Goal: Information Seeking & Learning: Find contact information

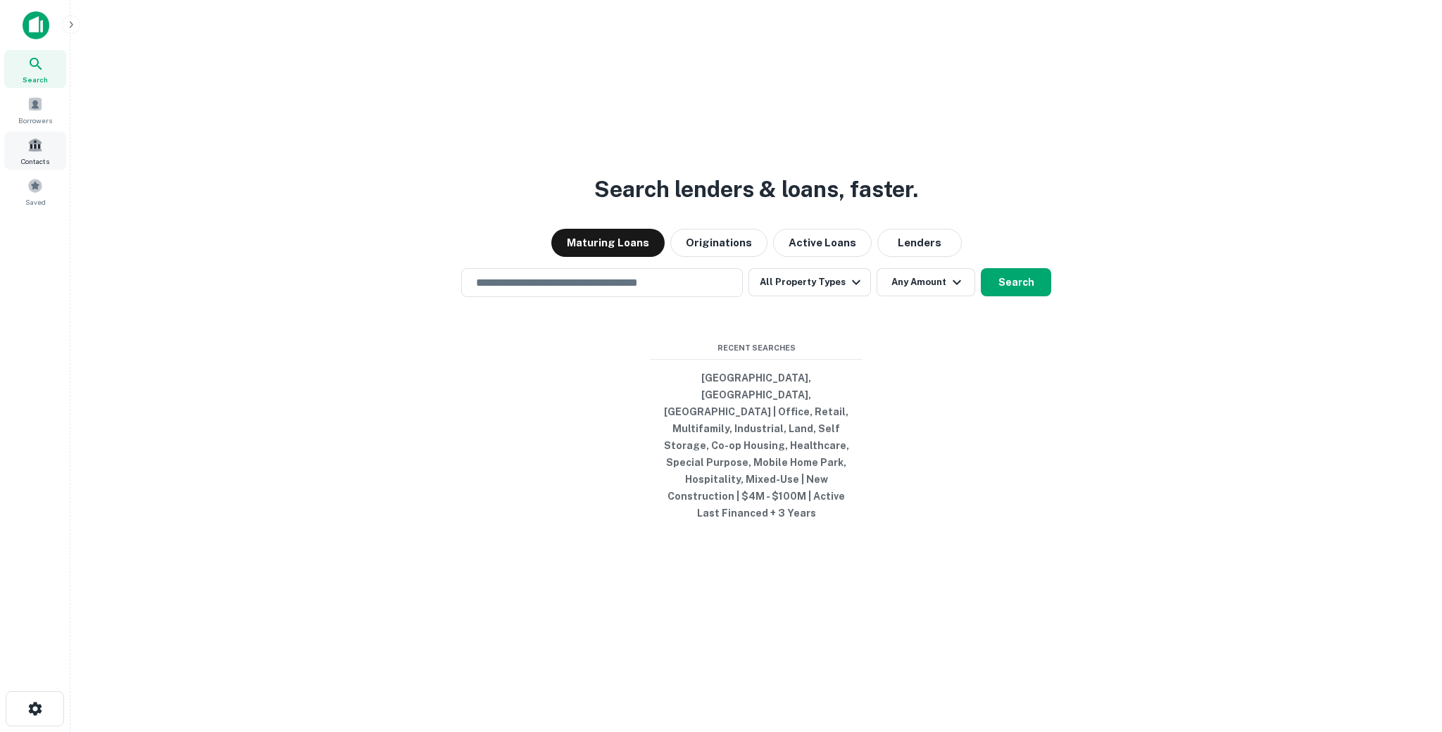
click at [42, 142] on span at bounding box center [34, 144] width 15 height 15
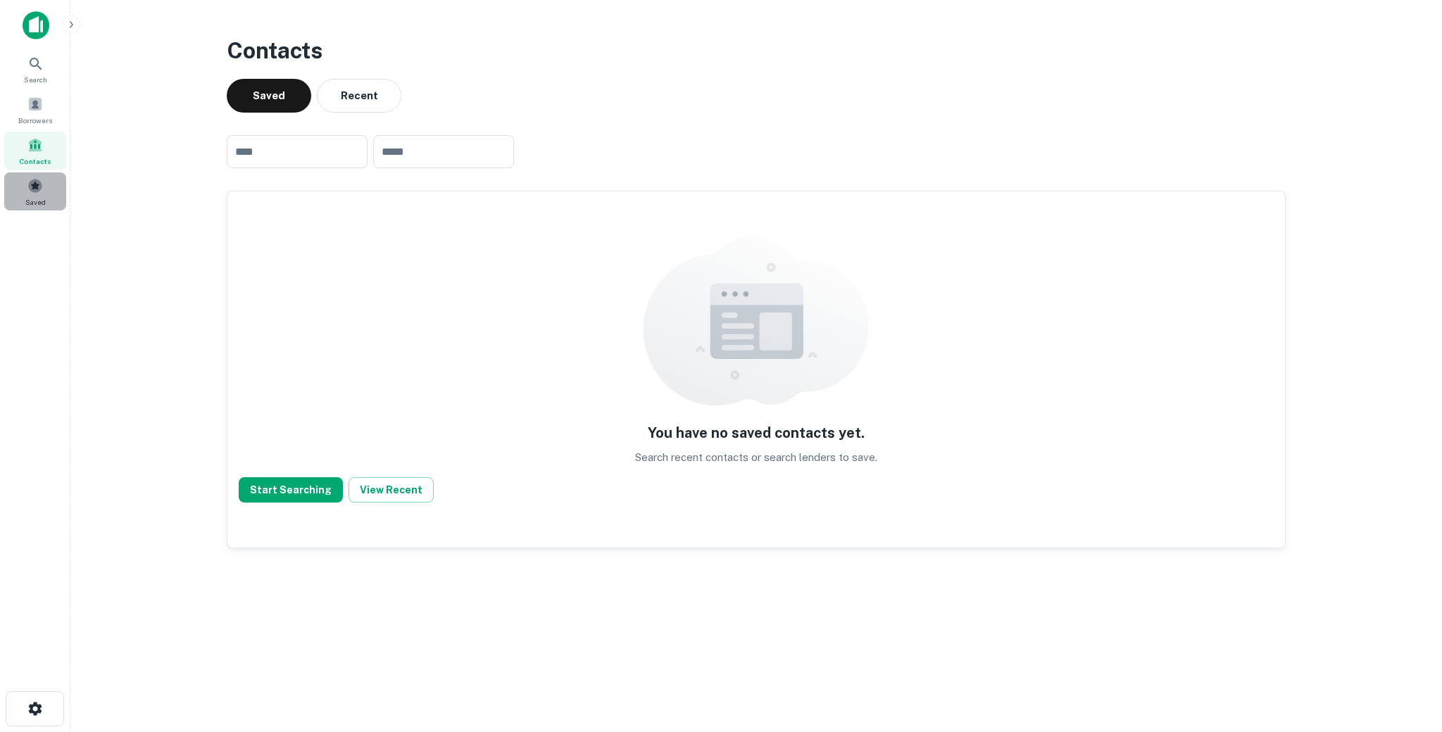
click at [40, 192] on span at bounding box center [34, 185] width 15 height 15
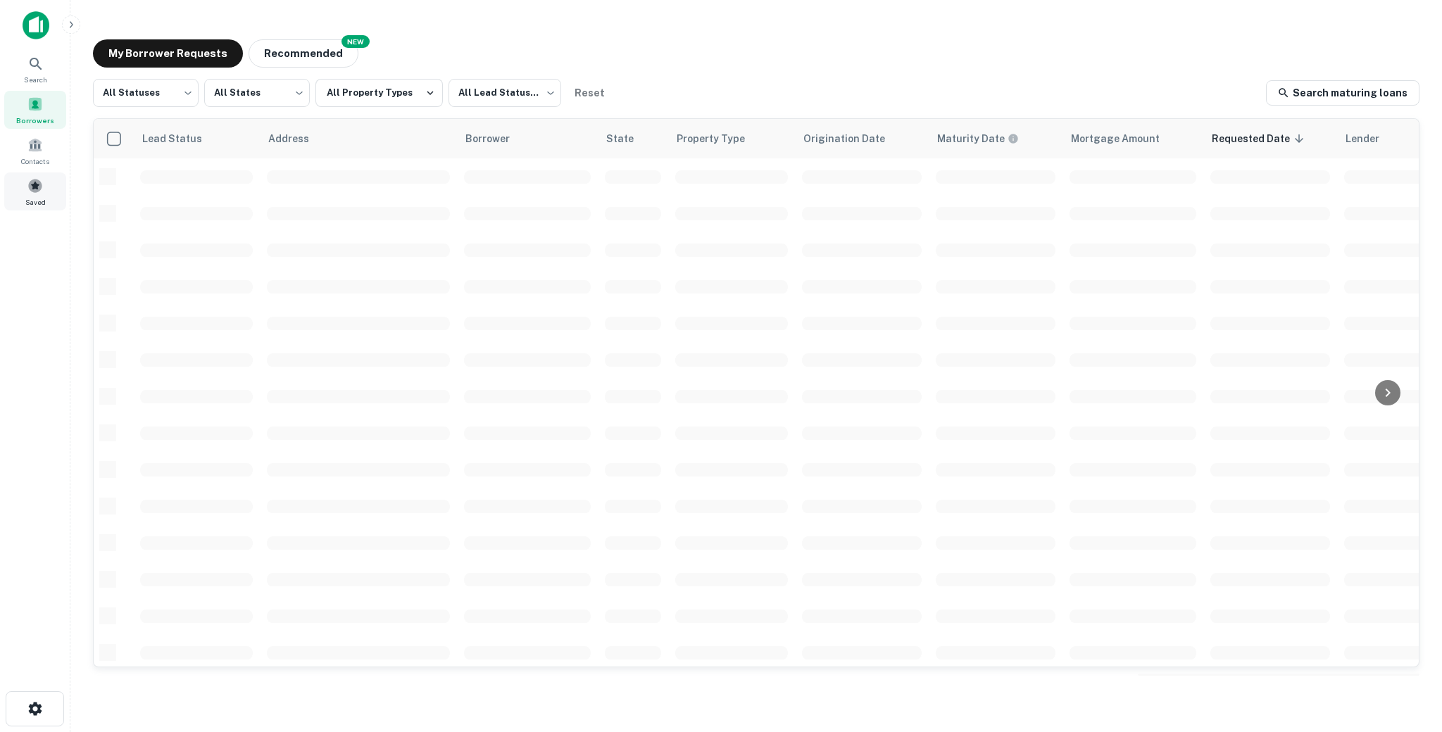
click at [35, 177] on div "Saved" at bounding box center [35, 192] width 62 height 38
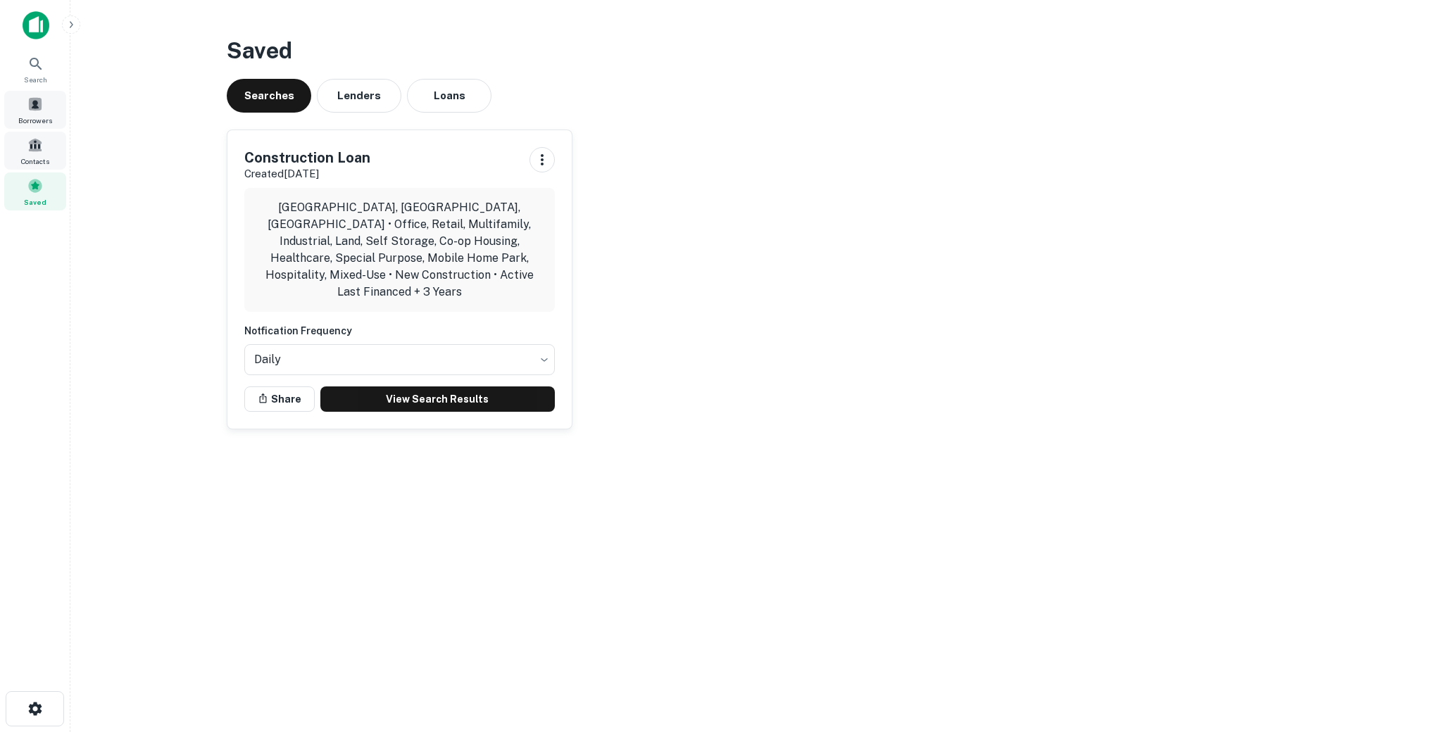
click at [33, 125] on span "Borrowers" at bounding box center [35, 120] width 34 height 11
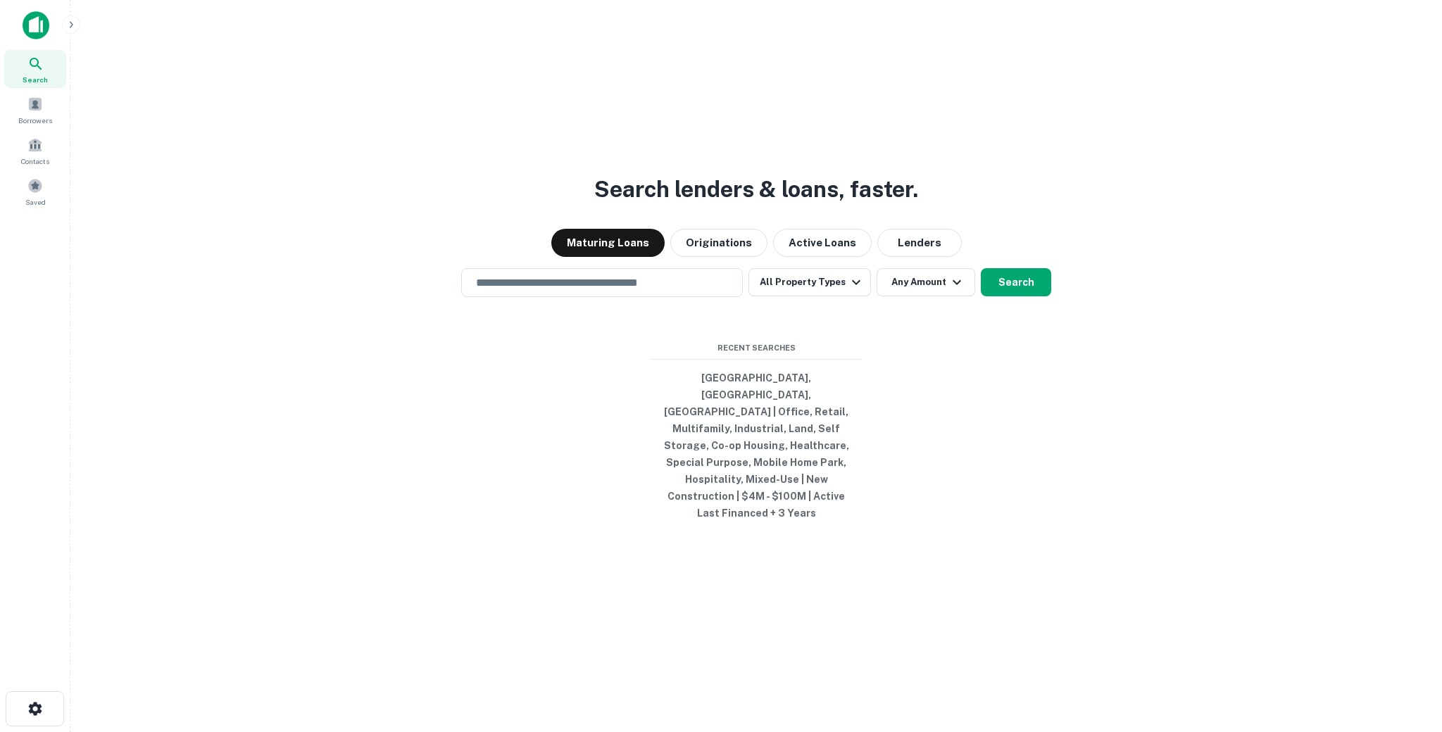
click at [1104, 89] on div "Search lenders & loans, faster. Maturing Loans Originations Active Loans Lender…" at bounding box center [756, 400] width 1349 height 732
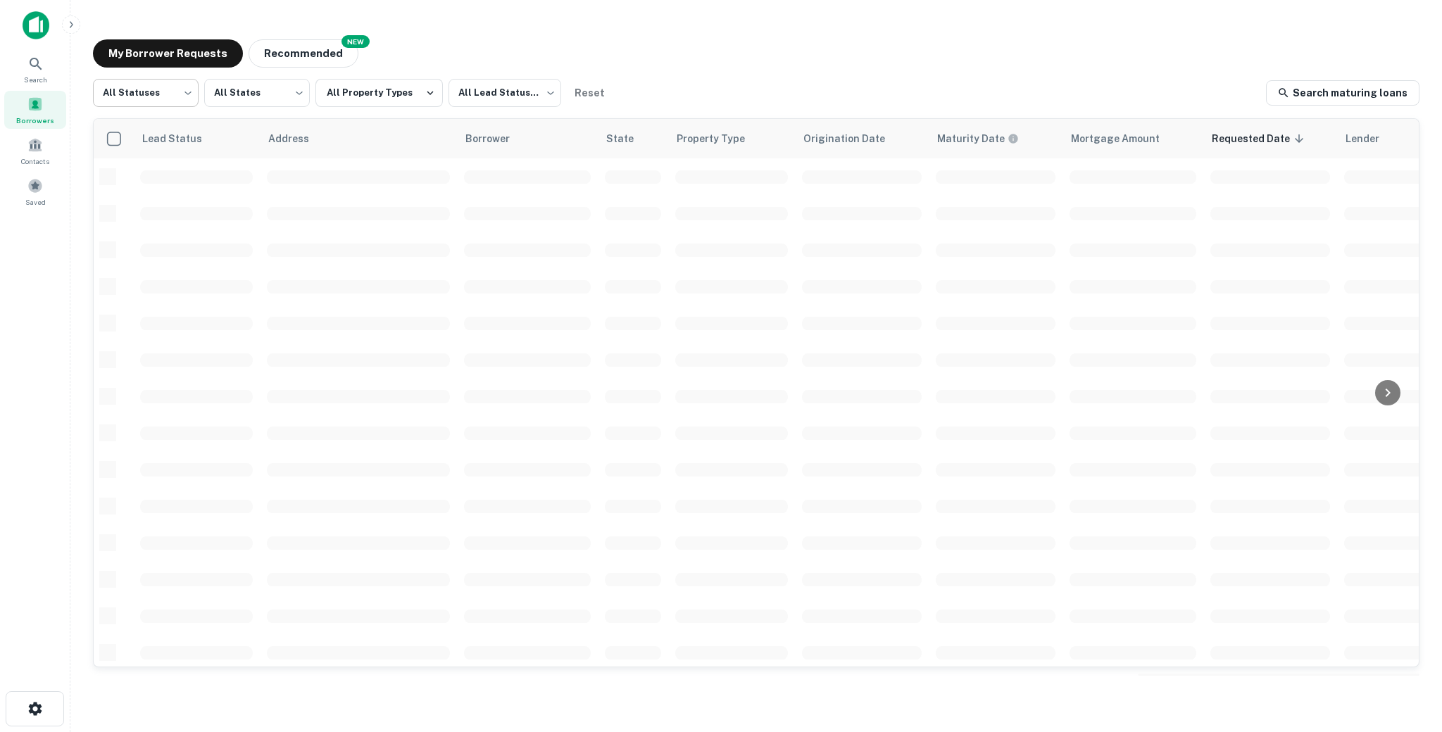
click at [153, 95] on body "Search Borrowers Contacts Saved My Borrower Requests NEW Recommended All Status…" at bounding box center [721, 366] width 1442 height 732
click at [128, 182] on li "Fulfilled" at bounding box center [146, 180] width 106 height 25
type input "*********"
click at [498, 95] on body "Search Borrowers Contacts Saved My Borrower Requests NEW Recommended Fulfilled …" at bounding box center [721, 366] width 1442 height 732
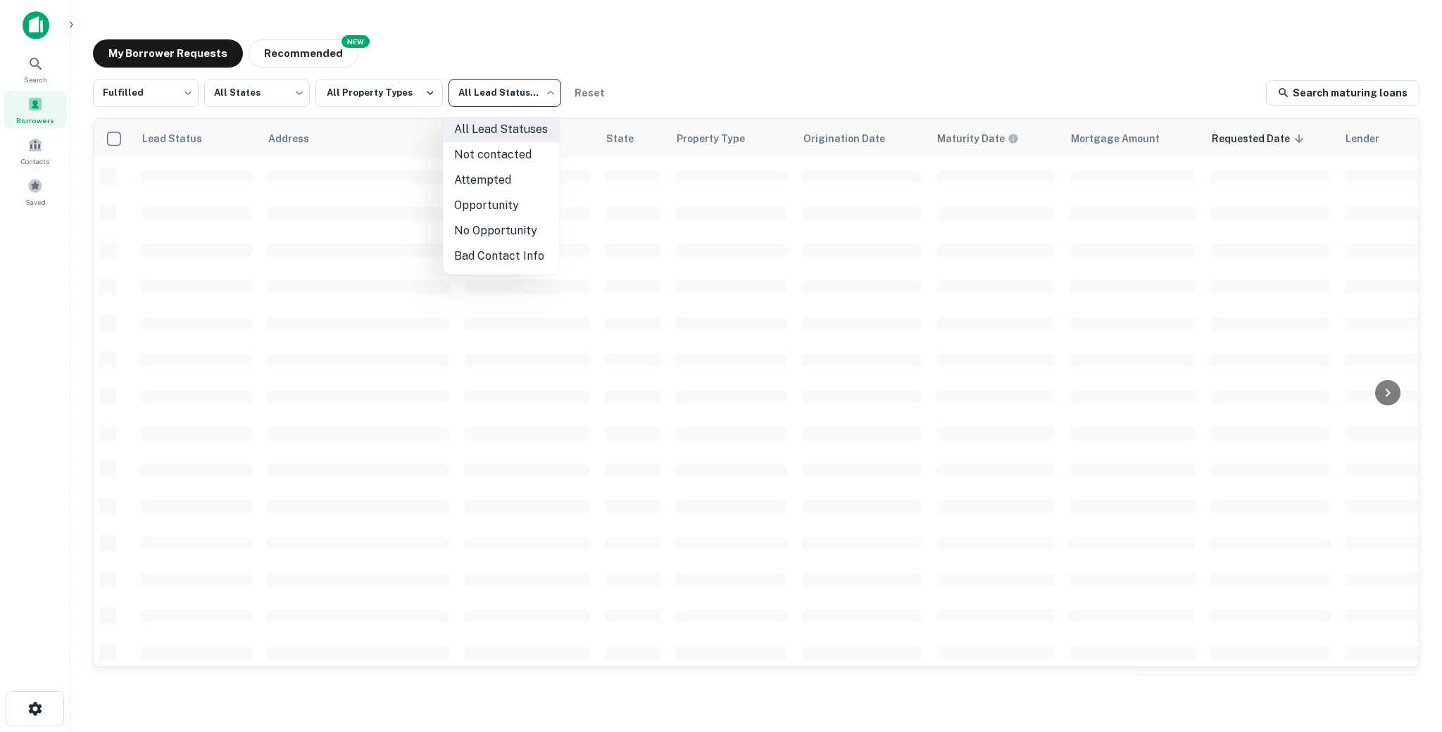
click at [486, 152] on li "Not contacted" at bounding box center [501, 154] width 116 height 25
type input "****"
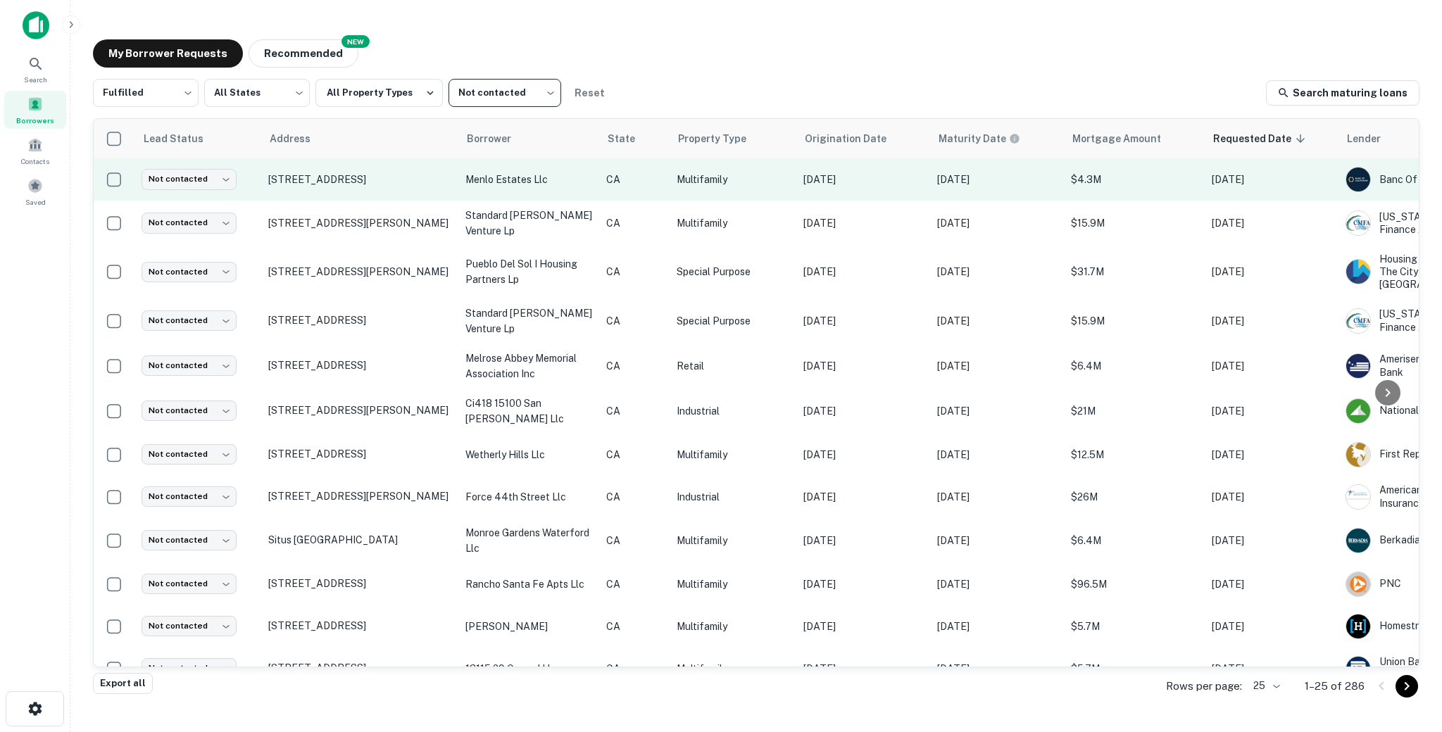
click at [453, 193] on td "[STREET_ADDRESS]" at bounding box center [359, 179] width 197 height 42
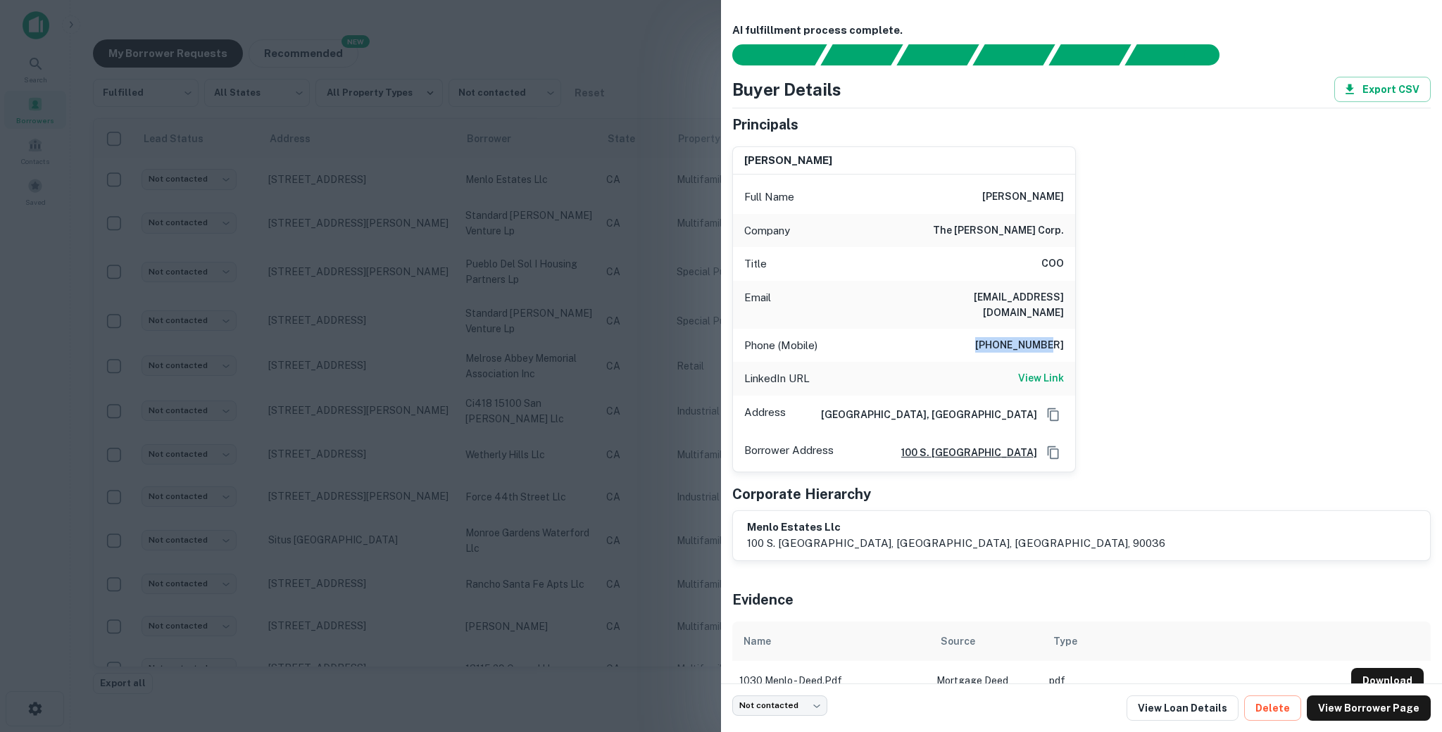
drag, startPoint x: 1048, startPoint y: 332, endPoint x: 1089, endPoint y: 332, distance: 41.5
click at [1089, 332] on div "[PERSON_NAME] Full Name [PERSON_NAME] Company the [PERSON_NAME] corp. Title COO…" at bounding box center [1076, 303] width 710 height 337
click at [537, 220] on div at bounding box center [721, 366] width 1442 height 732
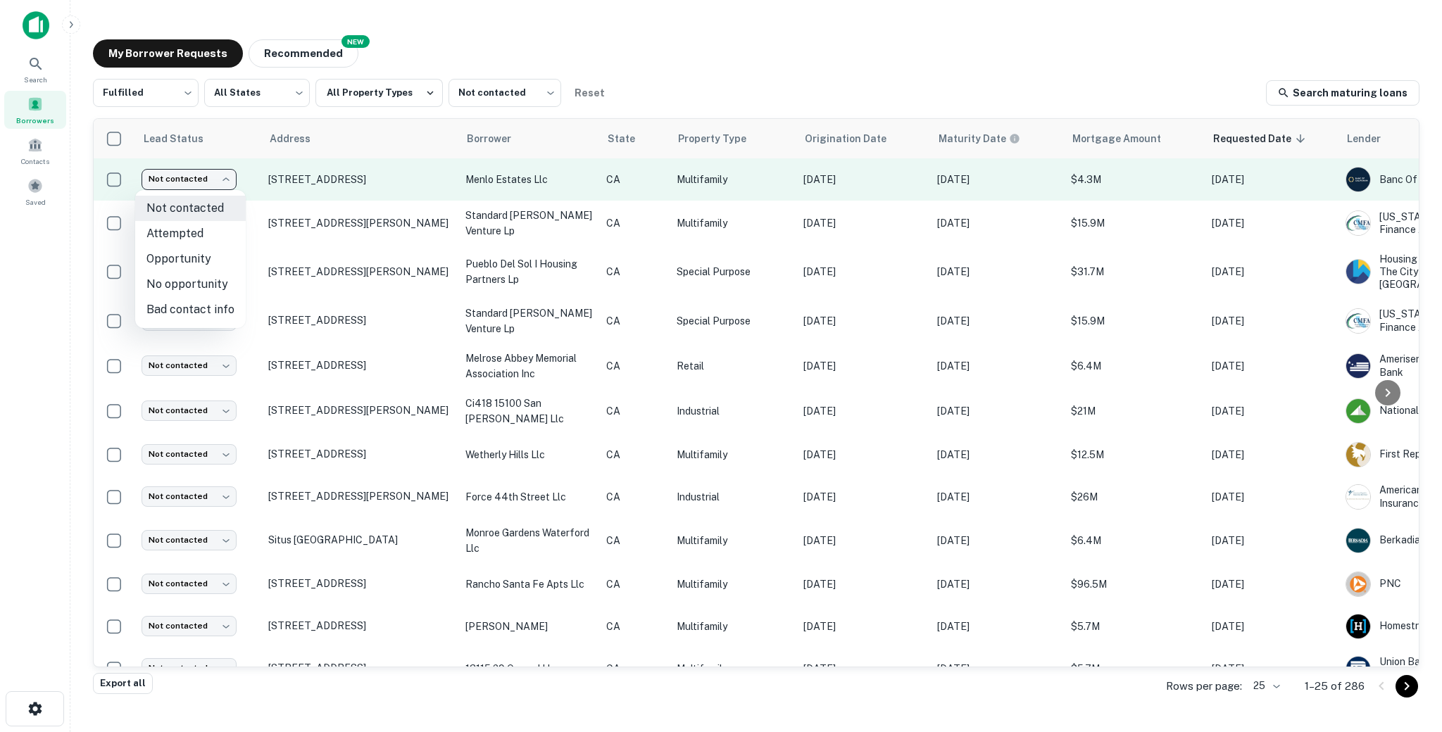
click at [218, 177] on body "Search Borrowers Contacts Saved My Borrower Requests NEW Recommended Fulfilled …" at bounding box center [721, 366] width 1442 height 732
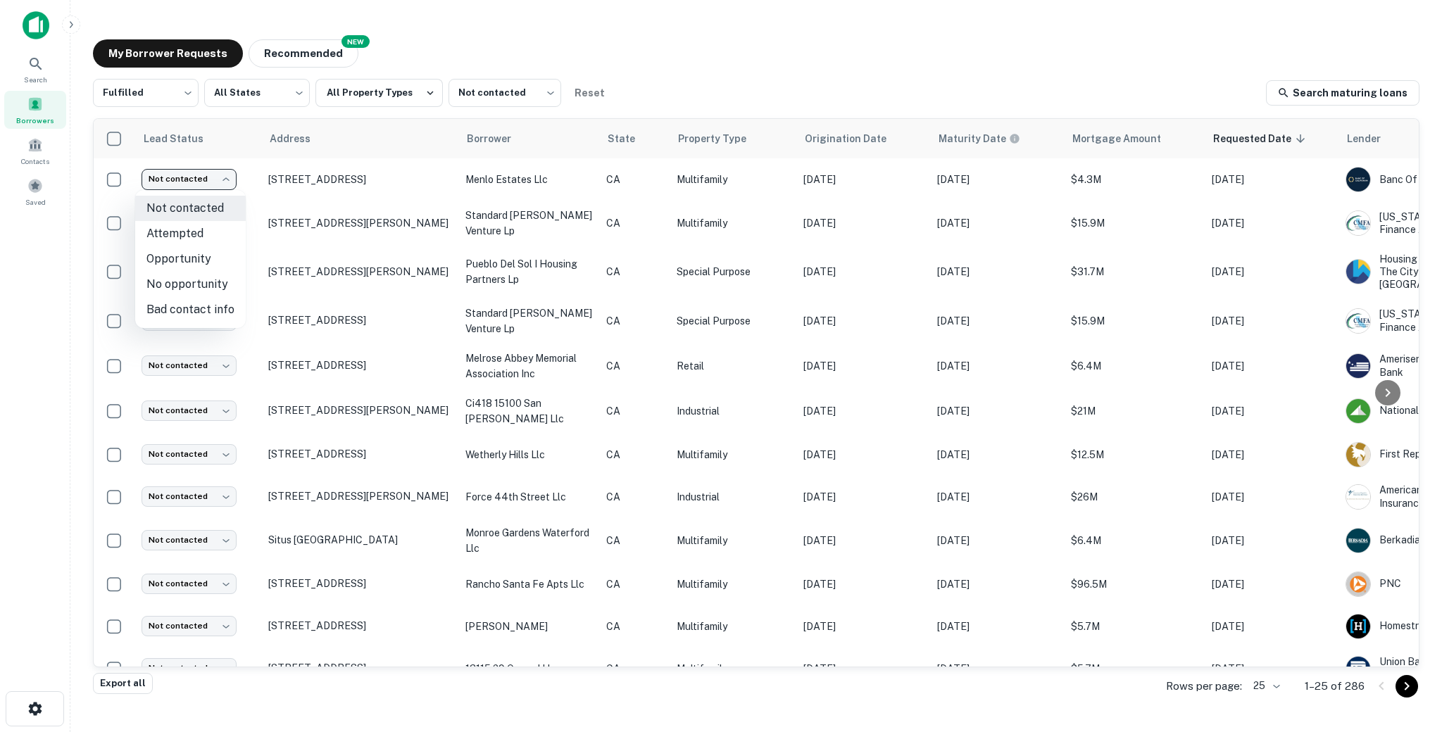
click at [181, 234] on li "Attempted" at bounding box center [190, 233] width 111 height 25
type input "*********"
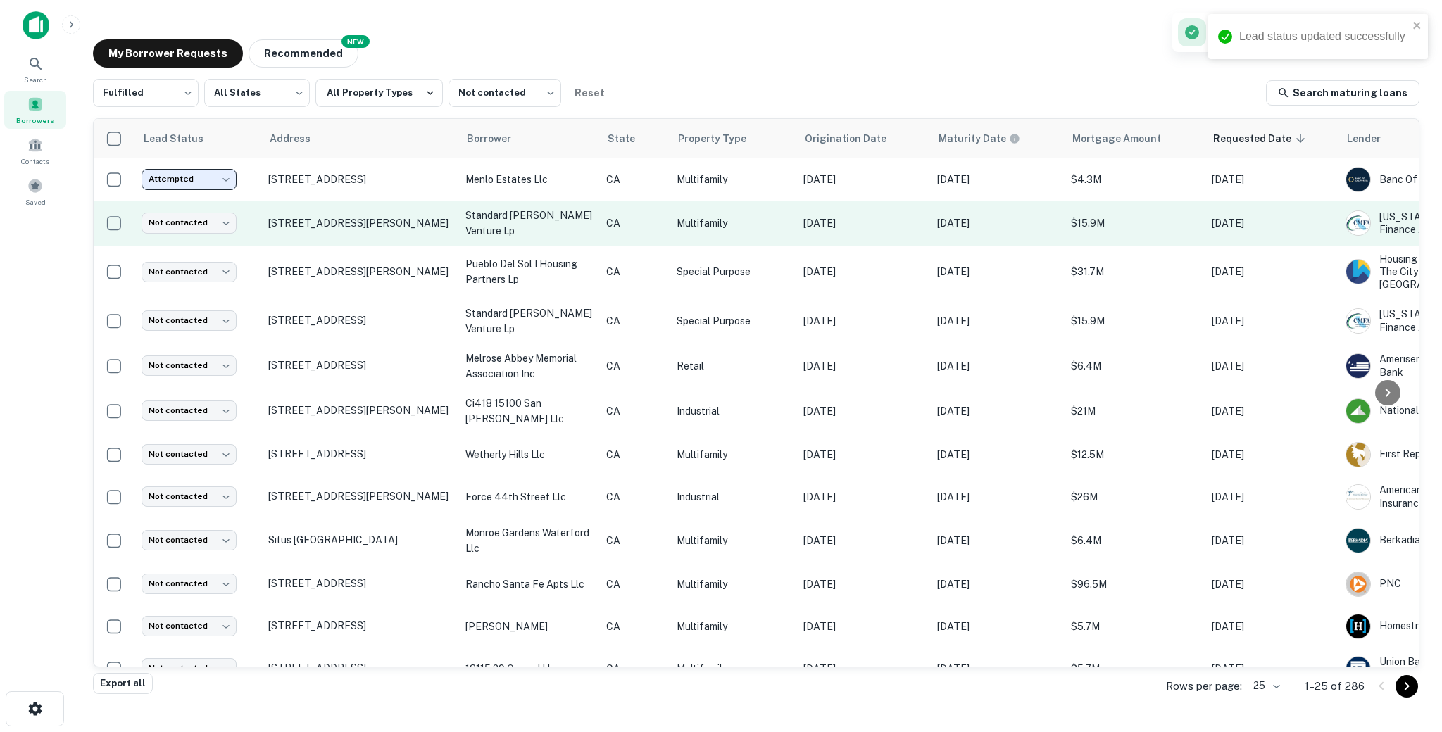
click at [269, 238] on td "[STREET_ADDRESS][PERSON_NAME]" at bounding box center [359, 223] width 197 height 45
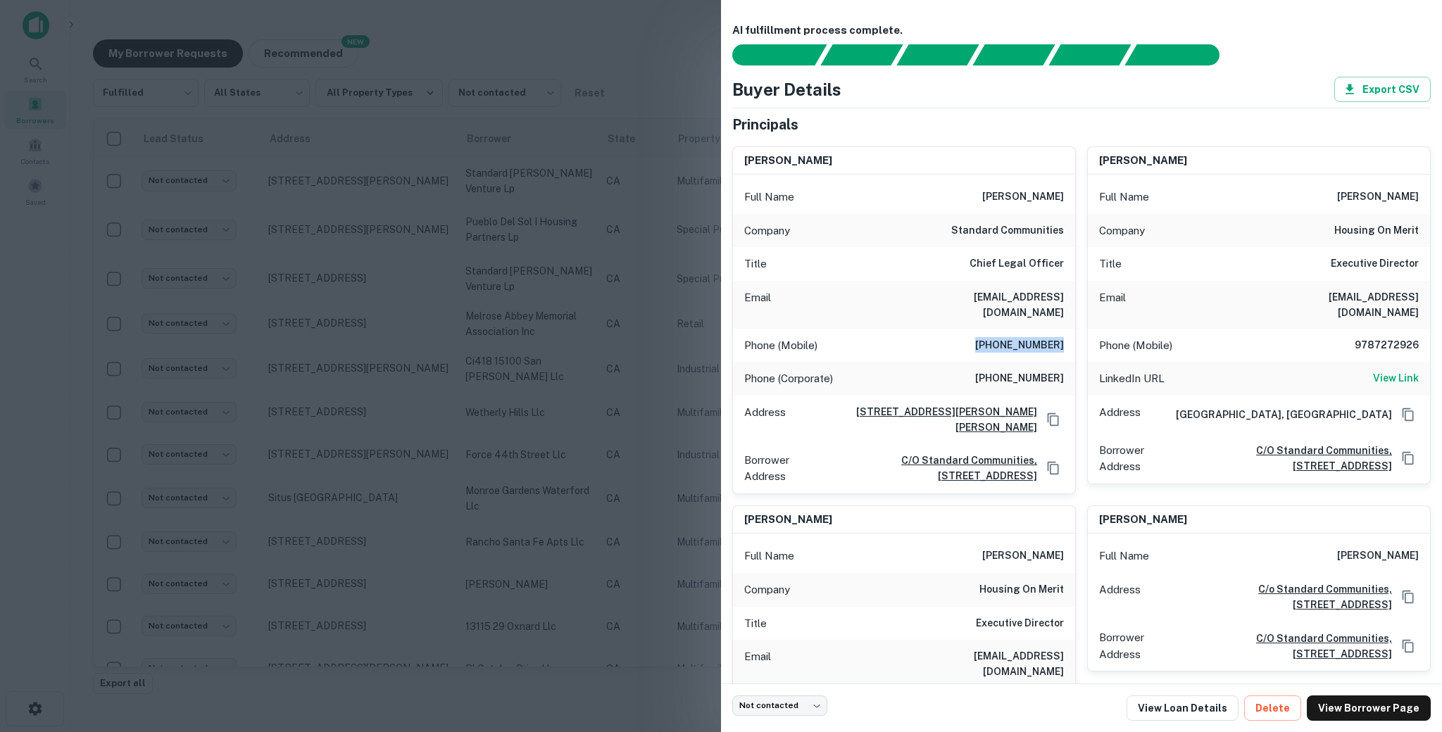
drag, startPoint x: 977, startPoint y: 349, endPoint x: 1070, endPoint y: 347, distance: 93.0
click at [1070, 347] on div "Phone (Mobile) [PHONE_NUMBER]" at bounding box center [904, 346] width 342 height 34
copy h6 "[PHONE_NUMBER]"
drag, startPoint x: 968, startPoint y: 377, endPoint x: 1062, endPoint y: 379, distance: 94.4
click at [1062, 379] on div "Phone (Corporate) [PHONE_NUMBER]" at bounding box center [904, 379] width 342 height 34
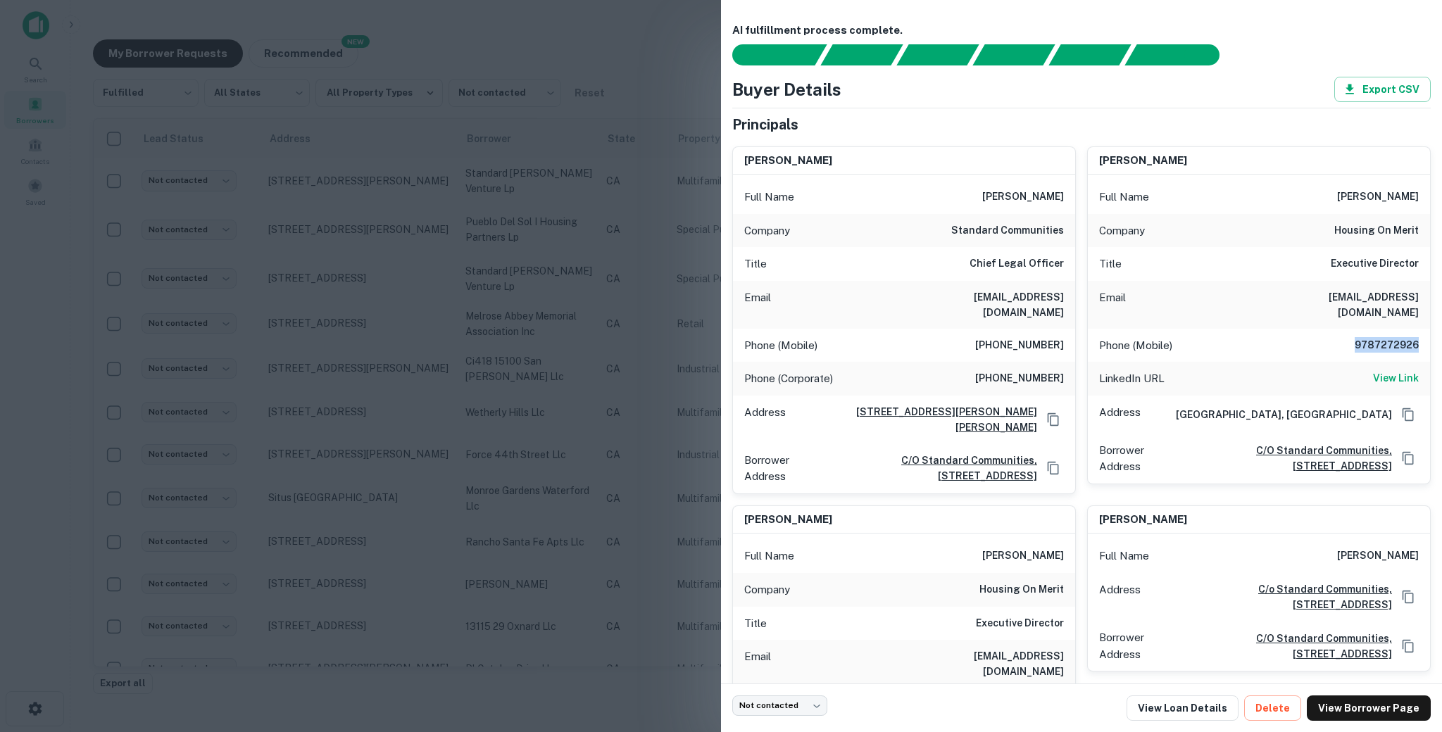
drag, startPoint x: 1350, startPoint y: 332, endPoint x: 1417, endPoint y: 329, distance: 67.0
click at [1417, 337] on h6 "9787272926" at bounding box center [1376, 345] width 84 height 17
click at [1397, 370] on h6 "View Link" at bounding box center [1396, 377] width 46 height 15
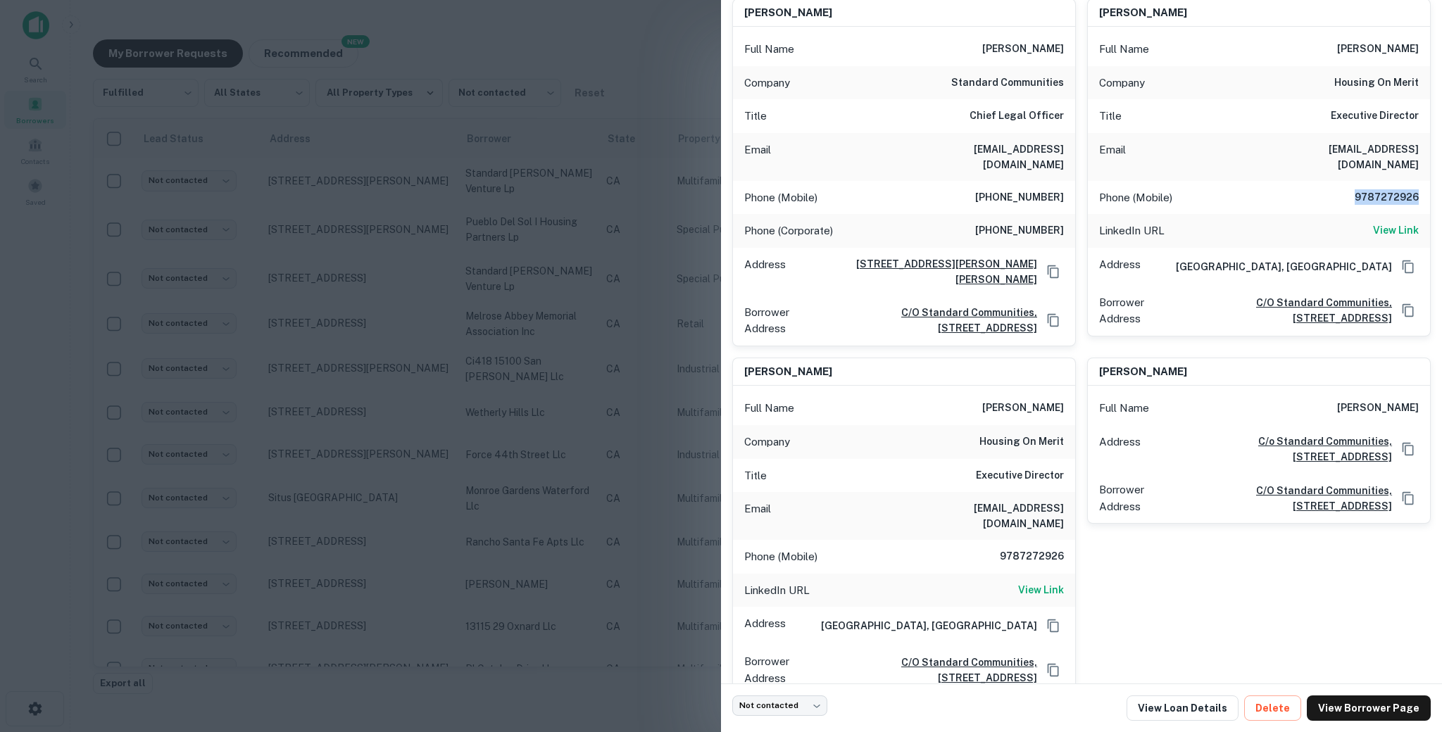
scroll to position [152, 0]
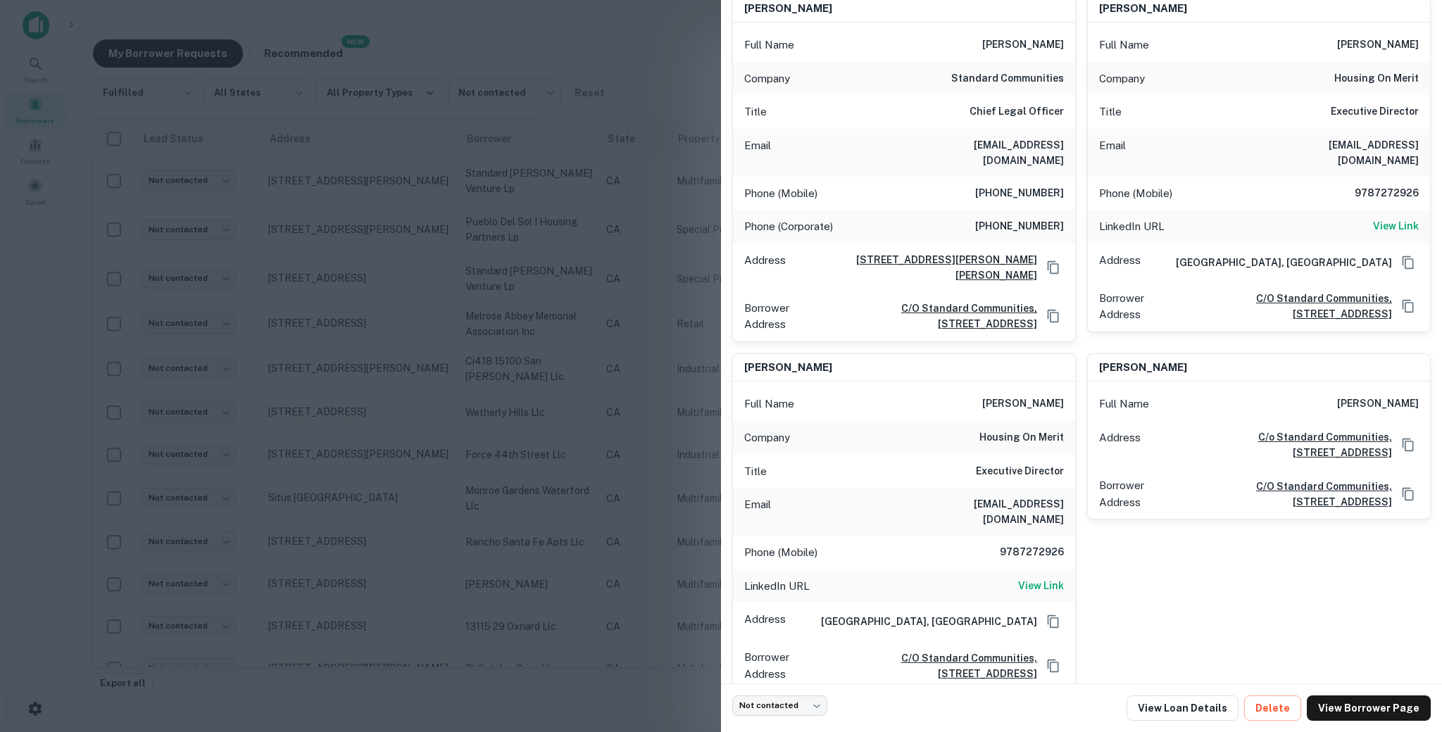
drag, startPoint x: 1004, startPoint y: 539, endPoint x: 1055, endPoint y: 535, distance: 51.5
click at [1057, 537] on div "Phone (Mobile) [PHONE_NUMBER]" at bounding box center [904, 553] width 342 height 34
click at [1055, 544] on h6 "9787272926" at bounding box center [1021, 552] width 84 height 17
click at [1054, 544] on h6 "9787272926" at bounding box center [1021, 552] width 84 height 17
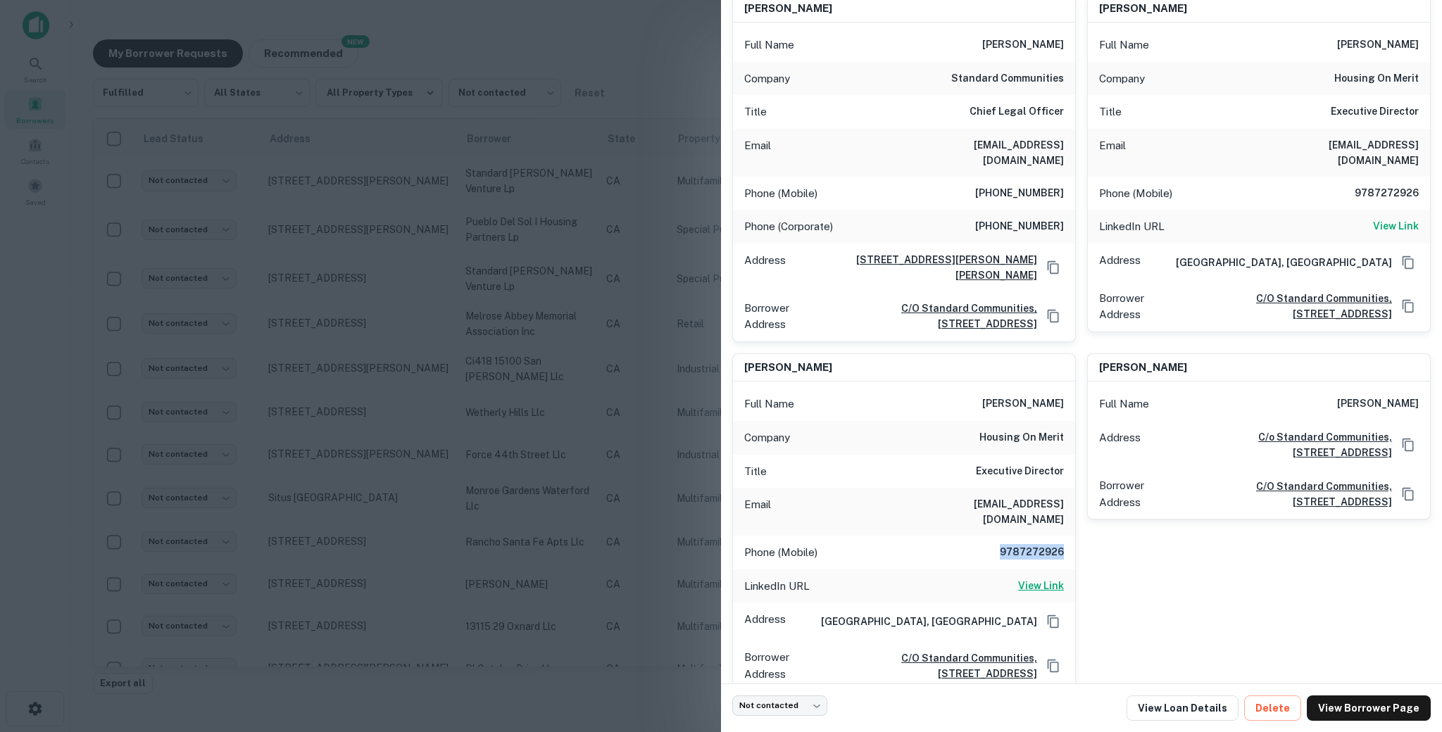
click at [1039, 578] on h6 "View Link" at bounding box center [1041, 585] width 46 height 15
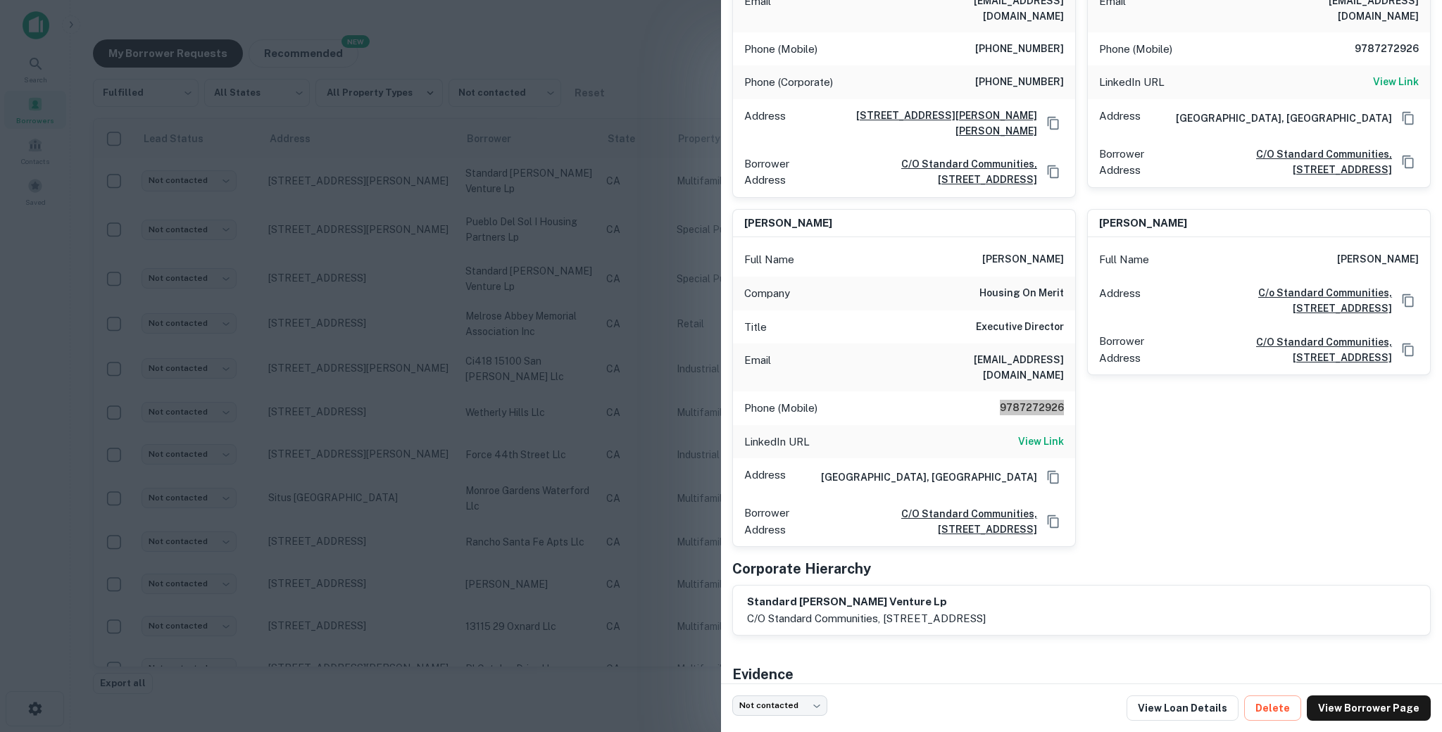
scroll to position [375, 0]
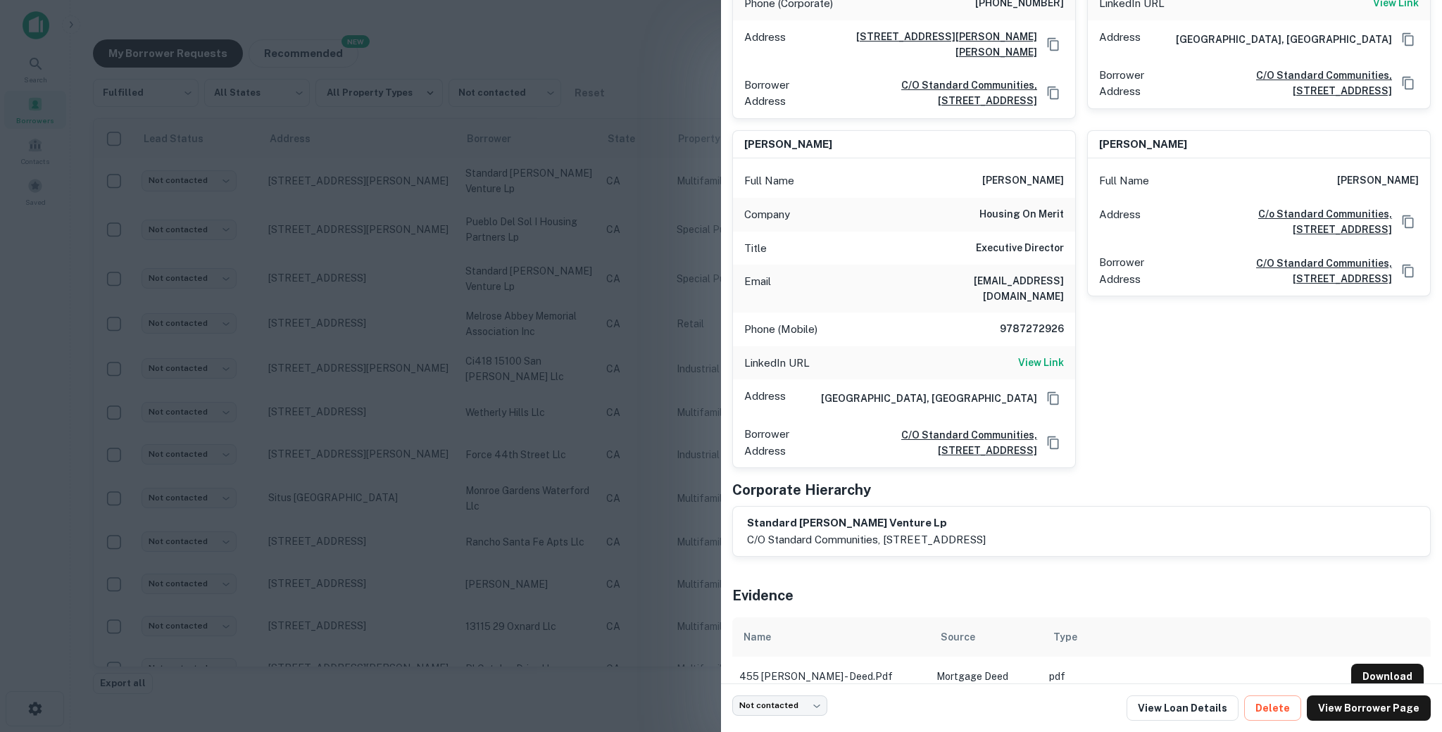
click at [604, 358] on div at bounding box center [721, 366] width 1442 height 732
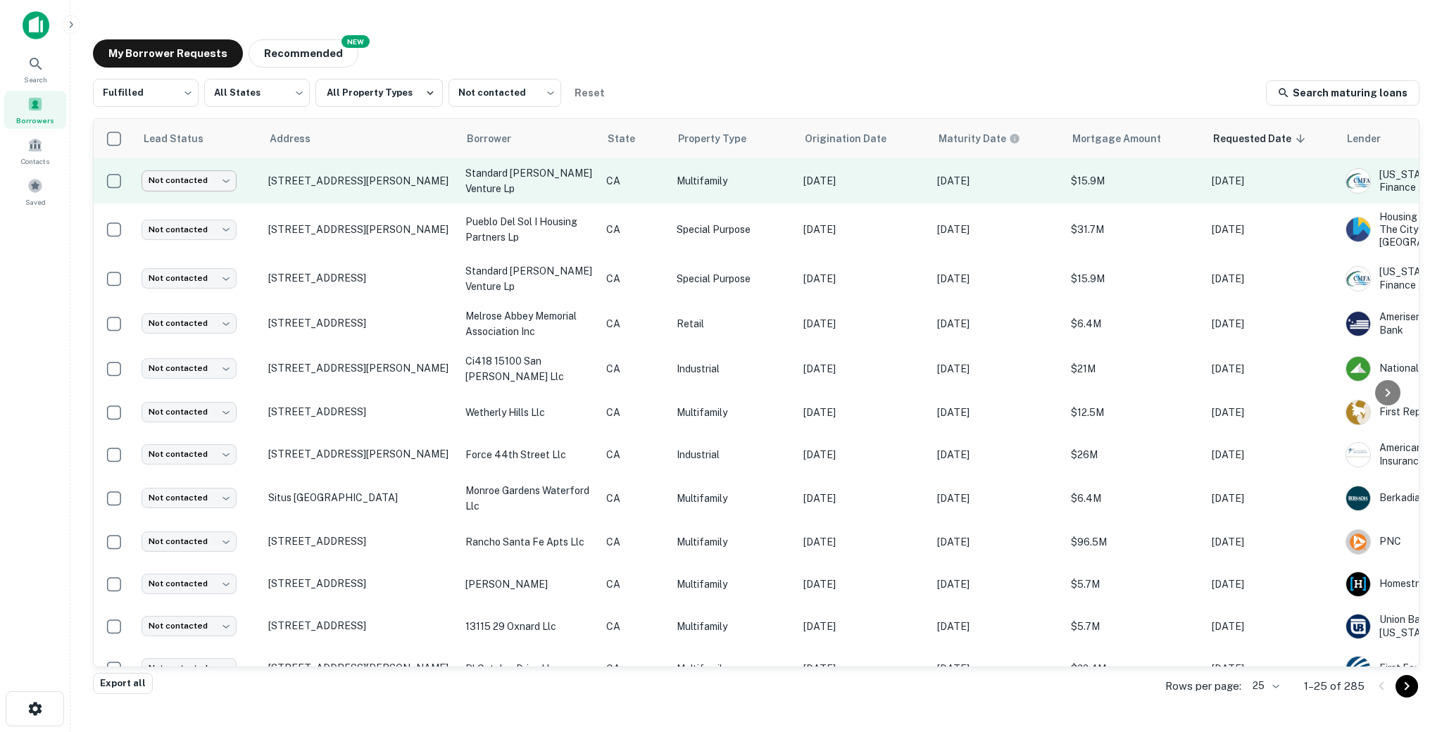
click at [177, 184] on body "Search Borrowers Contacts Saved My Borrower Requests NEW Recommended Fulfilled …" at bounding box center [721, 366] width 1442 height 732
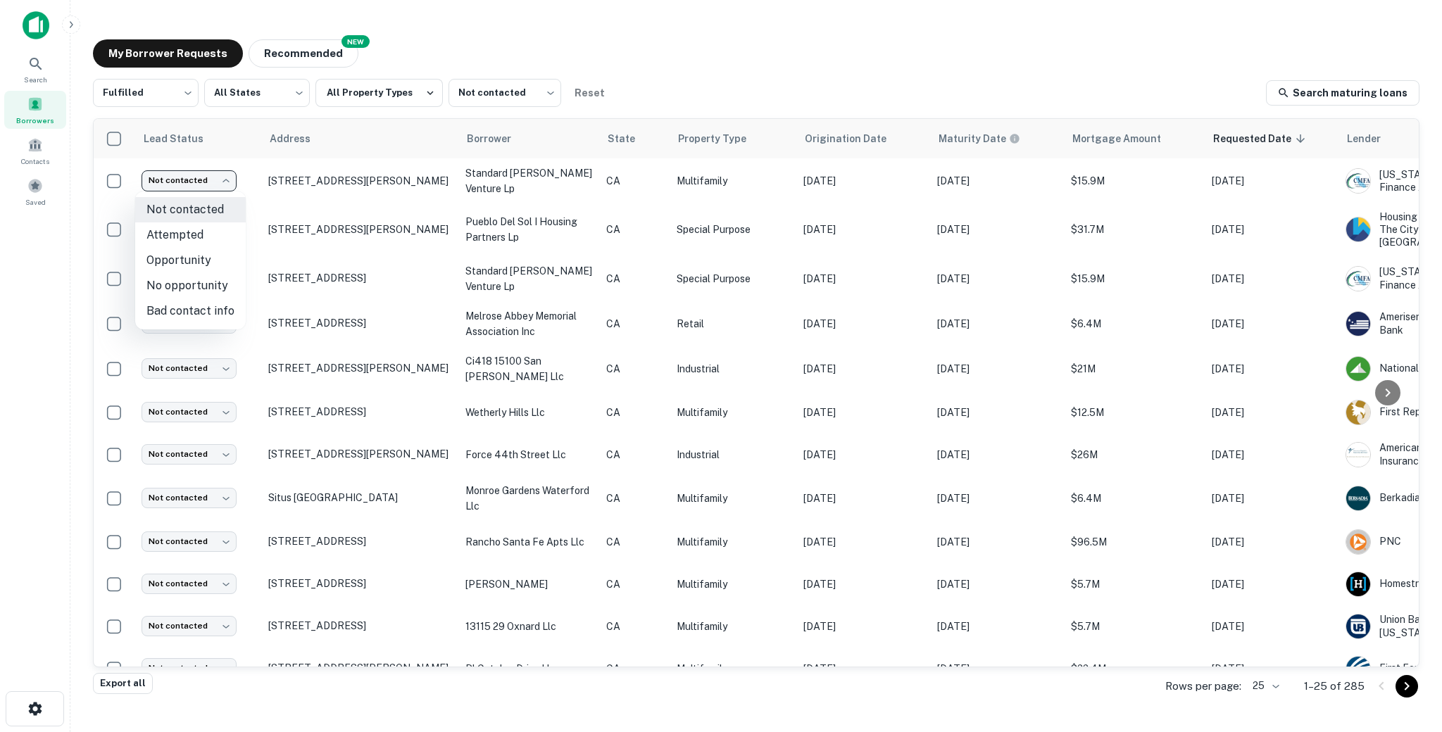
click at [193, 230] on li "Attempted" at bounding box center [190, 234] width 111 height 25
type input "*********"
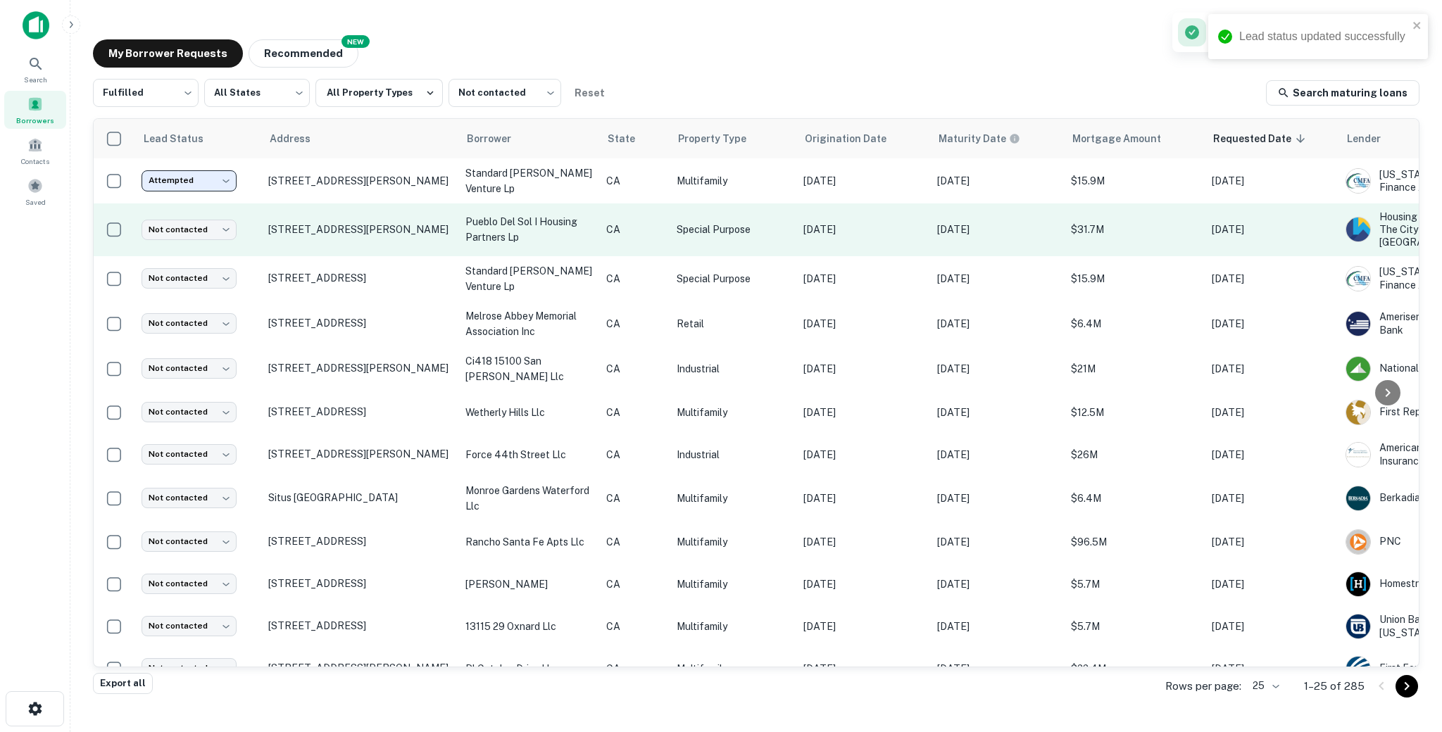
click at [431, 246] on td "[STREET_ADDRESS][PERSON_NAME]" at bounding box center [359, 229] width 197 height 53
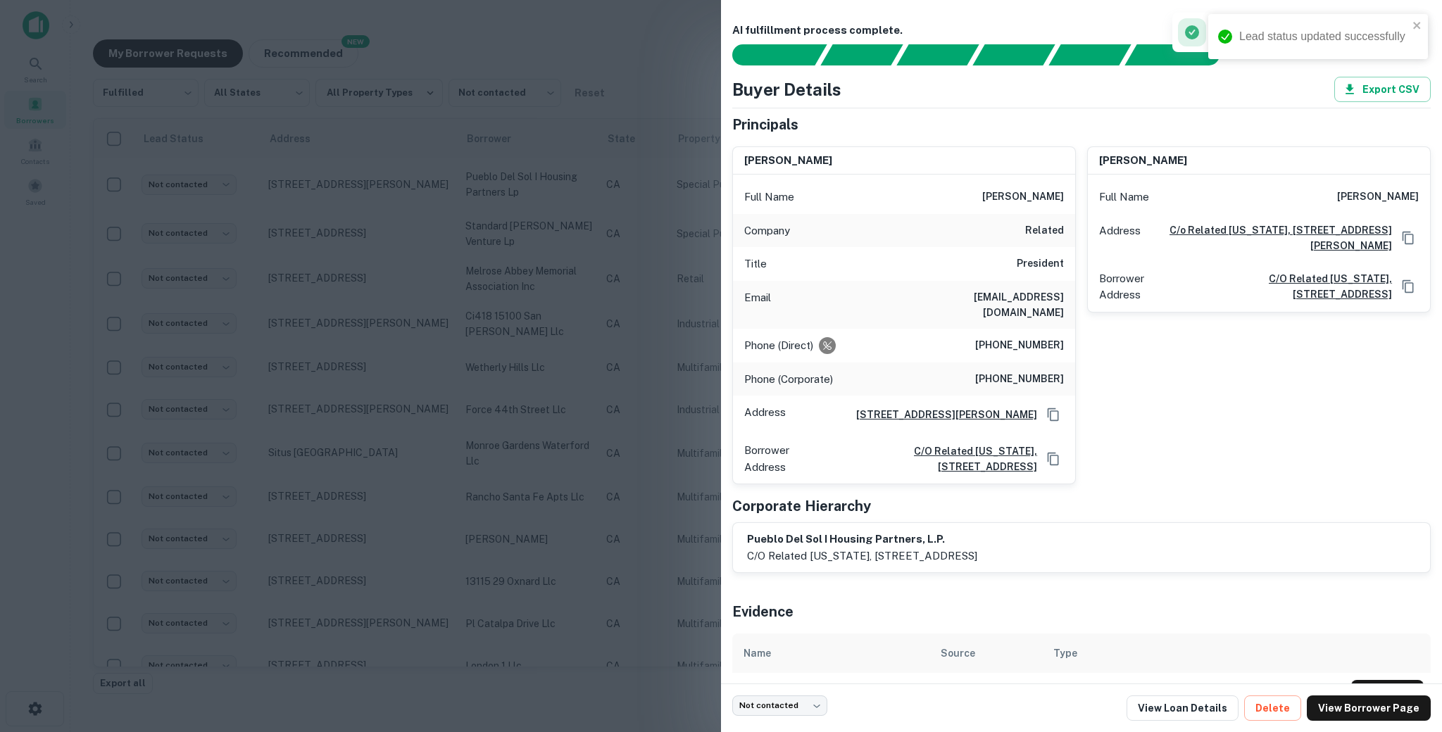
click at [982, 337] on h6 "[PHONE_NUMBER]" at bounding box center [1019, 345] width 89 height 17
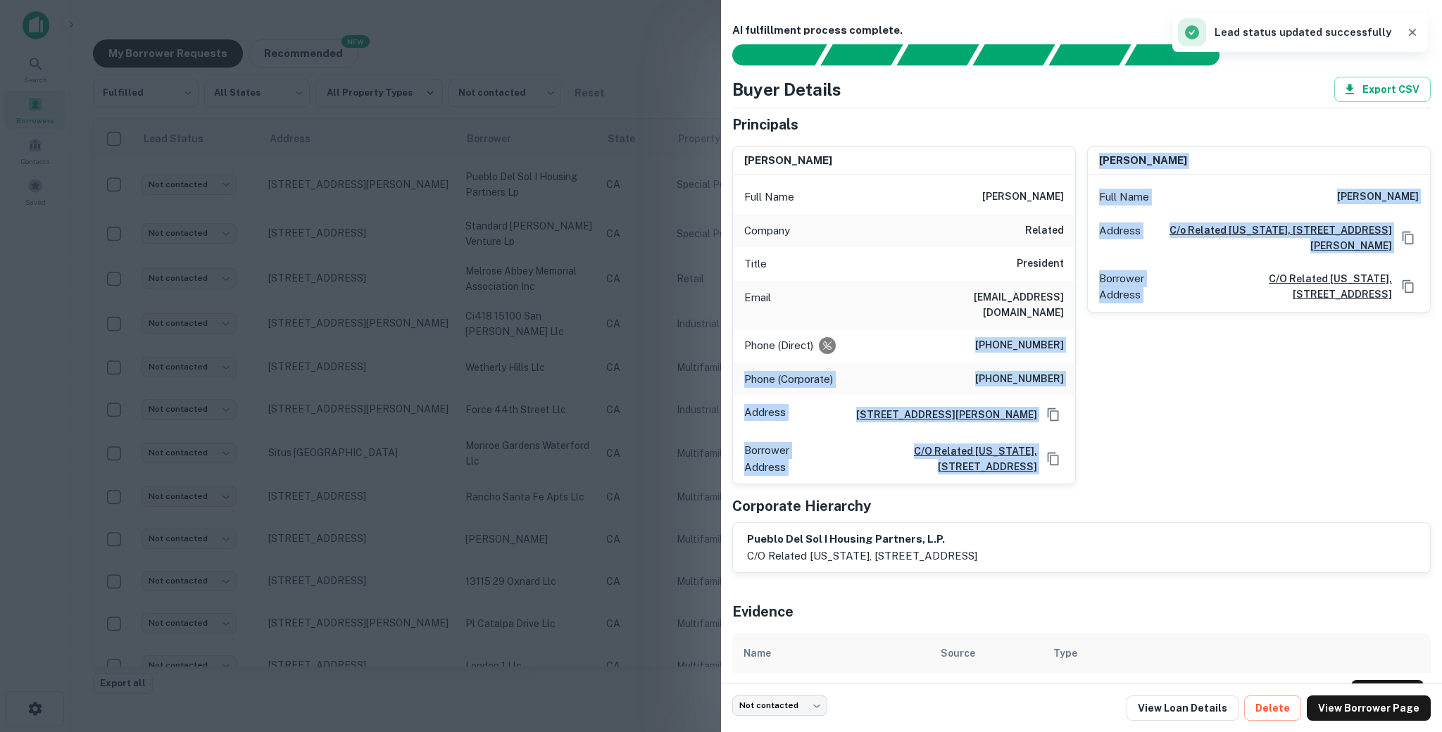
drag, startPoint x: 982, startPoint y: 329, endPoint x: 1086, endPoint y: 327, distance: 104.2
click at [1086, 327] on div "[PERSON_NAME] Full Name [PERSON_NAME] Company related Title President Email [EM…" at bounding box center [1076, 310] width 710 height 350
click at [1022, 337] on h6 "[PHONE_NUMBER]" at bounding box center [1019, 345] width 89 height 17
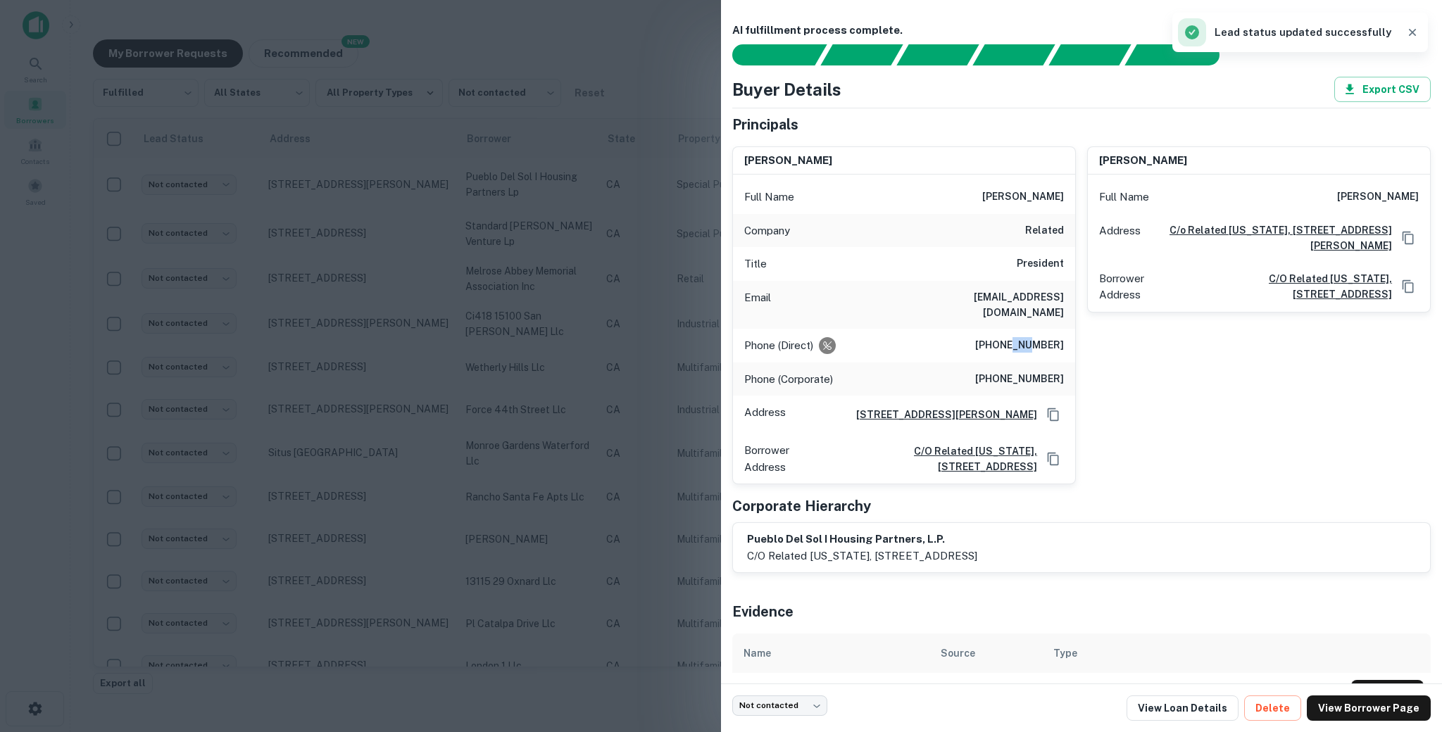
click at [1022, 337] on h6 "[PHONE_NUMBER]" at bounding box center [1019, 345] width 89 height 17
click at [988, 196] on div "Full Name [PERSON_NAME]" at bounding box center [904, 197] width 342 height 34
drag, startPoint x: 988, startPoint y: 196, endPoint x: 1065, endPoint y: 228, distance: 83.0
click at [1065, 228] on div "Full Name [PERSON_NAME] Company related Title President Email [EMAIL_ADDRESS][D…" at bounding box center [904, 329] width 342 height 309
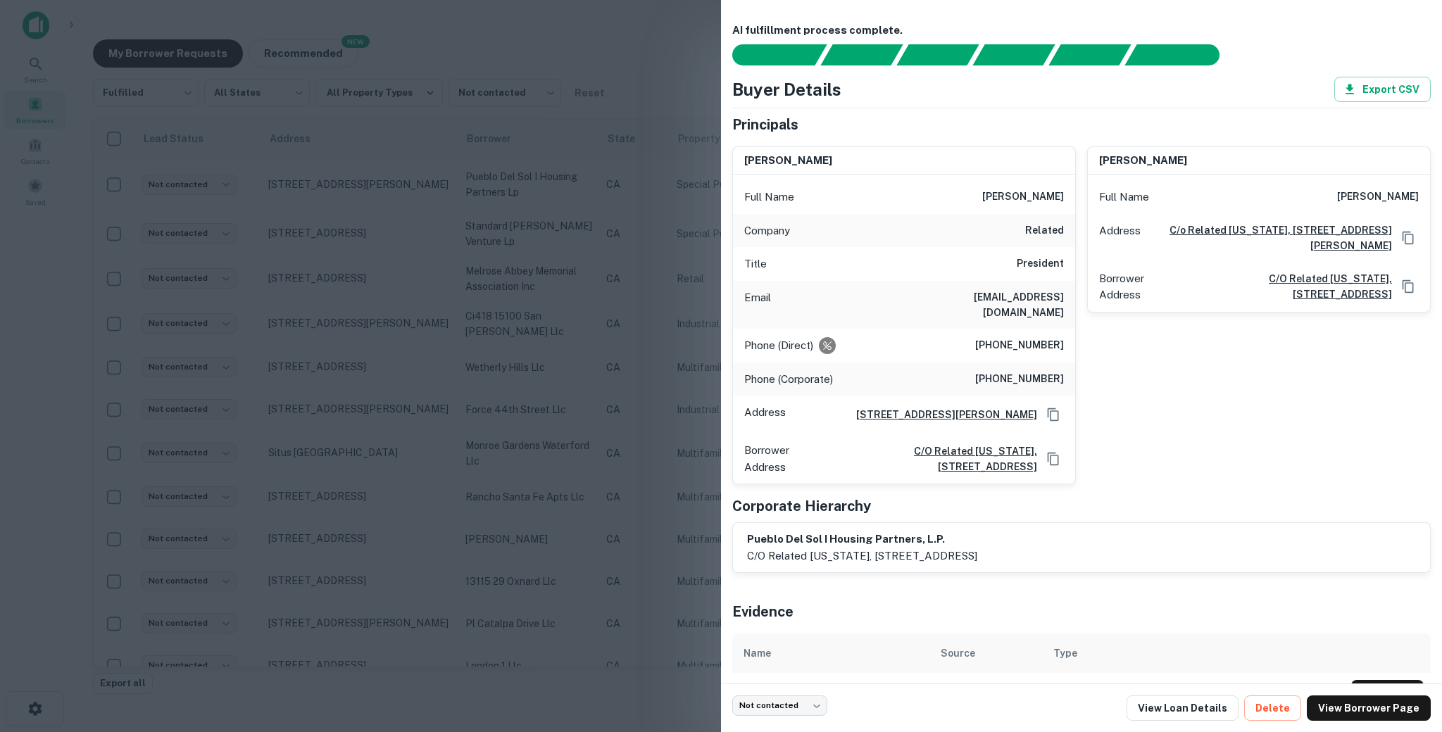
click at [1337, 199] on h6 "[PERSON_NAME]" at bounding box center [1378, 197] width 82 height 17
click at [948, 363] on div "Phone (Corporate) [PHONE_NUMBER]" at bounding box center [904, 380] width 342 height 34
drag, startPoint x: 976, startPoint y: 375, endPoint x: 1059, endPoint y: 365, distance: 83.7
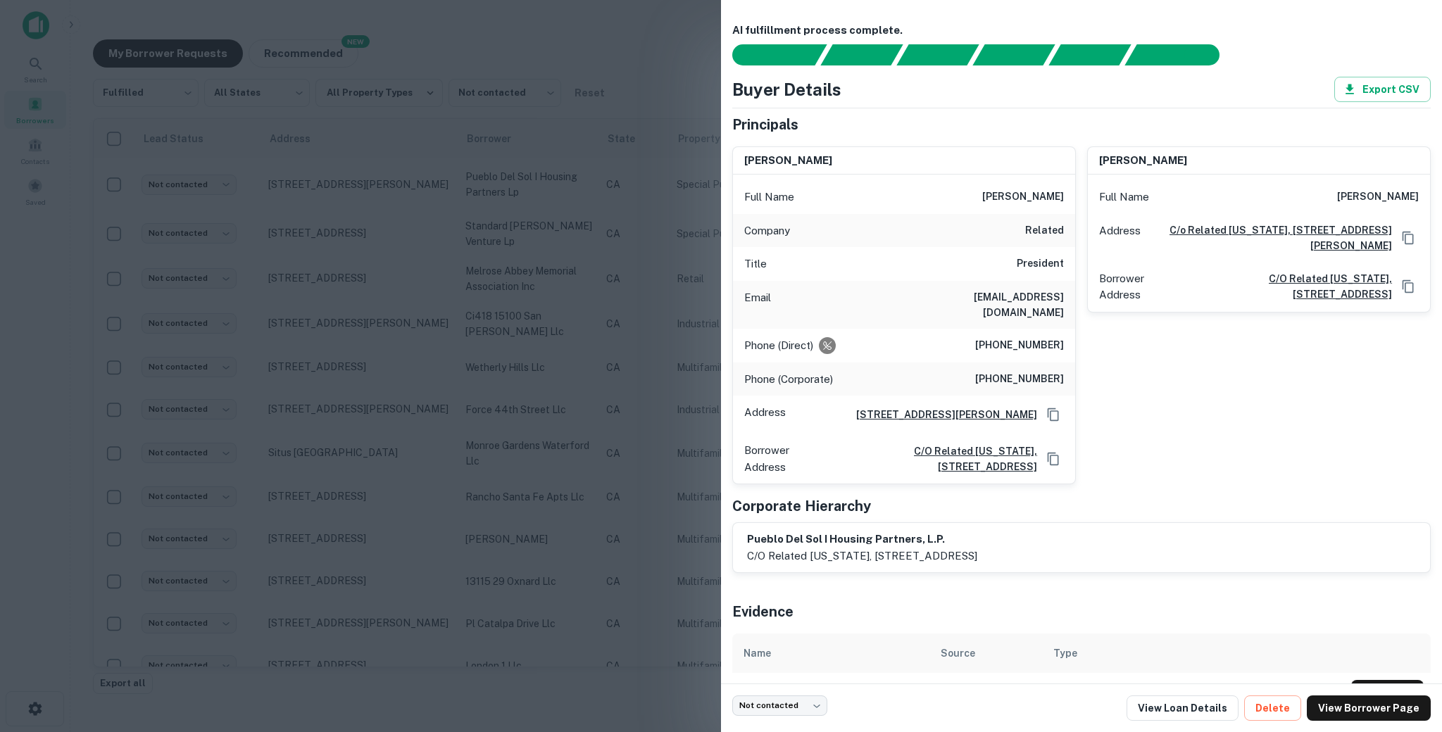
click at [1063, 367] on div "Phone (Corporate) [PHONE_NUMBER]" at bounding box center [904, 380] width 342 height 34
click at [1059, 371] on h6 "[PHONE_NUMBER]" at bounding box center [1019, 379] width 89 height 17
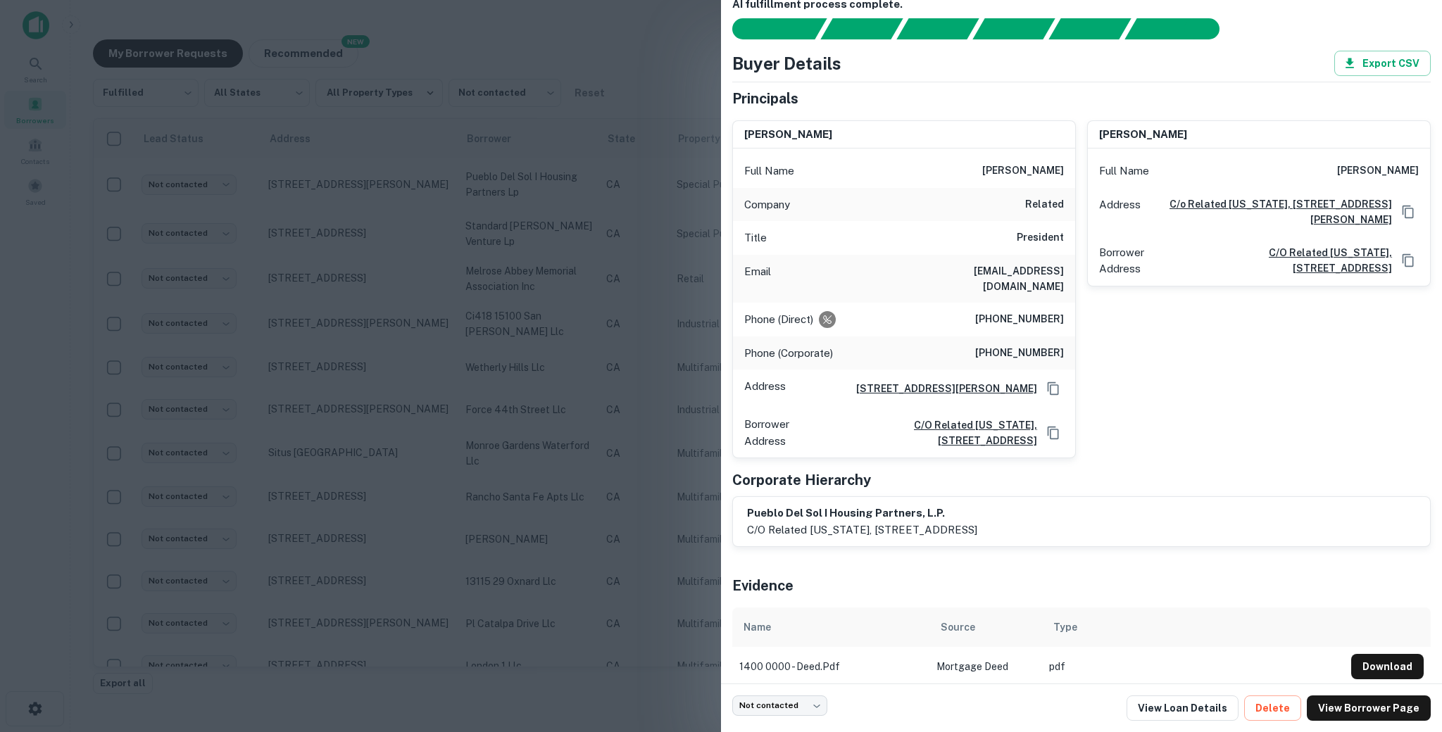
click at [589, 272] on div at bounding box center [721, 366] width 1442 height 732
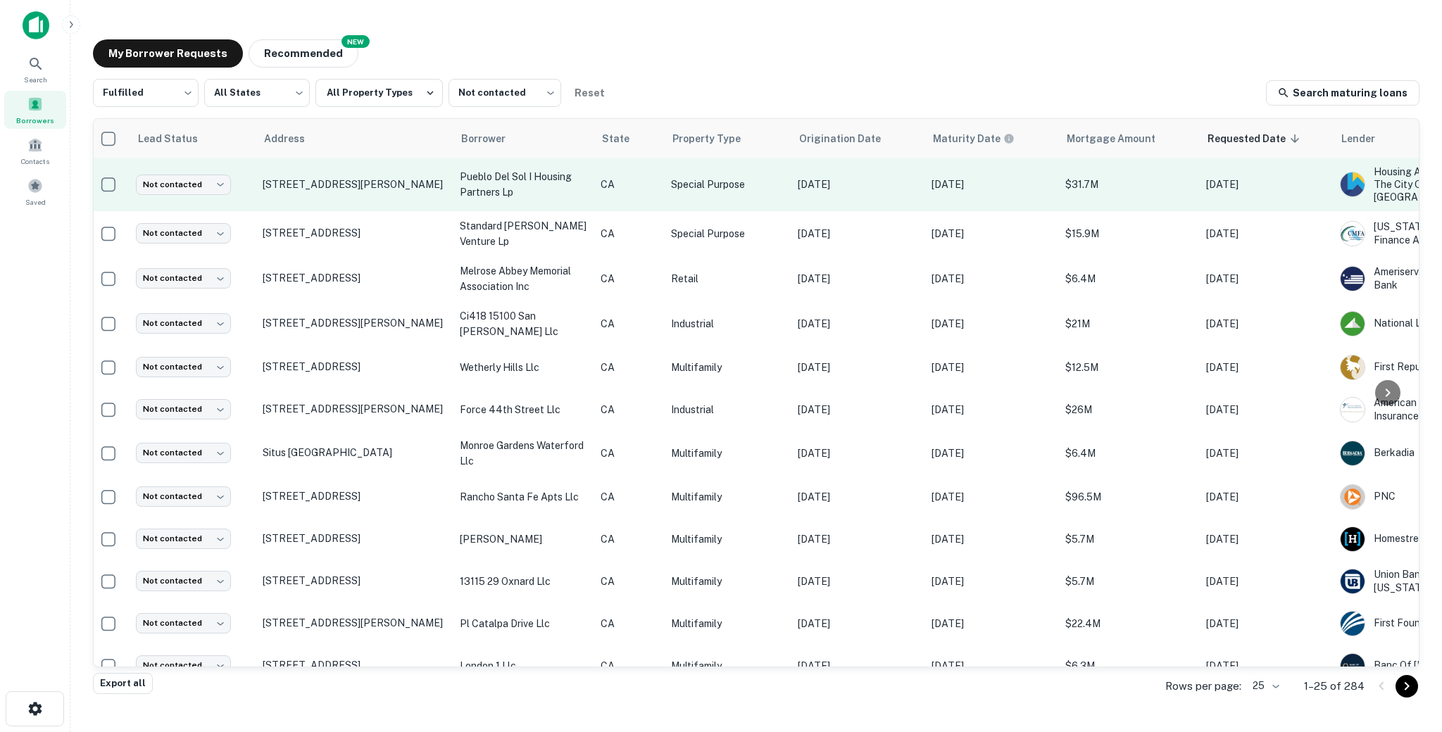
scroll to position [0, 0]
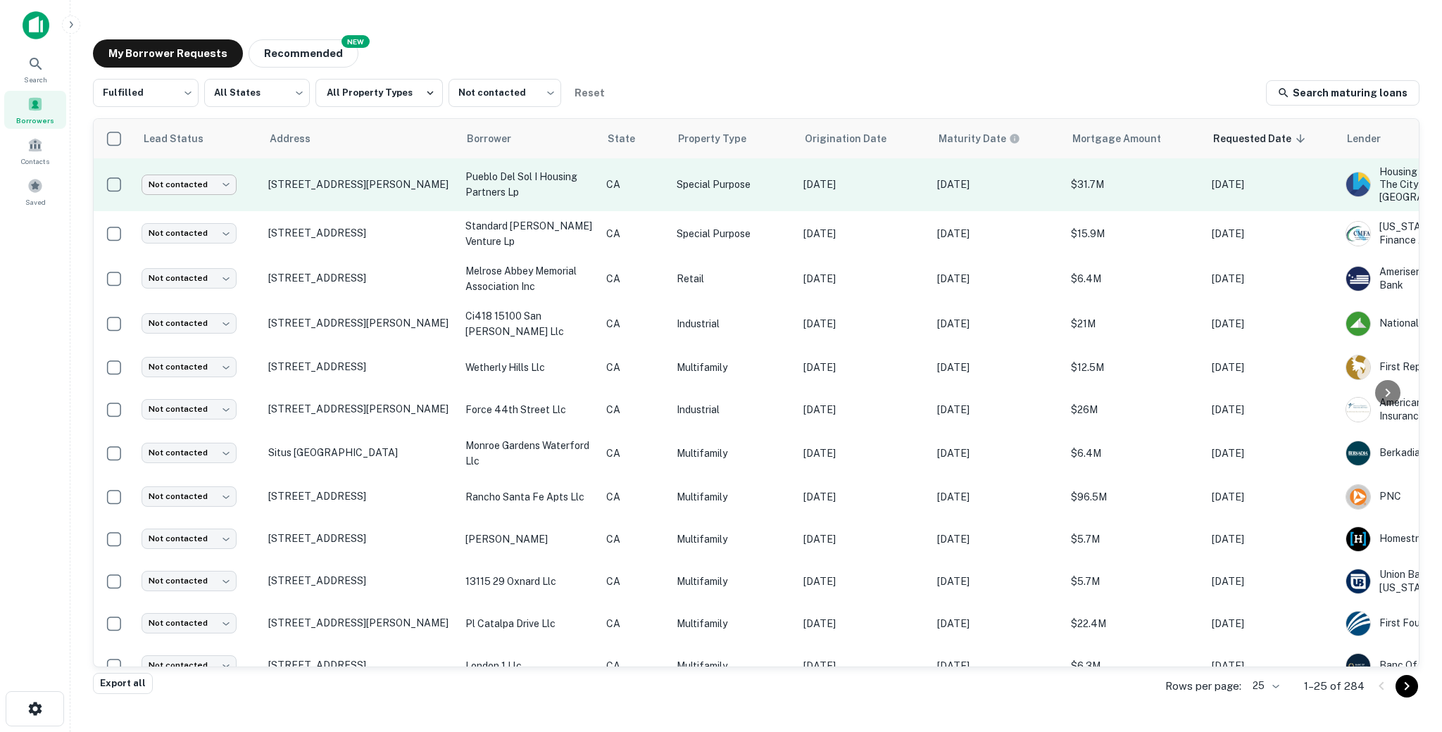
click at [163, 184] on body "Search Borrowers Contacts Saved My Borrower Requests NEW Recommended Fulfilled …" at bounding box center [721, 366] width 1442 height 732
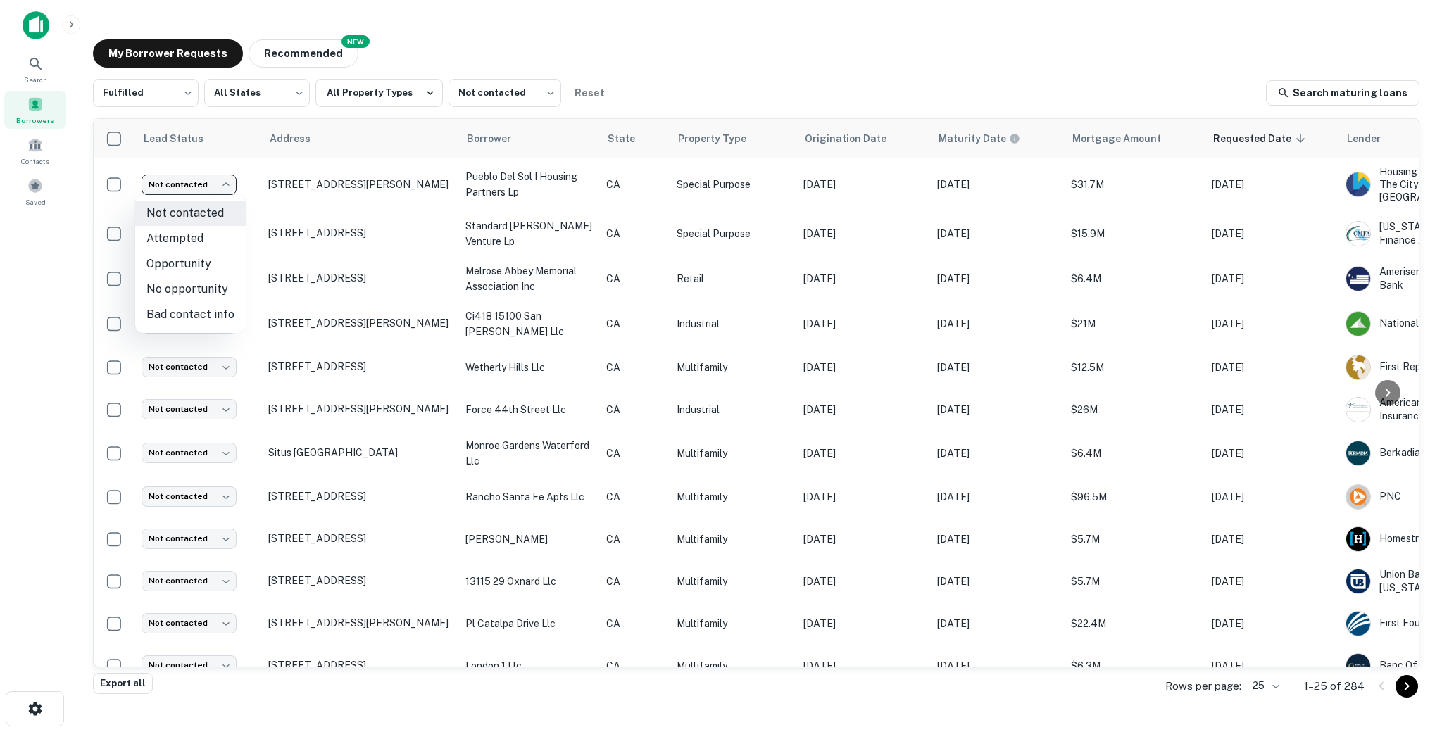
click at [180, 238] on li "Attempted" at bounding box center [190, 238] width 111 height 25
type input "*********"
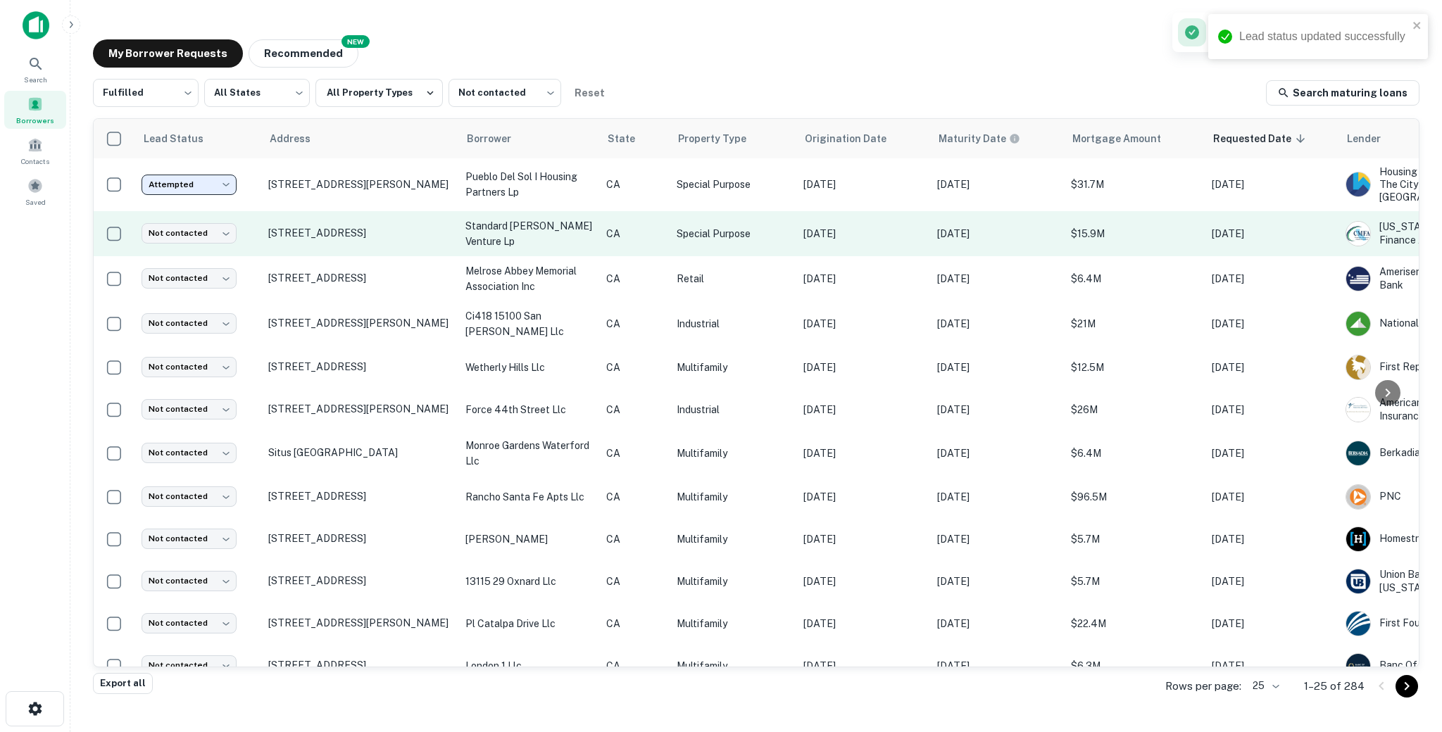
click at [241, 244] on td "Not contacted **** ​" at bounding box center [197, 233] width 127 height 45
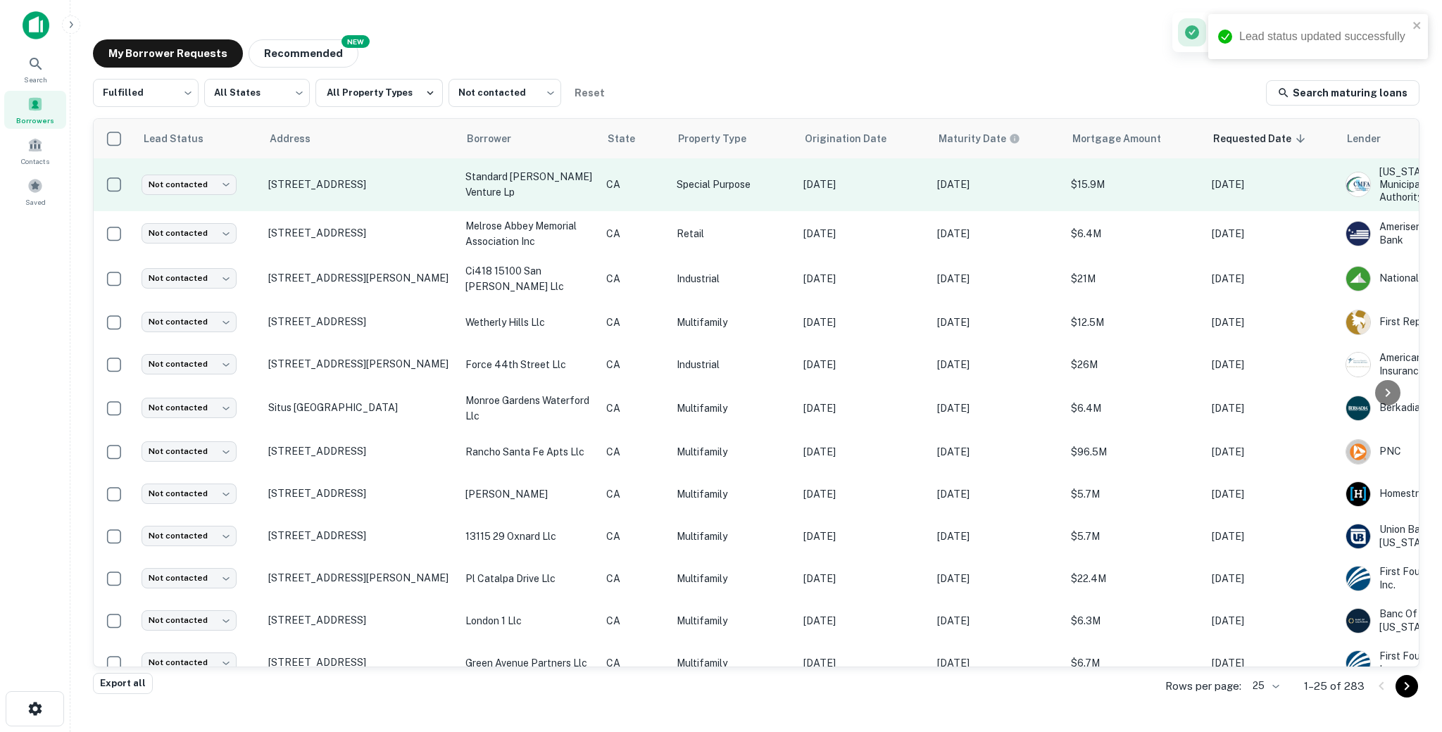
click at [257, 196] on td "Not contacted **** ​" at bounding box center [197, 184] width 127 height 53
click at [442, 192] on td "[STREET_ADDRESS]" at bounding box center [359, 184] width 197 height 53
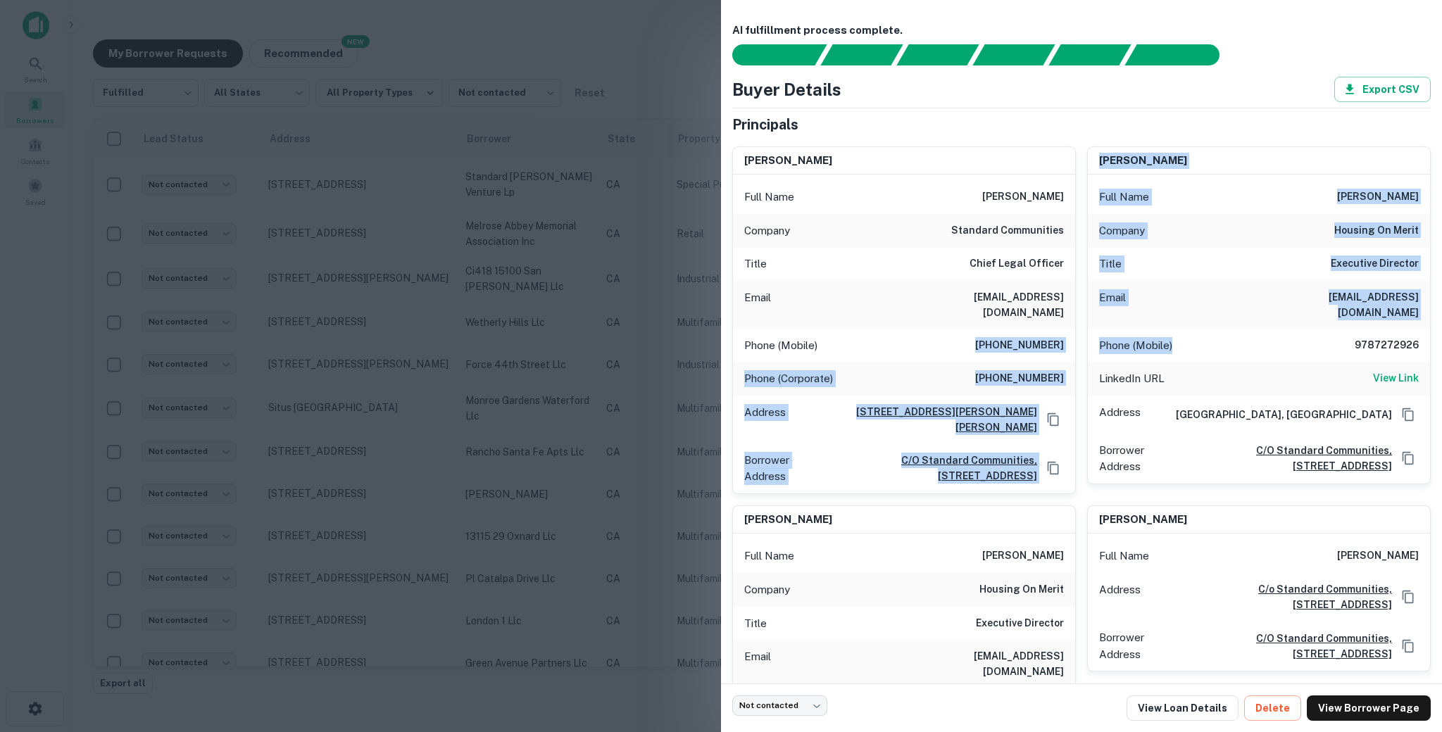
drag, startPoint x: 977, startPoint y: 341, endPoint x: 1086, endPoint y: 340, distance: 109.1
click at [1086, 340] on div "[PERSON_NAME] Full Name [PERSON_NAME] Company standard communities Title Chief …" at bounding box center [1076, 489] width 710 height 709
click at [1065, 347] on div "Phone (Mobile) [PHONE_NUMBER]" at bounding box center [904, 346] width 342 height 34
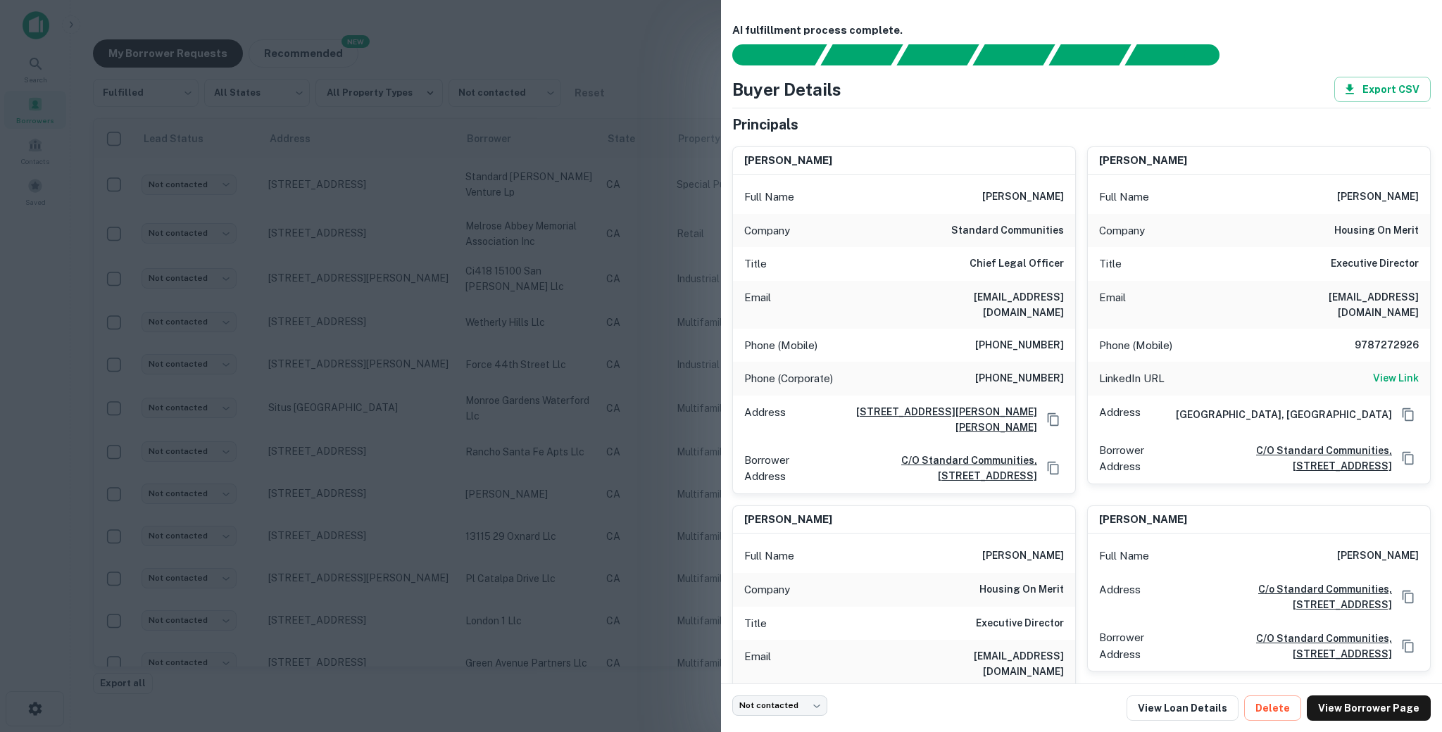
click at [1049, 347] on h6 "[PHONE_NUMBER]" at bounding box center [1019, 345] width 89 height 17
click at [320, 230] on div at bounding box center [721, 366] width 1442 height 732
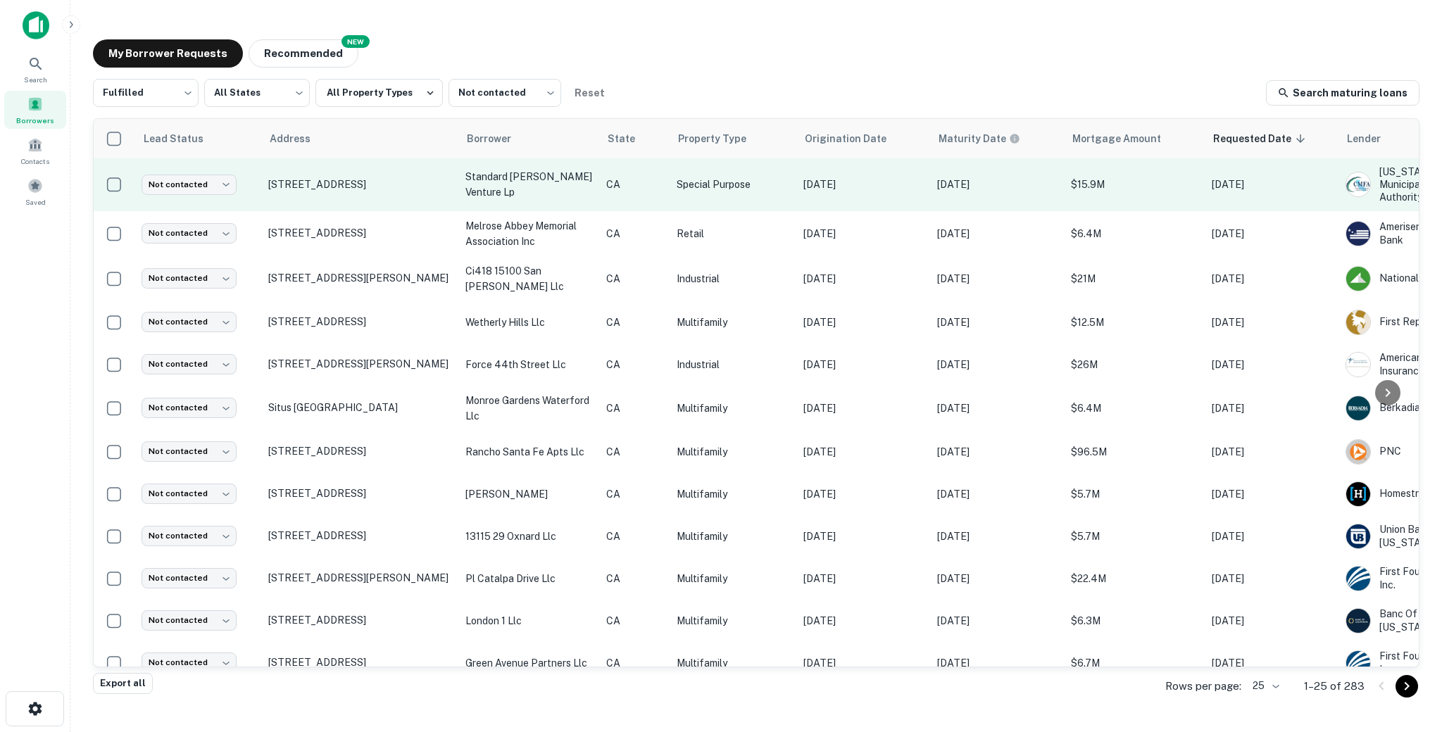
click at [439, 196] on td "[STREET_ADDRESS]" at bounding box center [359, 184] width 197 height 53
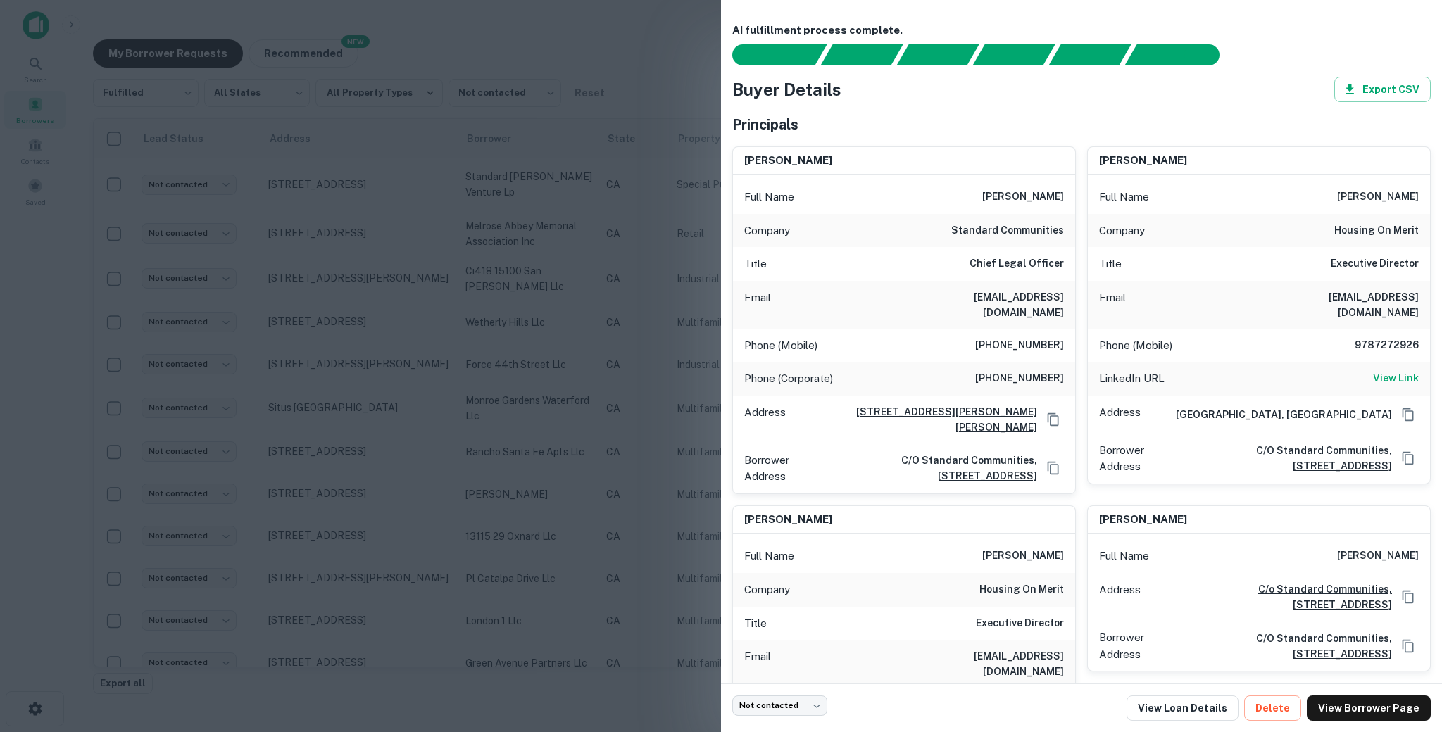
click at [971, 305] on h6 "[EMAIL_ADDRESS][DOMAIN_NAME]" at bounding box center [979, 304] width 169 height 31
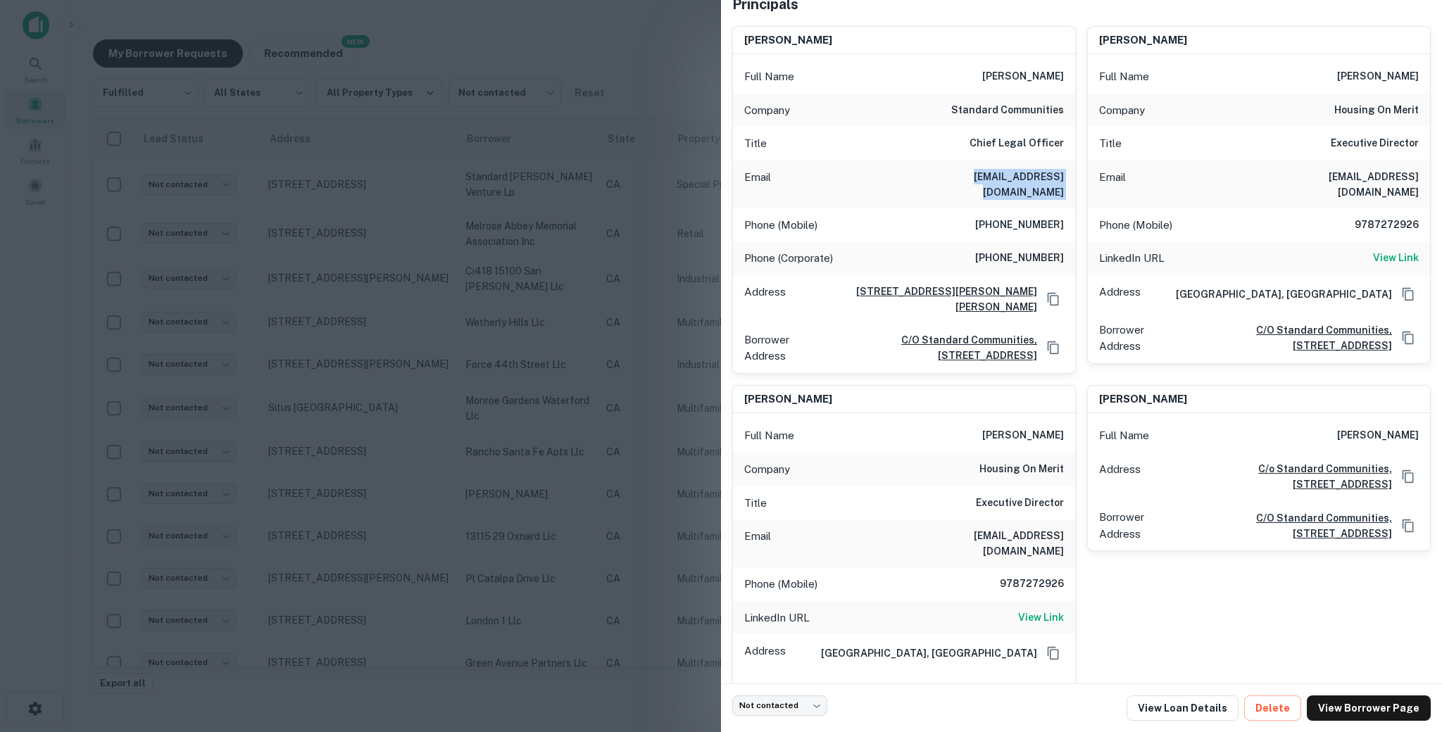
scroll to position [122, 0]
click at [1036, 608] on h6 "View Link" at bounding box center [1041, 615] width 46 height 15
click at [589, 382] on div at bounding box center [721, 366] width 1442 height 732
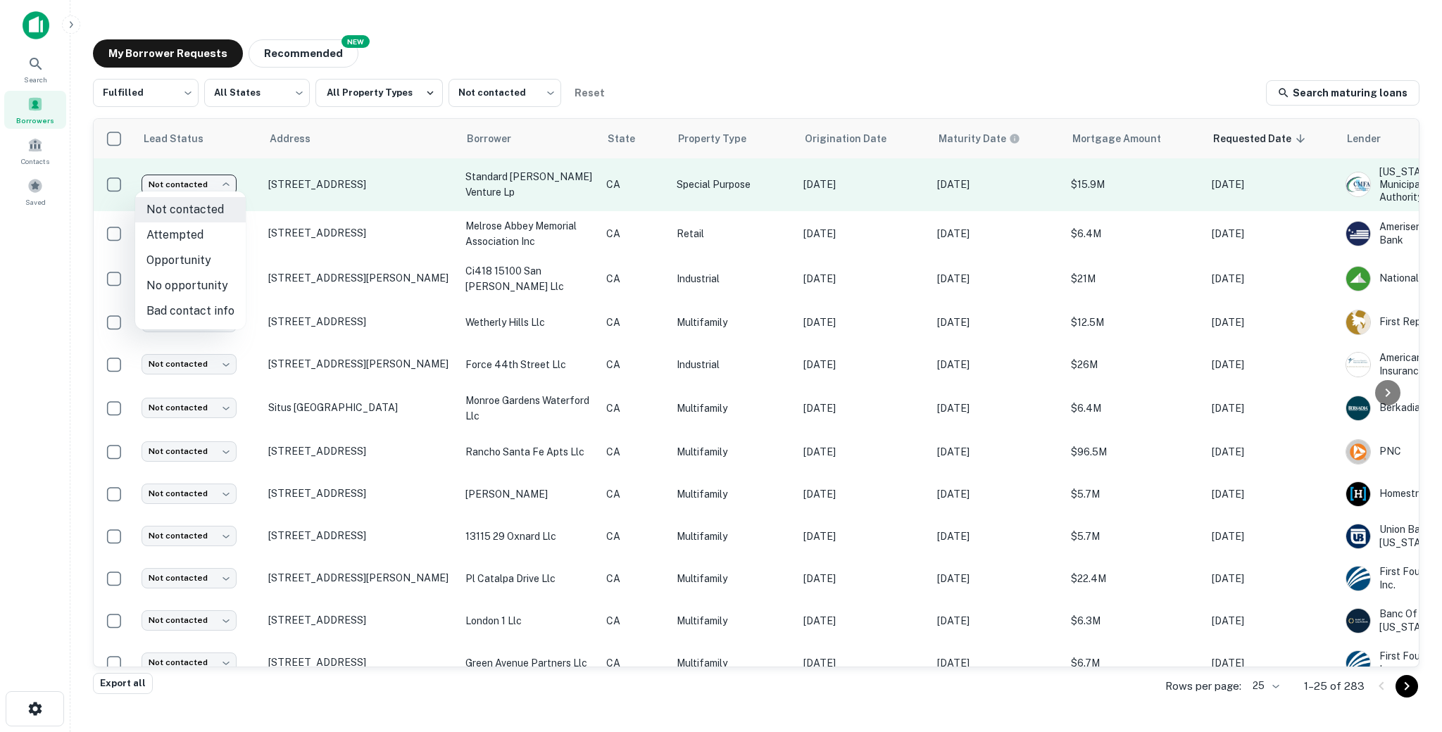
click at [180, 184] on body "Search Borrowers Contacts Saved My Borrower Requests NEW Recommended Fulfilled …" at bounding box center [721, 366] width 1442 height 732
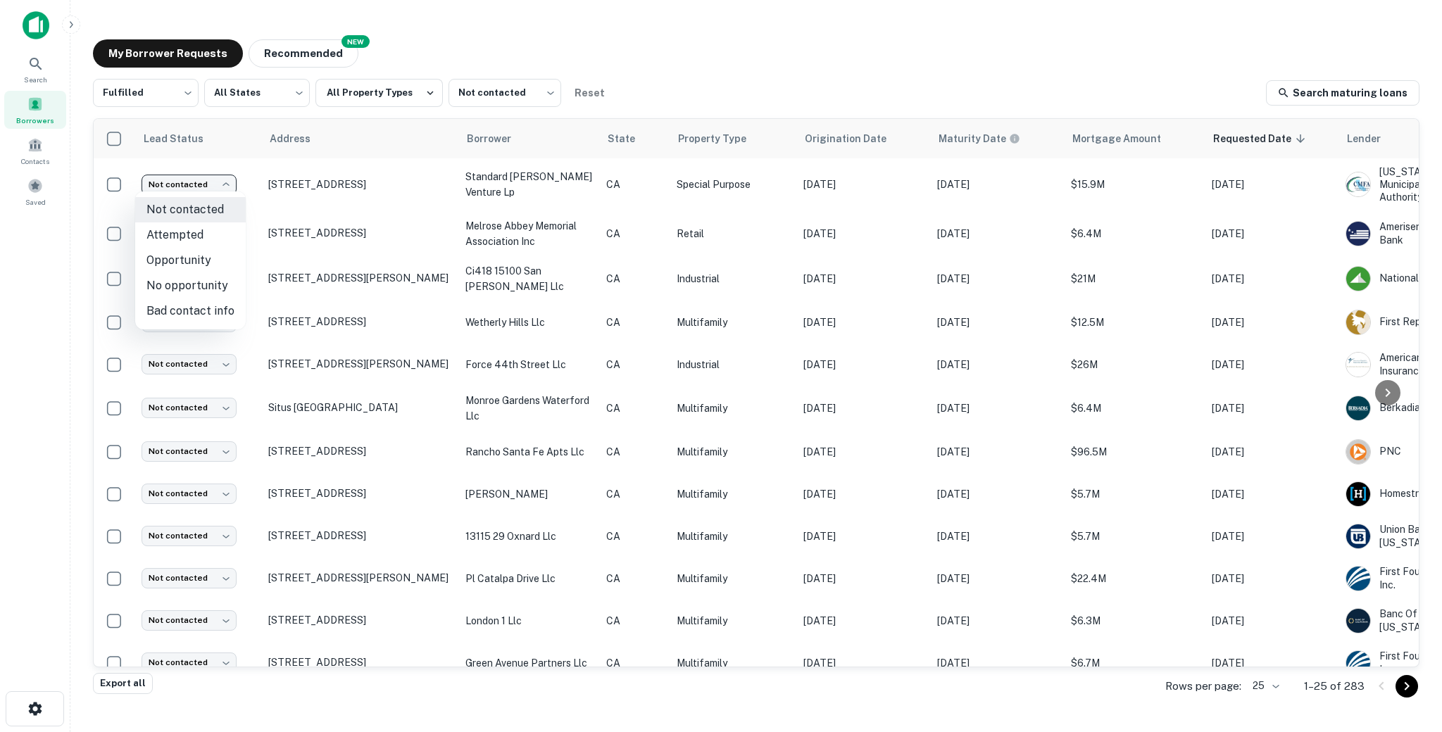
click at [251, 189] on div at bounding box center [721, 366] width 1442 height 732
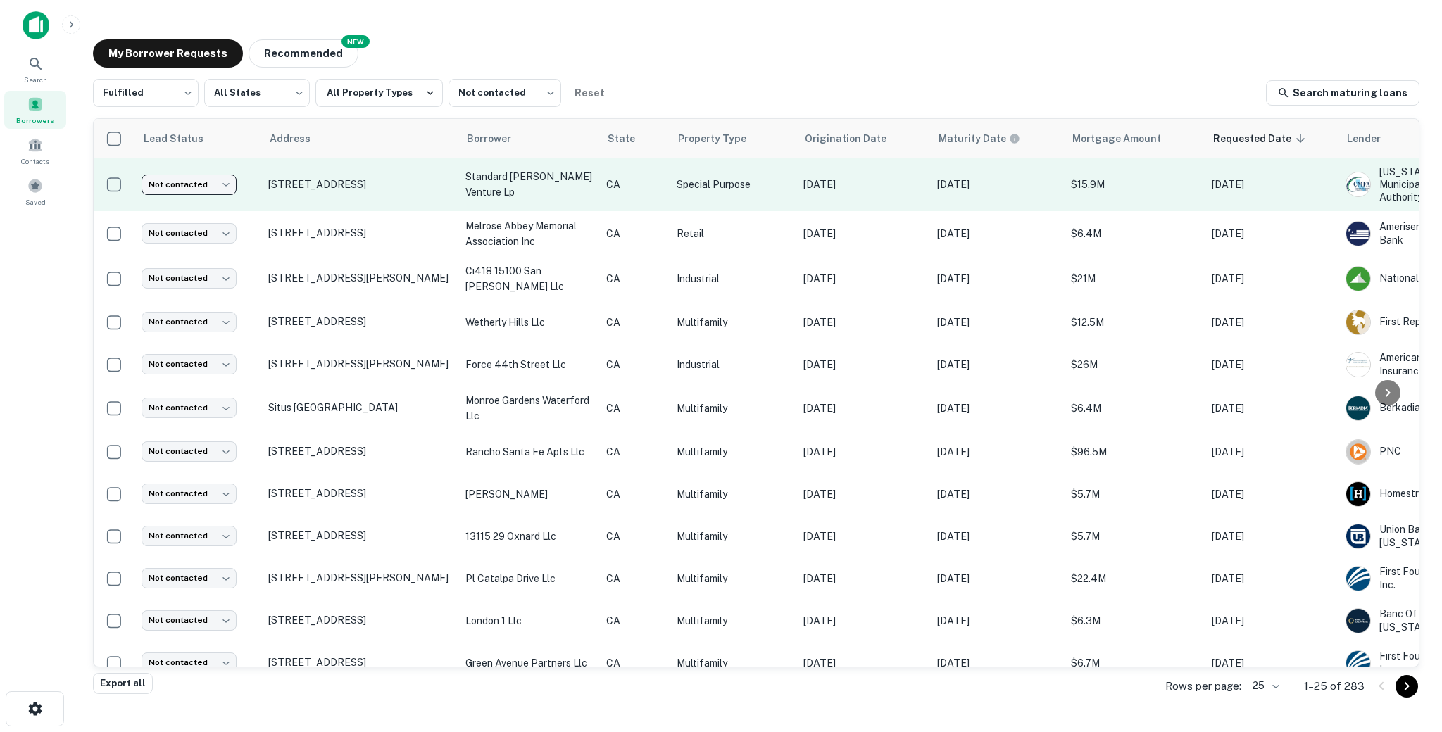
click at [259, 192] on td "Not contacted **** ​" at bounding box center [197, 184] width 127 height 53
click at [425, 193] on td "[STREET_ADDRESS]" at bounding box center [359, 184] width 197 height 53
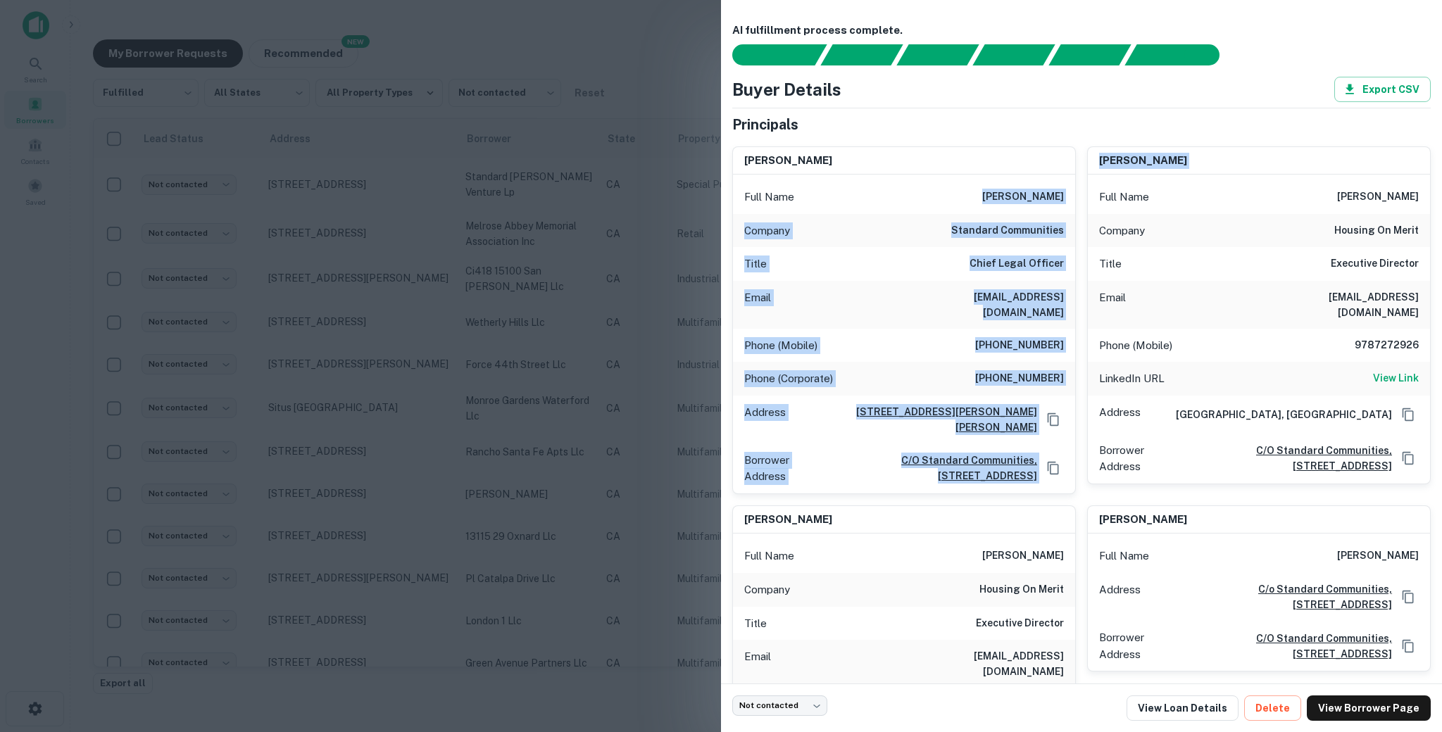
drag, startPoint x: 967, startPoint y: 195, endPoint x: 1079, endPoint y: 195, distance: 112.0
click at [1079, 195] on div "[PERSON_NAME] Full Name [PERSON_NAME] Company standard communities Title Chief …" at bounding box center [1076, 489] width 710 height 709
click at [1046, 210] on div "Full Name [PERSON_NAME]" at bounding box center [904, 197] width 342 height 34
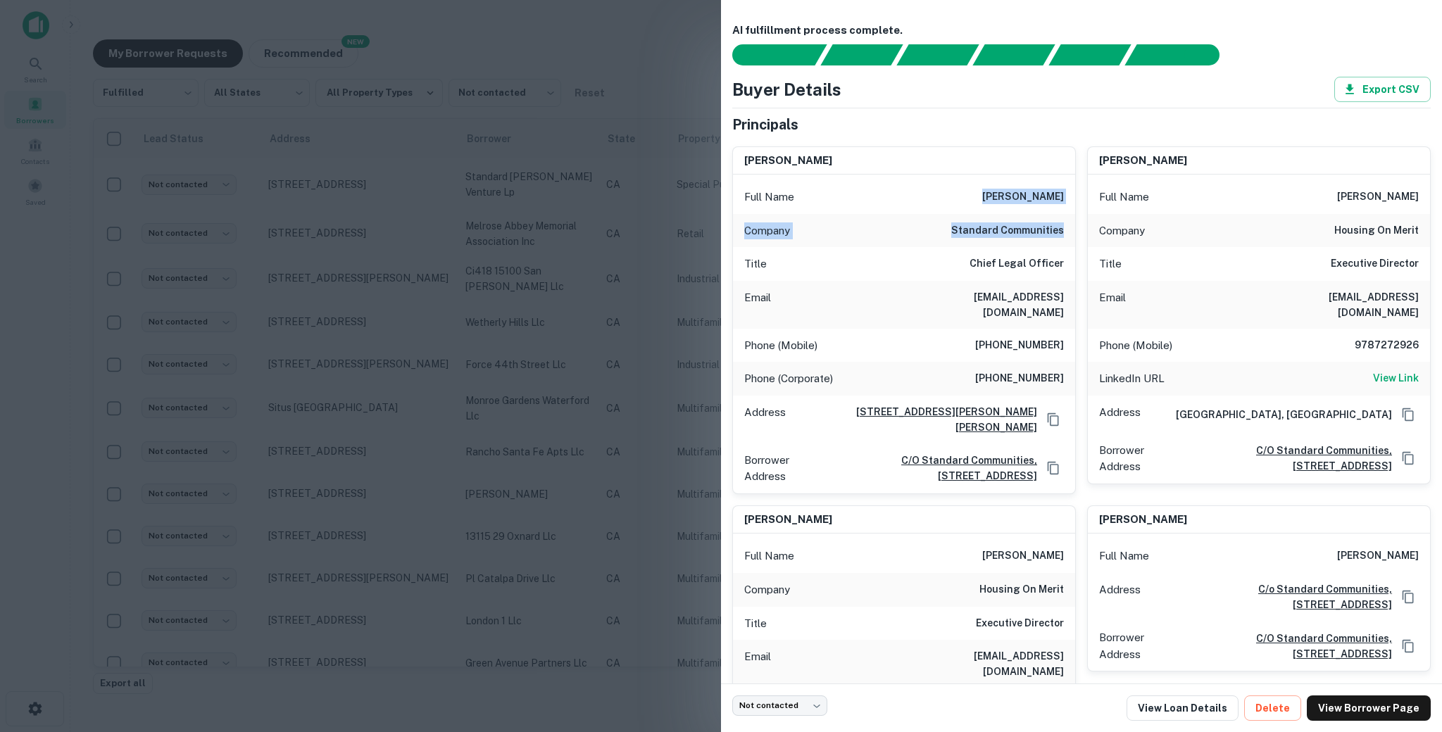
drag, startPoint x: 1070, startPoint y: 236, endPoint x: 971, endPoint y: 184, distance: 112.1
click at [971, 184] on div "Full Name [PERSON_NAME] Company standard communities Title Chief Legal Officer …" at bounding box center [904, 334] width 342 height 319
click at [601, 277] on div at bounding box center [721, 366] width 1442 height 732
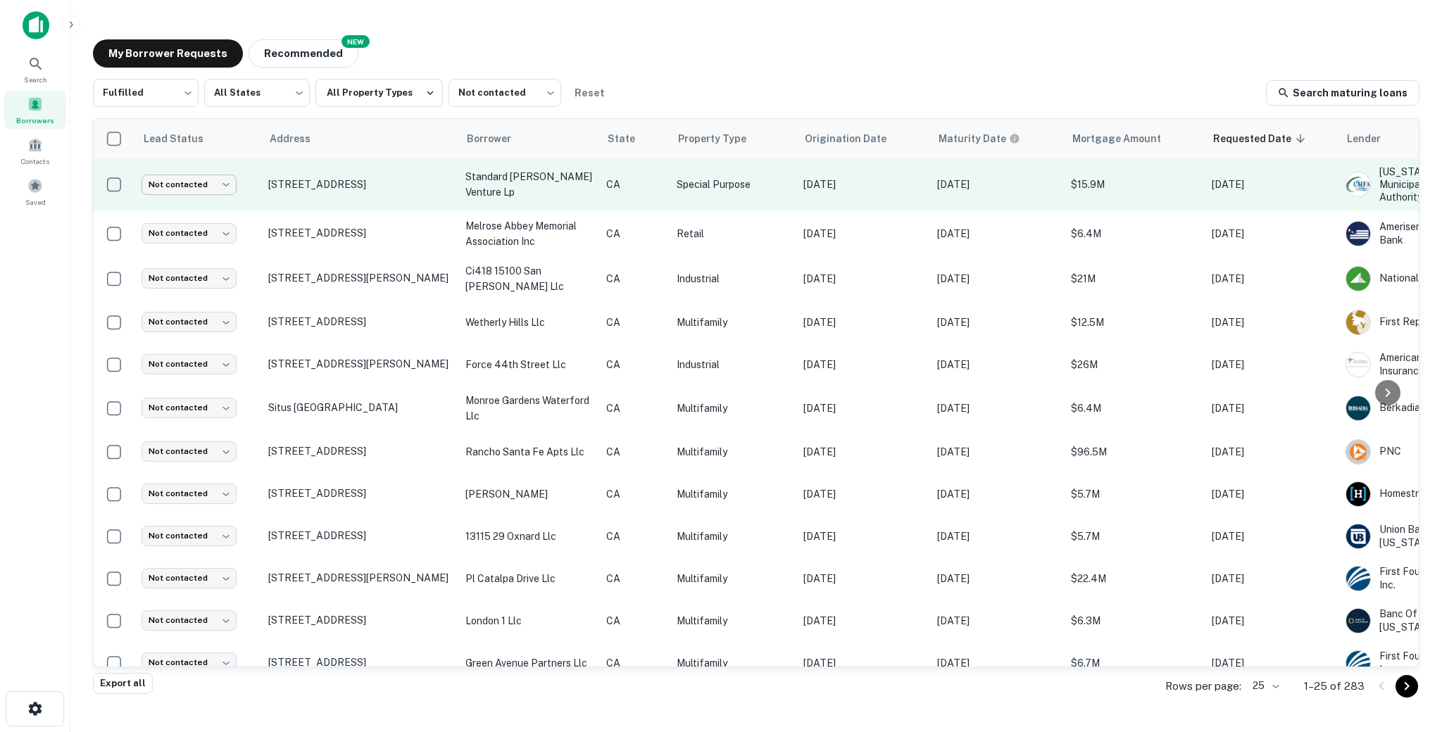
click at [173, 189] on body "Search Borrowers Contacts Saved My Borrower Requests NEW Recommended Fulfilled …" at bounding box center [721, 366] width 1442 height 732
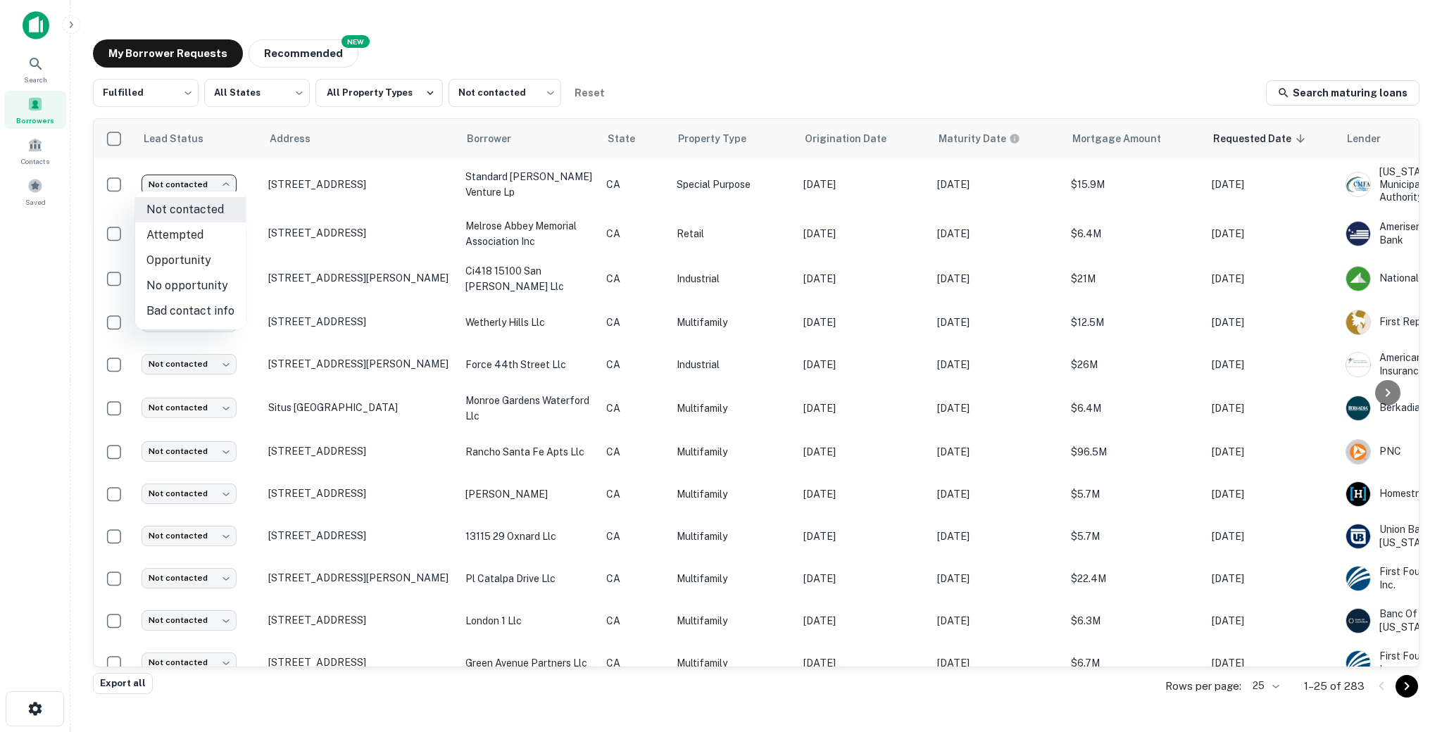
click at [187, 238] on li "Attempted" at bounding box center [190, 234] width 111 height 25
type input "*********"
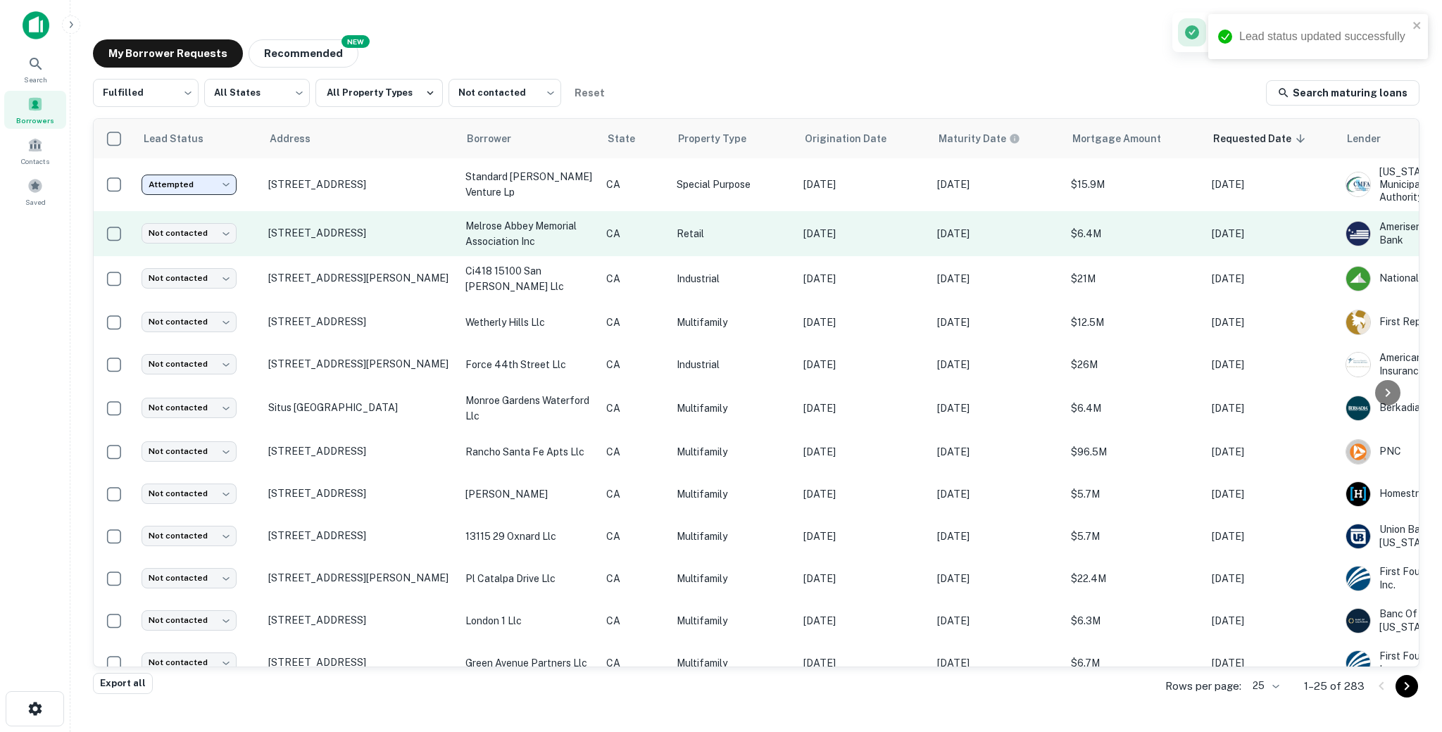
click at [438, 241] on td "[STREET_ADDRESS]" at bounding box center [359, 233] width 197 height 45
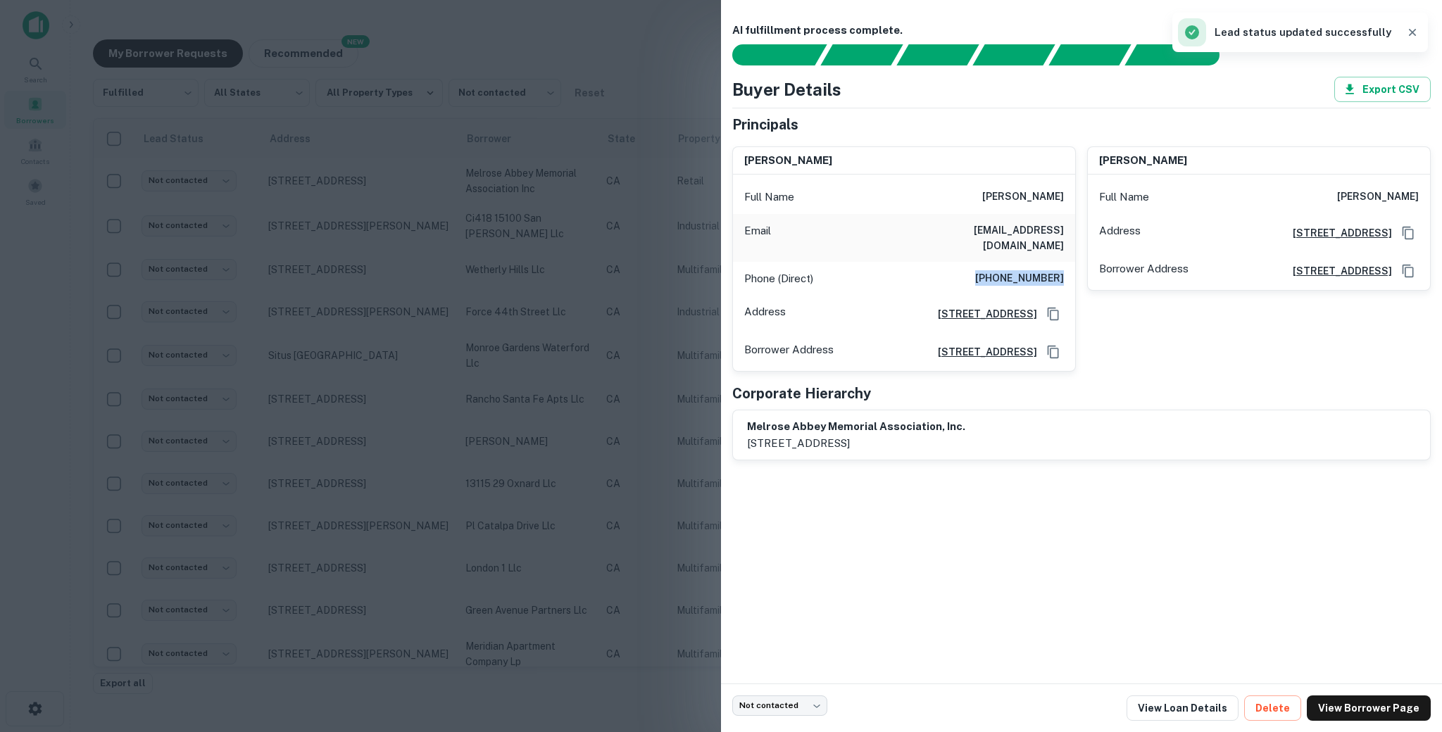
drag, startPoint x: 991, startPoint y: 261, endPoint x: 1062, endPoint y: 262, distance: 71.1
click at [1062, 262] on div "Phone (Direct) [PHONE_NUMBER]" at bounding box center [904, 279] width 342 height 34
click at [975, 262] on div "Phone (Direct) [PHONE_NUMBER]" at bounding box center [904, 279] width 342 height 34
drag, startPoint x: 980, startPoint y: 261, endPoint x: 1072, endPoint y: 263, distance: 92.3
click at [1072, 263] on div "Phone (Direct) [PHONE_NUMBER]" at bounding box center [904, 279] width 342 height 34
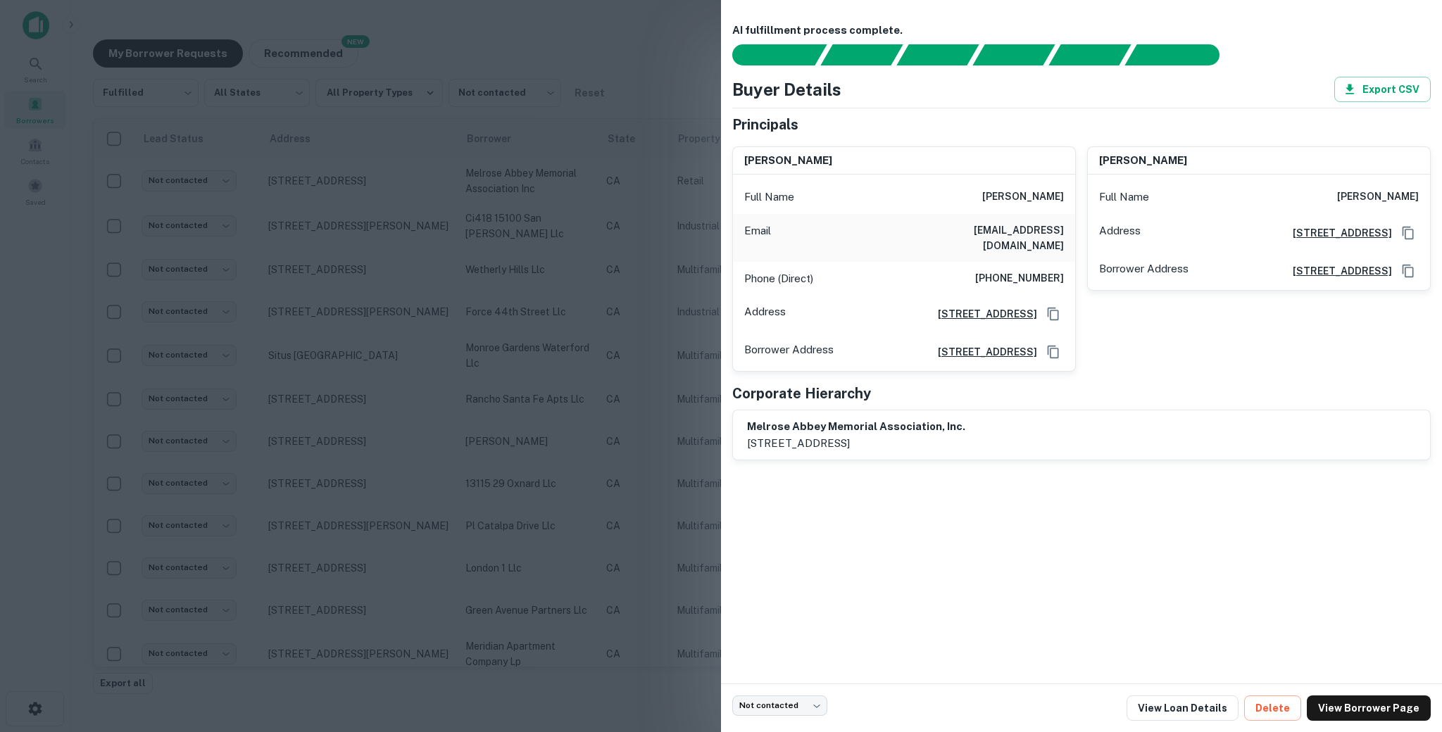
click at [324, 201] on div at bounding box center [721, 366] width 1442 height 732
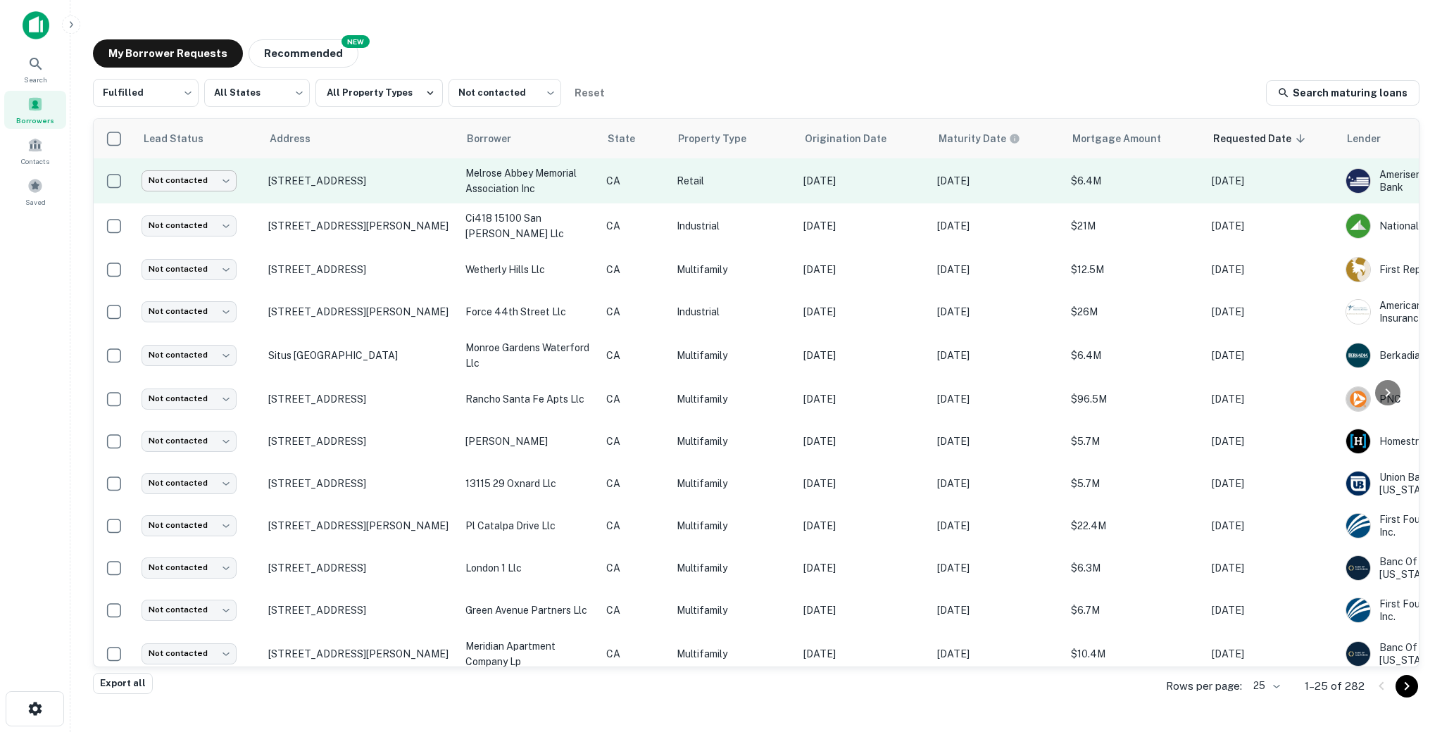
click at [213, 186] on body "Search Borrowers Contacts Saved My Borrower Requests NEW Recommended Fulfilled …" at bounding box center [721, 366] width 1442 height 732
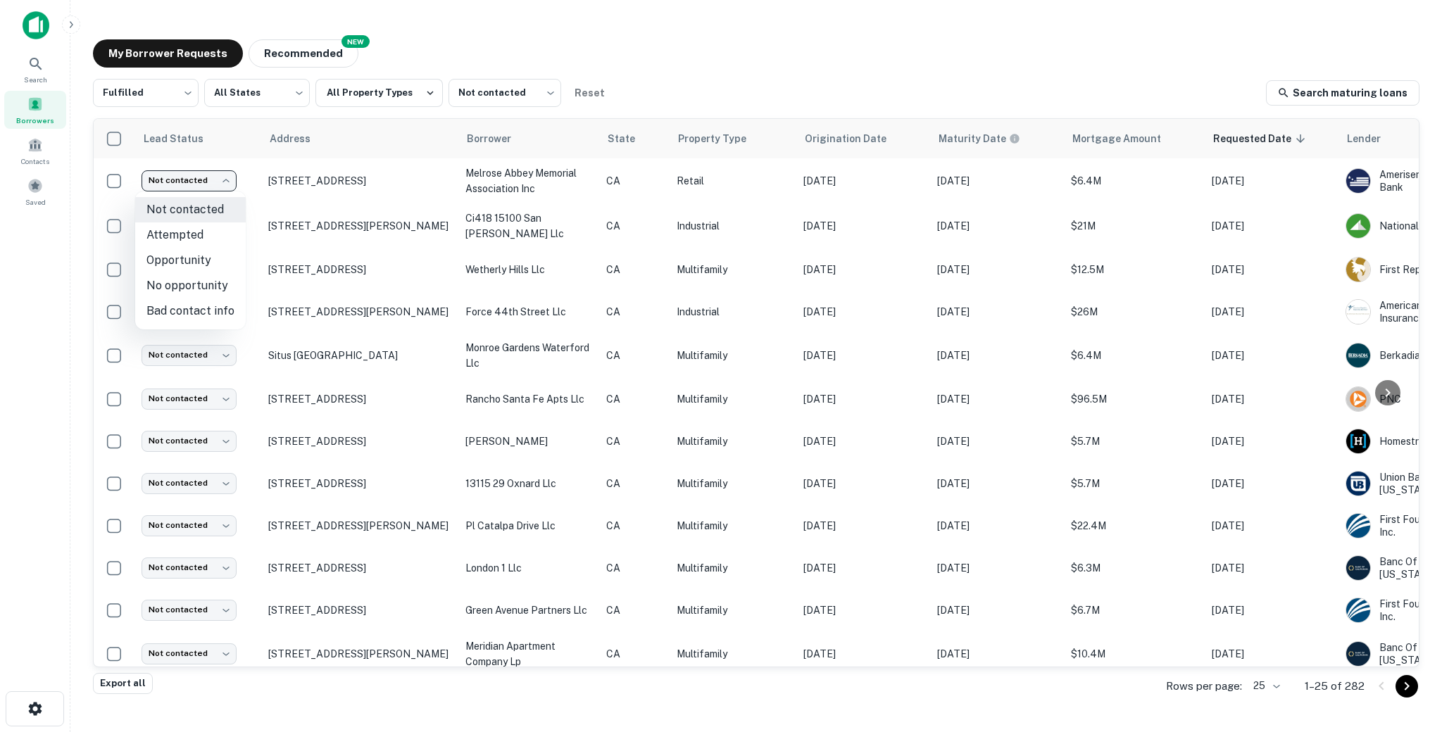
click at [211, 240] on li "Attempted" at bounding box center [190, 234] width 111 height 25
type input "*********"
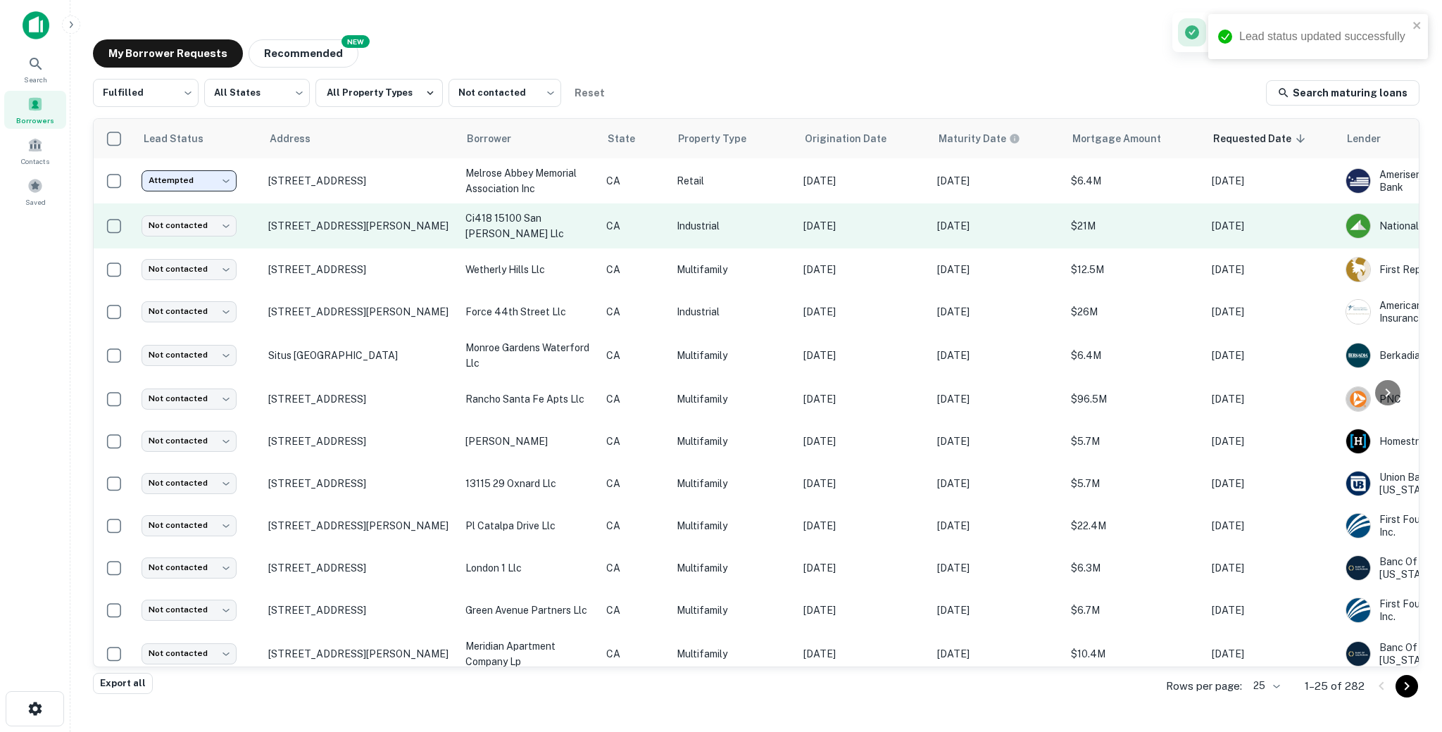
click at [433, 239] on td "[STREET_ADDRESS][PERSON_NAME]" at bounding box center [359, 225] width 197 height 45
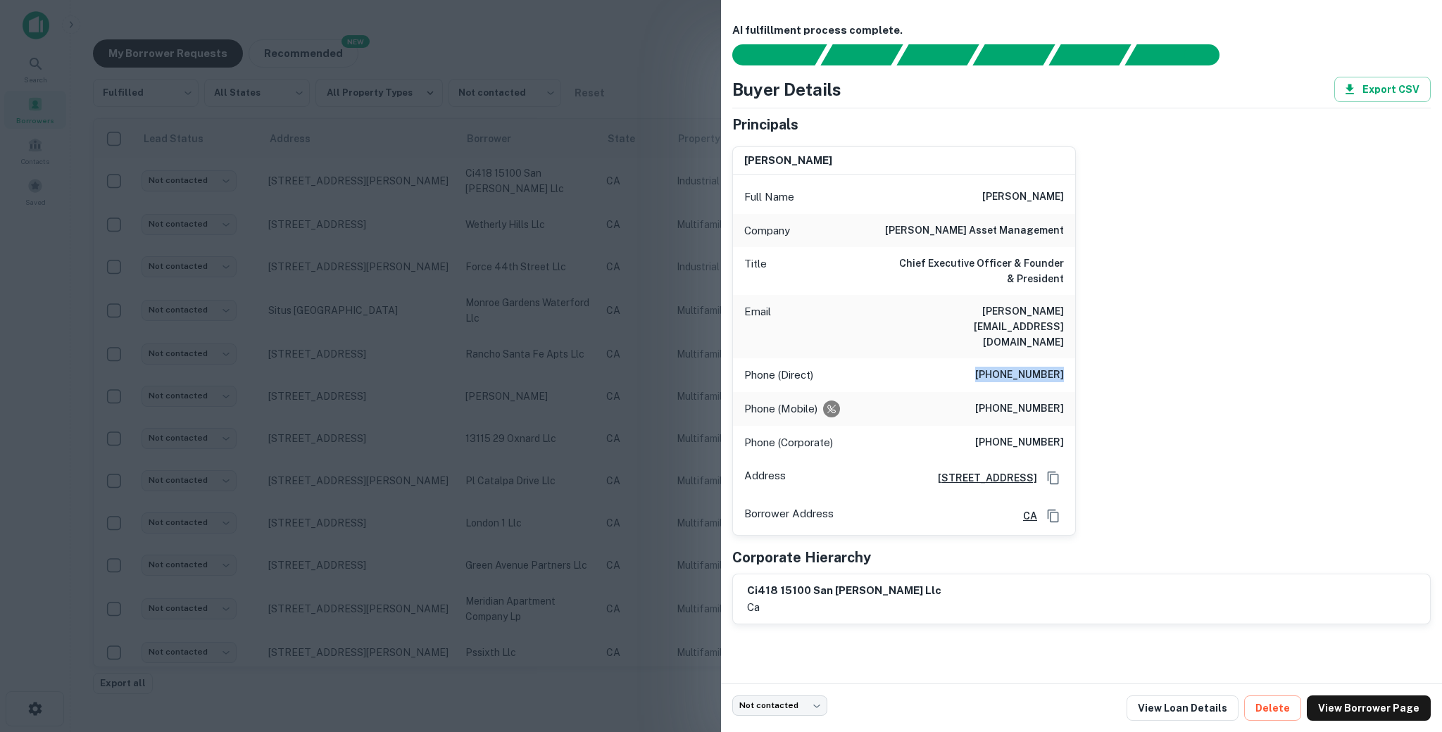
drag, startPoint x: 1023, startPoint y: 341, endPoint x: 1074, endPoint y: 345, distance: 50.8
click at [1074, 358] on div "Phone (Direct) [PHONE_NUMBER]" at bounding box center [904, 375] width 342 height 34
click at [989, 401] on h6 "[PHONE_NUMBER]" at bounding box center [1019, 409] width 89 height 17
drag, startPoint x: 988, startPoint y: 382, endPoint x: 1074, endPoint y: 380, distance: 85.9
click at [1074, 392] on div "Phone (Mobile) [PHONE_NUMBER]" at bounding box center [904, 409] width 342 height 34
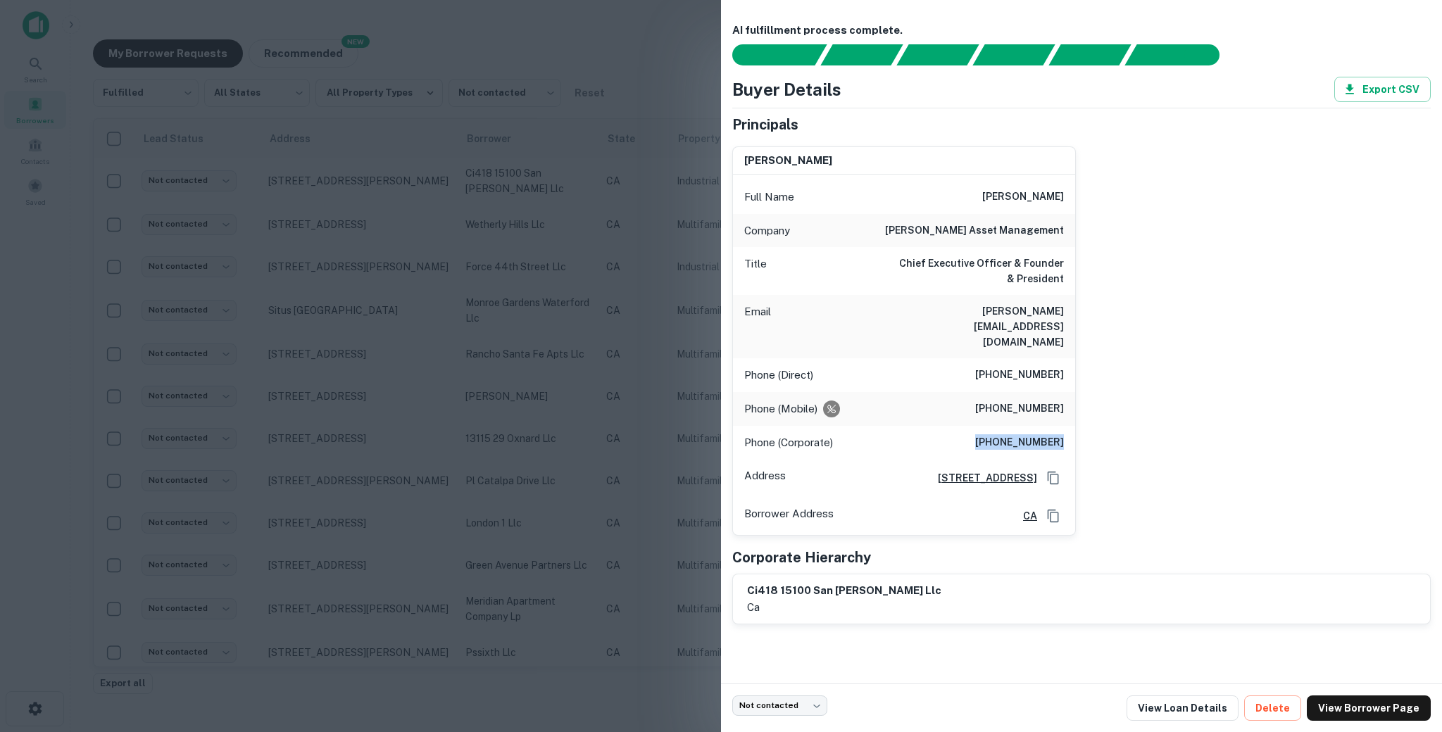
drag, startPoint x: 978, startPoint y: 413, endPoint x: 1069, endPoint y: 413, distance: 90.8
click at [1069, 426] on div "Phone (Corporate) [PHONE_NUMBER]" at bounding box center [904, 443] width 342 height 34
drag, startPoint x: 940, startPoint y: 224, endPoint x: 1080, endPoint y: 223, distance: 140.1
click at [1080, 223] on div "[PERSON_NAME] Full Name [PERSON_NAME] Company [PERSON_NAME] asset management Ti…" at bounding box center [1076, 335] width 710 height 401
click at [696, 325] on div at bounding box center [721, 366] width 1442 height 732
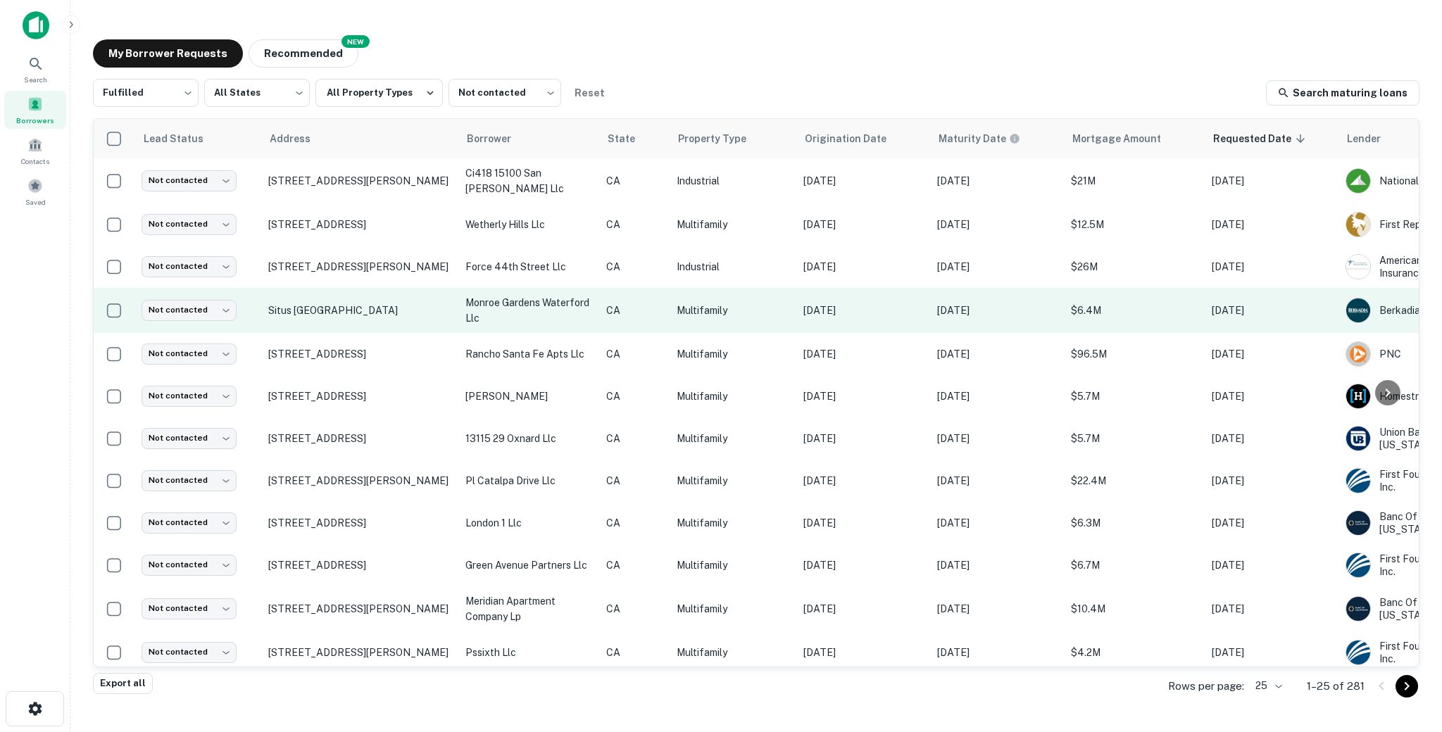
click at [639, 308] on p "CA" at bounding box center [634, 310] width 56 height 15
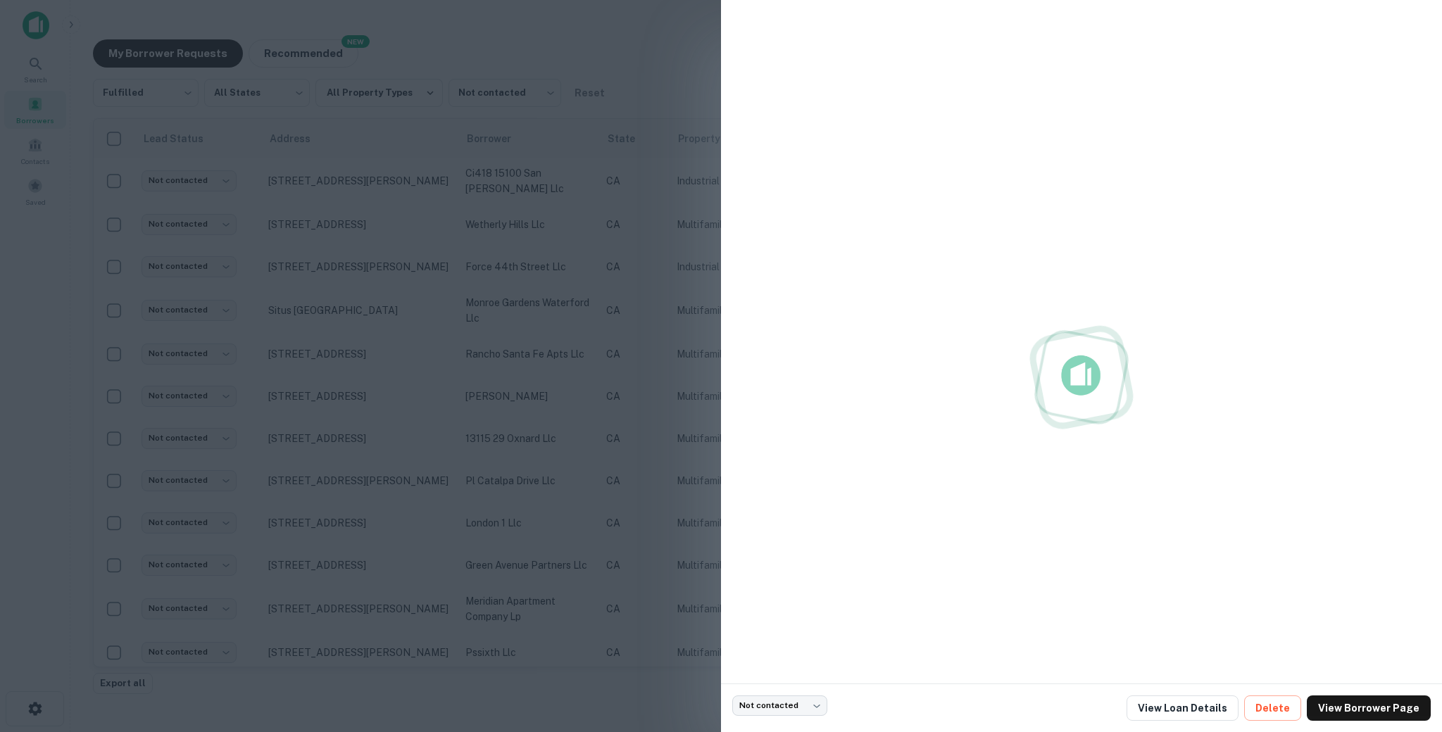
click at [448, 197] on div at bounding box center [721, 366] width 1442 height 732
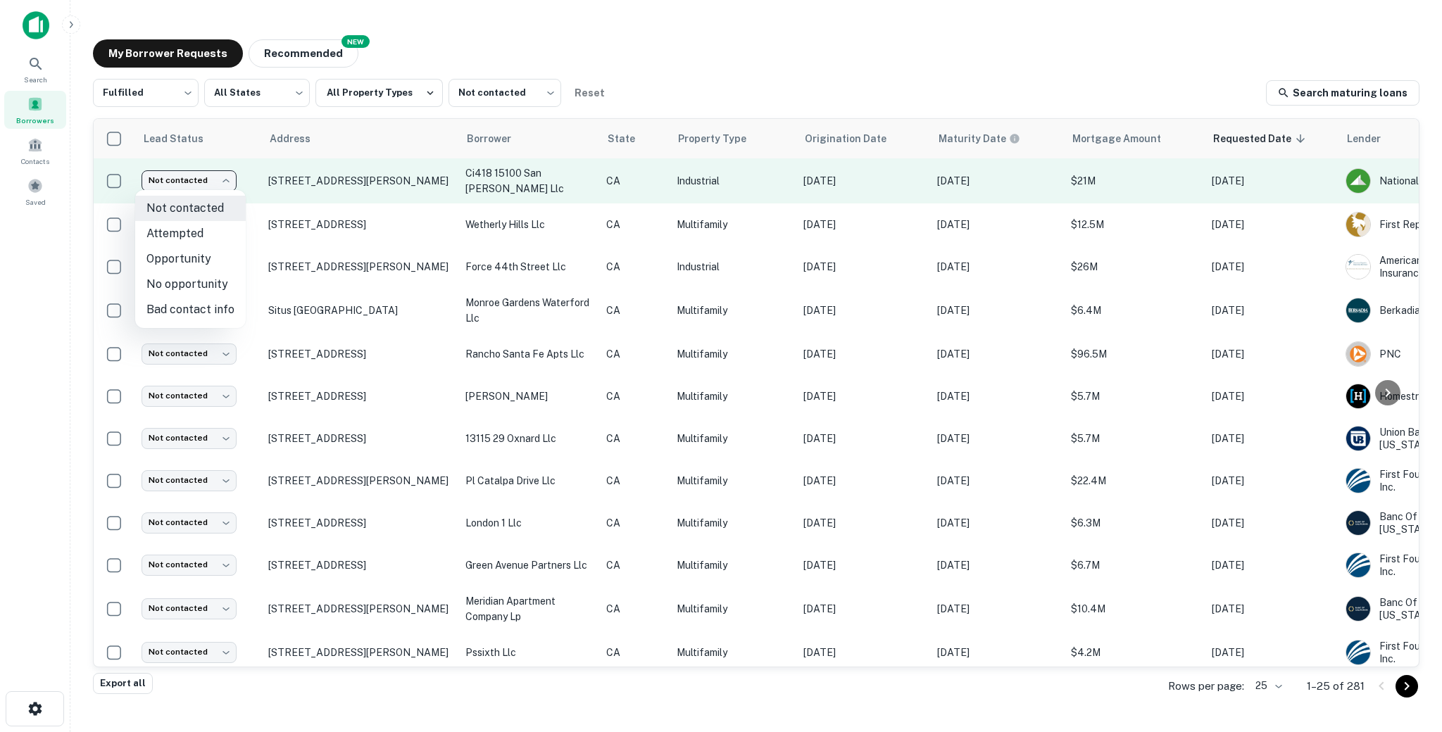
click at [194, 177] on body "Search Borrowers Contacts Saved My Borrower Requests NEW Recommended Fulfilled …" at bounding box center [721, 366] width 1442 height 732
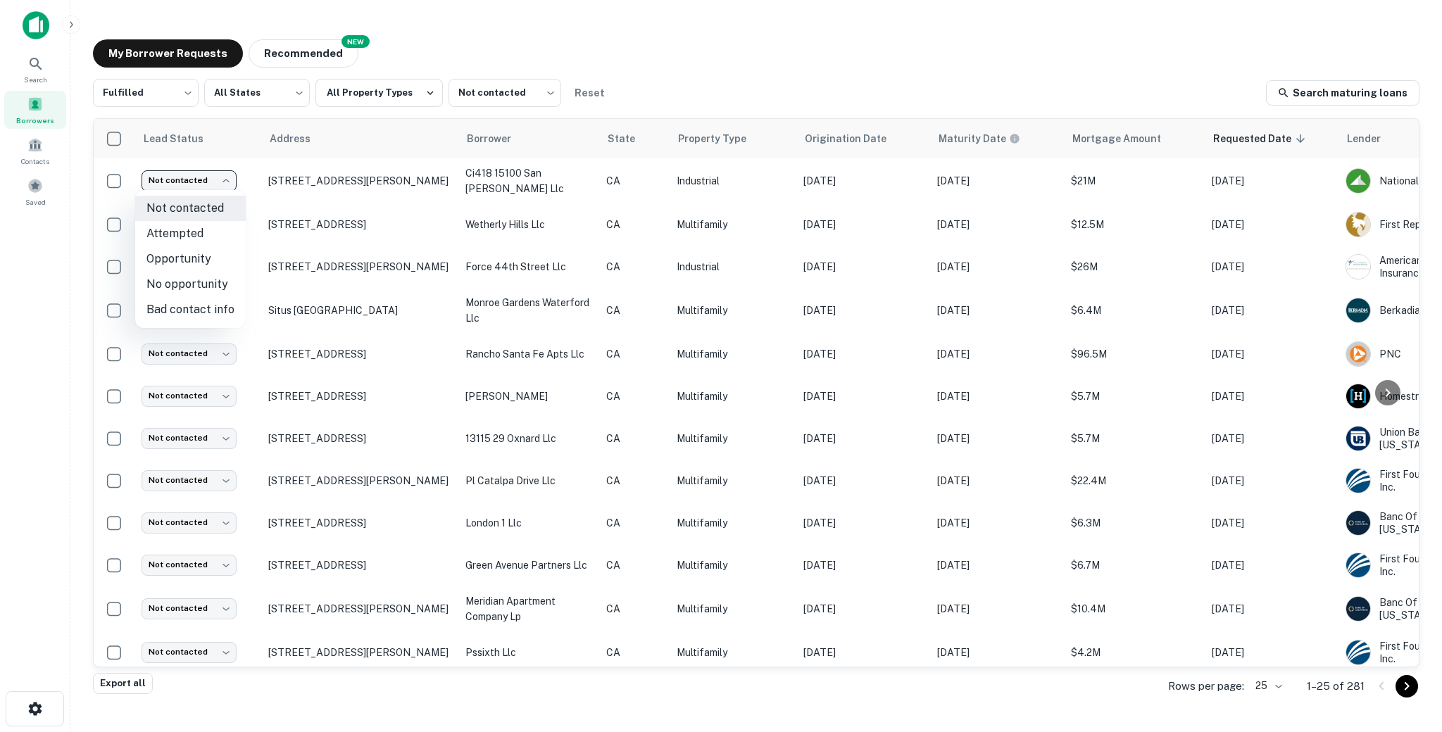
click at [192, 231] on li "Attempted" at bounding box center [190, 233] width 111 height 25
type input "*********"
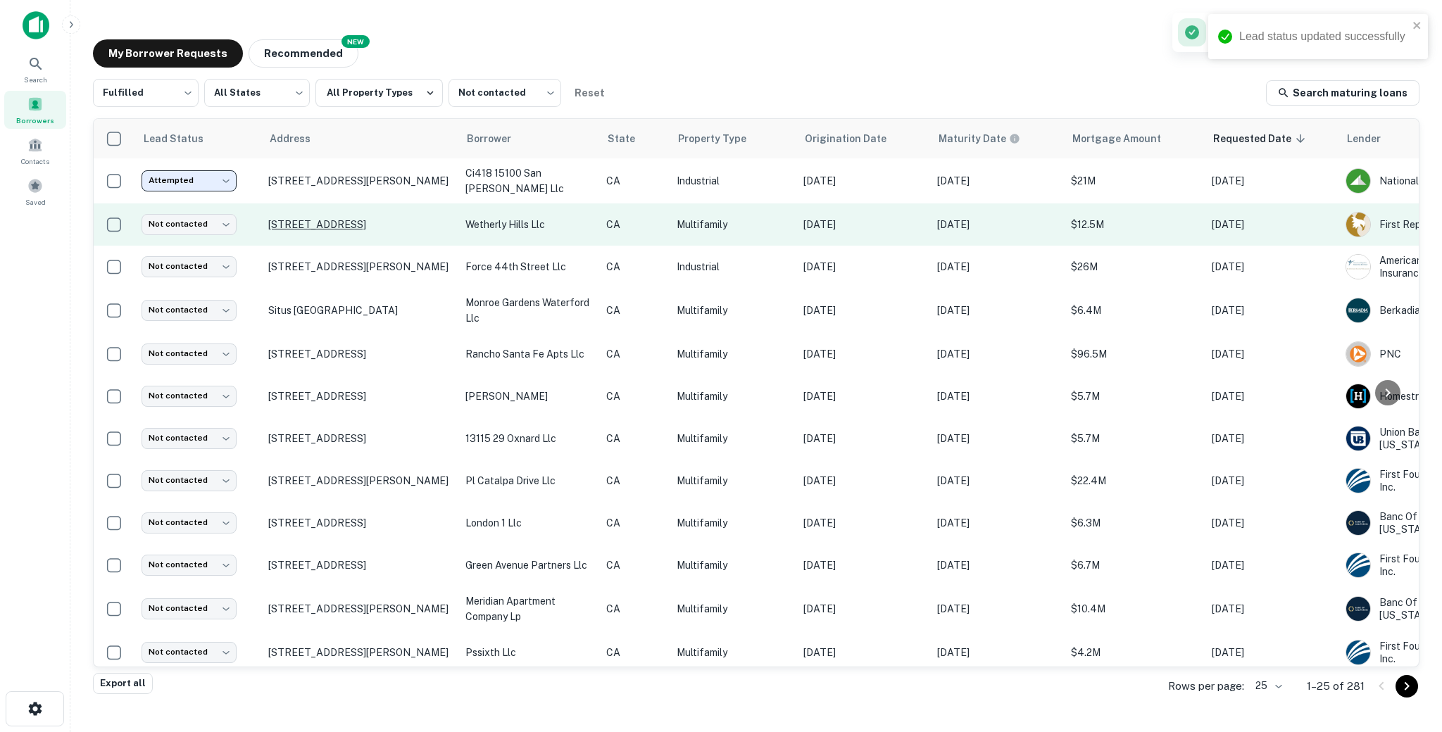
click at [429, 231] on p "[STREET_ADDRESS]" at bounding box center [359, 224] width 183 height 13
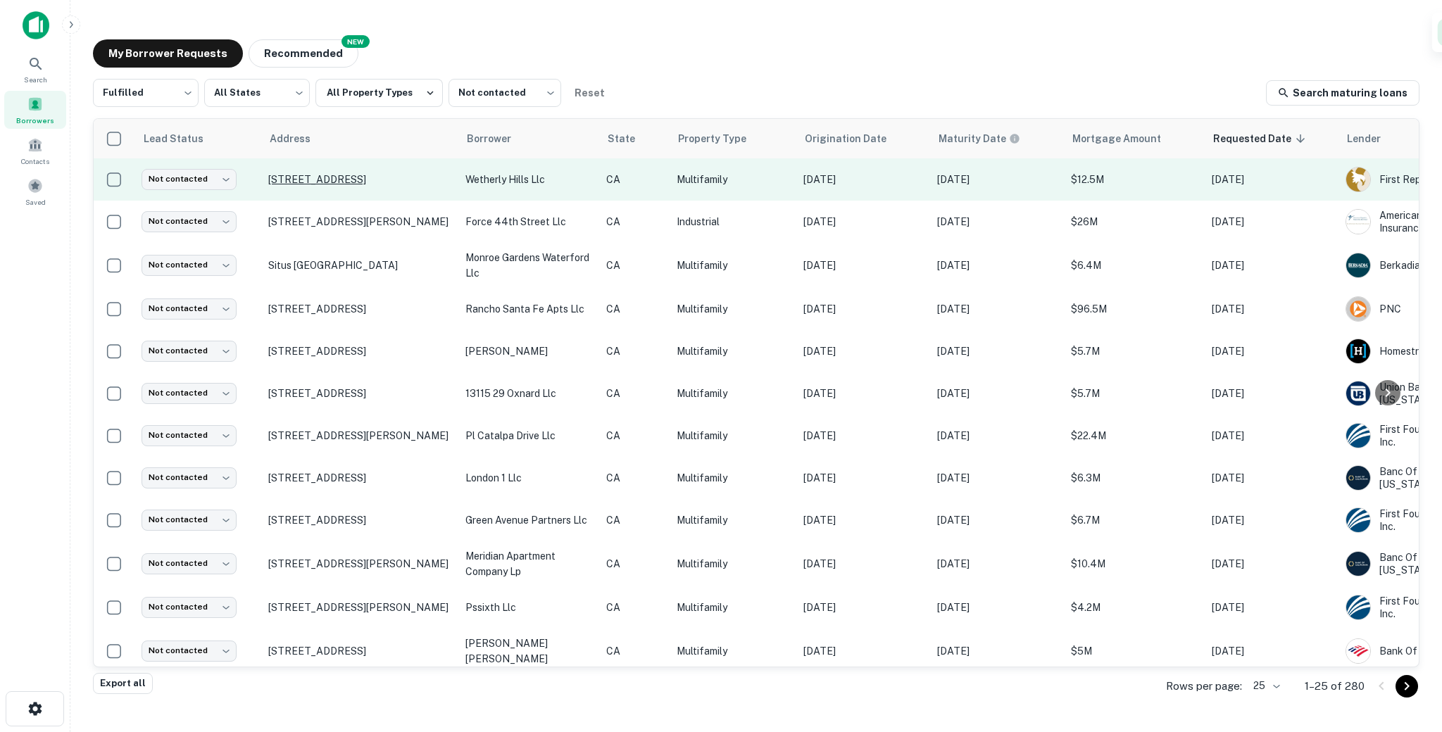
click at [437, 186] on p "[STREET_ADDRESS]" at bounding box center [359, 179] width 183 height 13
click at [207, 196] on td "Not contacted **** ​" at bounding box center [197, 179] width 127 height 42
click at [563, 190] on td "wetherly hills llc" at bounding box center [528, 179] width 141 height 42
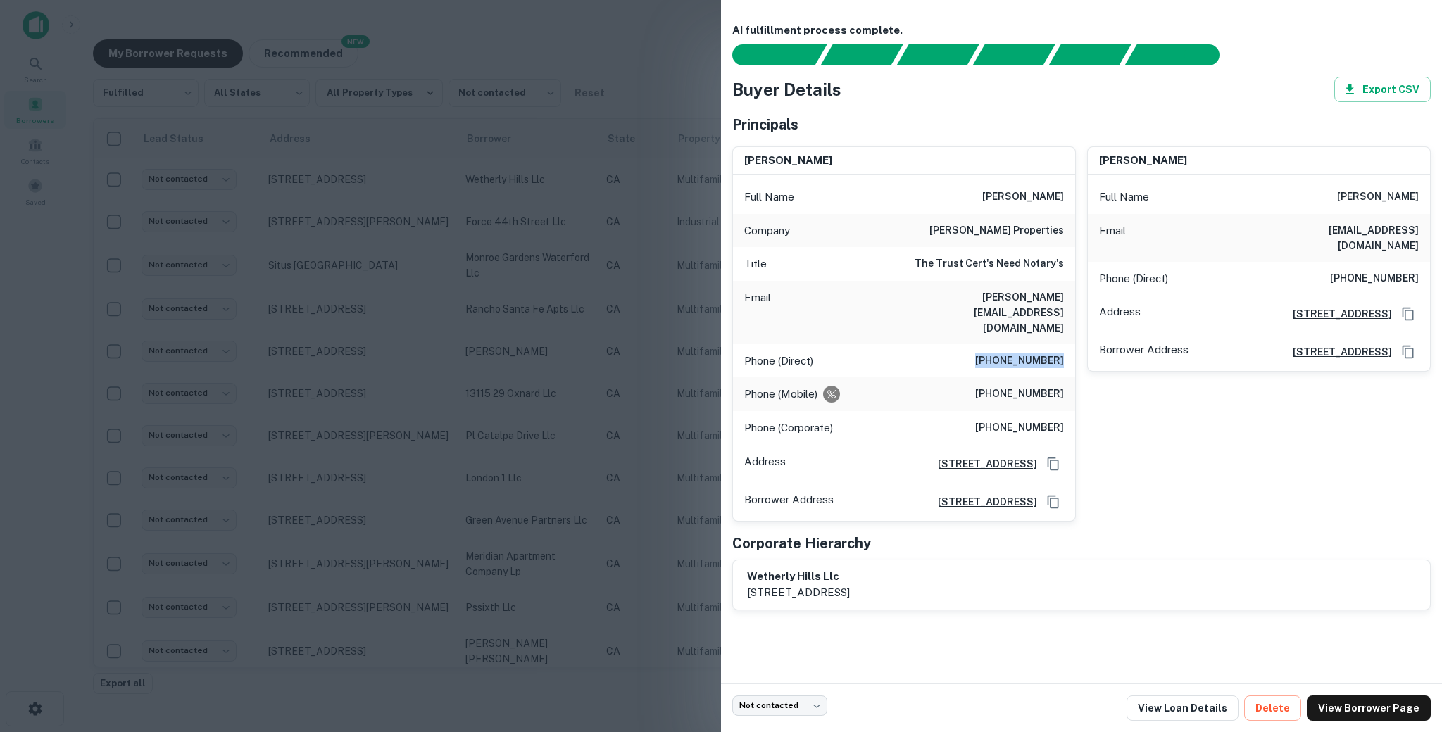
drag, startPoint x: 986, startPoint y: 332, endPoint x: 1061, endPoint y: 329, distance: 75.4
click at [1061, 353] on h6 "[PHONE_NUMBER]" at bounding box center [1019, 361] width 89 height 17
drag, startPoint x: 1053, startPoint y: 330, endPoint x: 1258, endPoint y: 463, distance: 244.9
click at [1272, 463] on div "[PERSON_NAME] Full Name [PERSON_NAME] Company [PERSON_NAME] properties Title Th…" at bounding box center [1076, 328] width 710 height 387
click at [1071, 377] on div "Phone (Mobile) [PHONE_NUMBER]" at bounding box center [904, 394] width 342 height 34
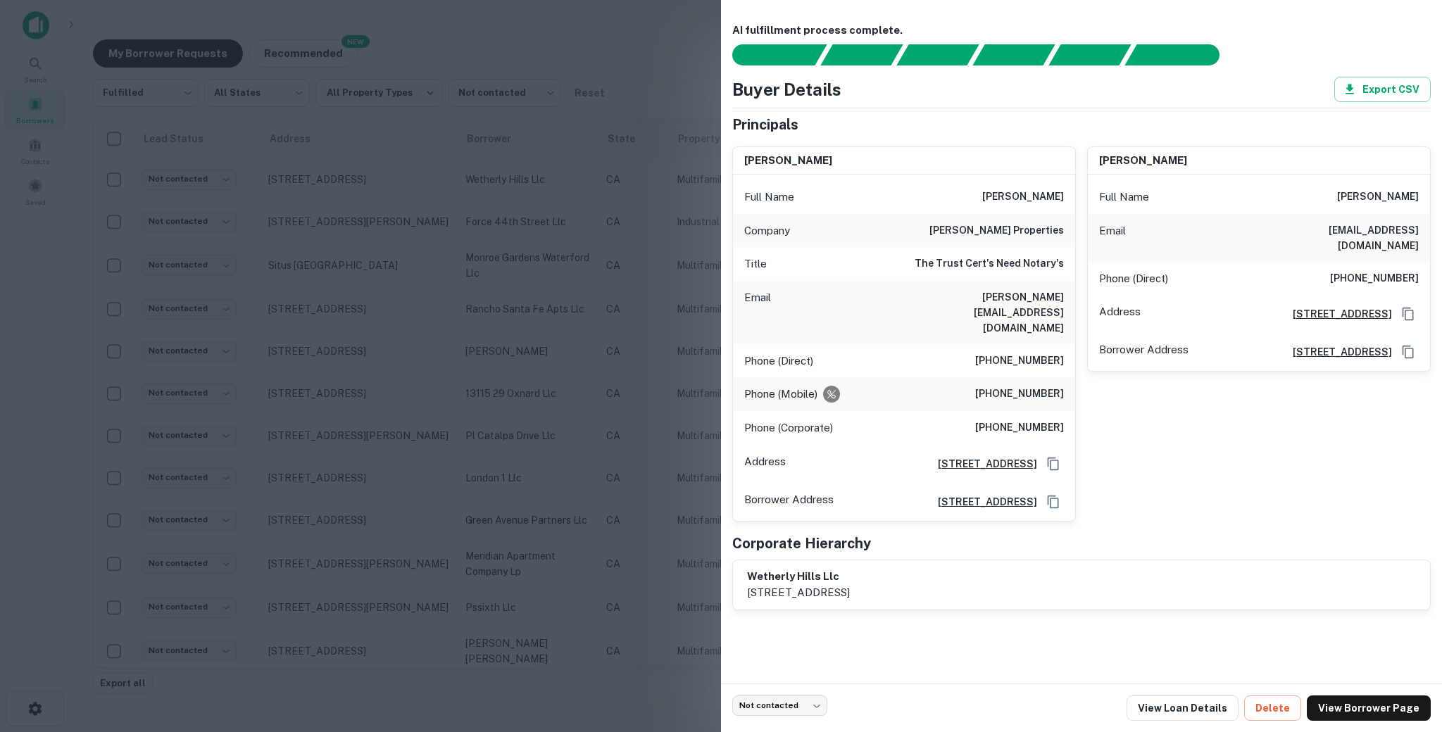
click at [996, 411] on div "Phone (Corporate) [PHONE_NUMBER]" at bounding box center [904, 428] width 342 height 34
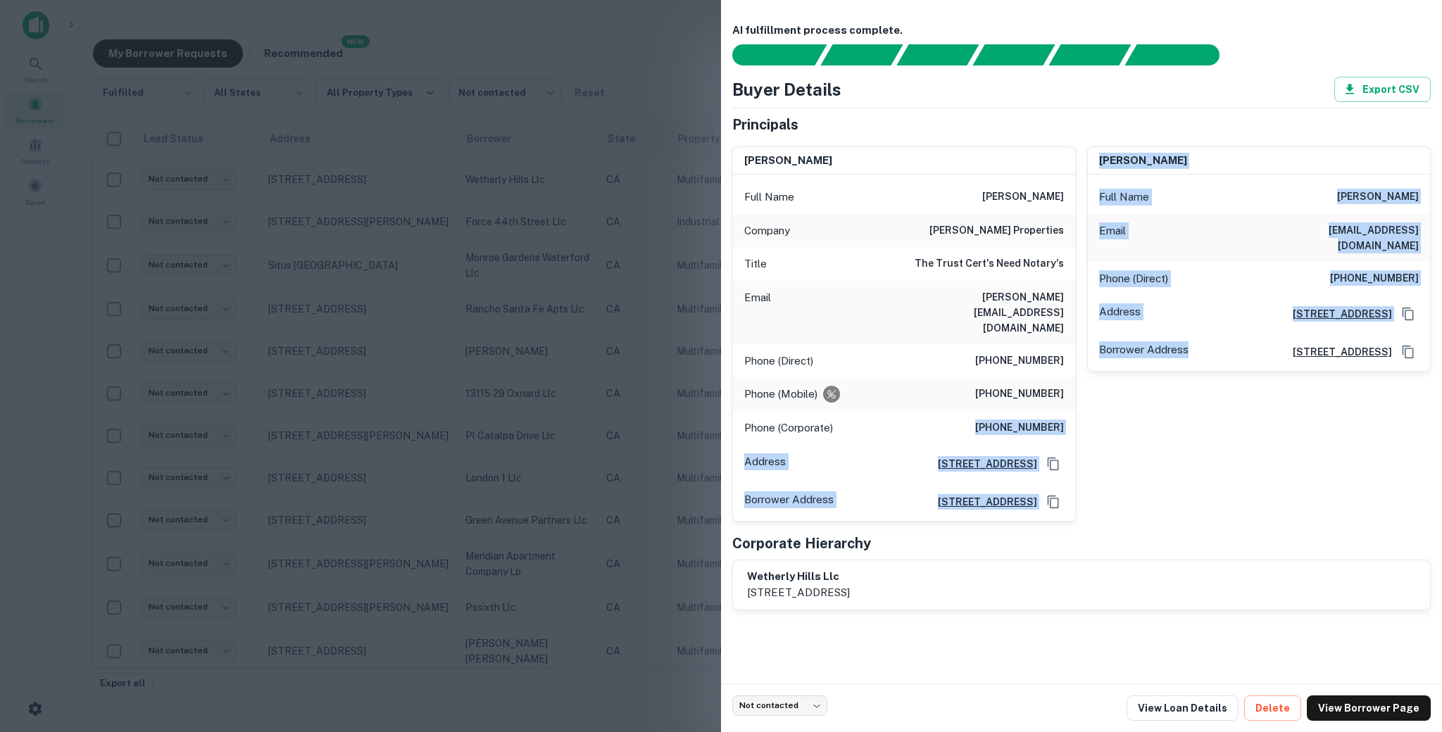
drag, startPoint x: 986, startPoint y: 392, endPoint x: 1117, endPoint y: 401, distance: 131.2
click at [1117, 401] on div "[PERSON_NAME] Full Name [PERSON_NAME] Company [PERSON_NAME] properties Title Th…" at bounding box center [1076, 328] width 710 height 387
click at [1060, 420] on h6 "[PHONE_NUMBER]" at bounding box center [1019, 428] width 89 height 17
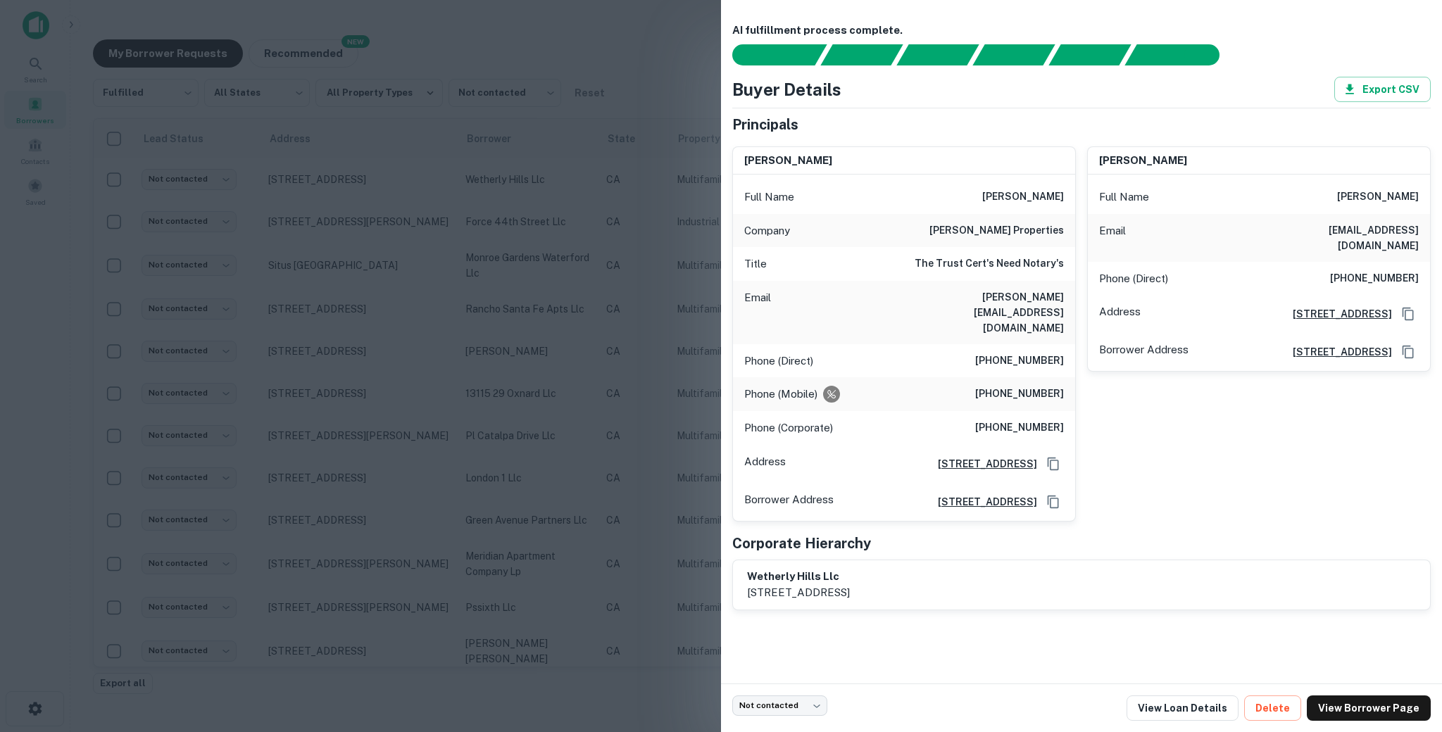
click at [1046, 420] on h6 "[PHONE_NUMBER]" at bounding box center [1019, 428] width 89 height 17
click at [594, 230] on div at bounding box center [721, 366] width 1442 height 732
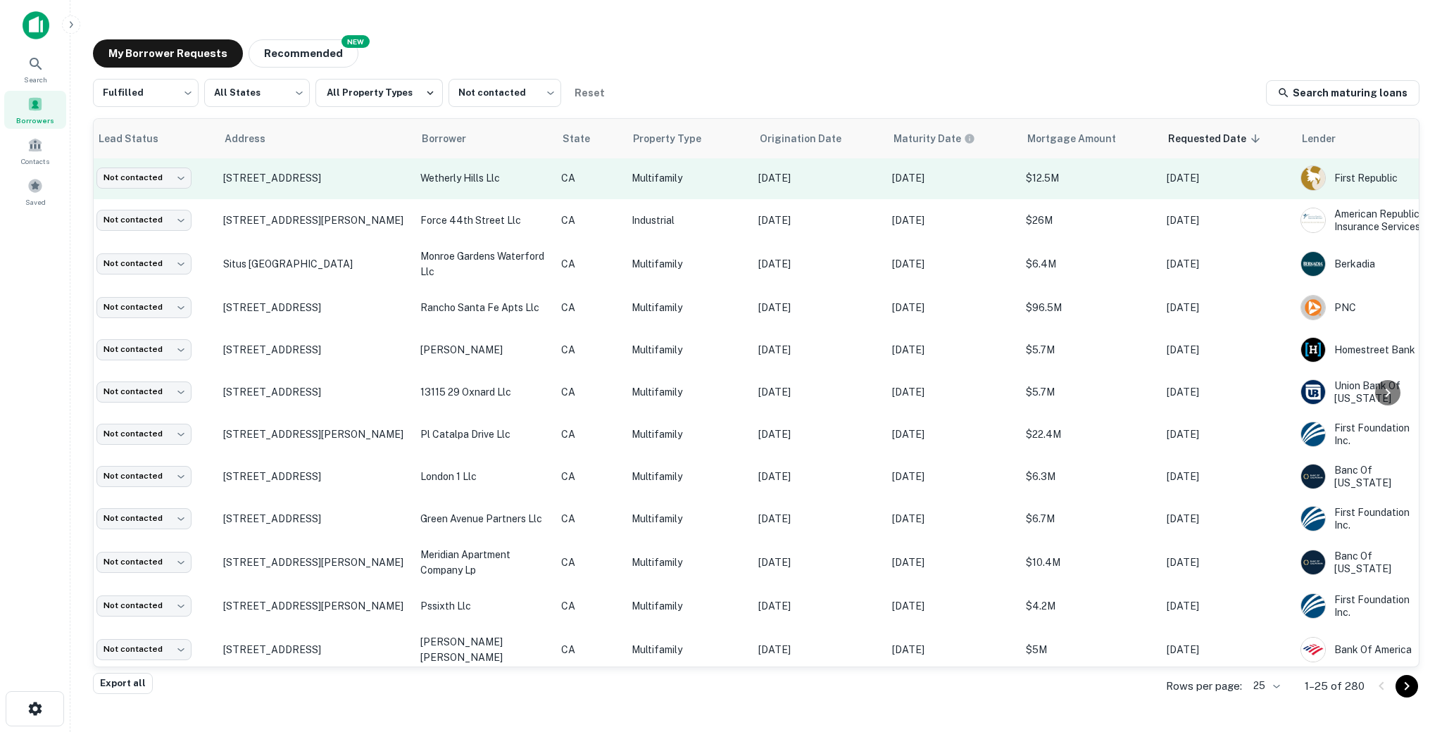
scroll to position [1, 0]
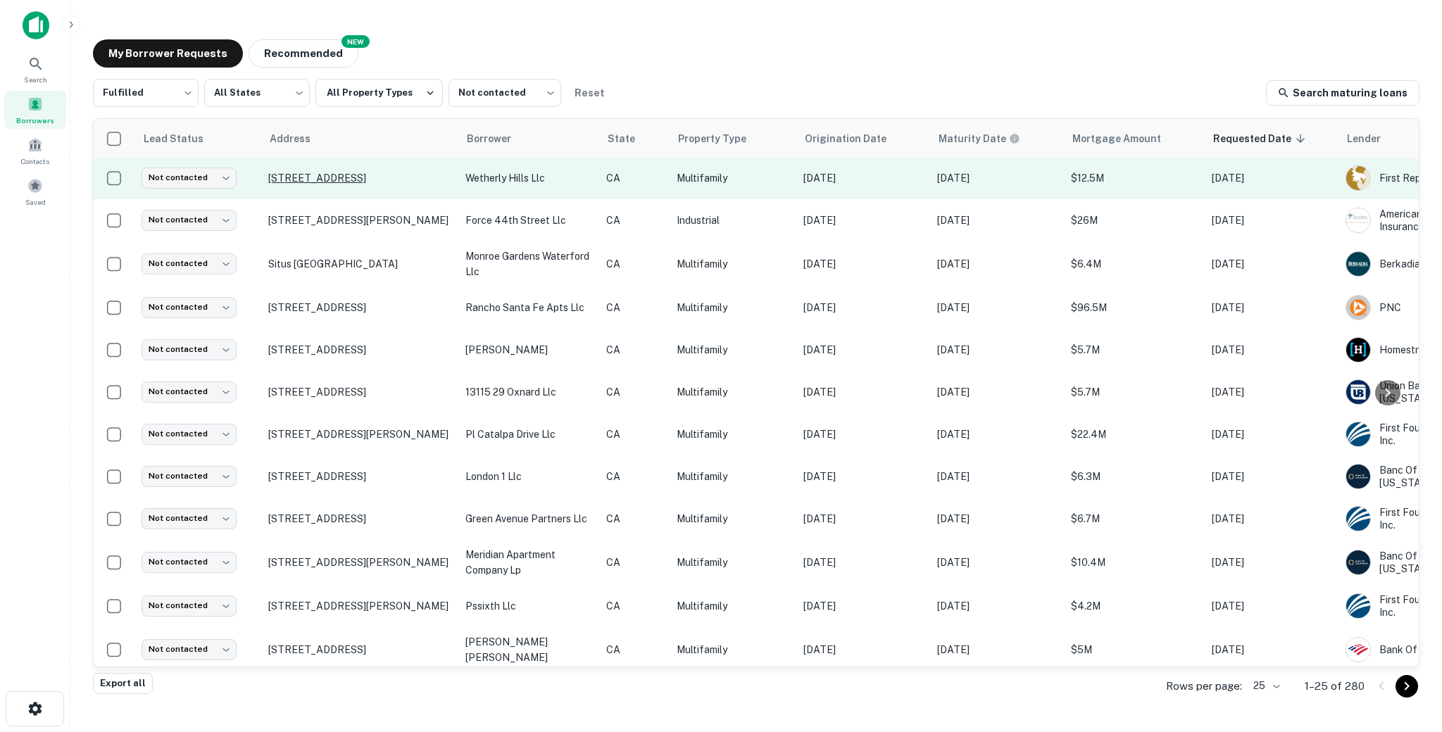
click at [434, 184] on p "[STREET_ADDRESS]" at bounding box center [359, 178] width 183 height 13
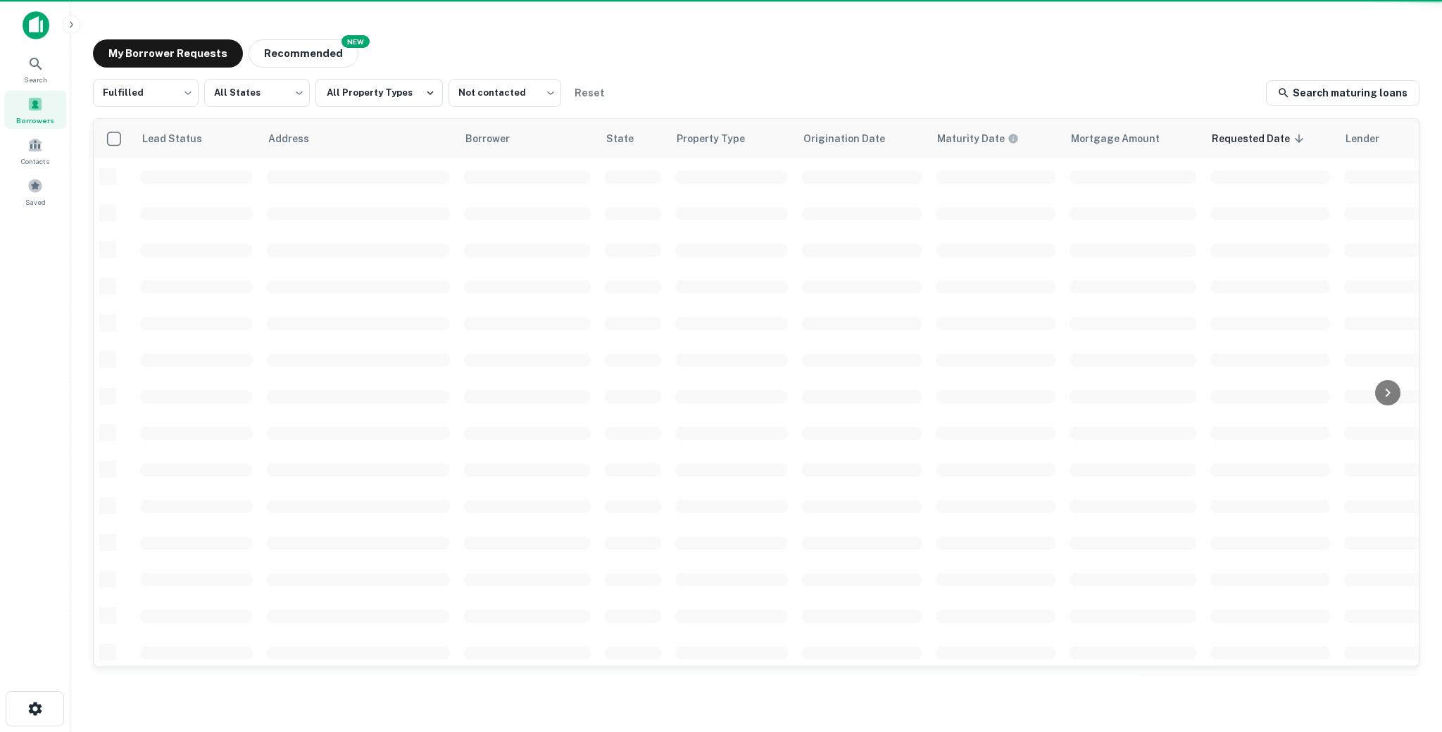
scroll to position [1, 0]
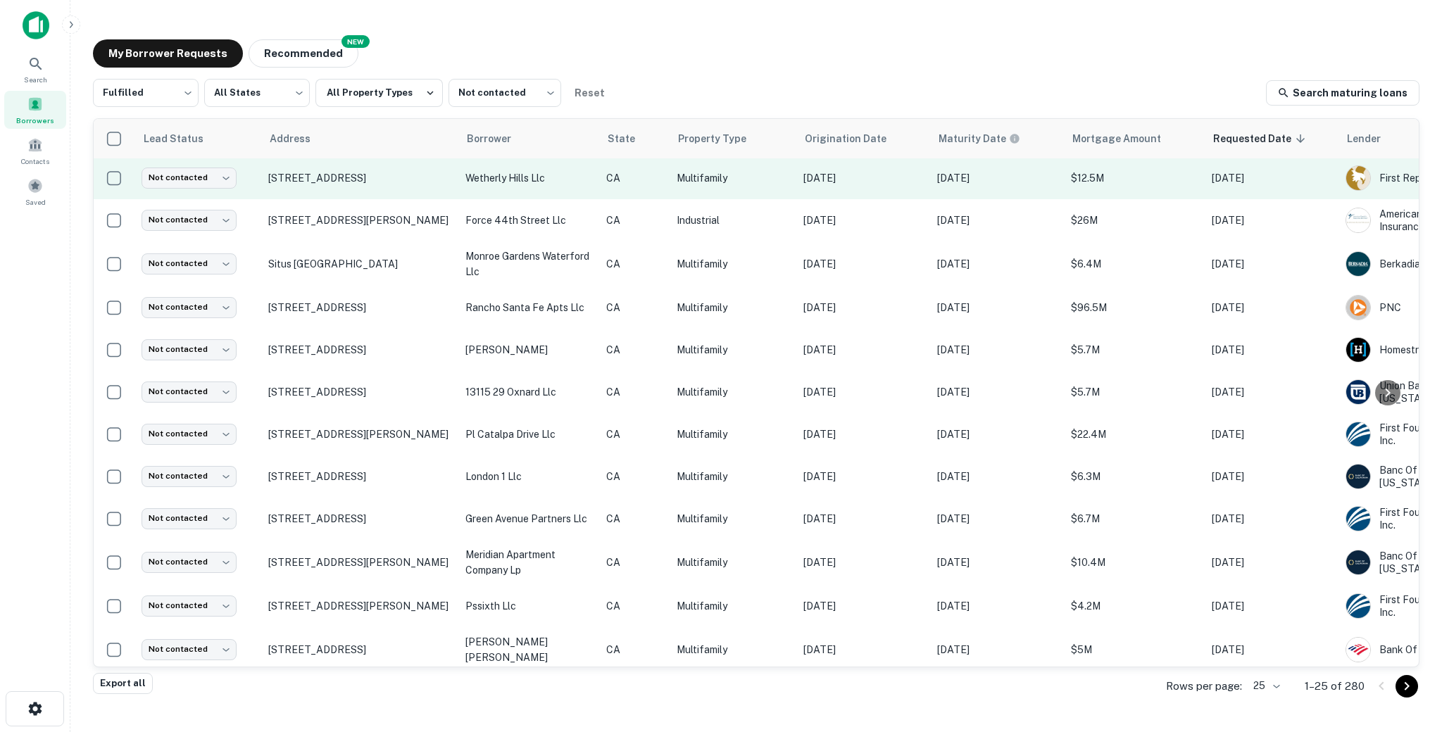
click at [768, 186] on td "Multifamily" at bounding box center [733, 178] width 127 height 42
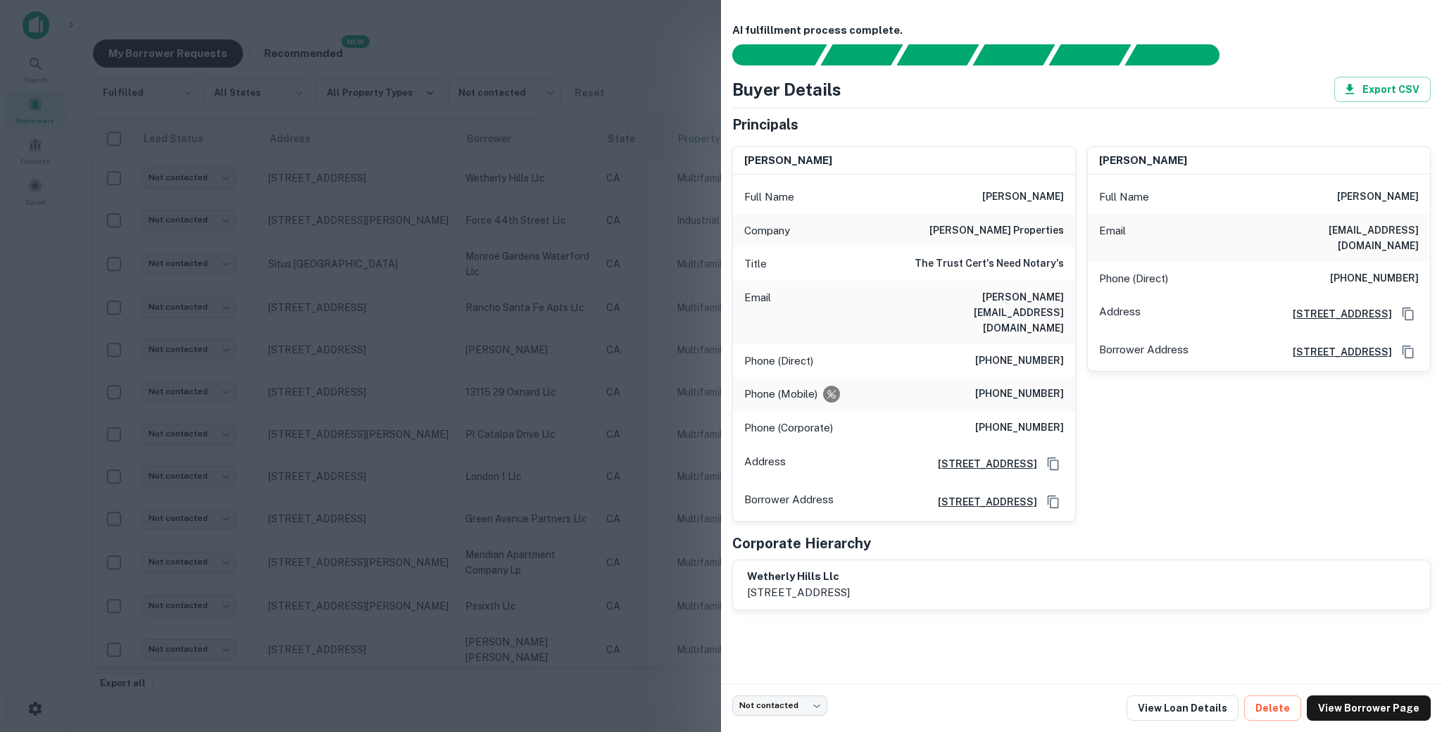
click at [1331, 262] on div "Phone (Direct) [PHONE_NUMBER]" at bounding box center [1259, 279] width 342 height 34
drag, startPoint x: 1340, startPoint y: 268, endPoint x: 1422, endPoint y: 268, distance: 81.7
click at [1439, 268] on div "AI fulfillment process complete. Buyer Details Export CSV Principals [PERSON_NA…" at bounding box center [1081, 342] width 721 height 684
click at [508, 295] on div at bounding box center [721, 366] width 1442 height 732
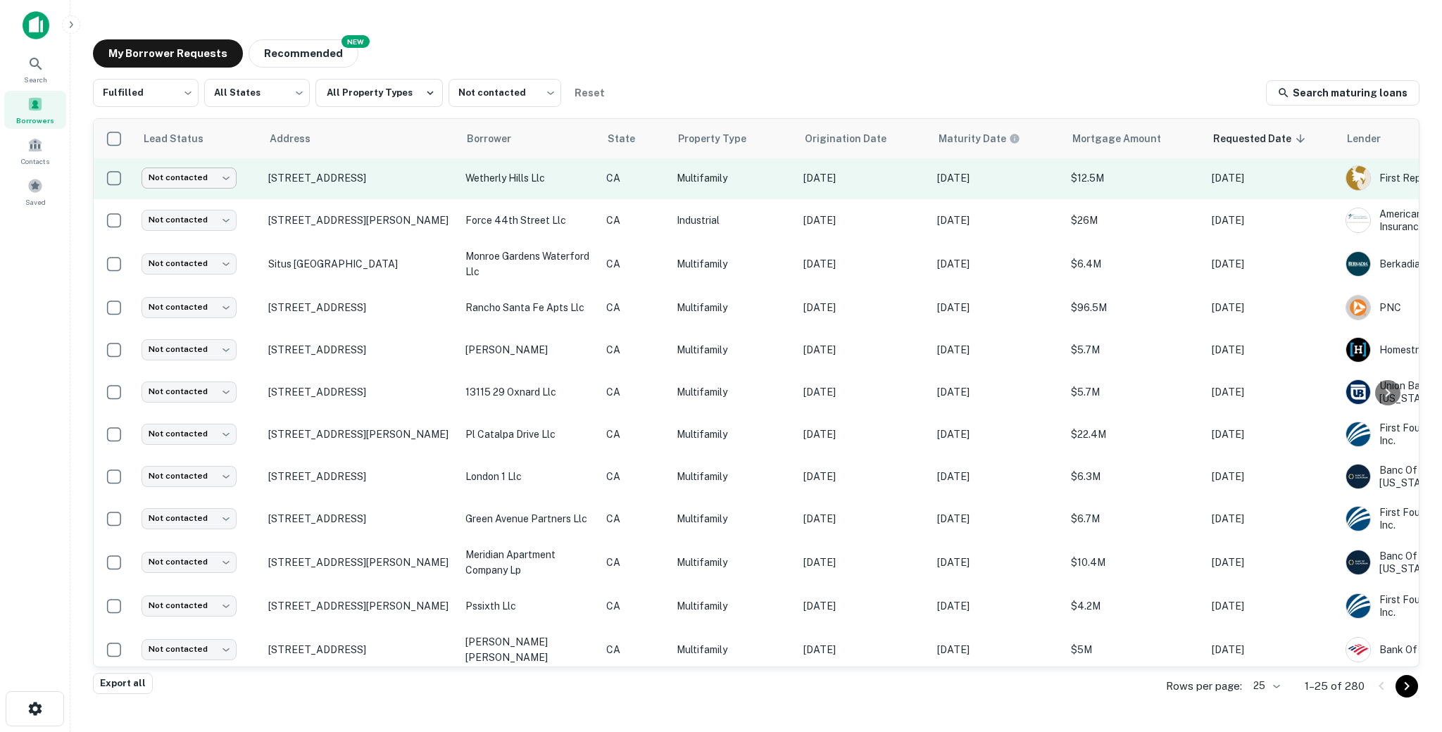
click at [181, 173] on body "Search Borrowers Contacts Saved My Borrower Requests NEW Recommended Fulfilled …" at bounding box center [721, 366] width 1442 height 732
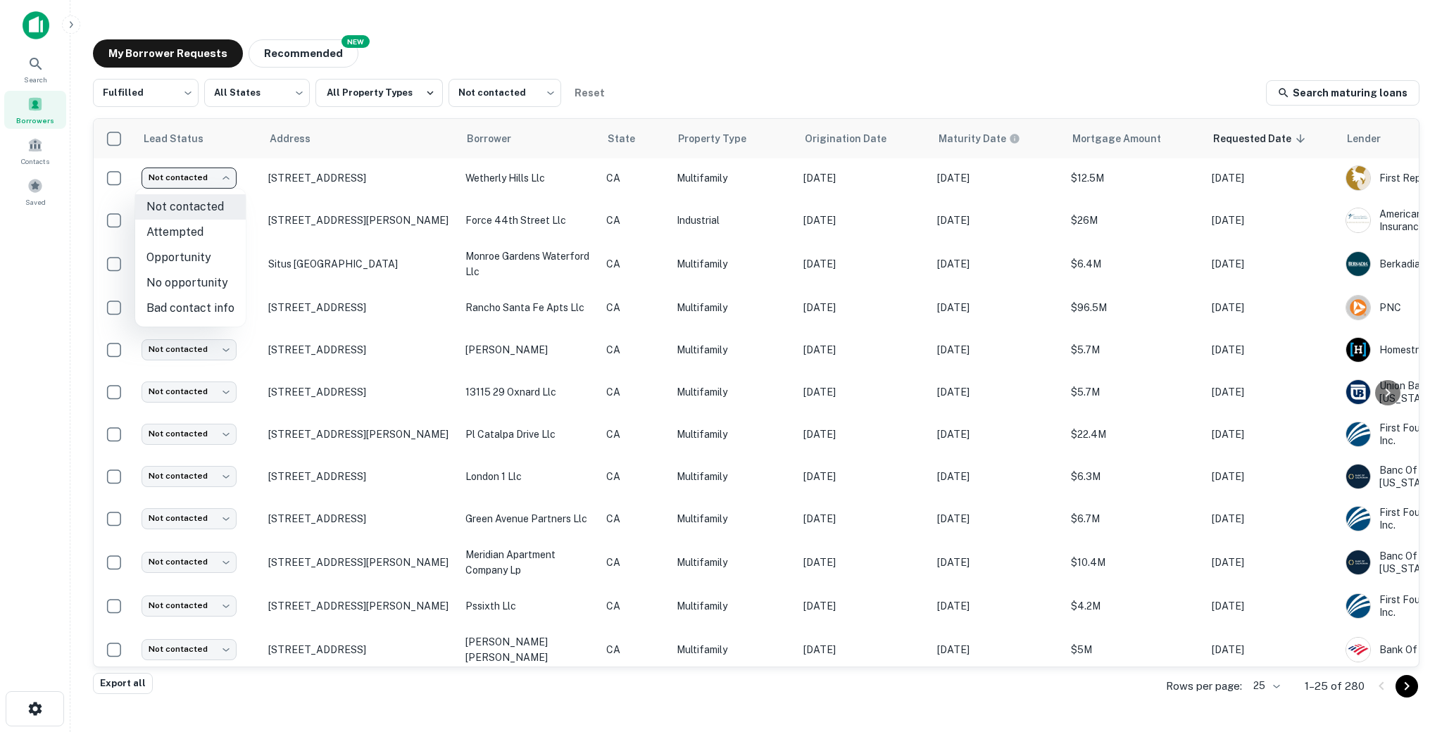
click at [185, 230] on li "Attempted" at bounding box center [190, 232] width 111 height 25
type input "*********"
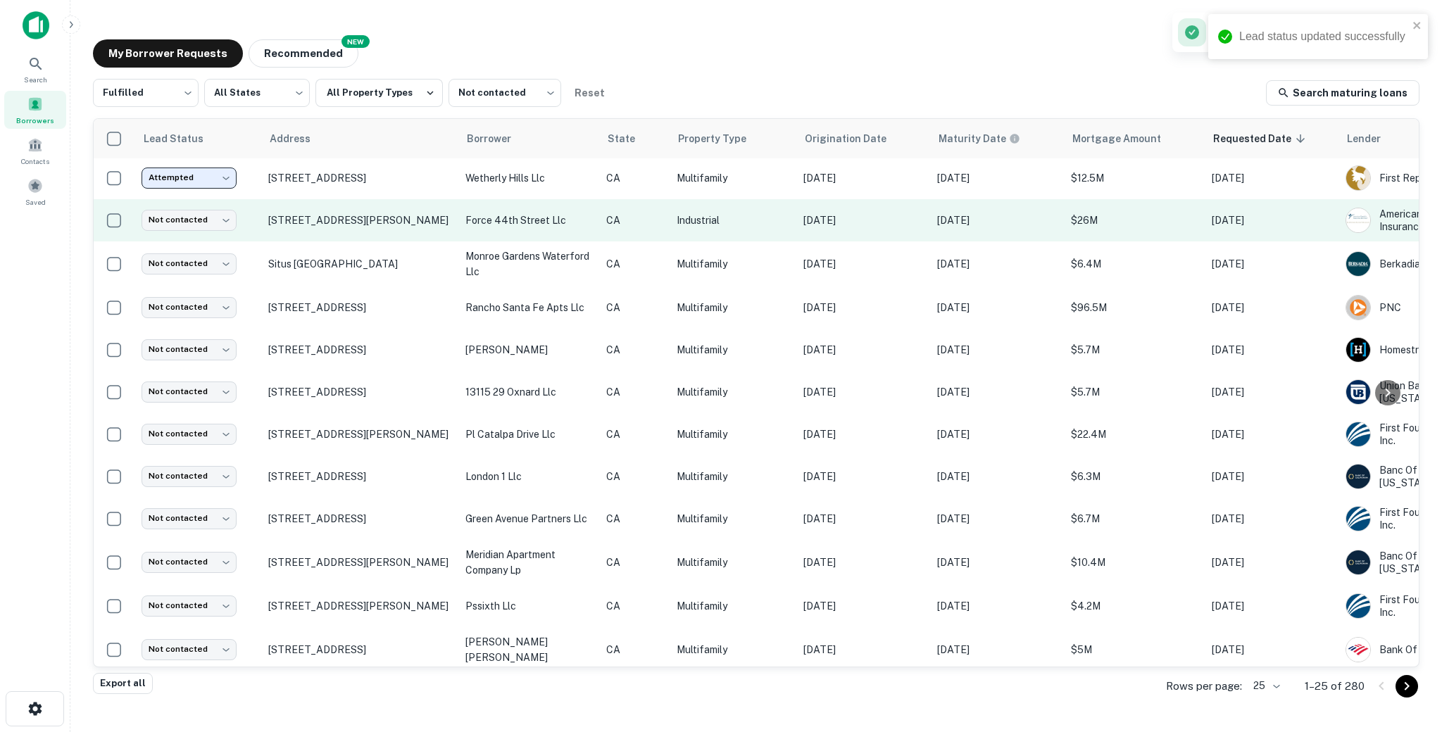
click at [730, 232] on td "Industrial" at bounding box center [733, 220] width 127 height 42
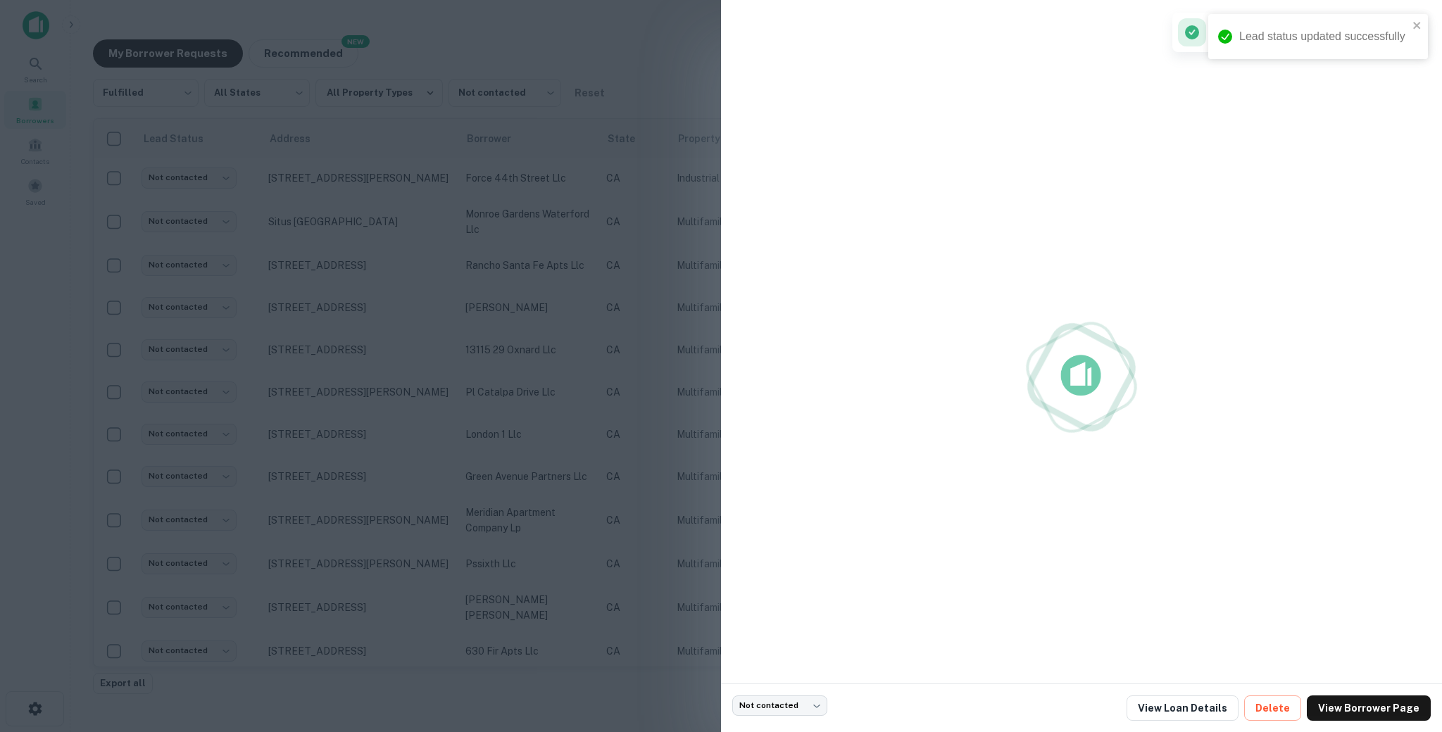
scroll to position [0, 0]
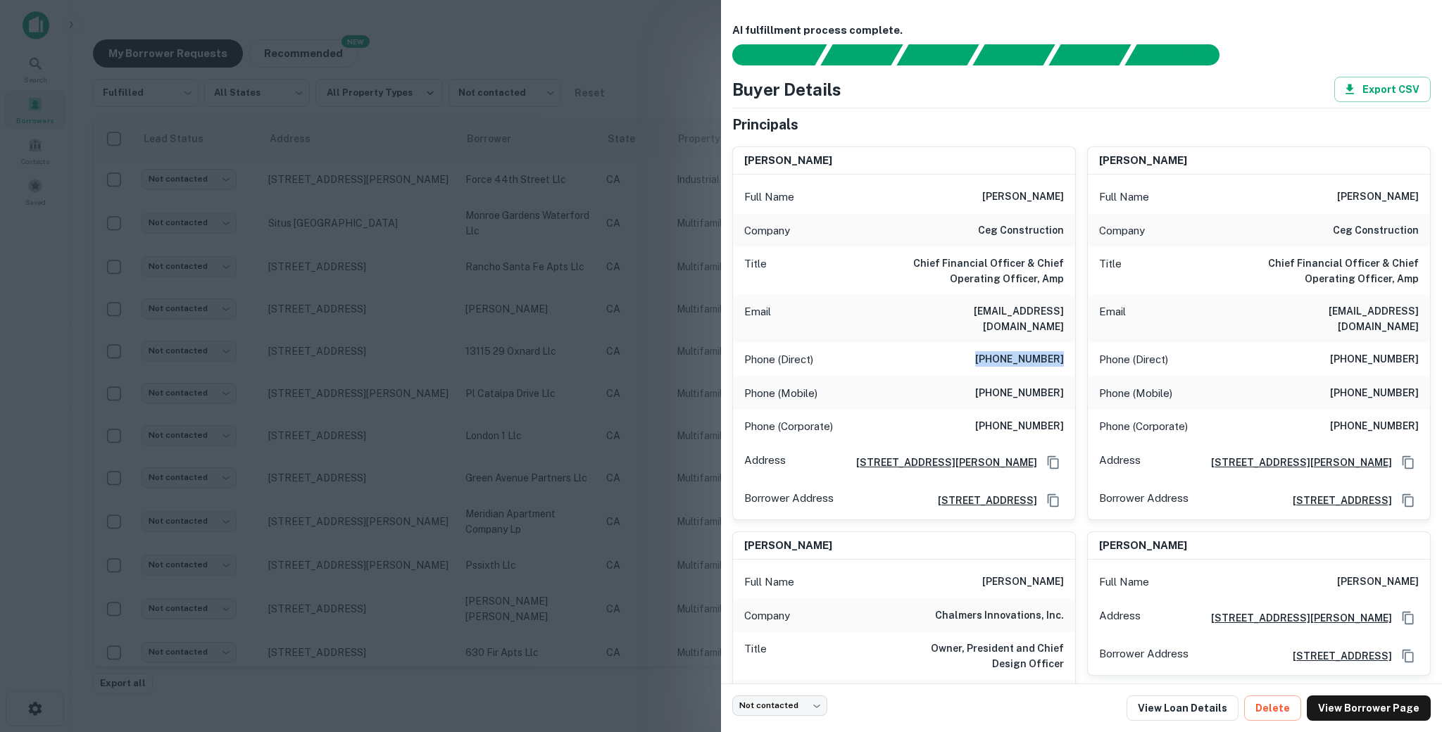
drag, startPoint x: 995, startPoint y: 346, endPoint x: 1062, endPoint y: 347, distance: 66.9
click at [1062, 351] on h6 "[PHONE_NUMBER]" at bounding box center [1019, 359] width 89 height 17
click at [1031, 385] on h6 "[PHONE_NUMBER]" at bounding box center [1019, 393] width 89 height 17
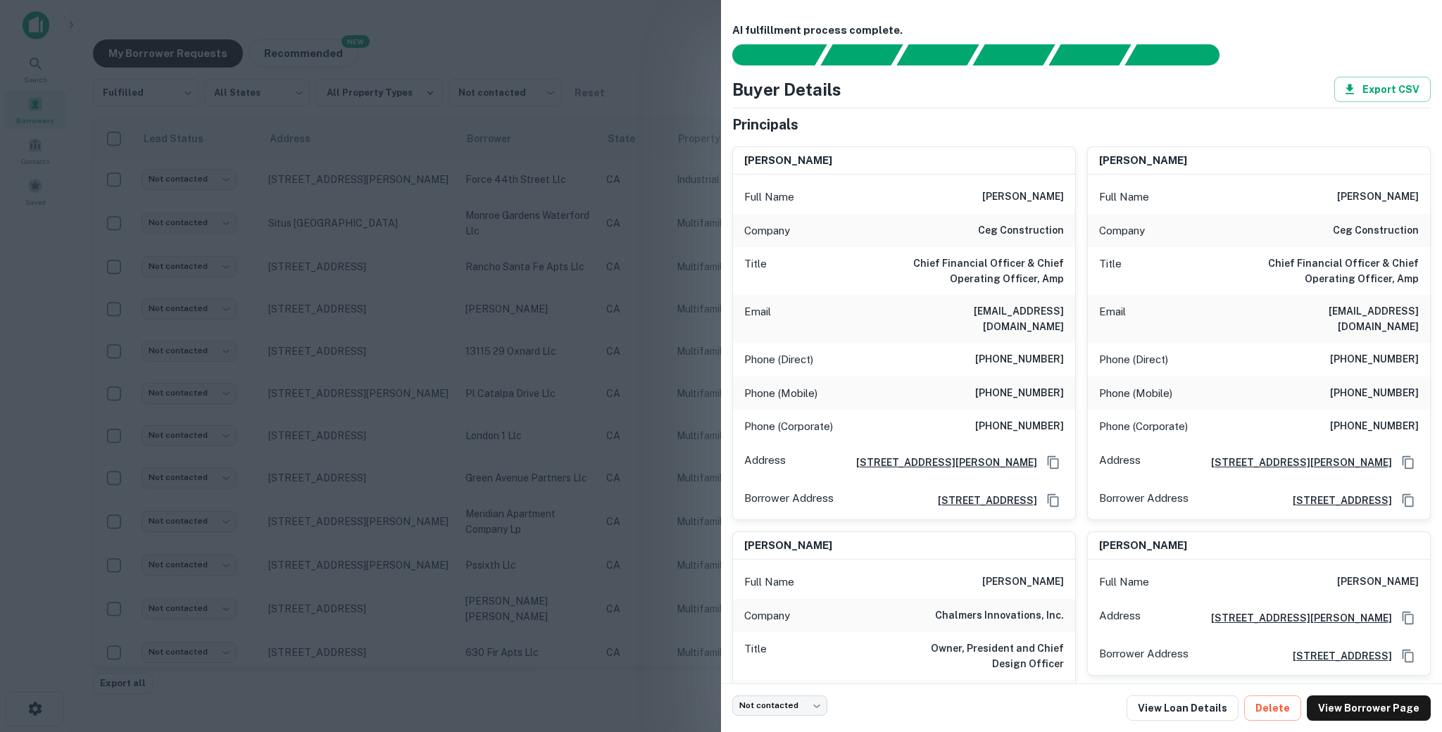
click at [1028, 418] on h6 "[PHONE_NUMBER]" at bounding box center [1019, 426] width 89 height 17
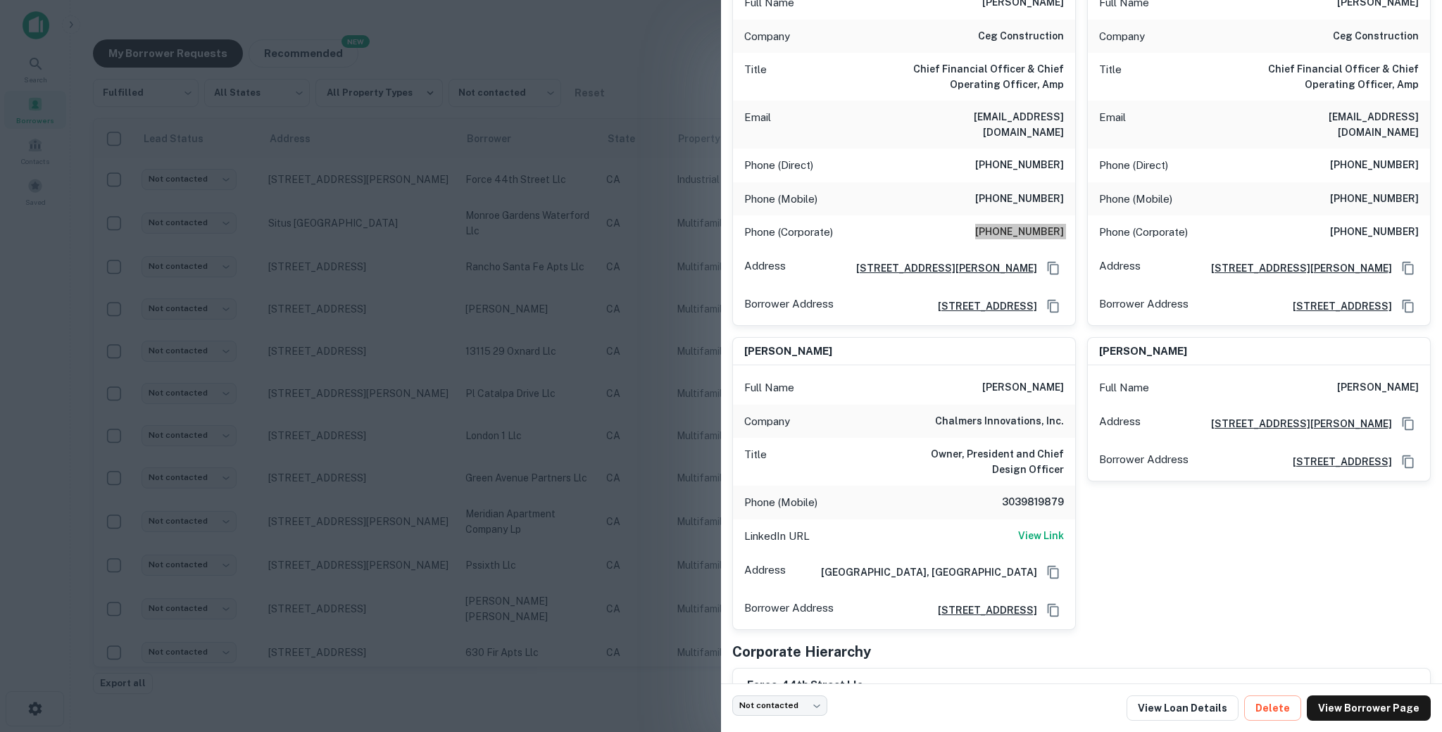
scroll to position [205, 0]
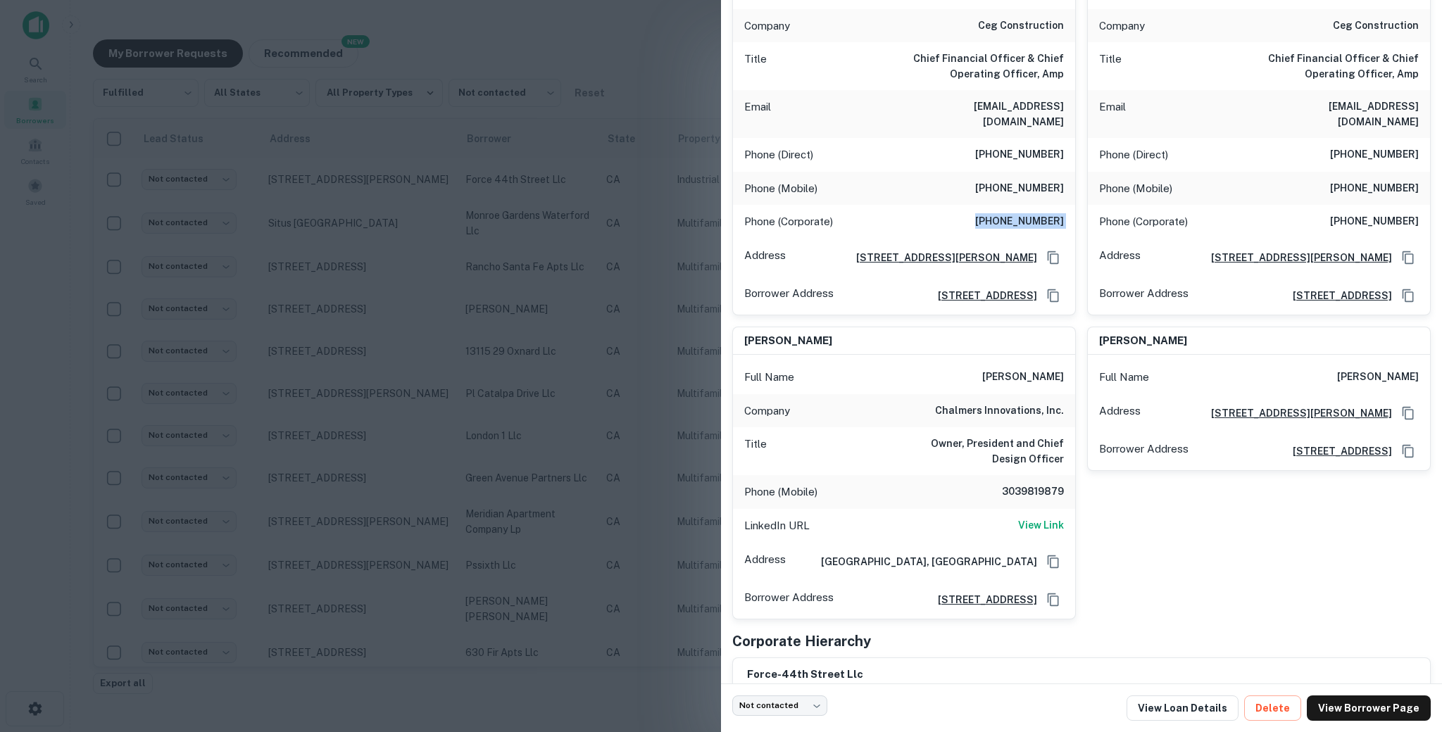
click at [1015, 493] on h6 "3039819879" at bounding box center [1021, 492] width 84 height 17
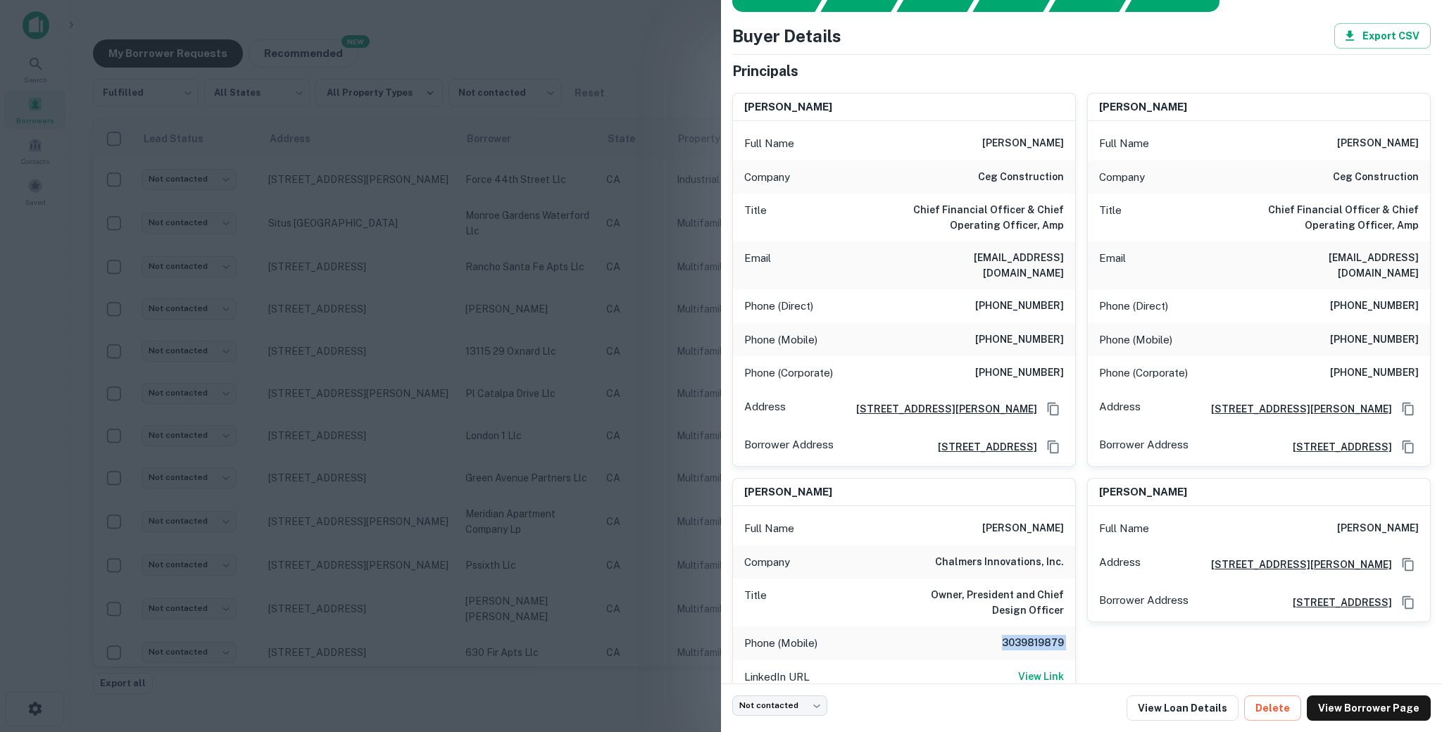
scroll to position [56, 0]
click at [994, 133] on h6 "[PERSON_NAME]" at bounding box center [1023, 141] width 82 height 17
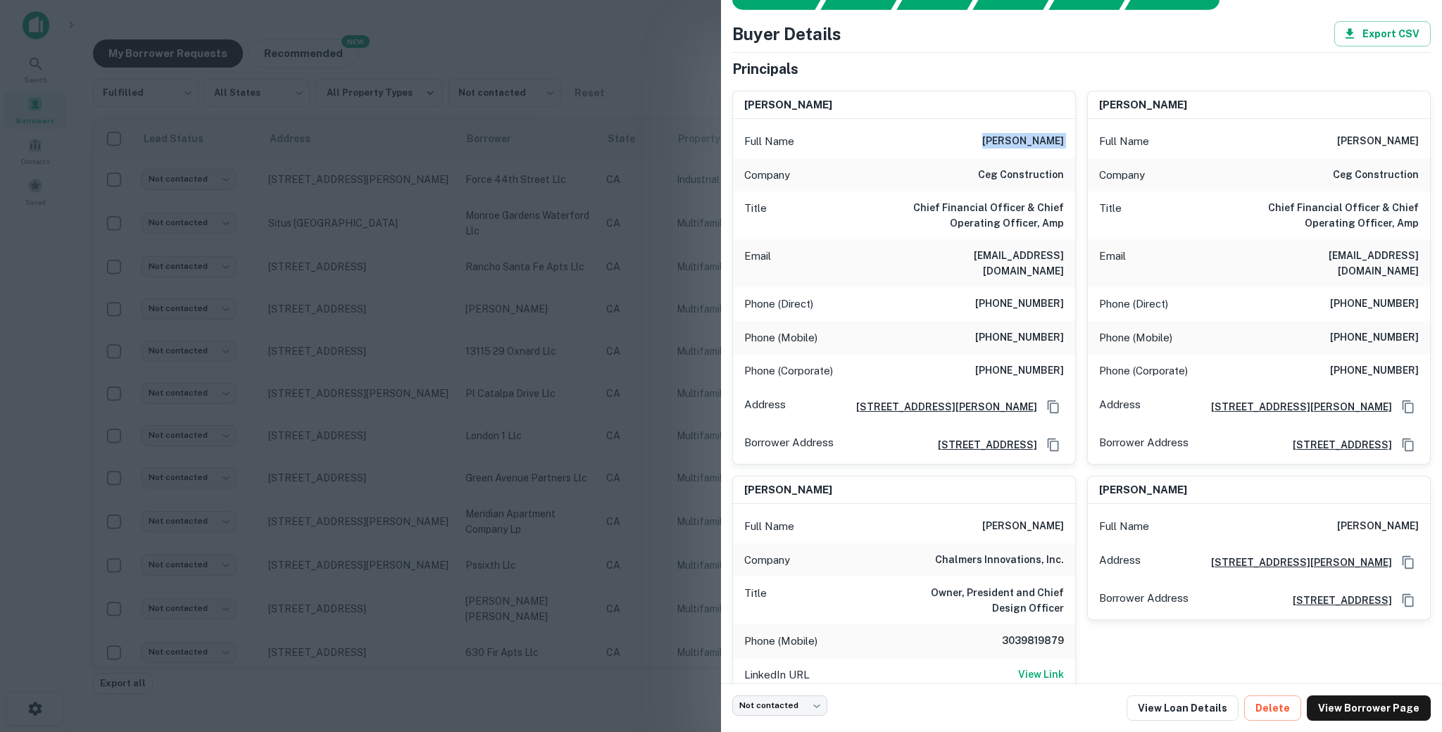
click at [994, 133] on h6 "[PERSON_NAME]" at bounding box center [1023, 141] width 82 height 17
click at [1011, 153] on div "Full Name [PERSON_NAME]" at bounding box center [904, 142] width 342 height 34
click at [1015, 193] on div "Title Chief Financial Officer & Chief Operating Officer, Amp" at bounding box center [904, 216] width 342 height 48
click at [1012, 184] on div "Company ceg construction" at bounding box center [904, 175] width 342 height 34
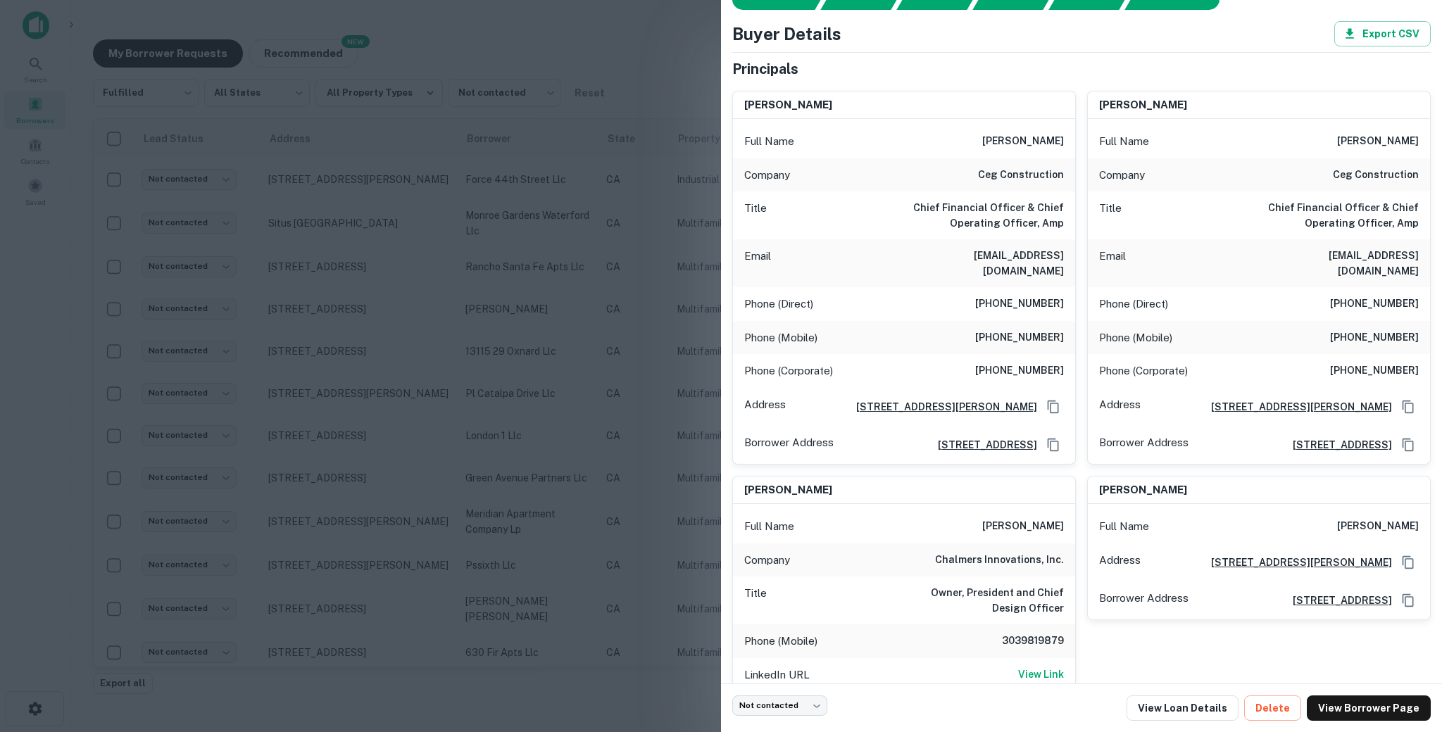
click at [1012, 184] on div "Company ceg construction" at bounding box center [904, 175] width 342 height 34
click at [989, 224] on h6 "Chief Financial Officer & Chief Operating Officer, Amp" at bounding box center [979, 215] width 169 height 31
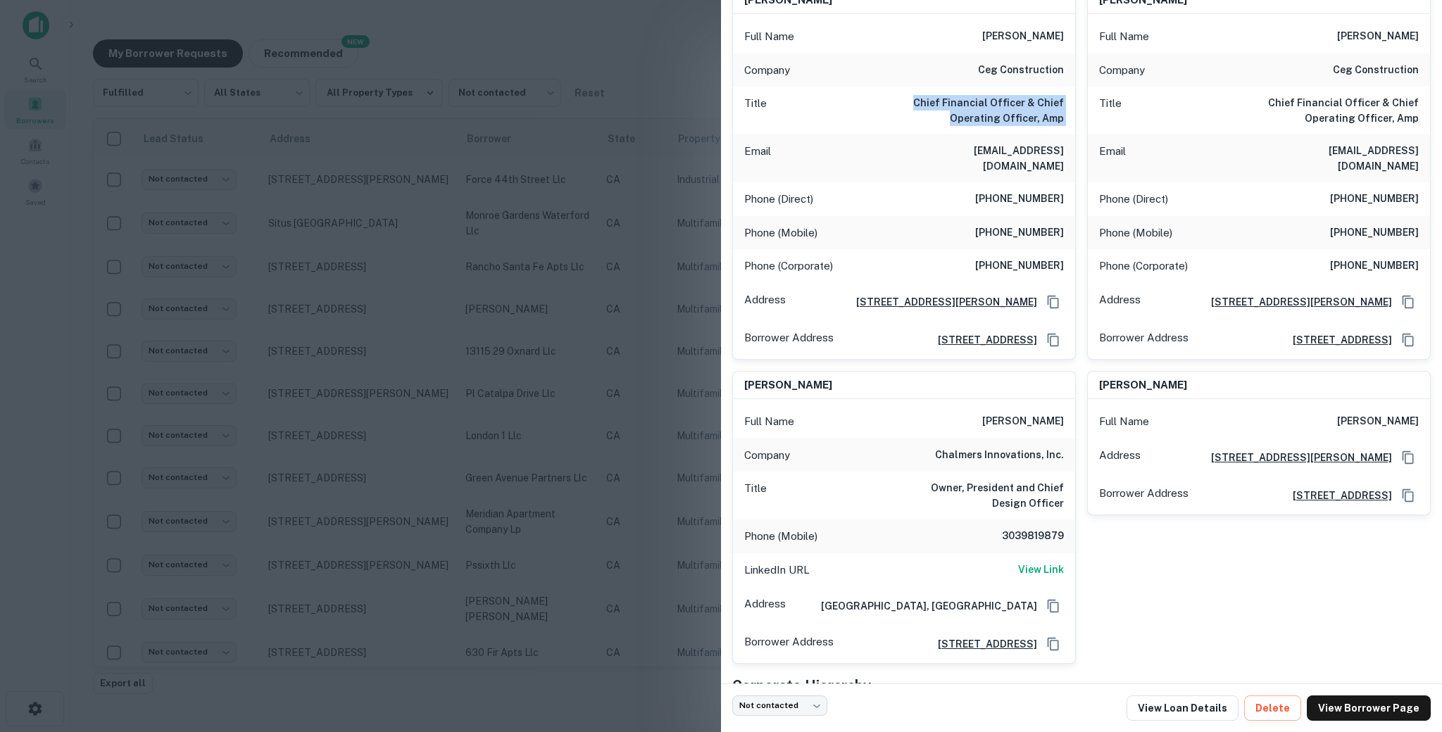
scroll to position [245, 0]
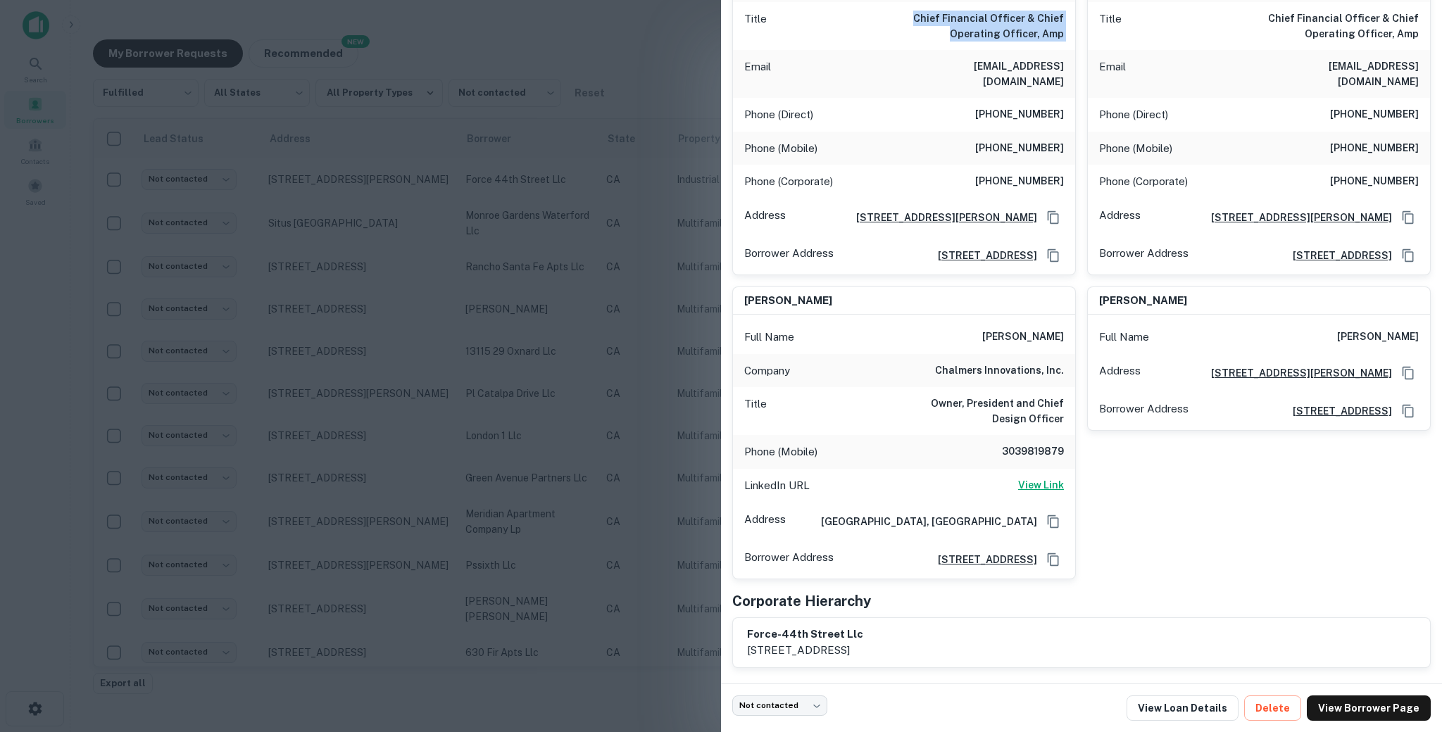
click at [1031, 484] on h6 "View Link" at bounding box center [1041, 484] width 46 height 15
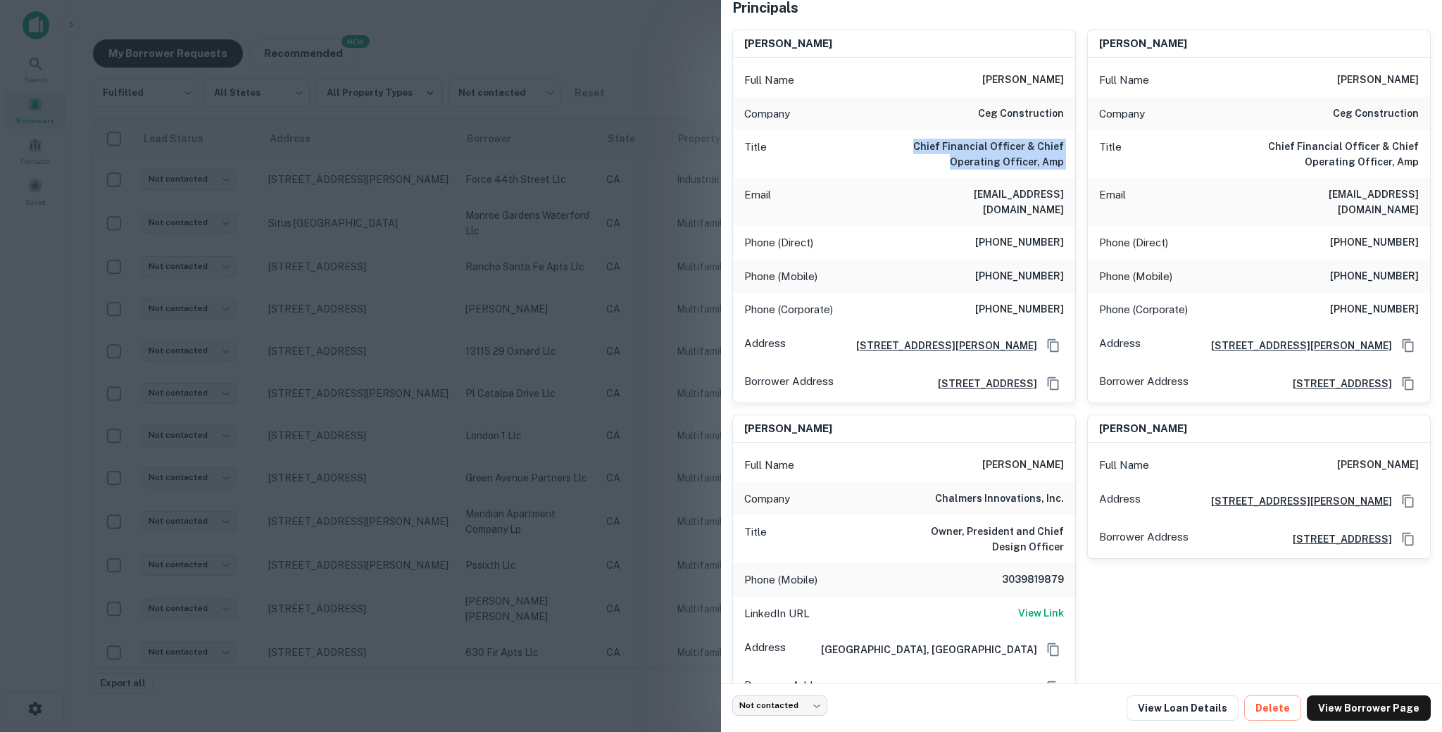
scroll to position [7, 0]
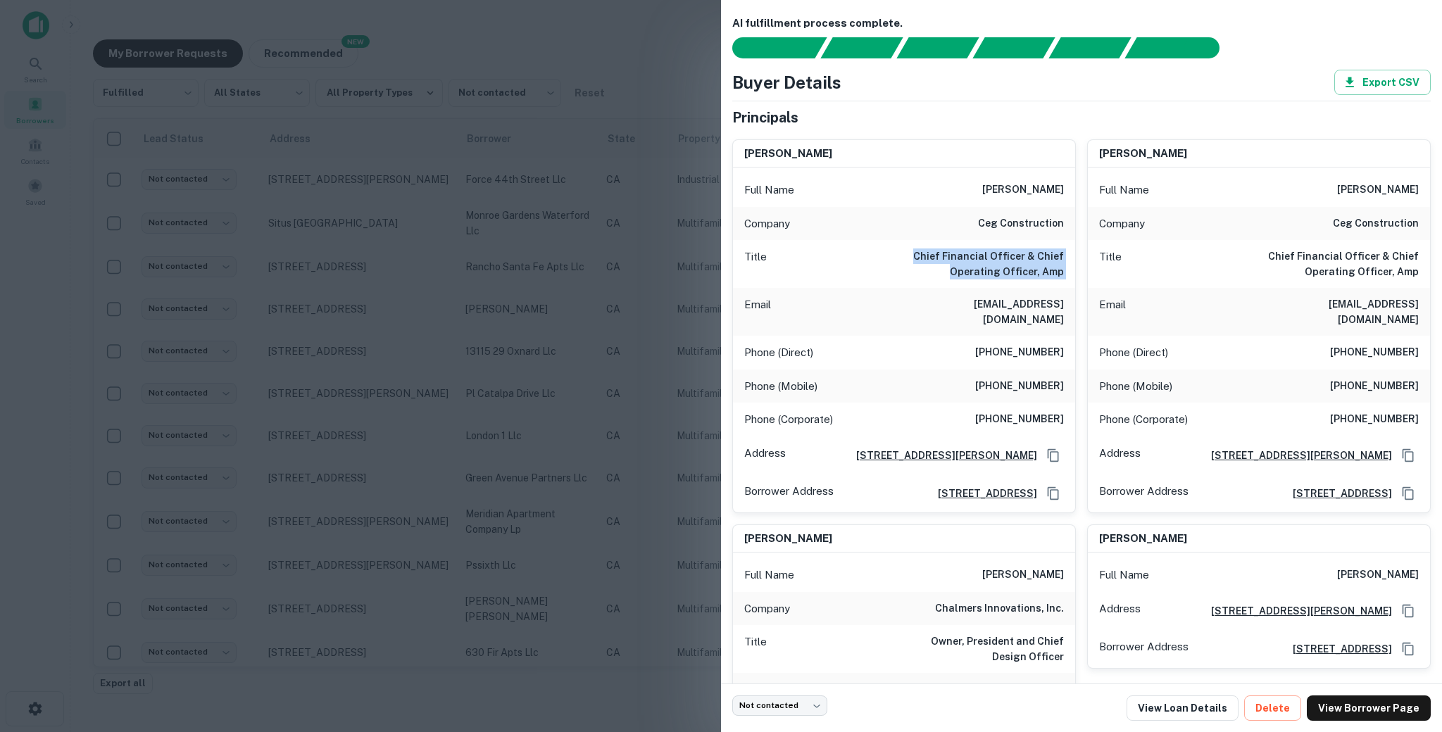
click at [1033, 378] on h6 "[PHONE_NUMBER]" at bounding box center [1019, 386] width 89 height 17
click at [1015, 412] on h6 "[PHONE_NUMBER]" at bounding box center [1019, 419] width 89 height 17
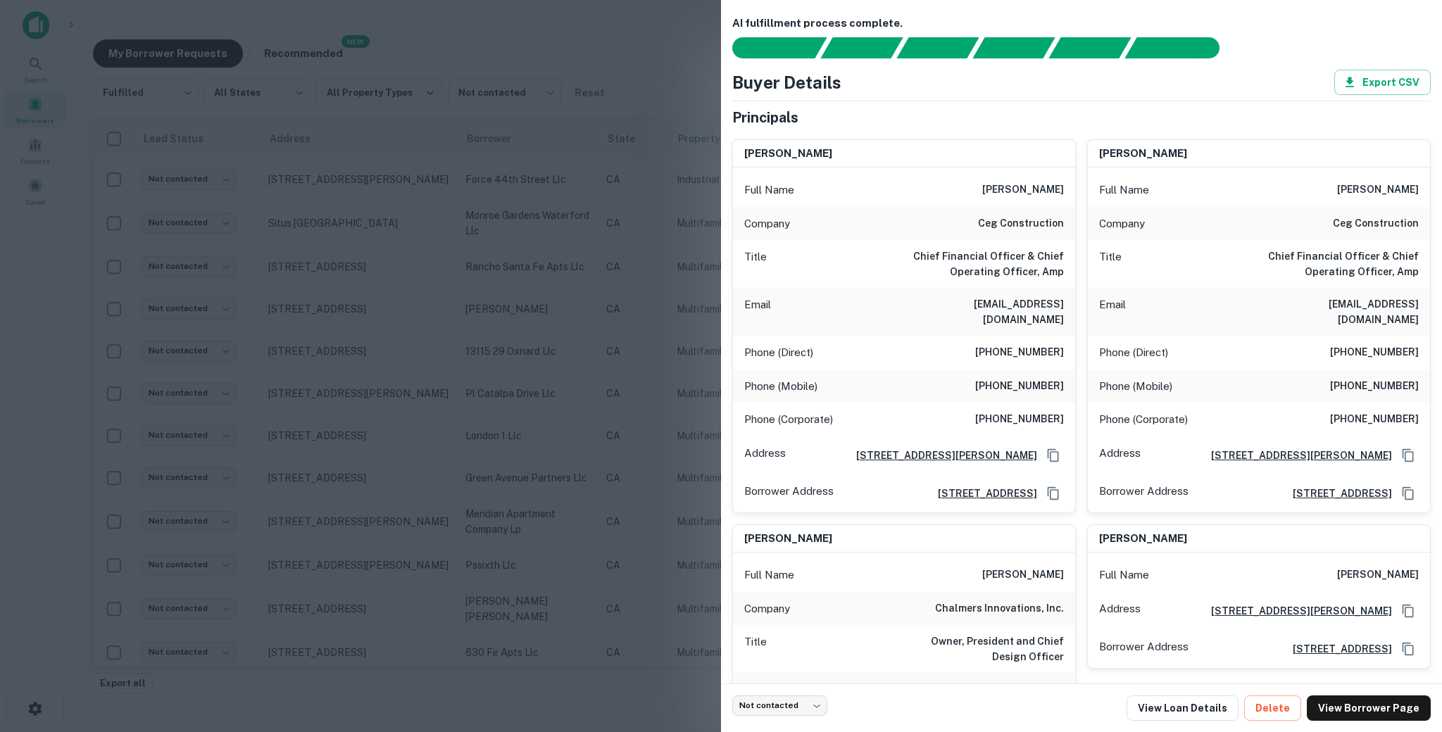
click at [1015, 411] on h6 "[PHONE_NUMBER]" at bounding box center [1019, 419] width 89 height 17
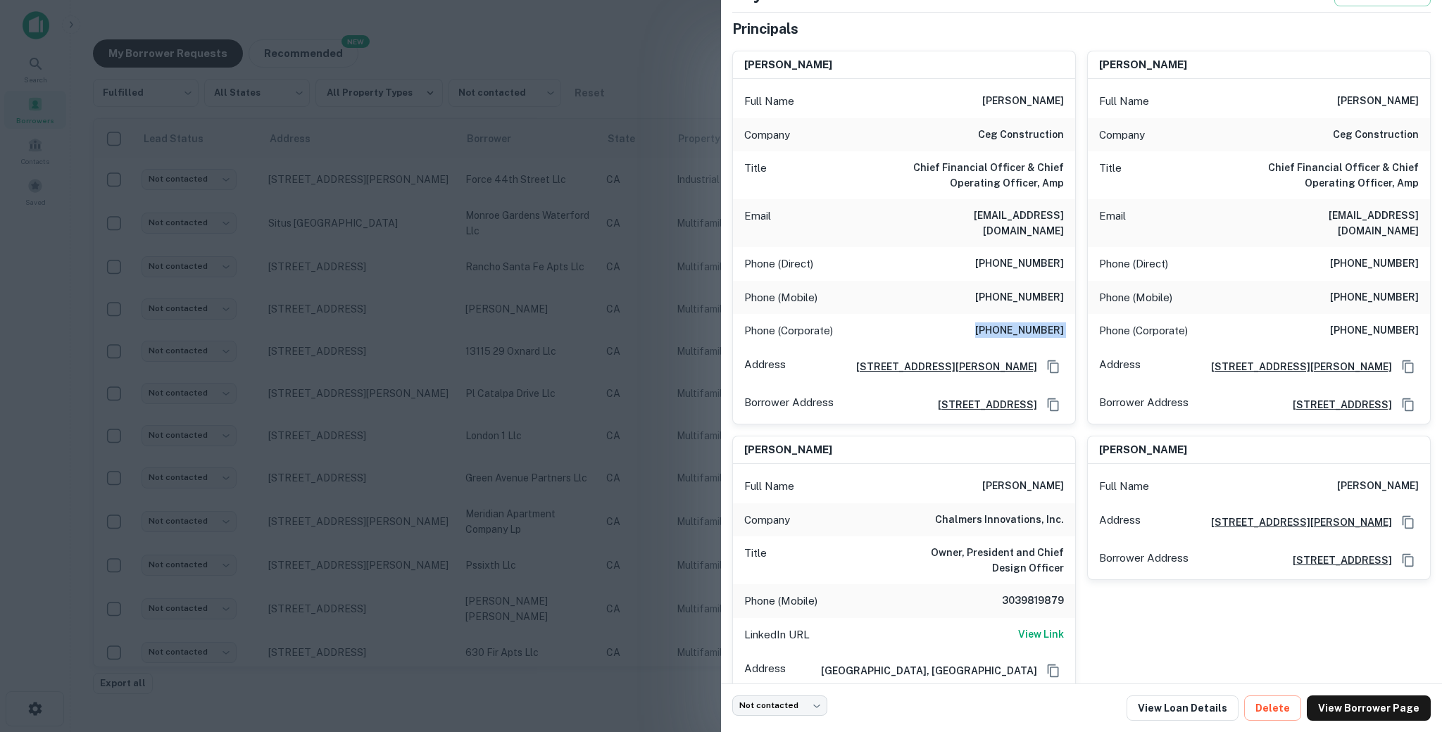
scroll to position [261, 0]
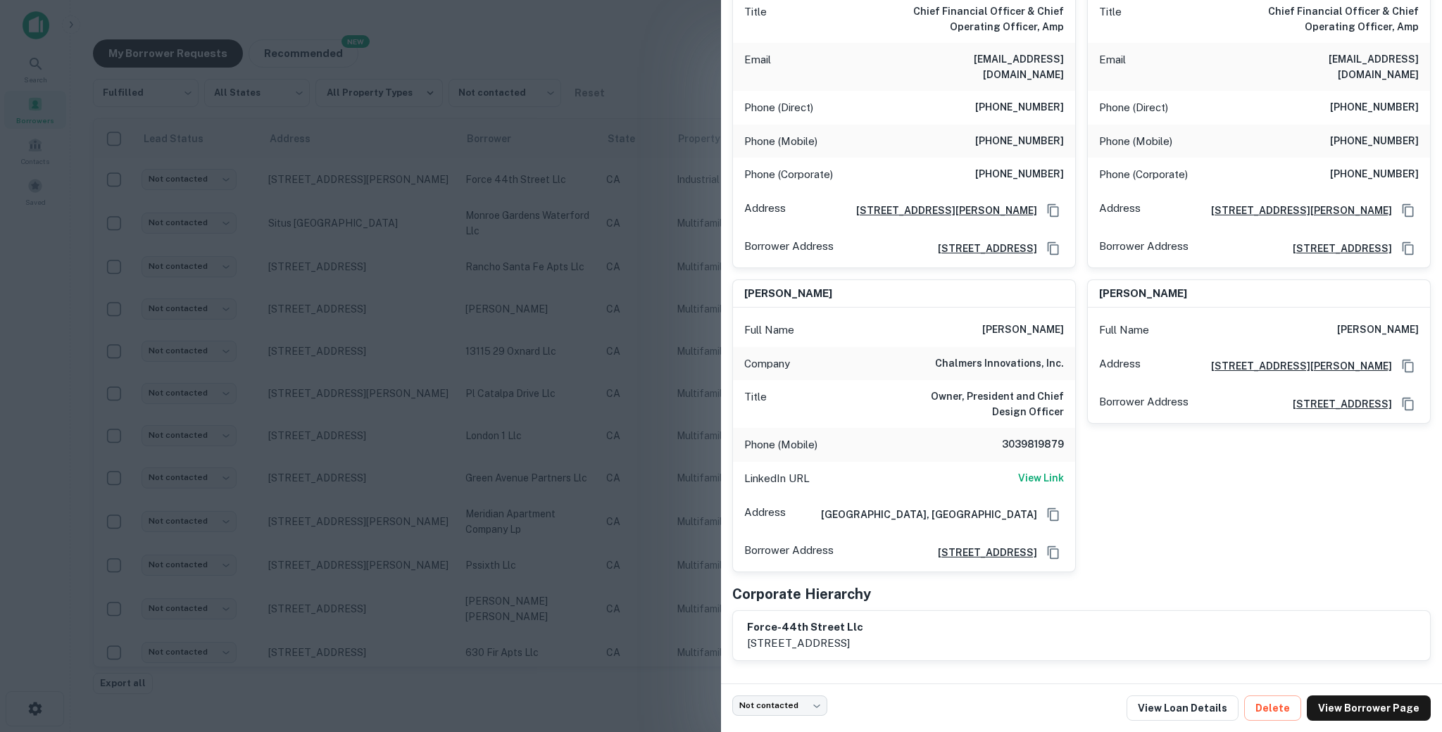
click at [998, 437] on h6 "3039819879" at bounding box center [1021, 445] width 84 height 17
click at [1020, 437] on h6 "3039819879" at bounding box center [1021, 445] width 84 height 17
click at [932, 435] on div "Phone (Mobile) [PHONE_NUMBER]" at bounding box center [904, 445] width 342 height 34
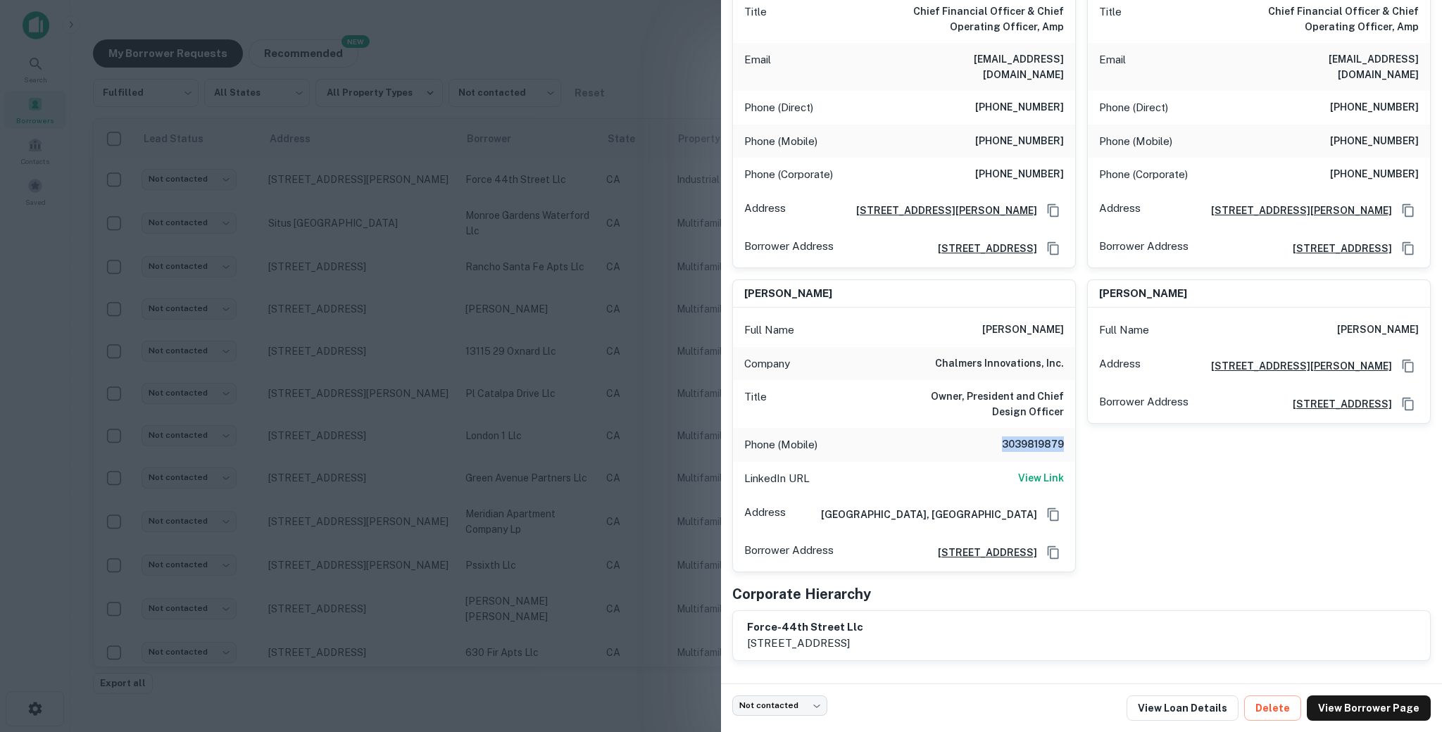
click at [932, 435] on div "Phone (Mobile) [PHONE_NUMBER]" at bounding box center [904, 445] width 342 height 34
click at [960, 442] on div "Phone (Mobile) [PHONE_NUMBER]" at bounding box center [904, 445] width 342 height 34
click at [998, 322] on h6 "[PERSON_NAME]" at bounding box center [1023, 330] width 82 height 17
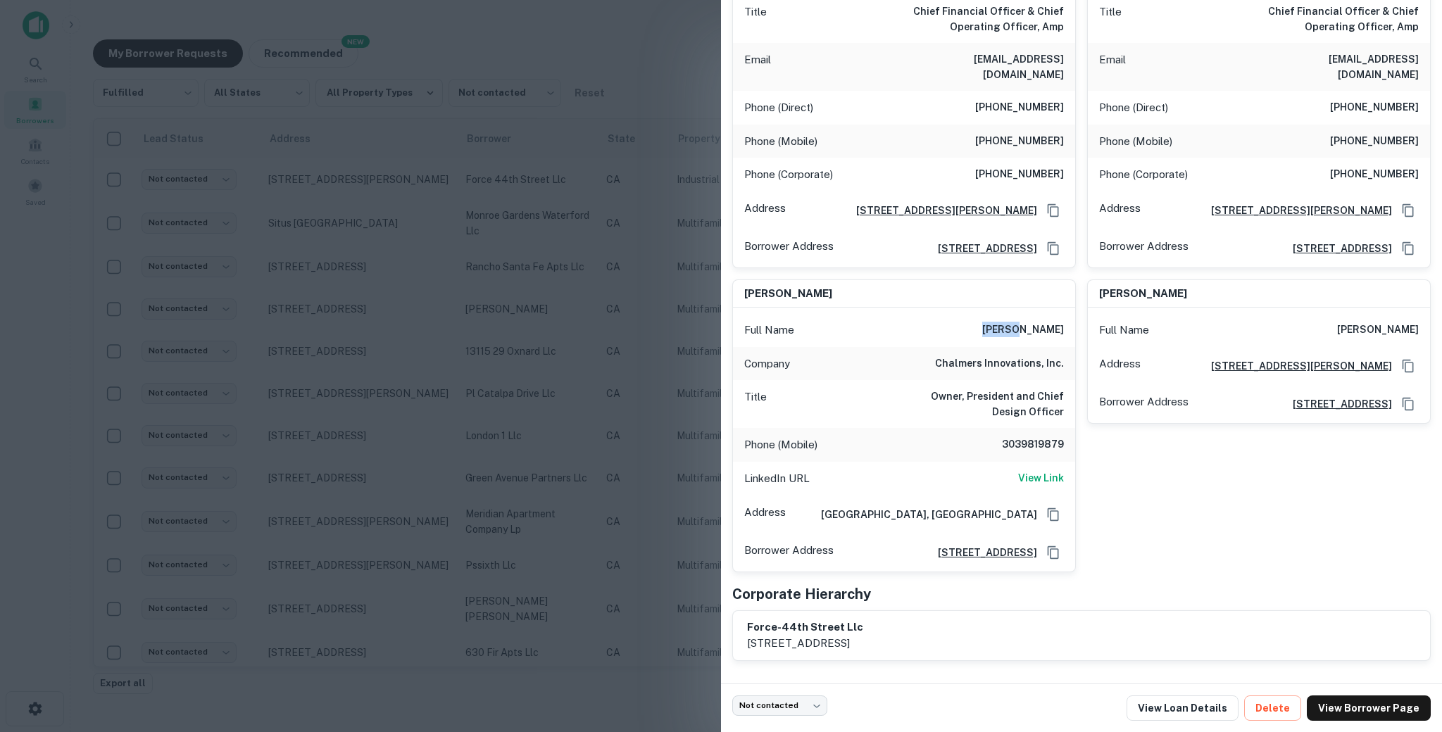
click at [998, 322] on h6 "[PERSON_NAME]" at bounding box center [1023, 330] width 82 height 17
click at [569, 448] on div at bounding box center [721, 366] width 1442 height 732
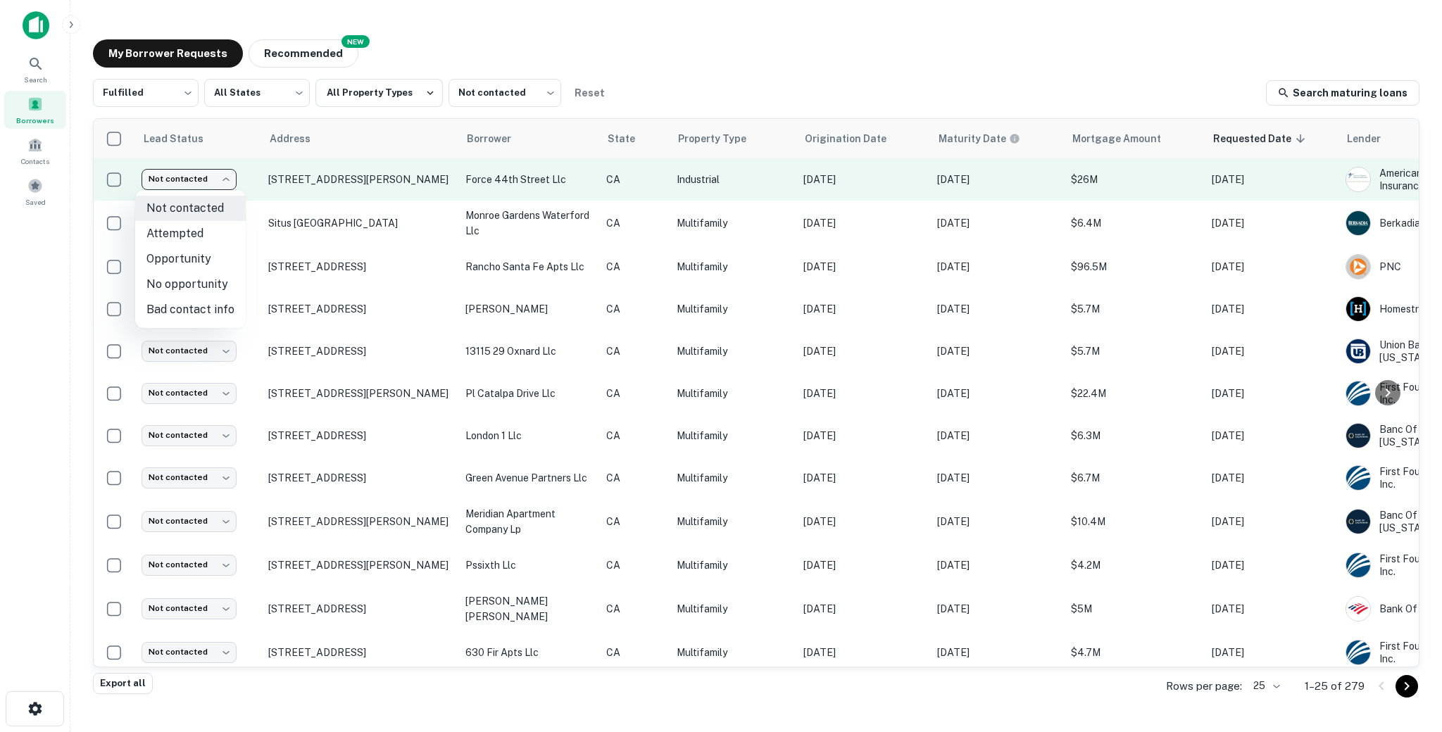
click at [198, 182] on body "Search Borrowers Contacts Saved My Borrower Requests NEW Recommended Fulfilled …" at bounding box center [721, 366] width 1442 height 732
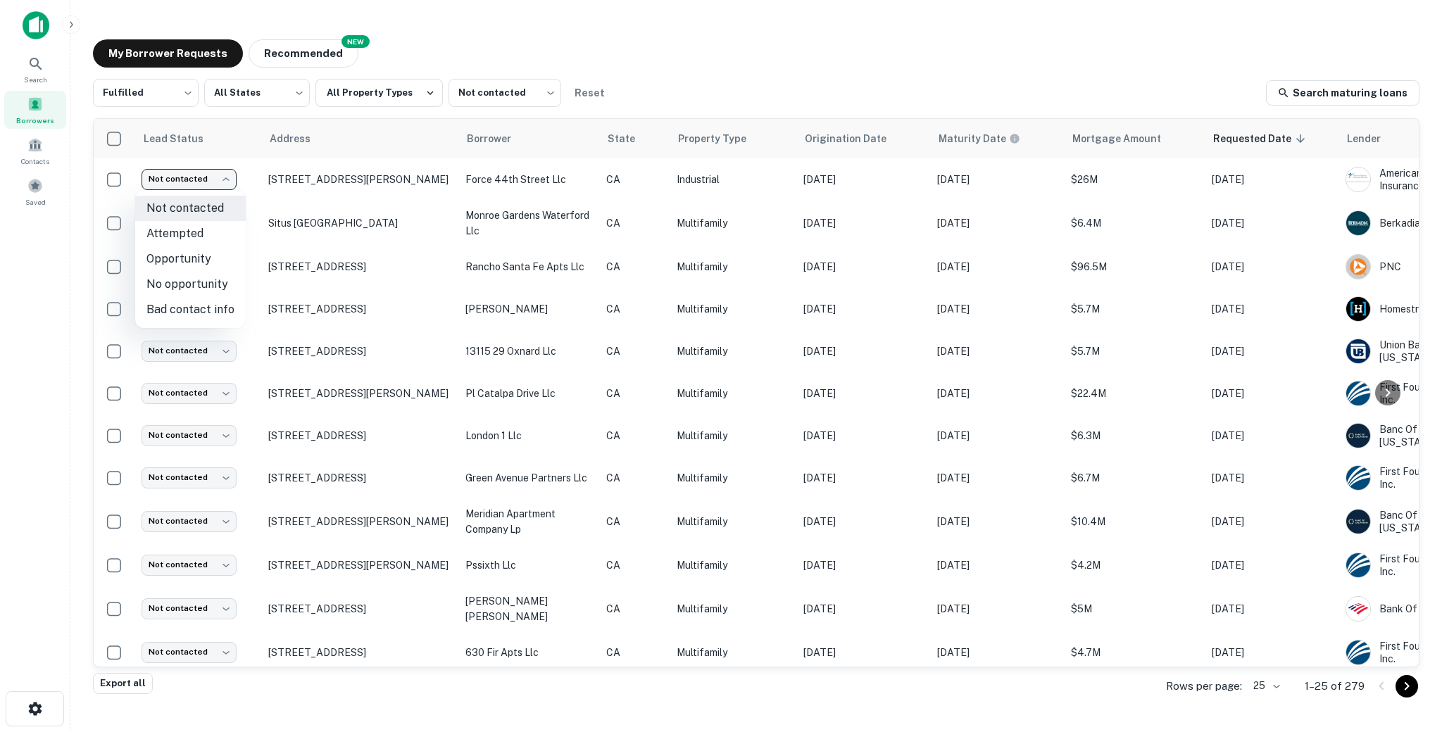
click at [198, 231] on li "Attempted" at bounding box center [190, 233] width 111 height 25
type input "*********"
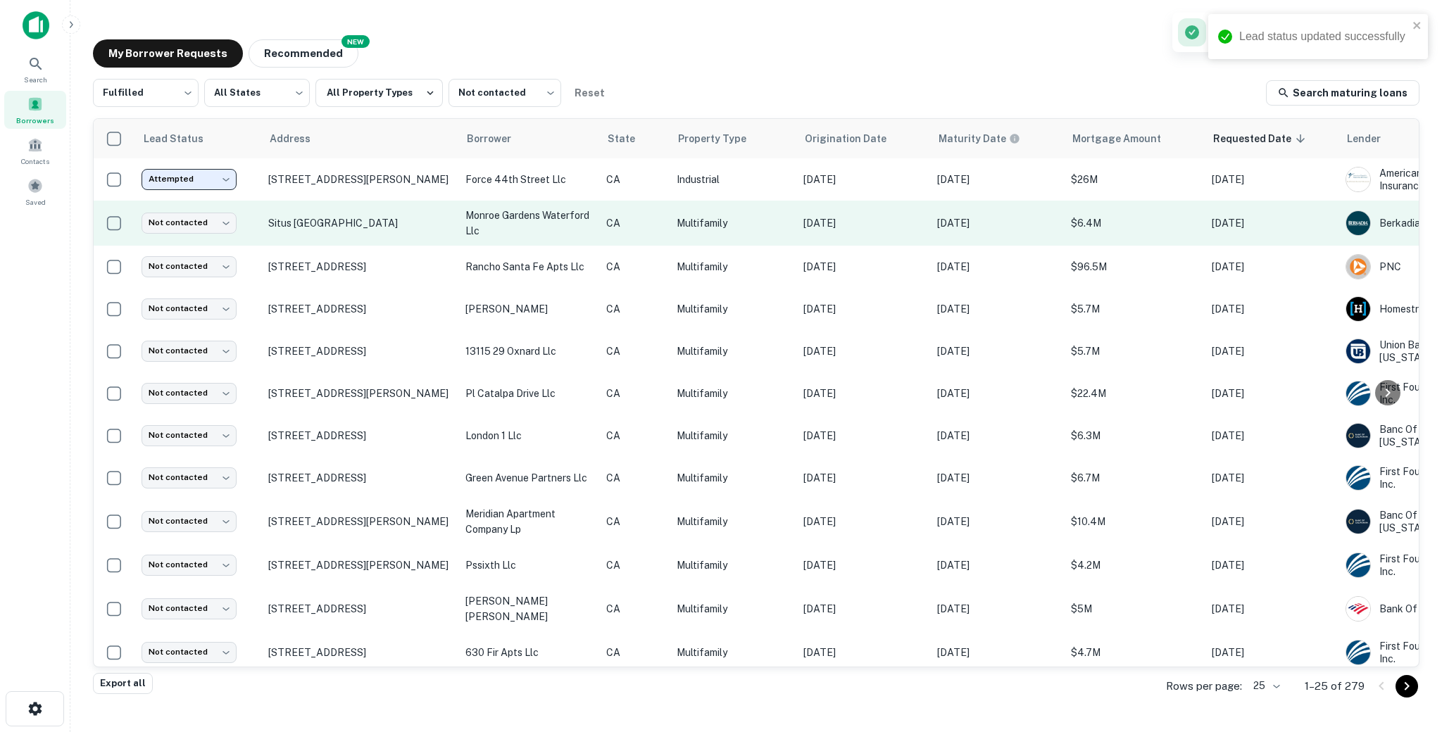
click at [653, 236] on td "CA" at bounding box center [634, 223] width 70 height 45
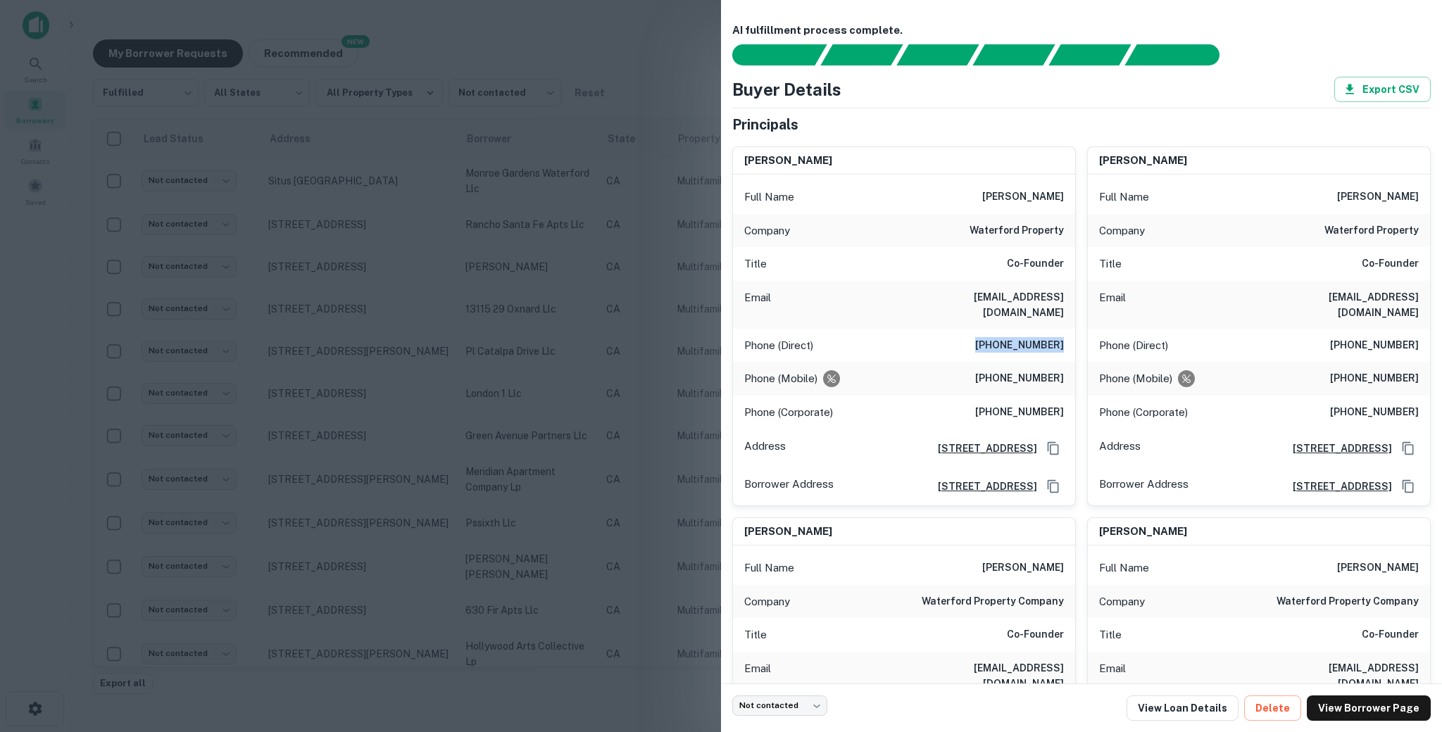
drag, startPoint x: 979, startPoint y: 334, endPoint x: 1064, endPoint y: 334, distance: 84.5
click at [1064, 334] on div "Phone (Direct) [PHONE_NUMBER]" at bounding box center [904, 346] width 342 height 34
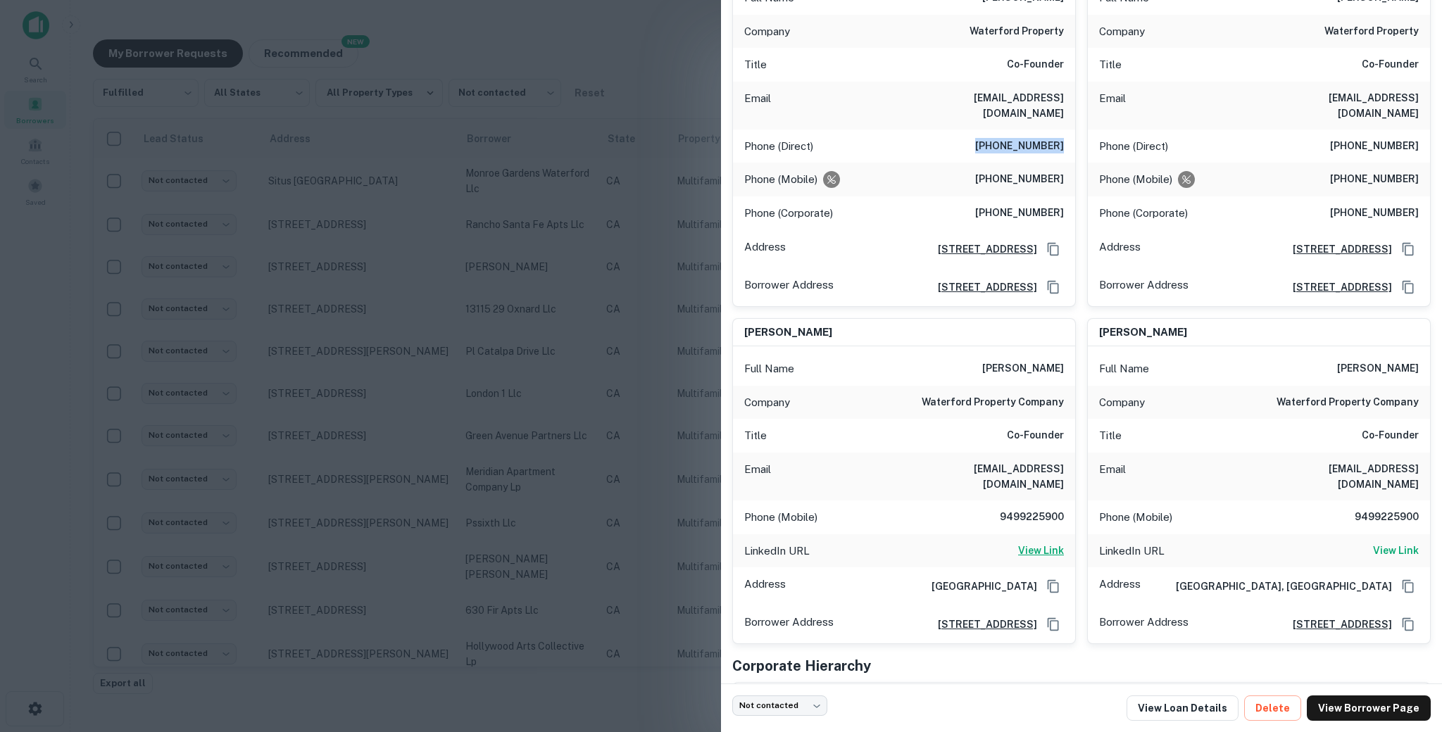
click at [1043, 543] on h6 "View Link" at bounding box center [1041, 550] width 46 height 15
click at [0, 0] on div "AI fulfillment process complete. Buyer Details Export CSV Principals [PERSON_NA…" at bounding box center [721, 366] width 1442 height 732
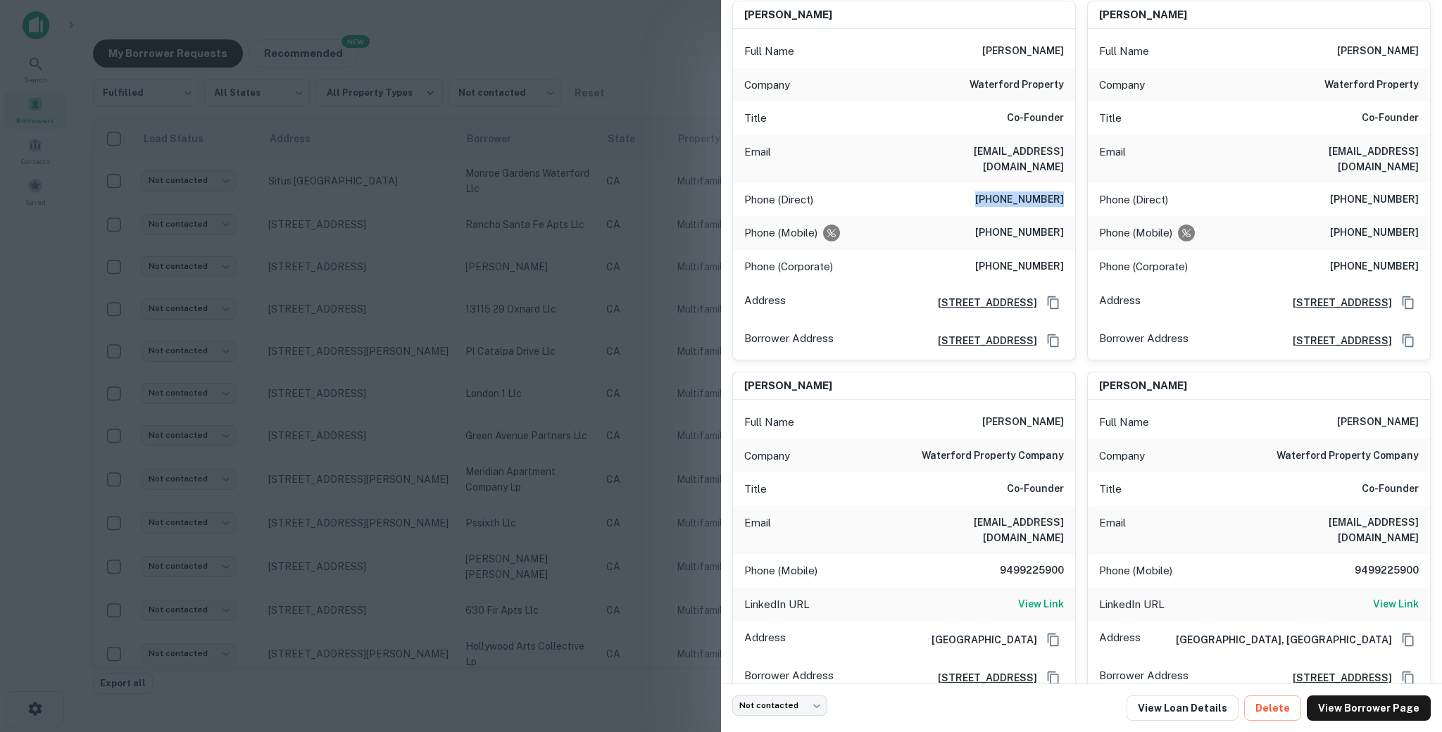
scroll to position [136, 0]
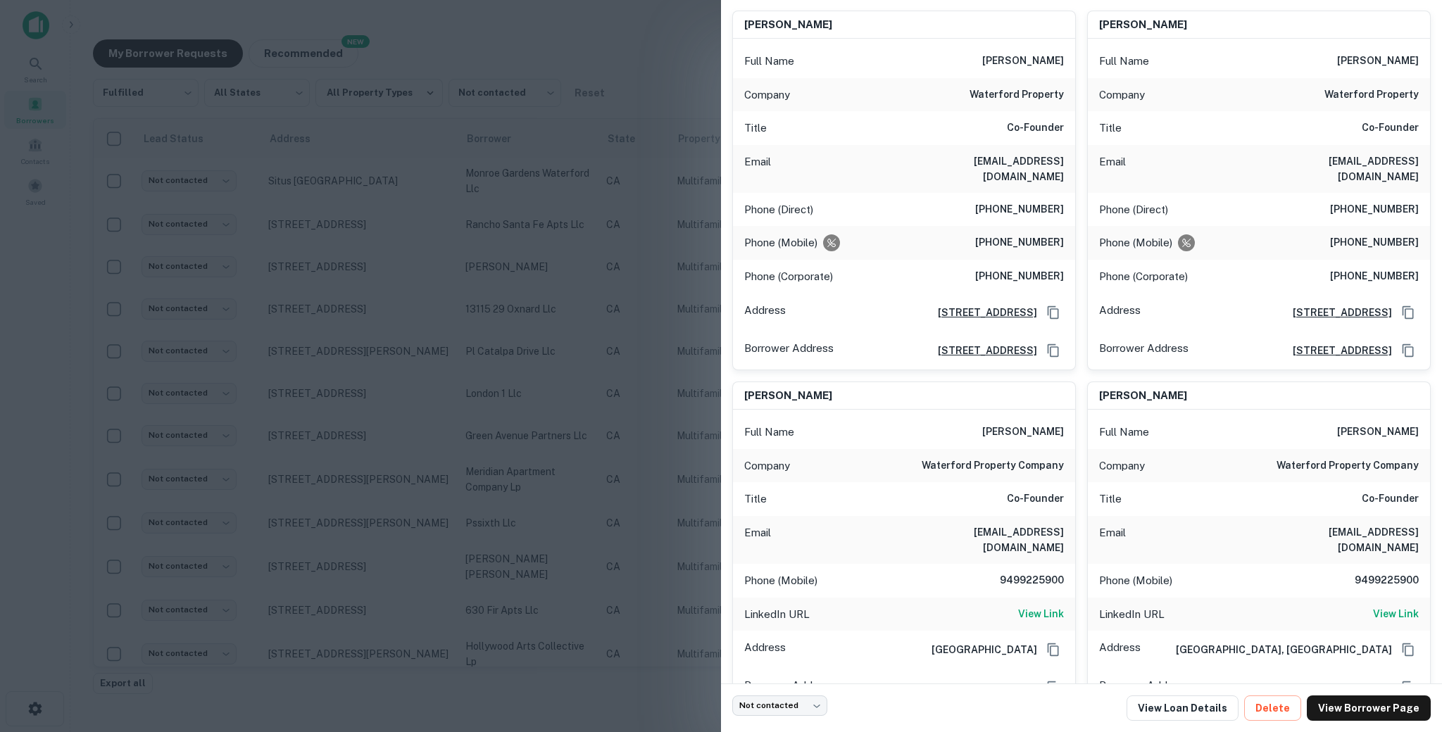
click at [1007, 234] on h6 "[PHONE_NUMBER]" at bounding box center [1019, 242] width 89 height 17
click at [1000, 268] on h6 "[PHONE_NUMBER]" at bounding box center [1019, 276] width 89 height 17
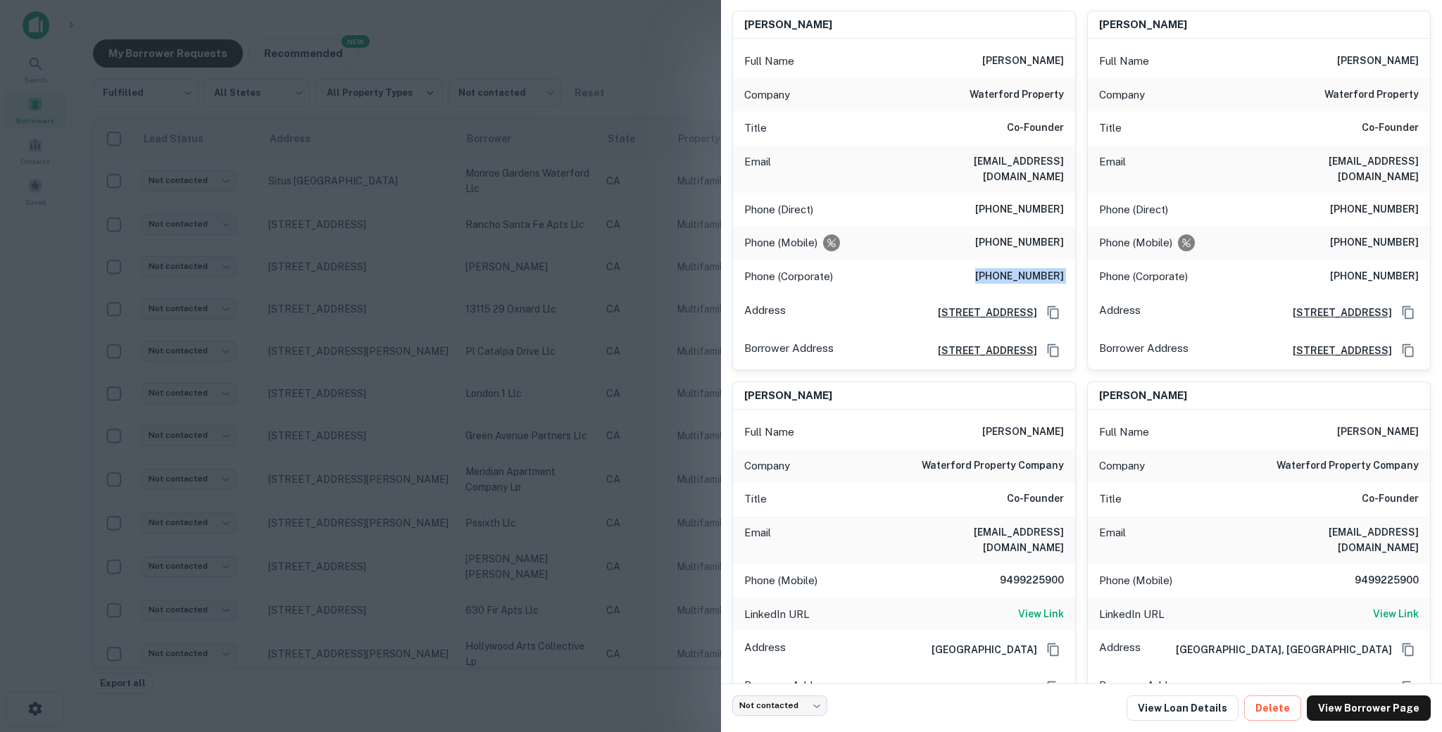
click at [1000, 268] on h6 "[PHONE_NUMBER]" at bounding box center [1019, 276] width 89 height 17
click at [1001, 268] on h6 "[PHONE_NUMBER]" at bounding box center [1019, 276] width 89 height 17
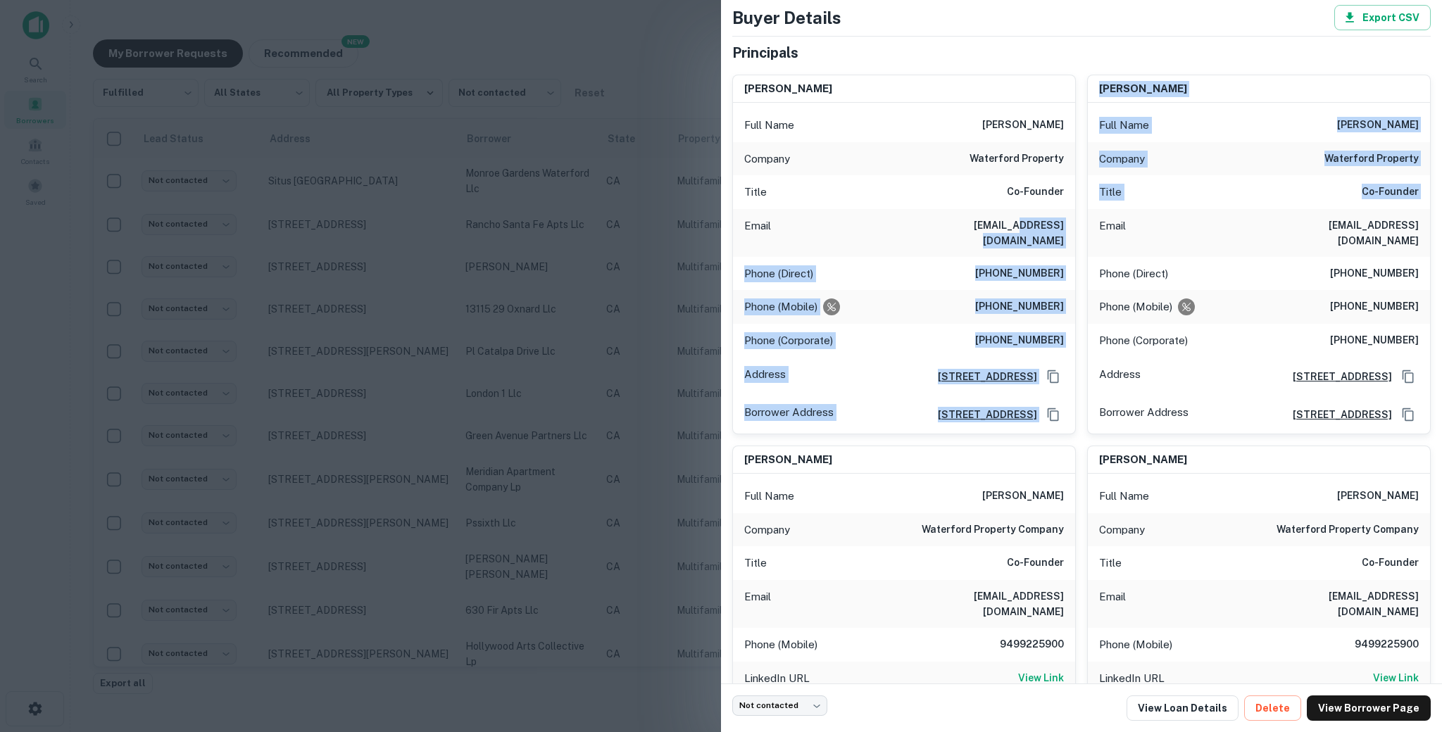
drag, startPoint x: 986, startPoint y: 227, endPoint x: 1082, endPoint y: 227, distance: 96.5
click at [1082, 227] on div "[PERSON_NAME] Full Name [PERSON_NAME] Company waterford property Title Co-Found…" at bounding box center [1076, 417] width 710 height 709
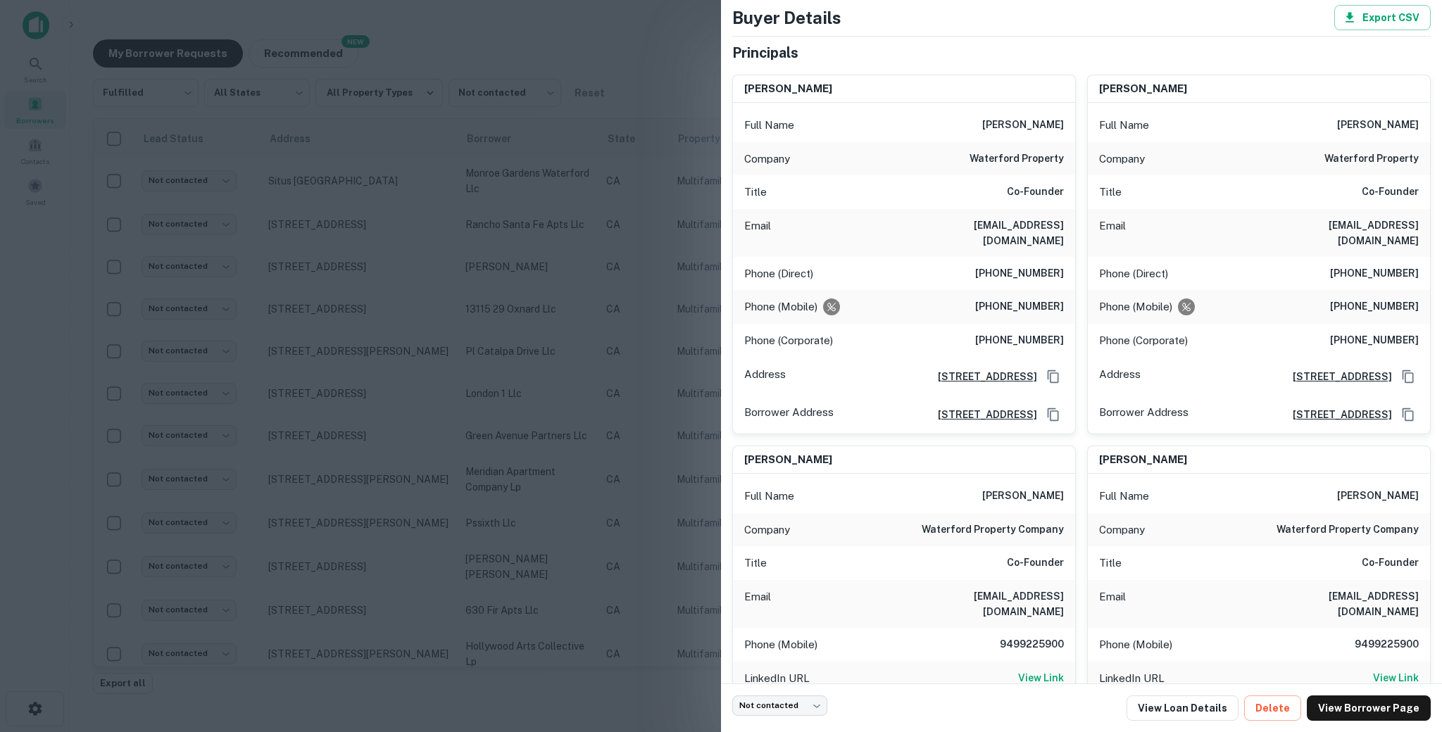
click at [1056, 220] on h6 "[EMAIL_ADDRESS][DOMAIN_NAME]" at bounding box center [979, 233] width 169 height 31
drag, startPoint x: 1068, startPoint y: 227, endPoint x: 988, endPoint y: 227, distance: 80.3
click at [988, 227] on div "Email [EMAIL_ADDRESS][DOMAIN_NAME]" at bounding box center [904, 233] width 342 height 48
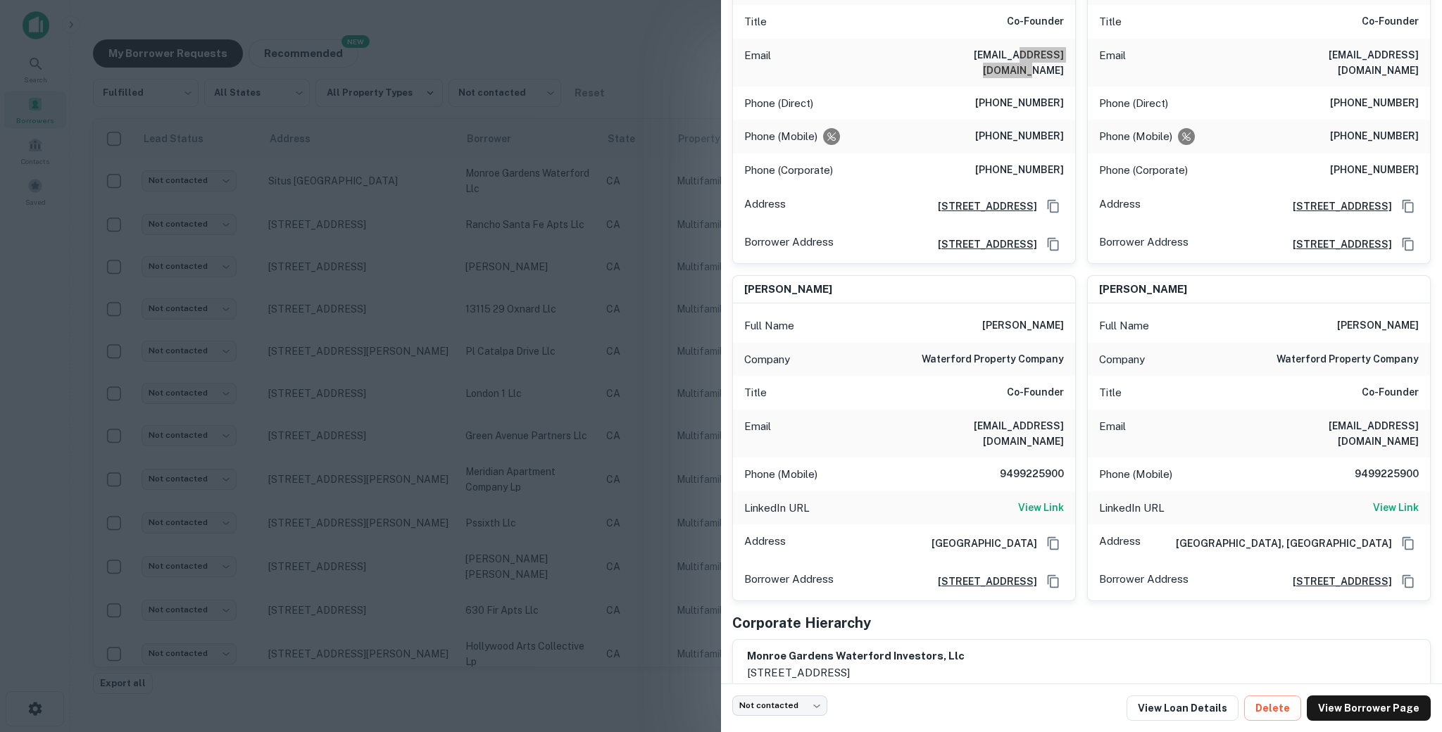
scroll to position [299, 0]
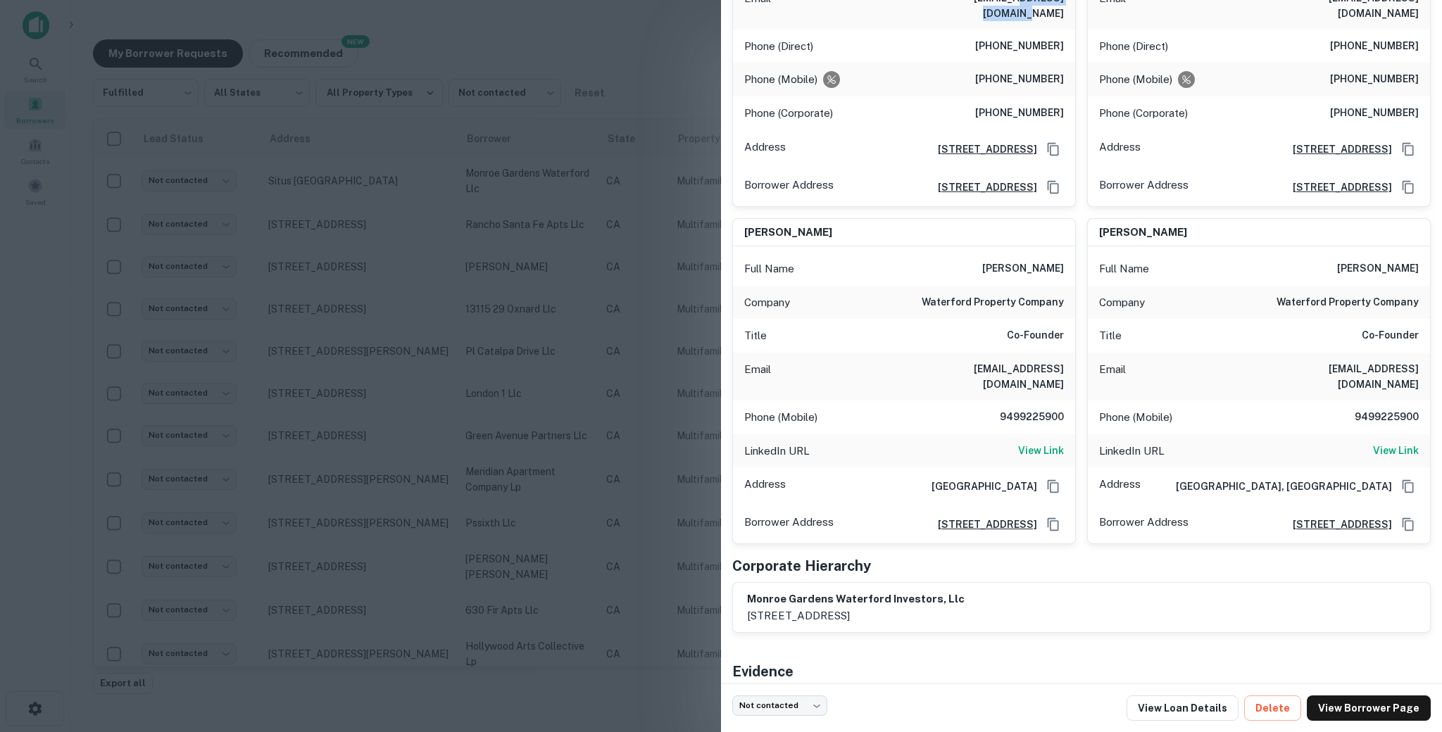
click at [1012, 415] on h6 "9499225900" at bounding box center [1021, 417] width 84 height 17
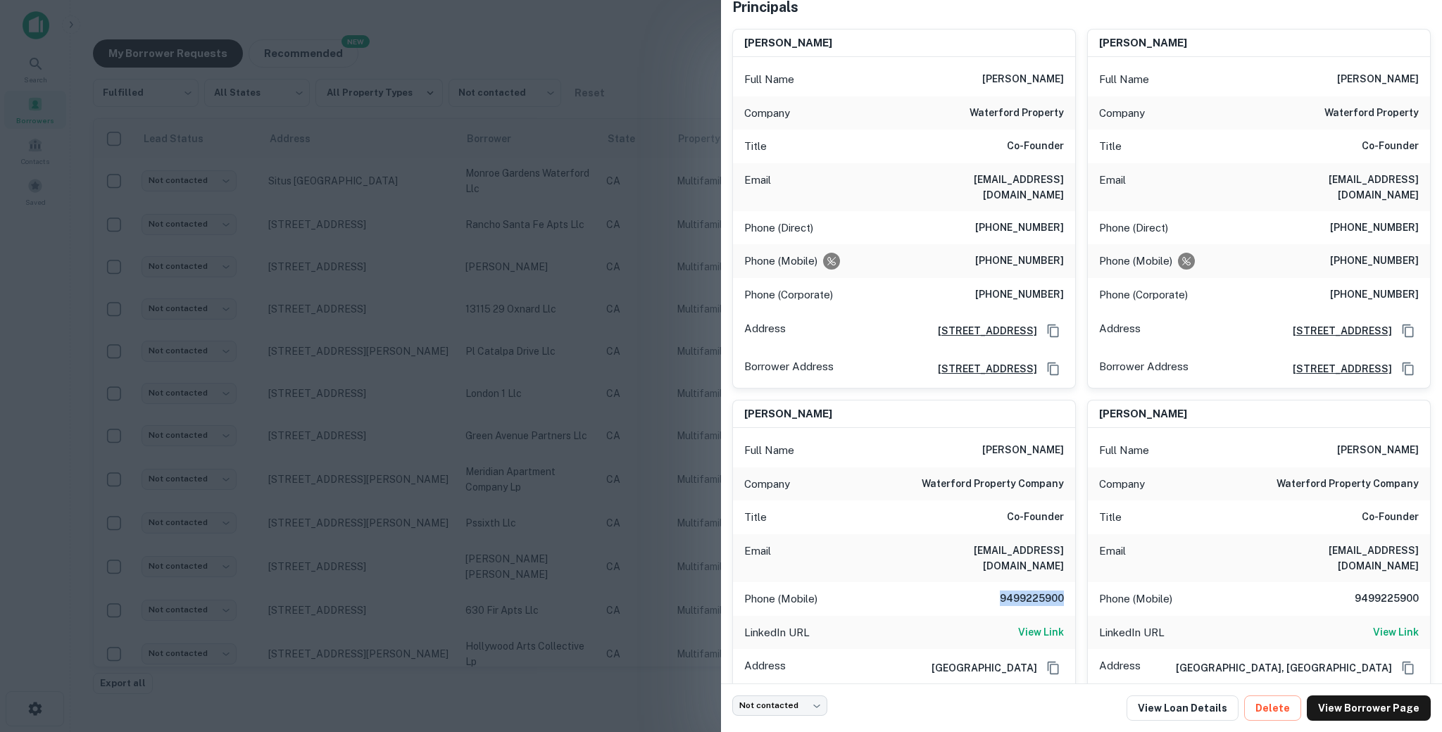
scroll to position [312, 0]
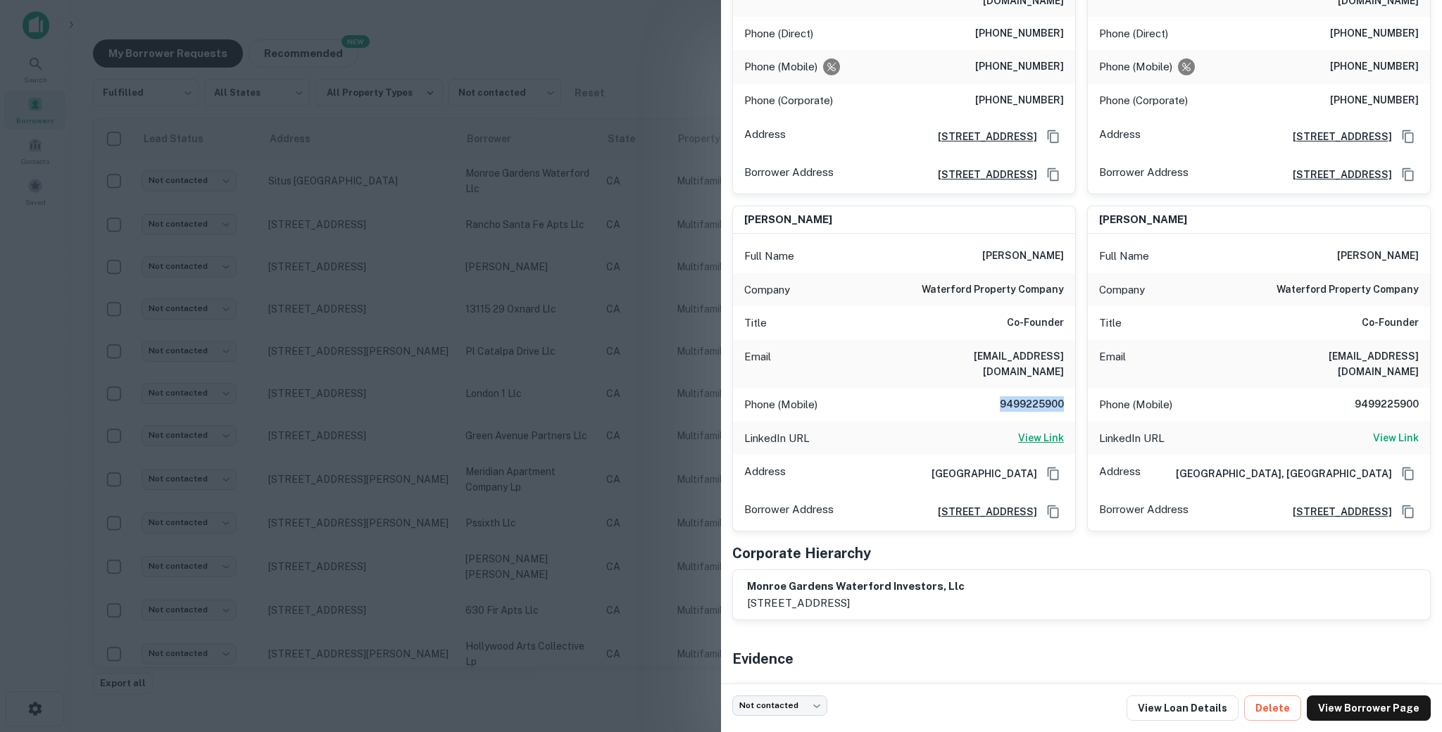
click at [1052, 434] on h6 "View Link" at bounding box center [1041, 437] width 46 height 15
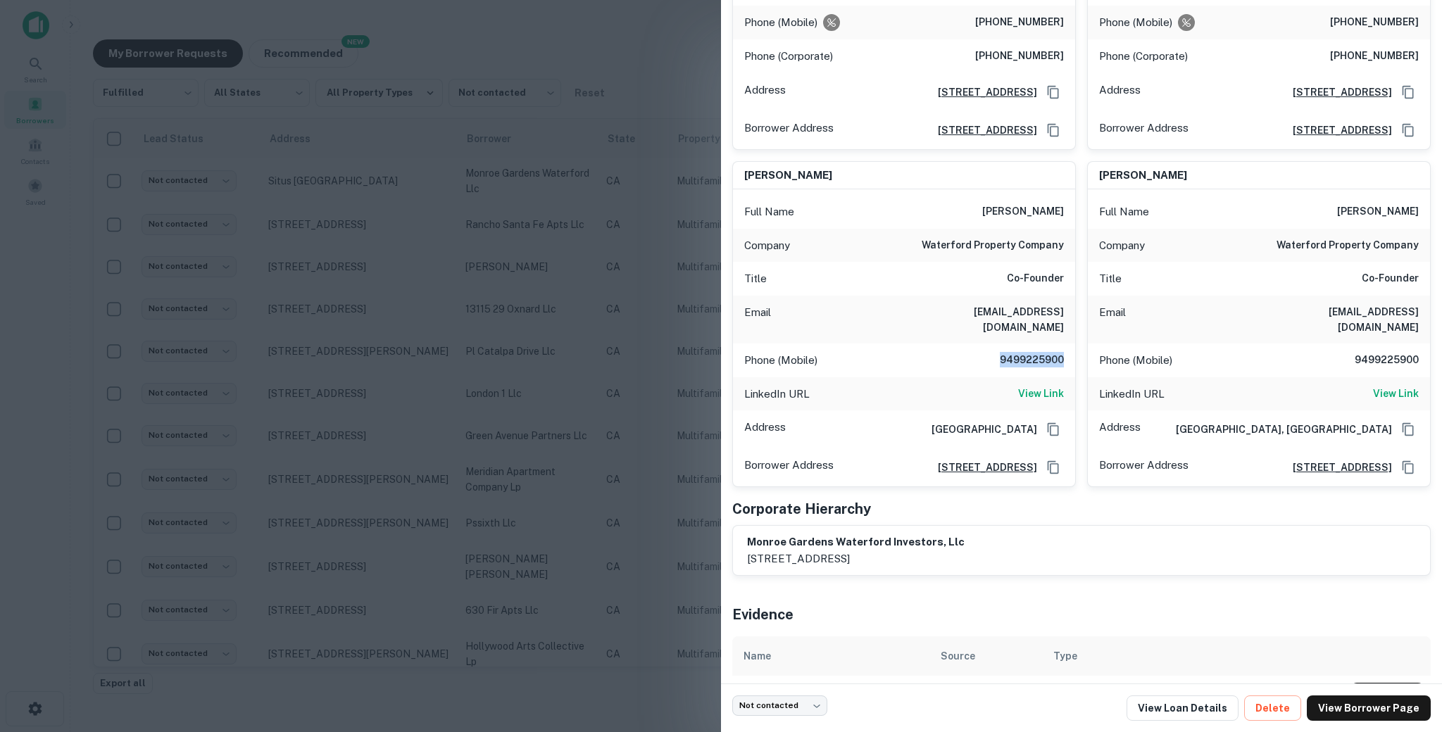
scroll to position [405, 0]
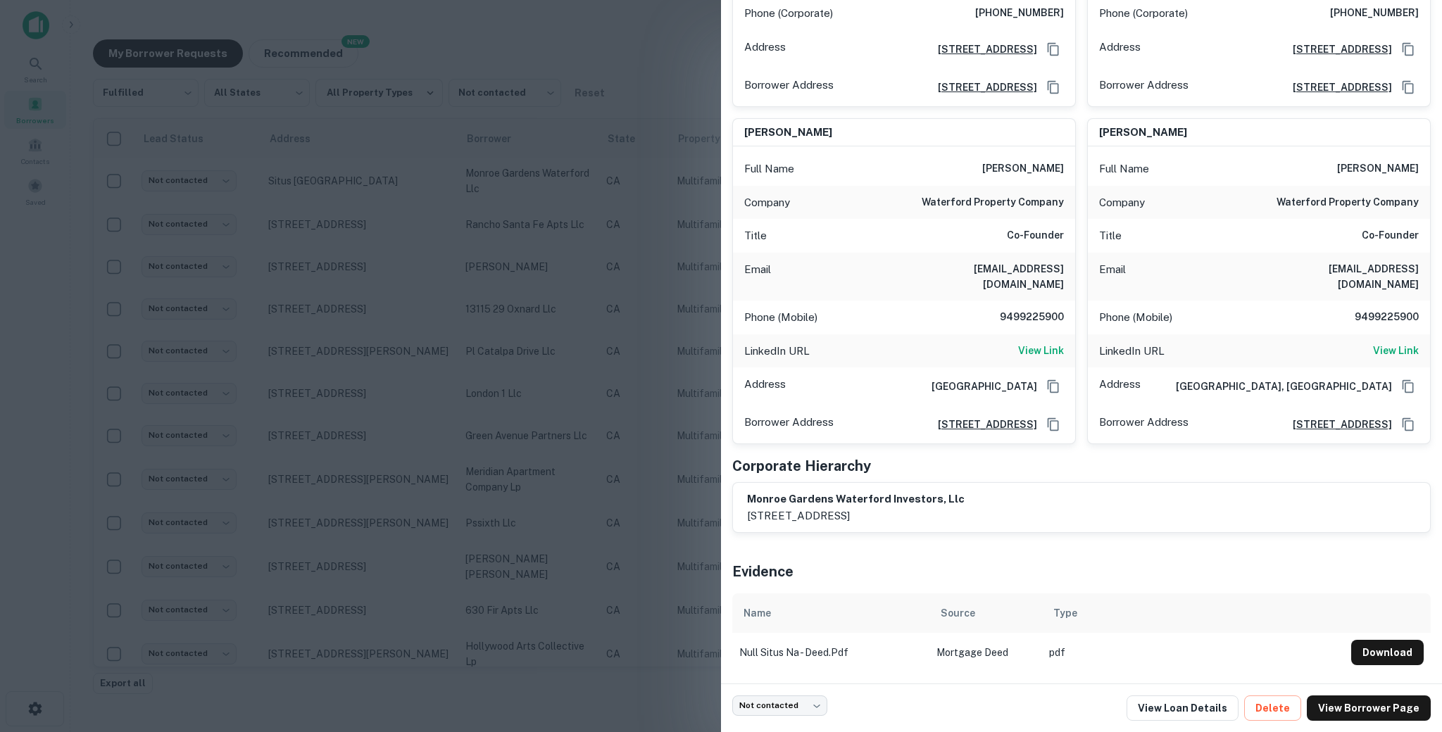
click at [570, 351] on div at bounding box center [721, 366] width 1442 height 732
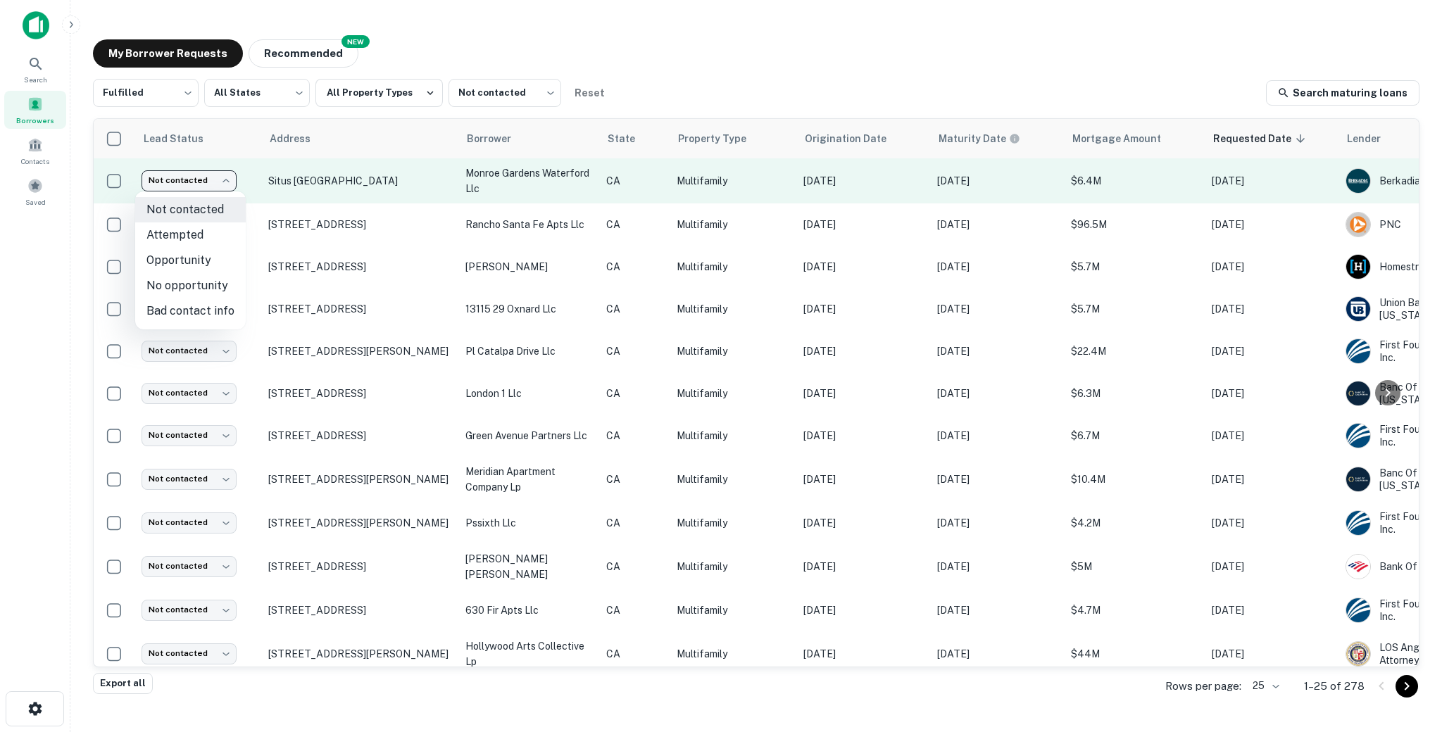
click at [195, 178] on body "Search Borrowers Contacts Saved My Borrower Requests NEW Recommended Fulfilled …" at bounding box center [721, 366] width 1442 height 732
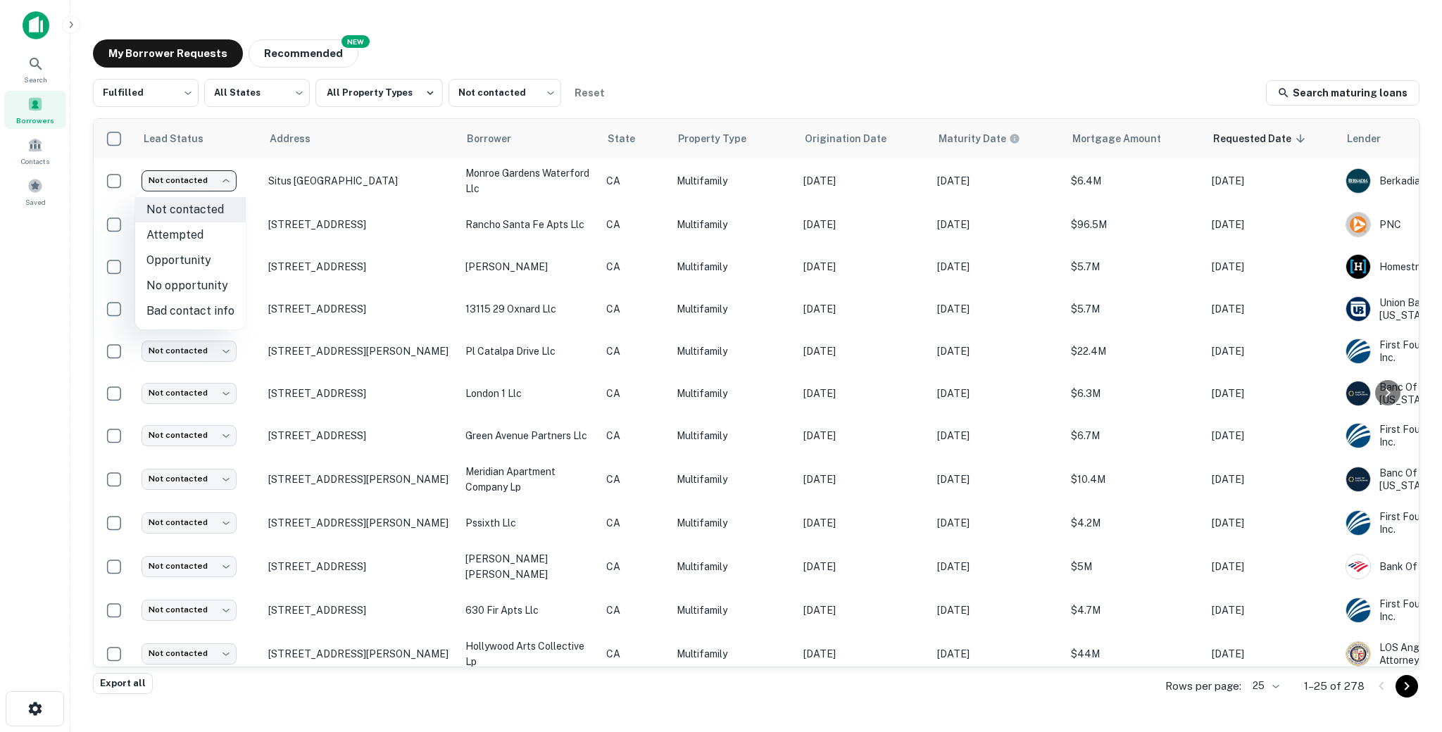
click at [201, 244] on li "Attempted" at bounding box center [190, 234] width 111 height 25
type input "*********"
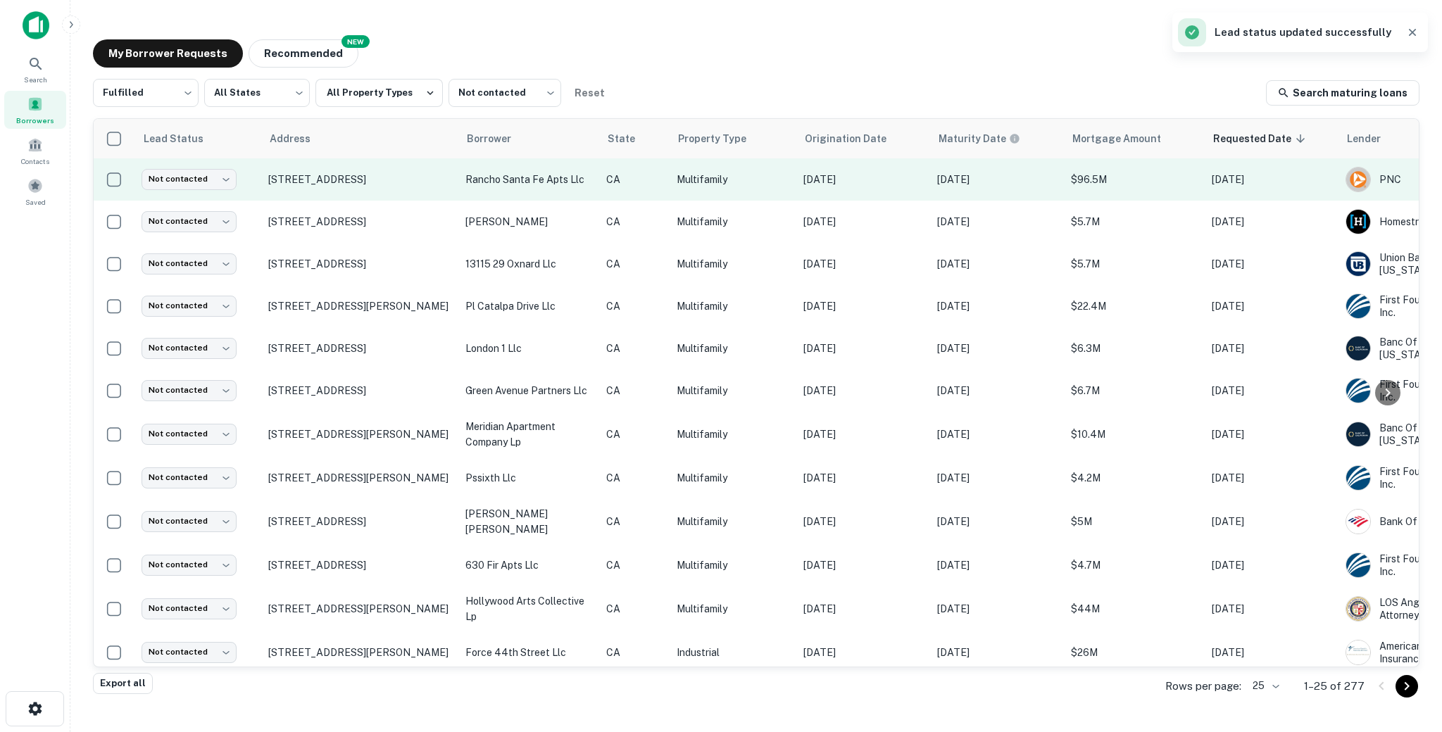
click at [539, 192] on td "rancho santa fe apts llc" at bounding box center [528, 179] width 141 height 42
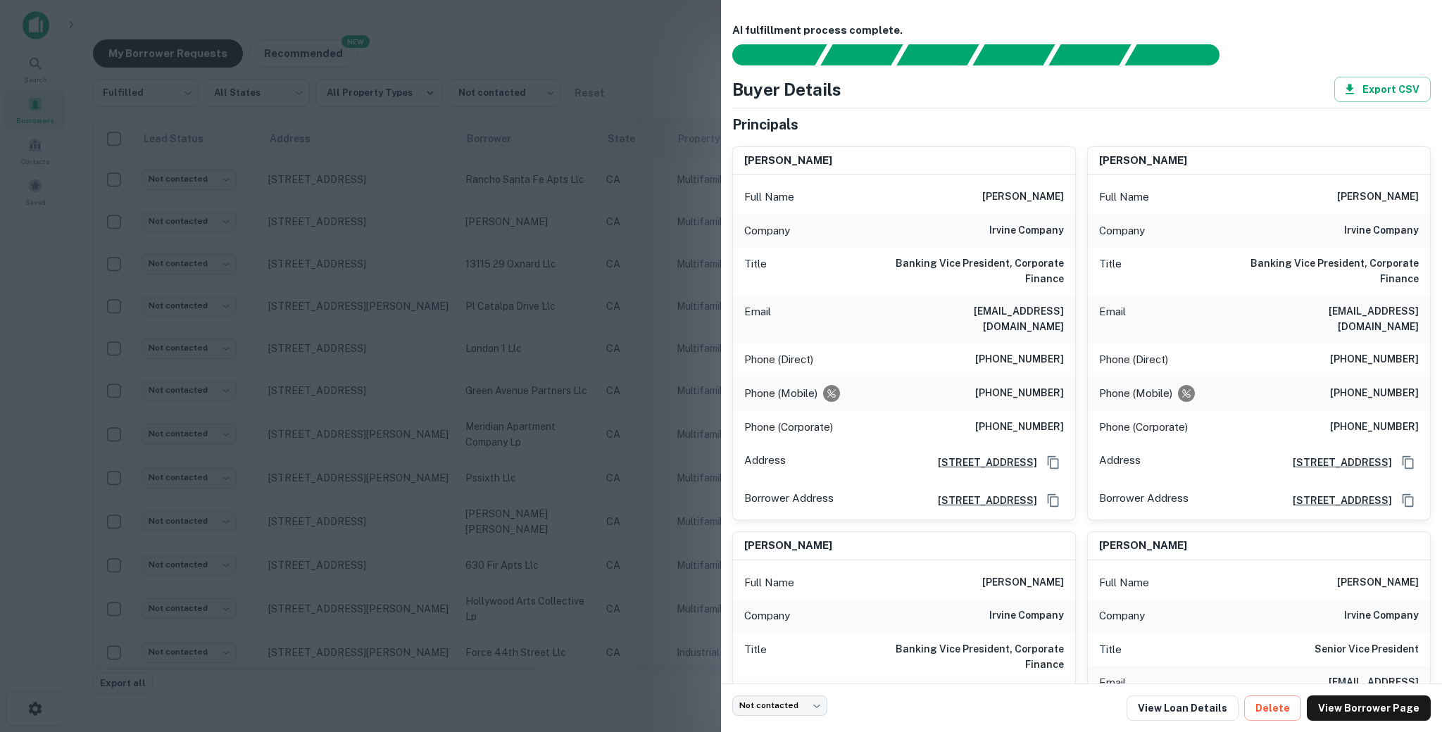
click at [689, 338] on div at bounding box center [721, 366] width 1442 height 732
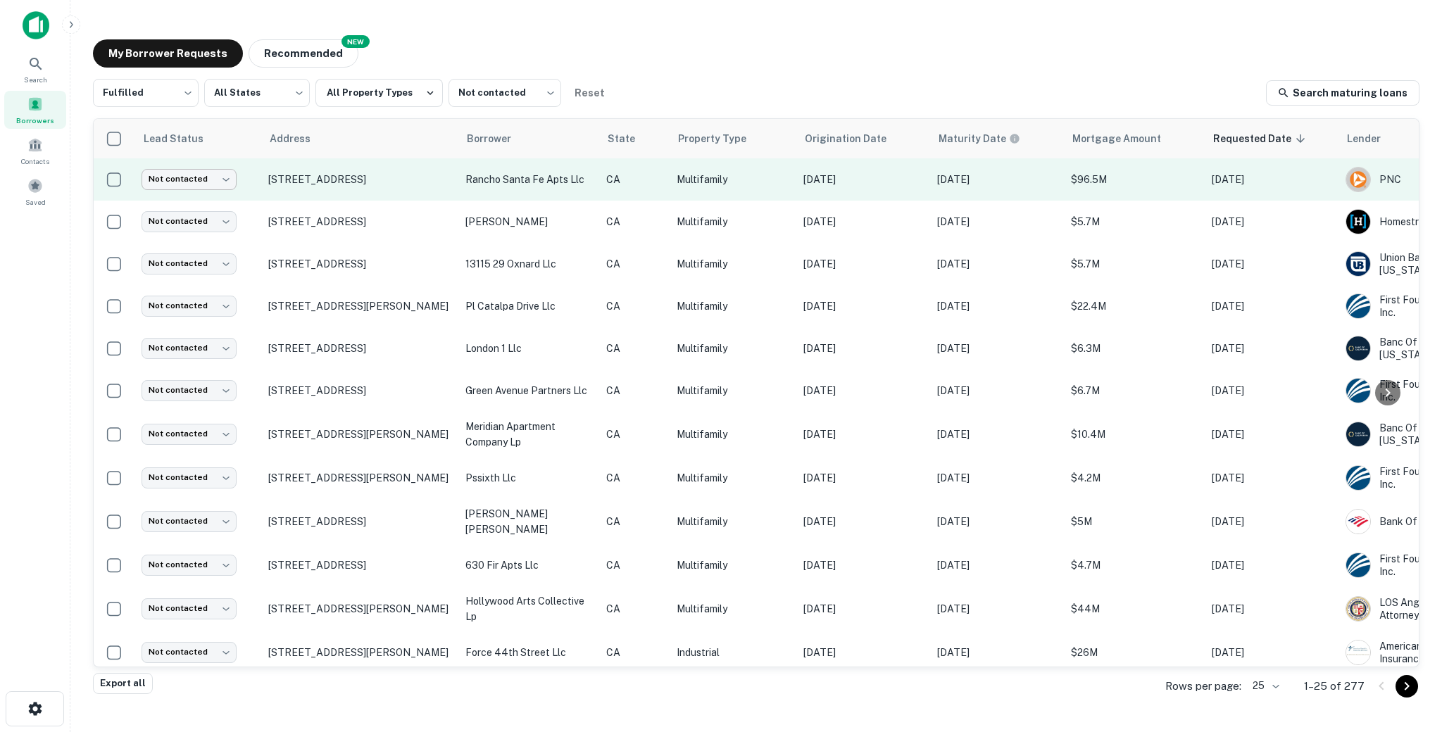
click at [212, 175] on body "Search Borrowers Contacts Saved My Borrower Requests NEW Recommended Fulfilled …" at bounding box center [721, 366] width 1442 height 732
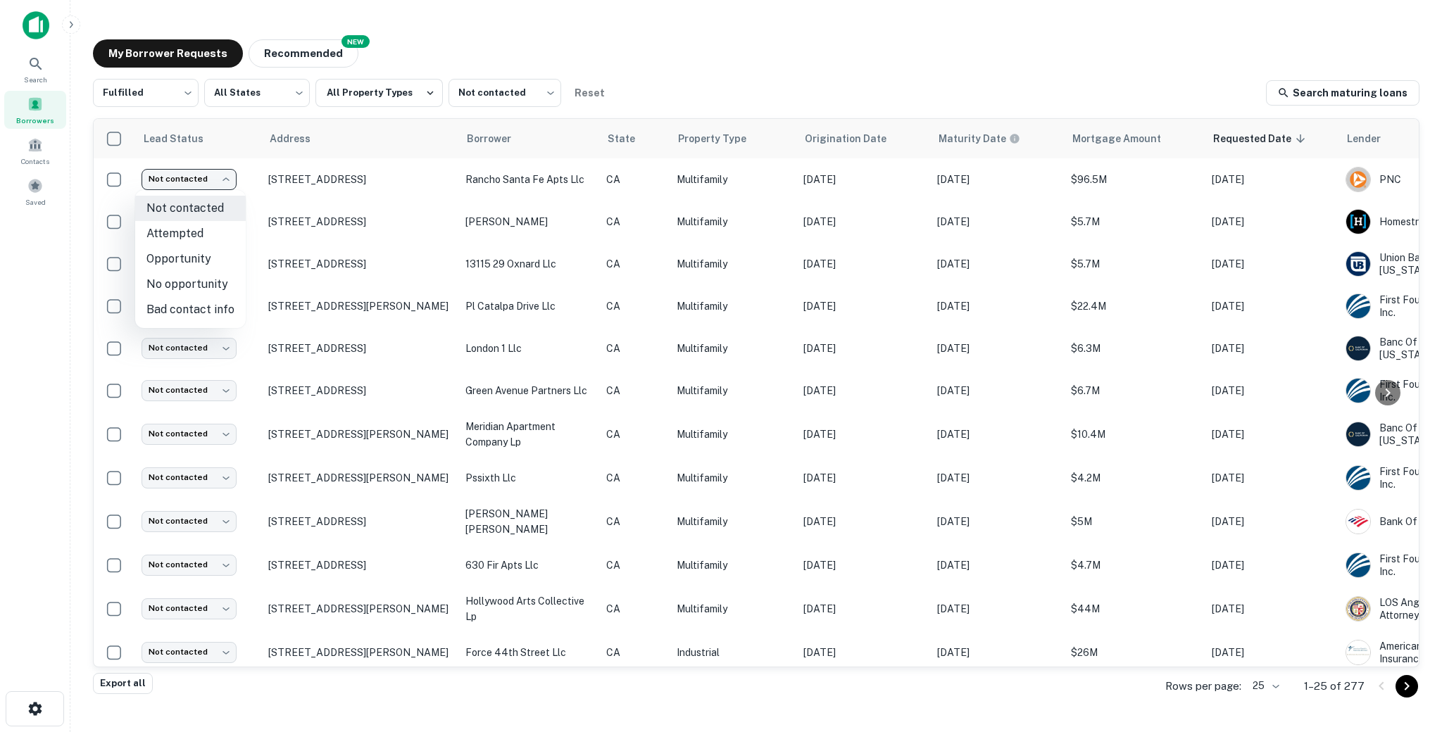
click at [219, 232] on li "Attempted" at bounding box center [190, 233] width 111 height 25
type input "*********"
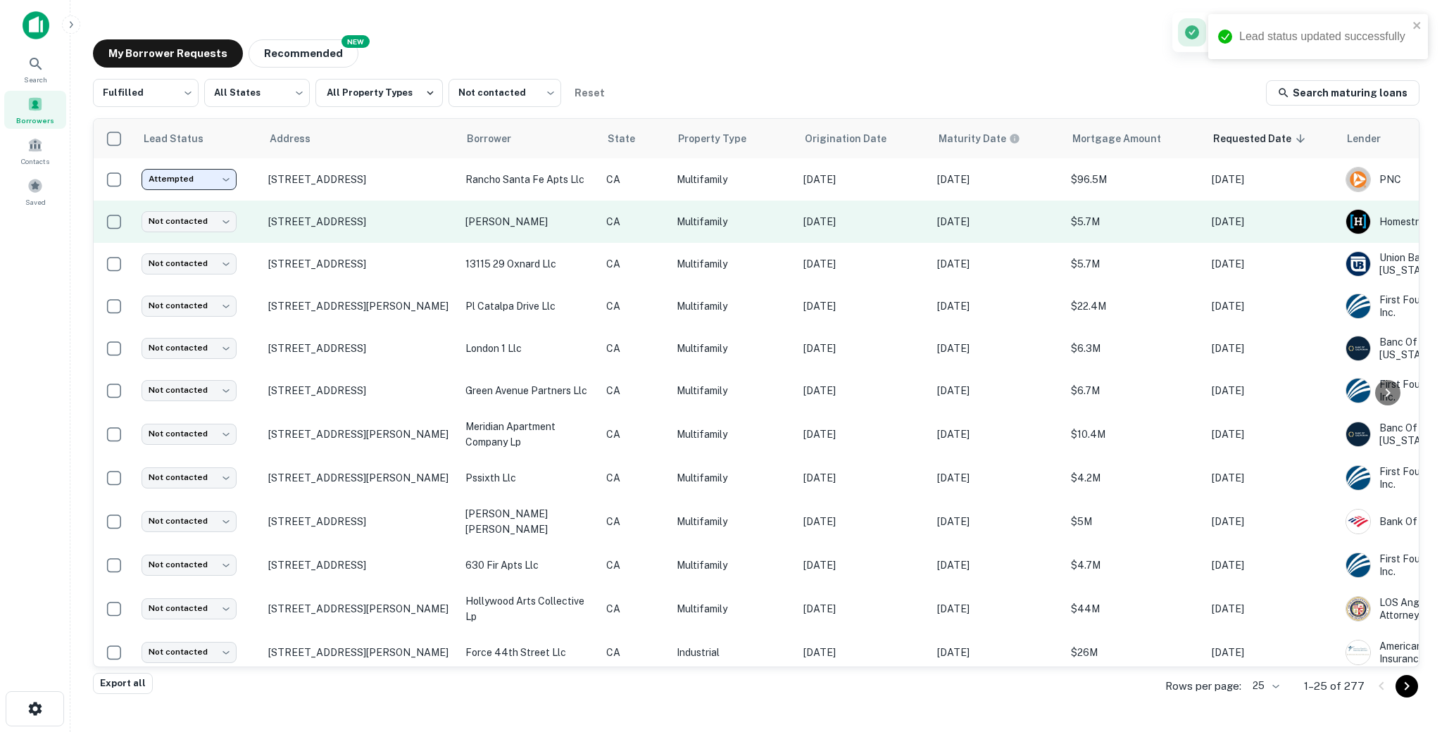
click at [512, 239] on td "[PERSON_NAME]" at bounding box center [528, 222] width 141 height 42
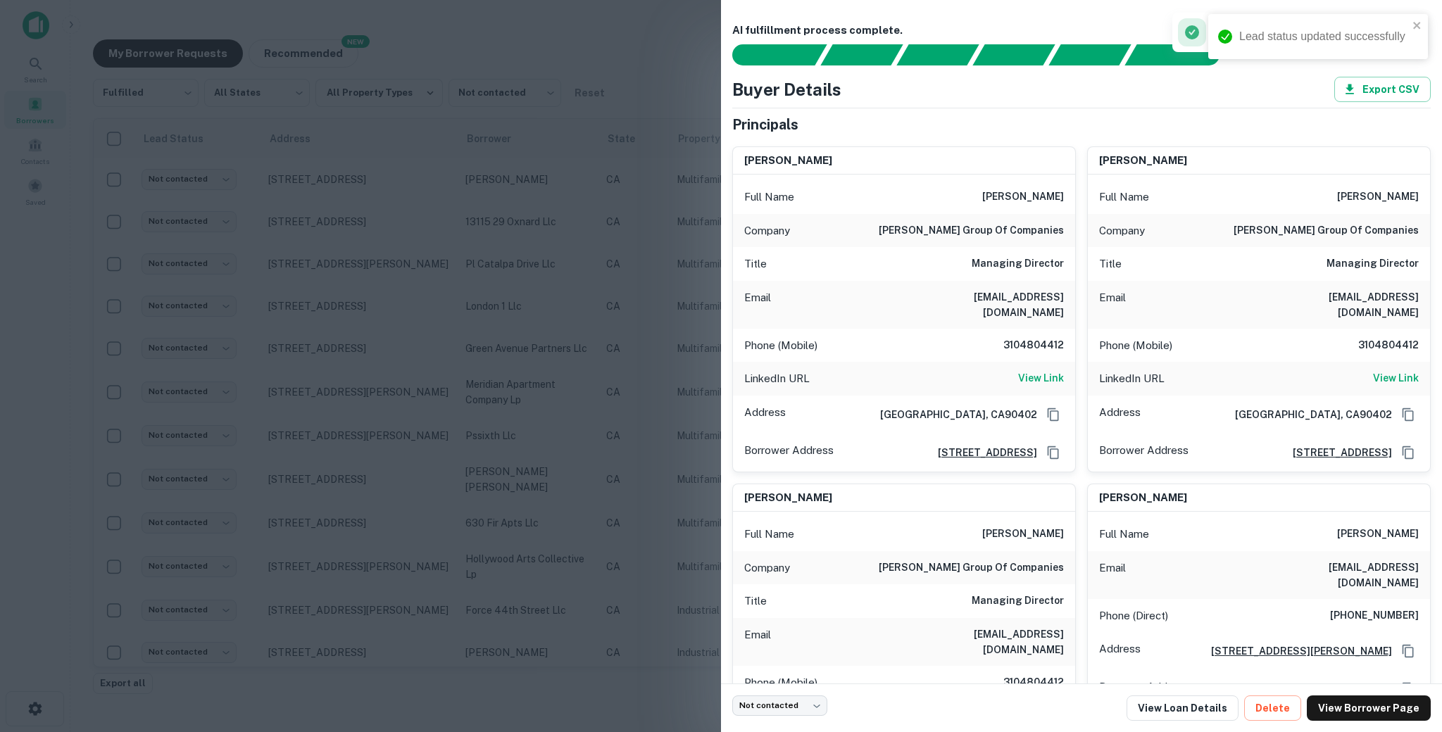
click at [1021, 337] on h6 "3104804412" at bounding box center [1021, 345] width 84 height 17
click at [1037, 370] on h6 "View Link" at bounding box center [1041, 377] width 46 height 15
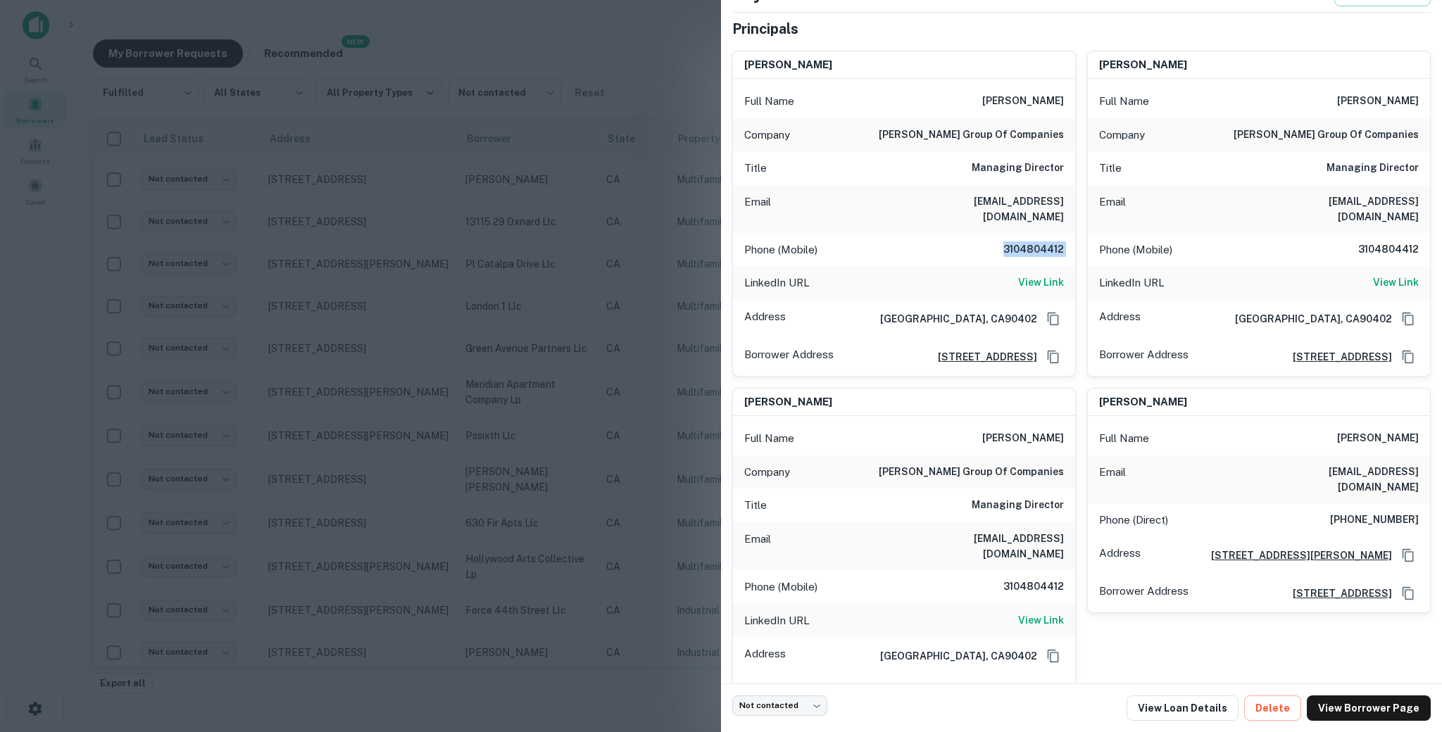
scroll to position [225, 0]
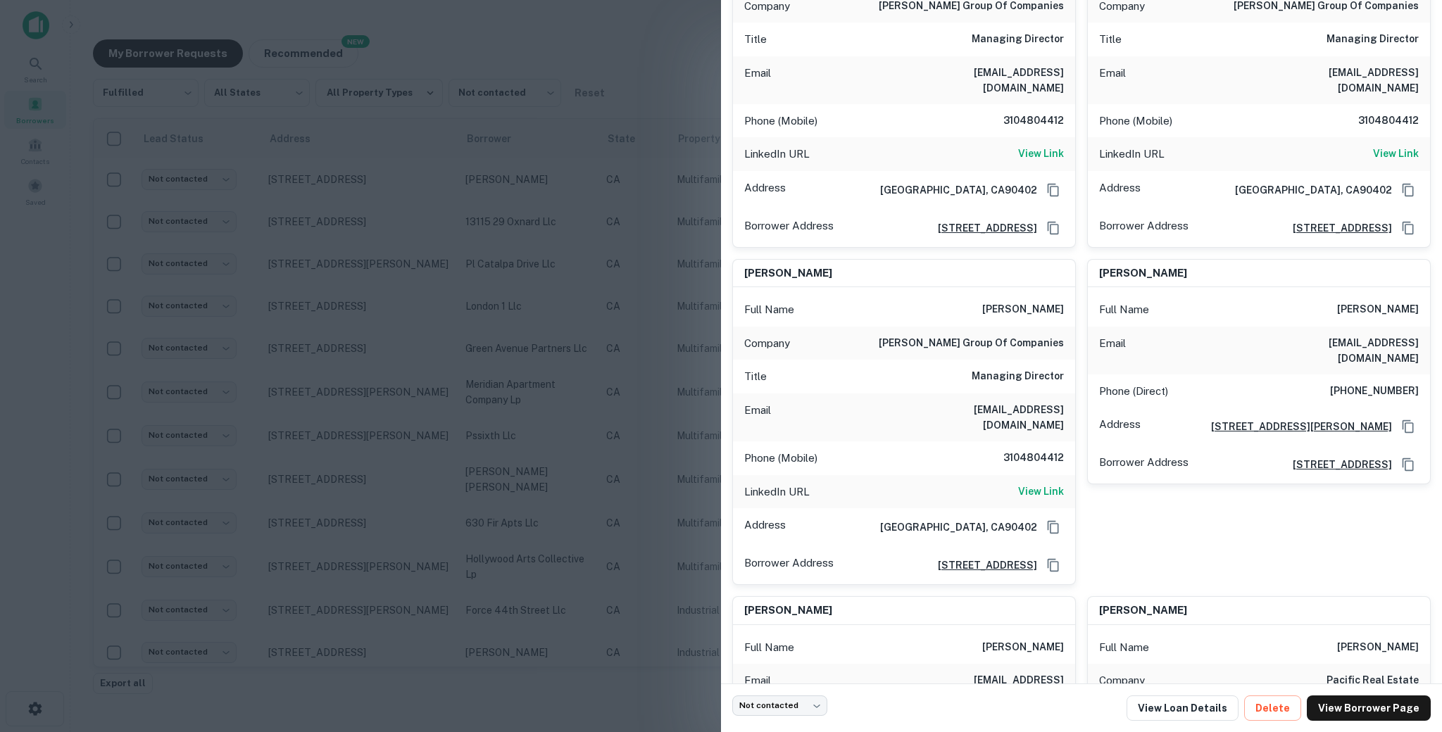
click at [1025, 450] on h6 "3104804412" at bounding box center [1021, 458] width 84 height 17
click at [1370, 383] on h6 "[PHONE_NUMBER]" at bounding box center [1374, 391] width 89 height 17
click at [1360, 301] on h6 "[PERSON_NAME]" at bounding box center [1378, 309] width 82 height 17
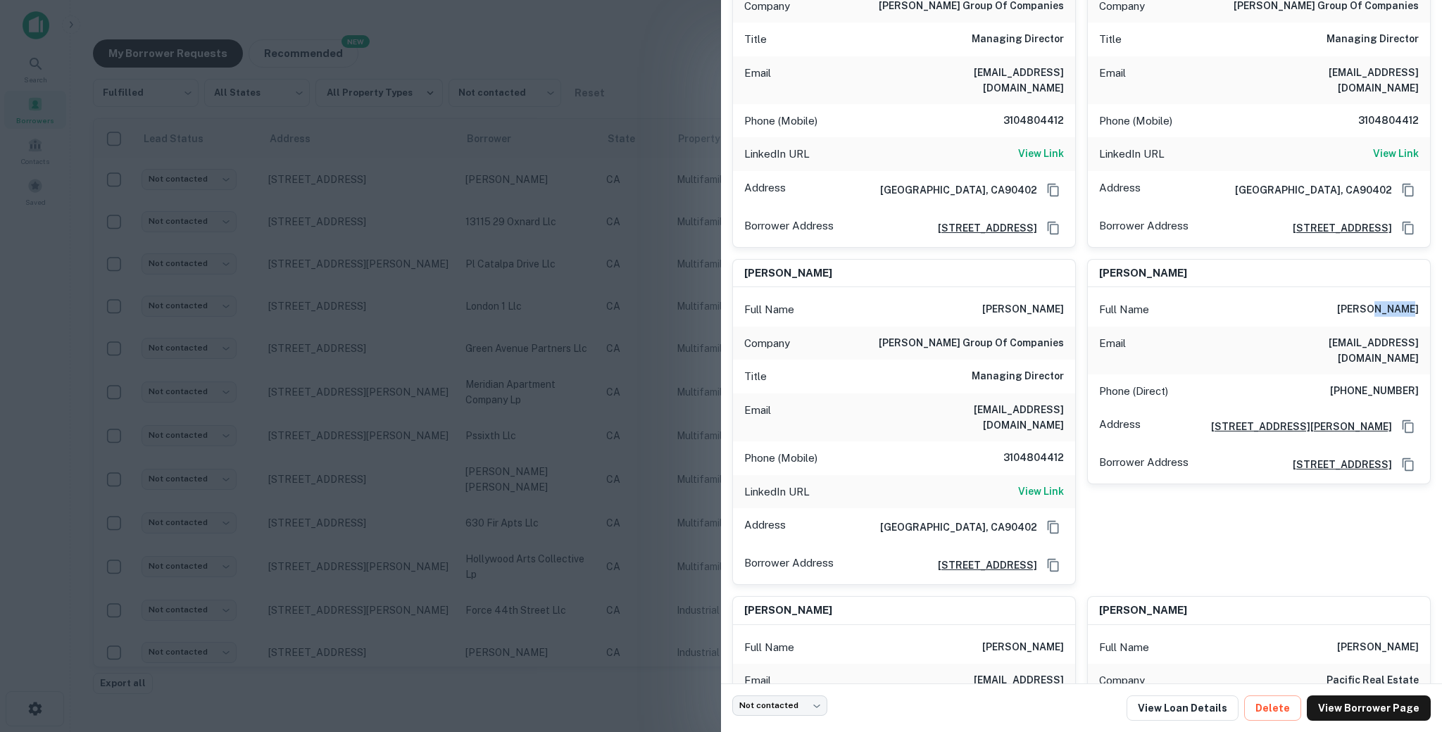
click at [1360, 301] on h6 "[PERSON_NAME]" at bounding box center [1378, 309] width 82 height 17
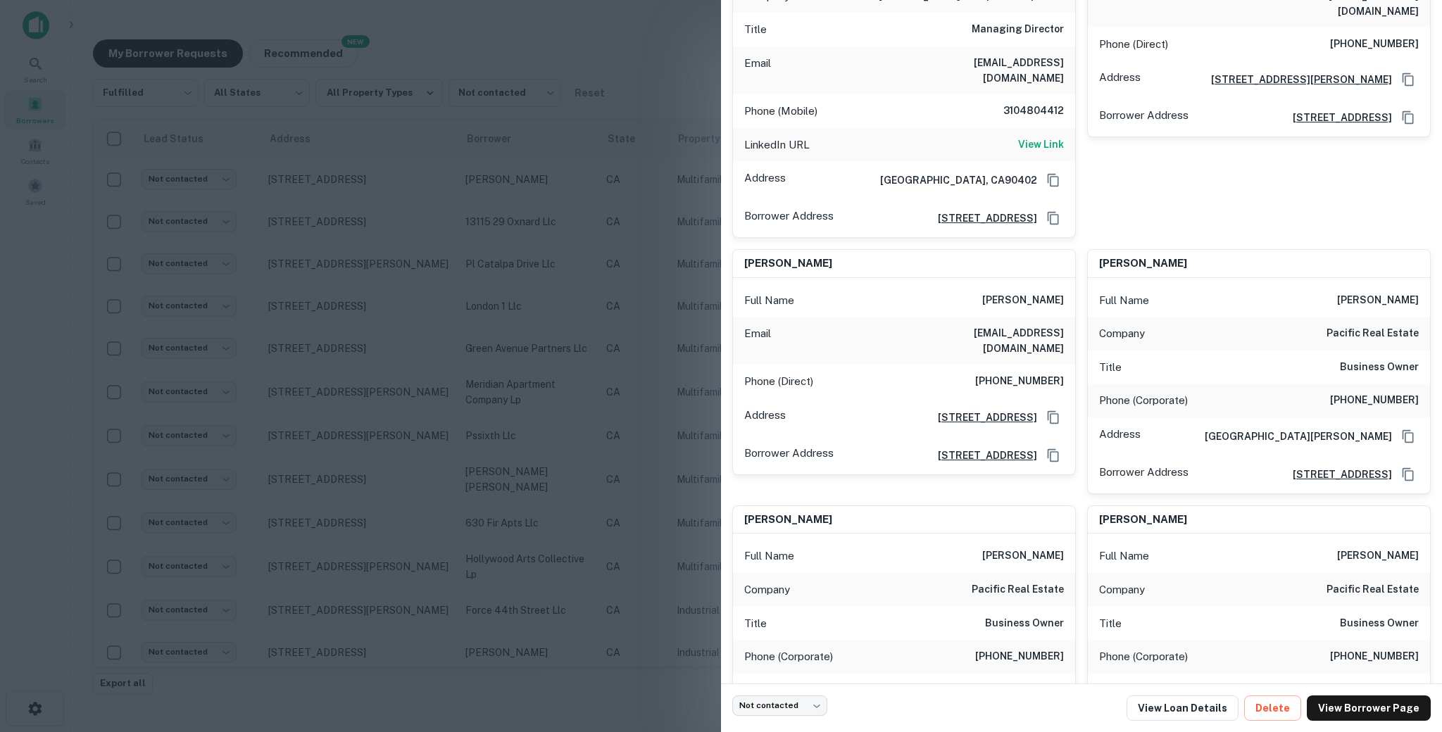
scroll to position [570, 0]
click at [1367, 394] on h6 "[PHONE_NUMBER]" at bounding box center [1374, 402] width 89 height 17
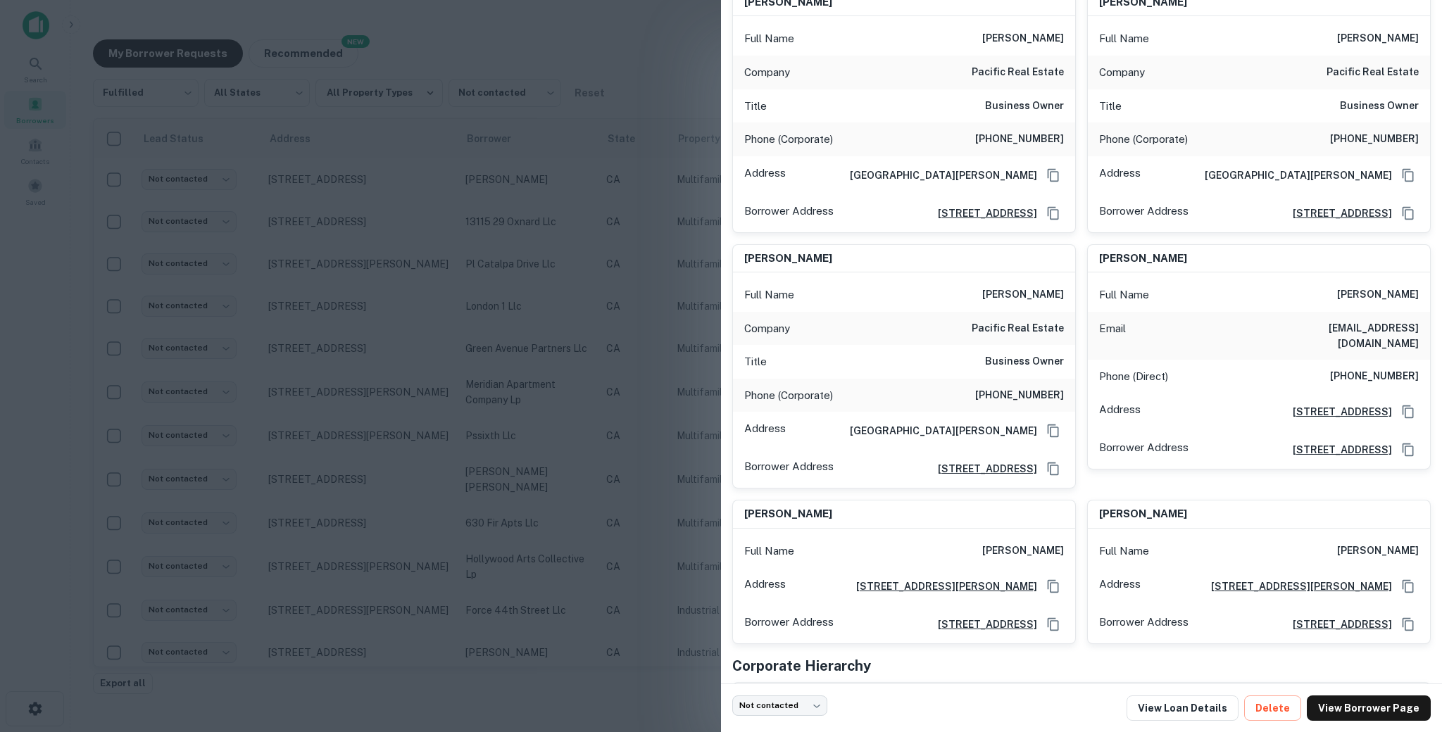
scroll to position [1261, 0]
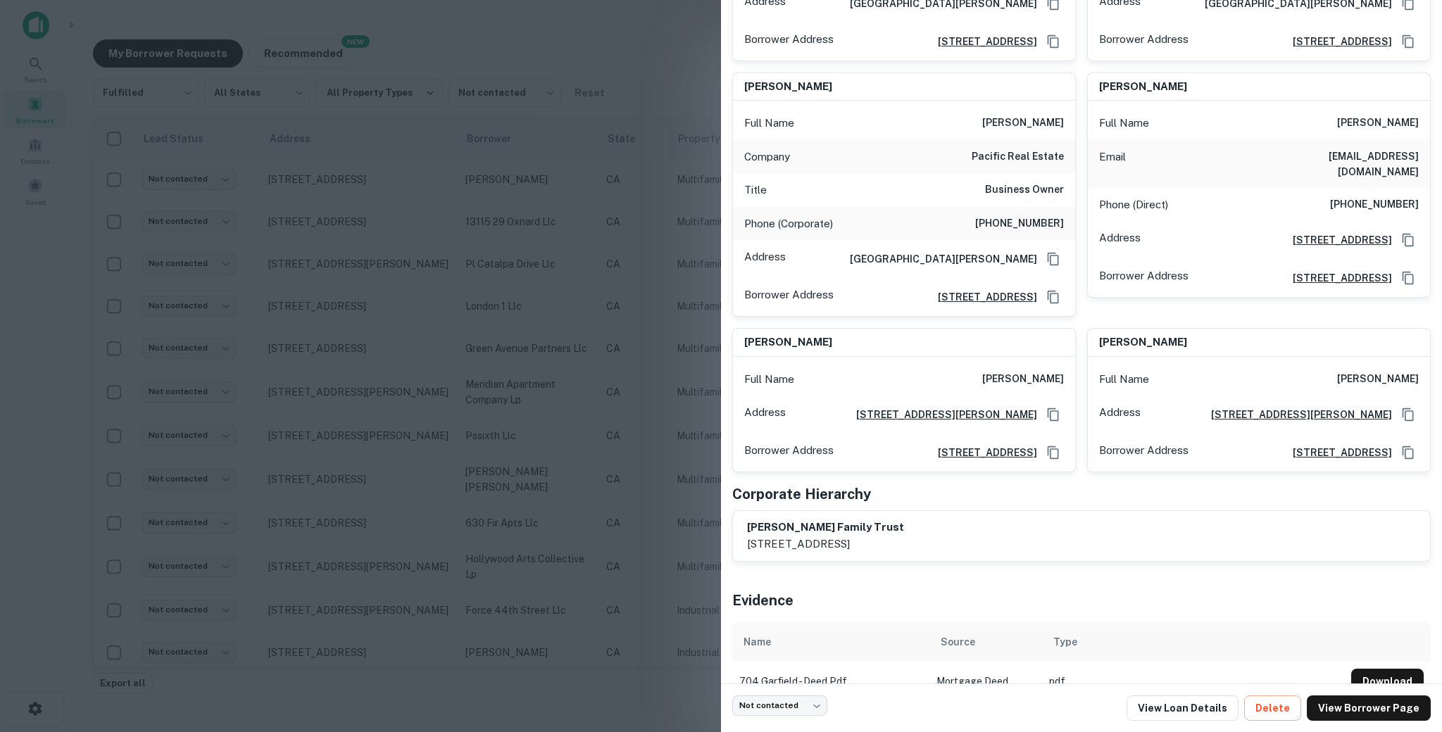
click at [292, 194] on div at bounding box center [721, 366] width 1442 height 732
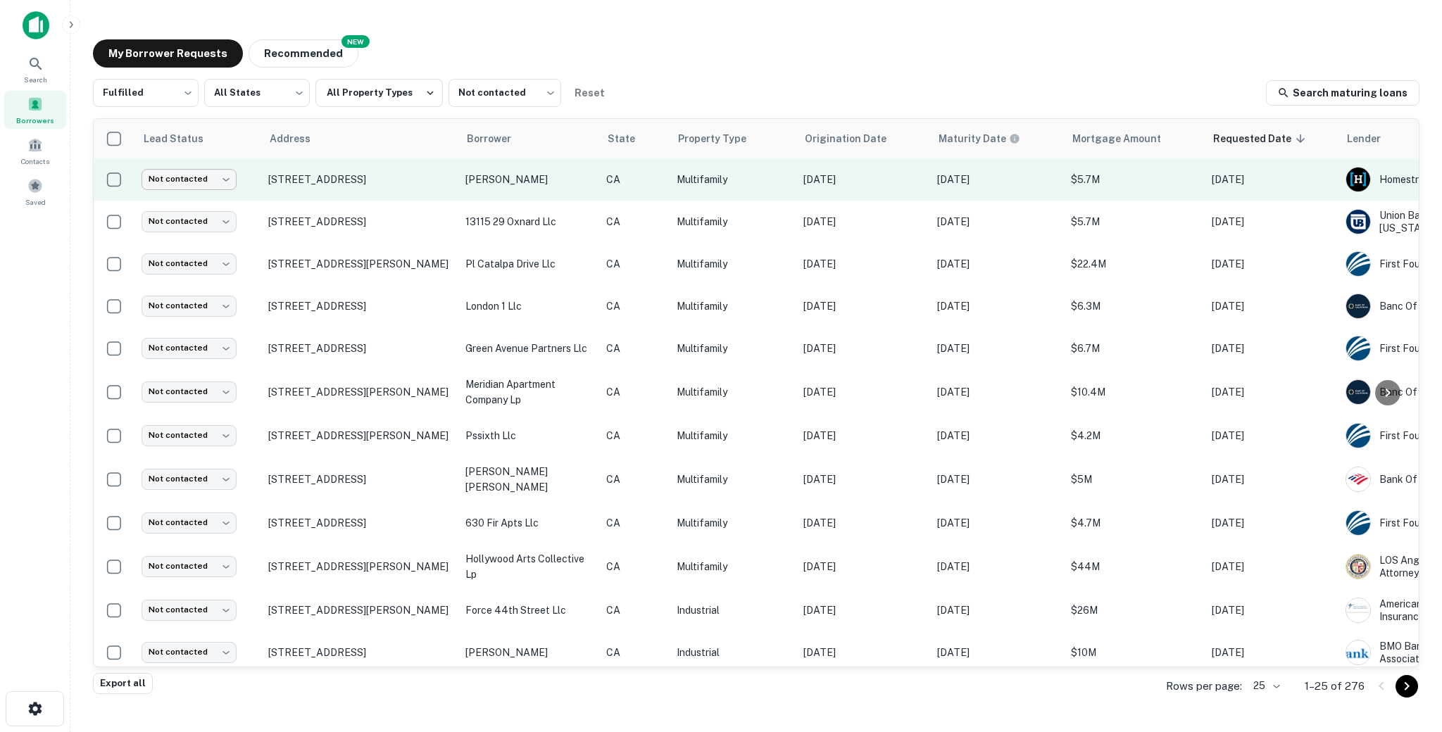
click at [161, 173] on body "Search Borrowers Contacts Saved My Borrower Requests NEW Recommended Fulfilled …" at bounding box center [721, 366] width 1442 height 732
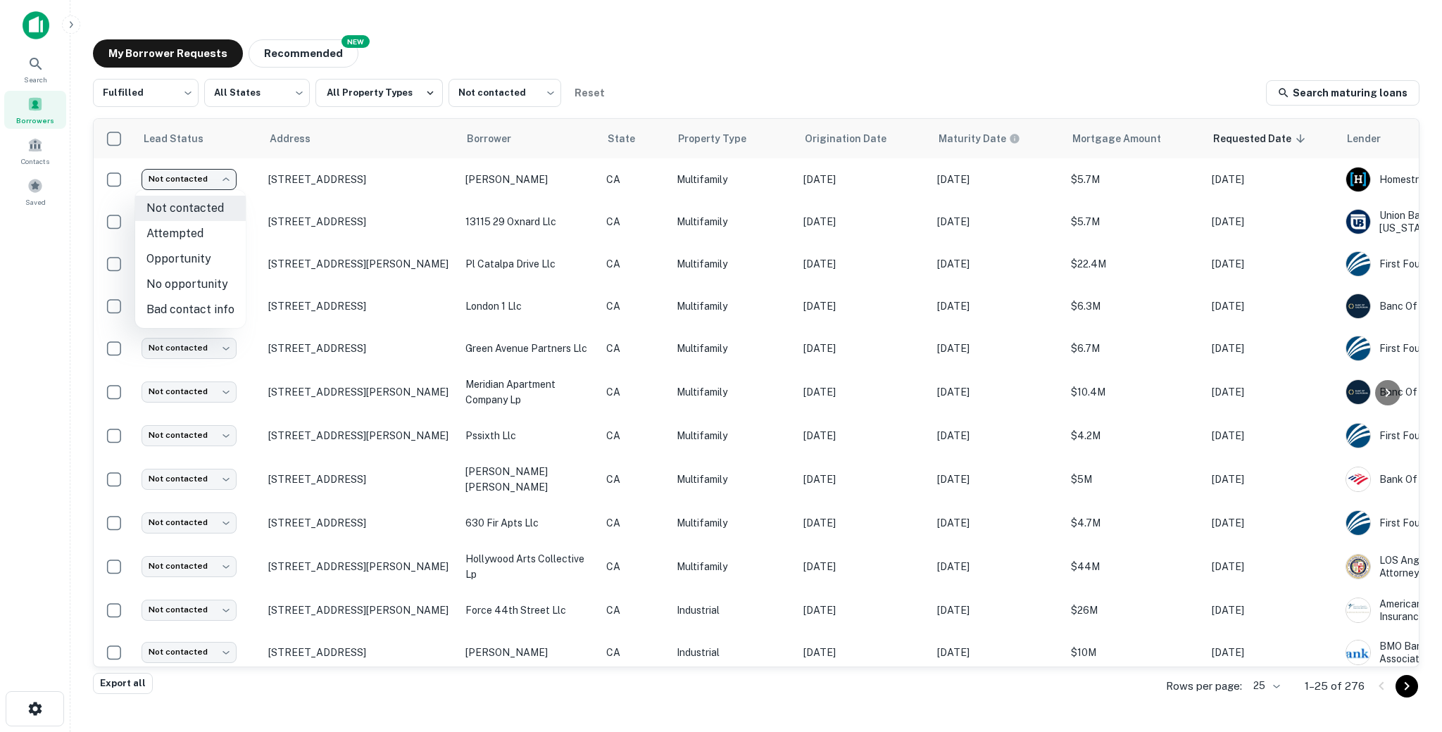
click at [192, 232] on li "Attempted" at bounding box center [190, 233] width 111 height 25
type input "*********"
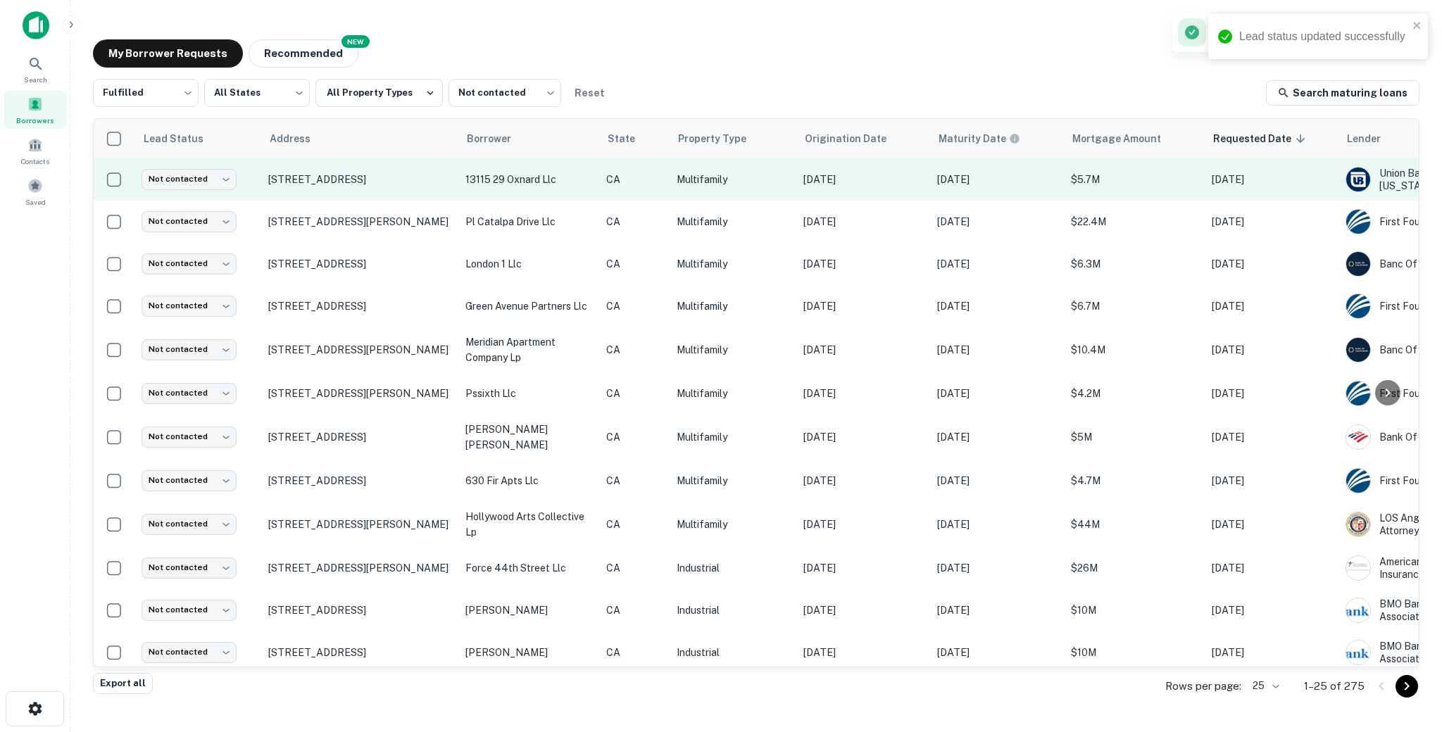
click at [594, 190] on td "13115 29 oxnard llc" at bounding box center [528, 179] width 141 height 42
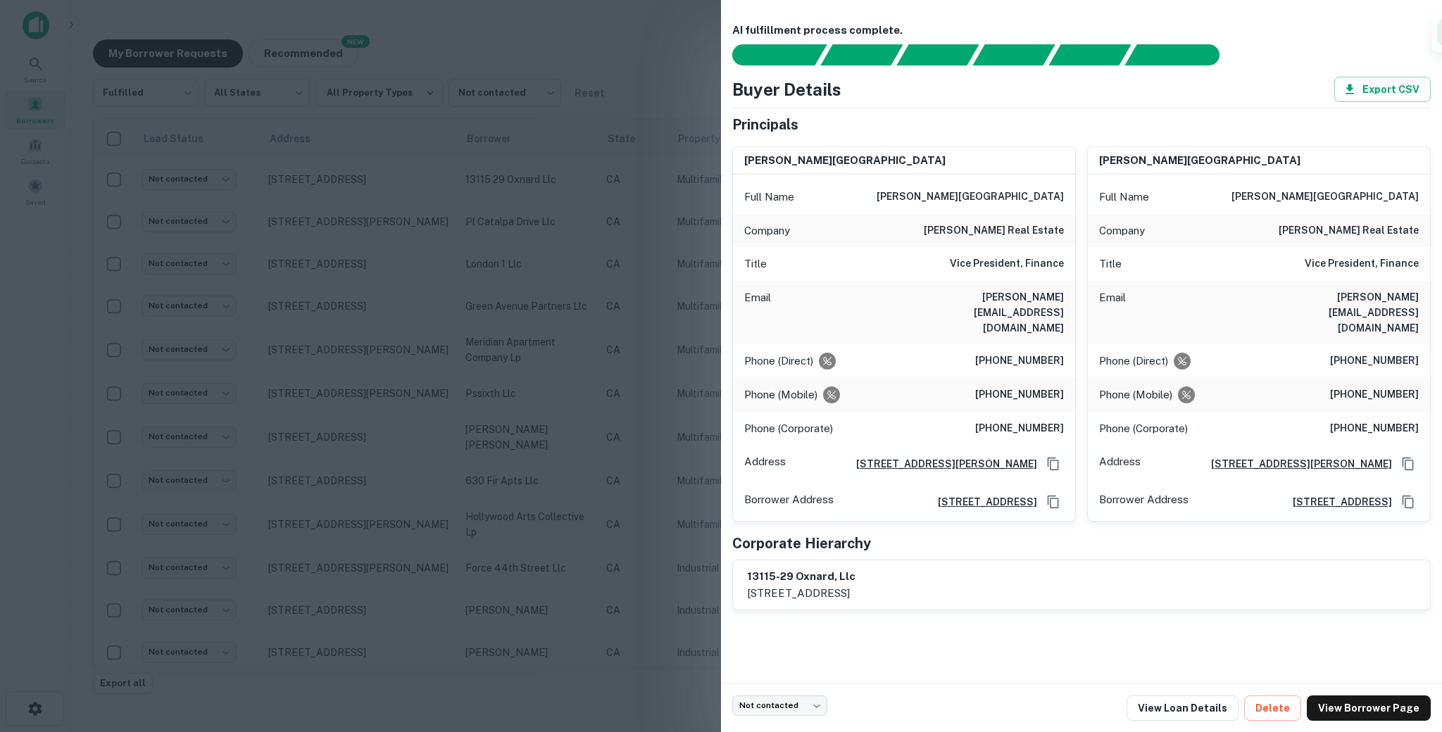
click at [1003, 353] on h6 "[PHONE_NUMBER]" at bounding box center [1019, 361] width 89 height 17
click at [1020, 387] on h6 "[PHONE_NUMBER]" at bounding box center [1019, 395] width 89 height 17
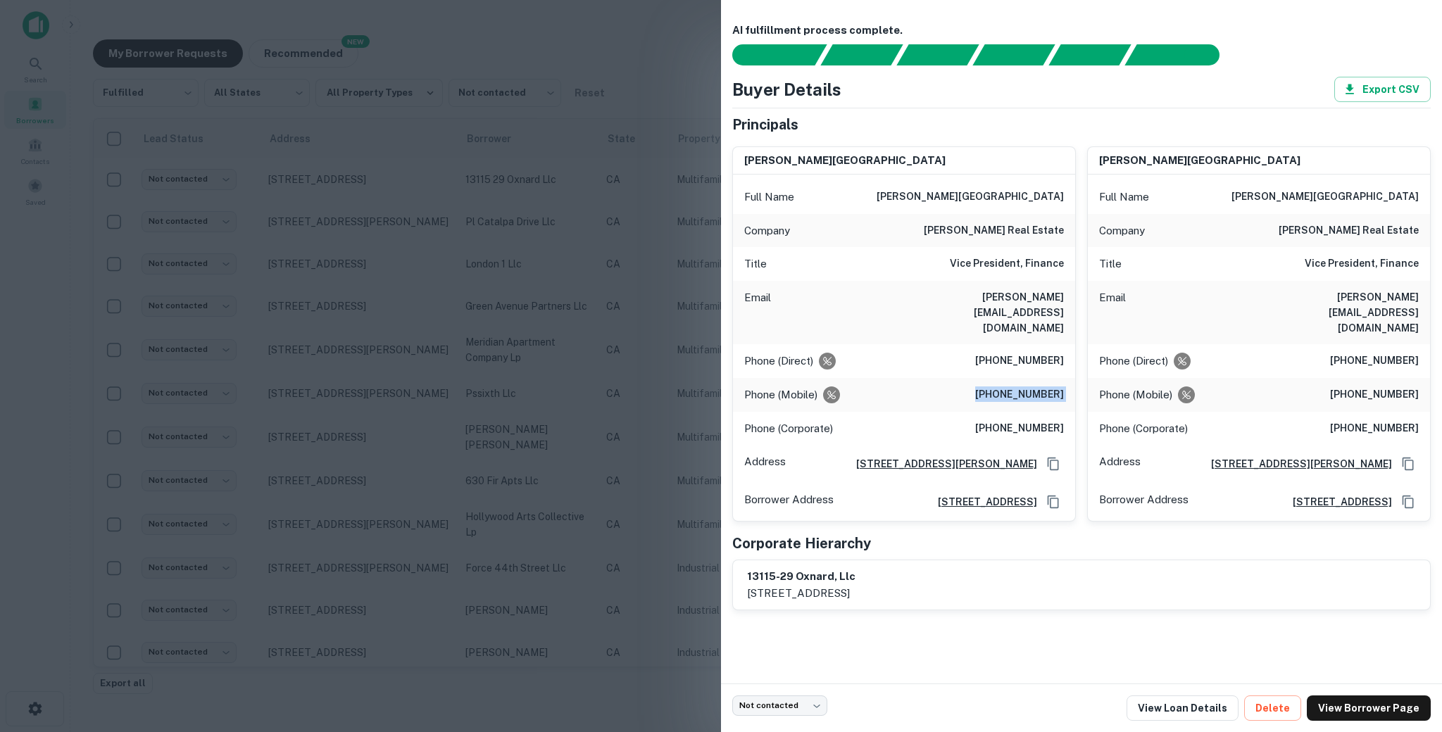
click at [1020, 387] on h6 "[PHONE_NUMBER]" at bounding box center [1019, 395] width 89 height 17
click at [1009, 420] on h6 "[PHONE_NUMBER]" at bounding box center [1019, 428] width 89 height 17
click at [608, 328] on div at bounding box center [721, 366] width 1442 height 732
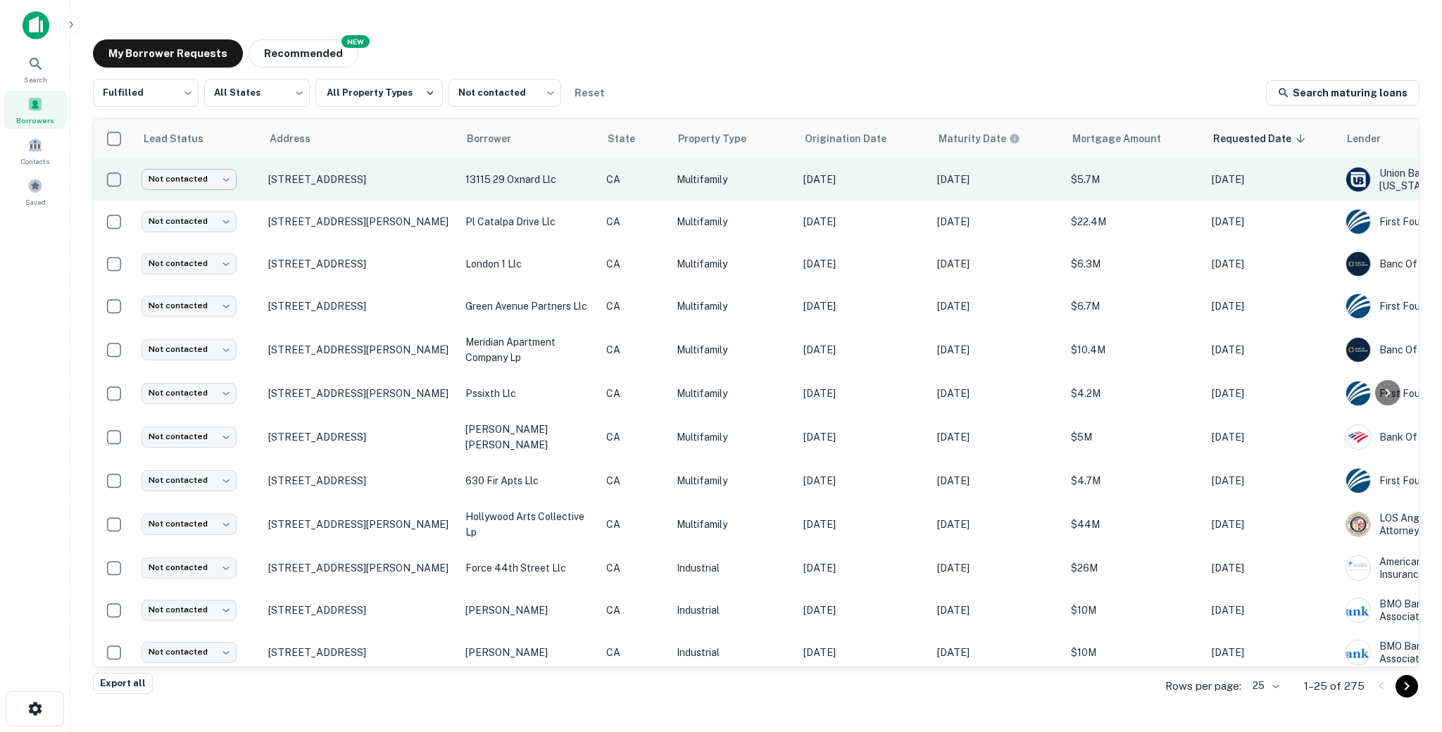
click at [198, 180] on body "Search Borrowers Contacts Saved My Borrower Requests NEW Recommended Fulfilled …" at bounding box center [721, 366] width 1442 height 732
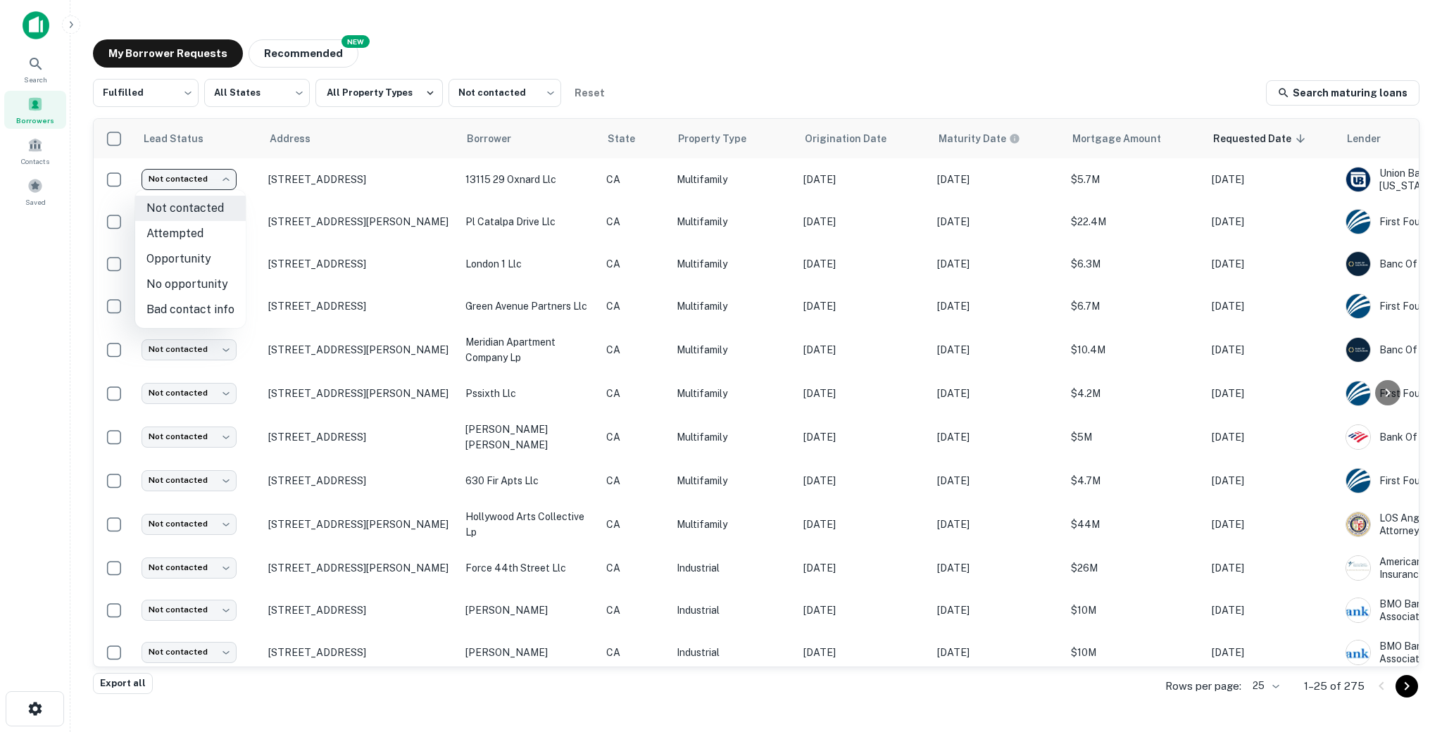
click at [199, 238] on li "Attempted" at bounding box center [190, 233] width 111 height 25
type input "*********"
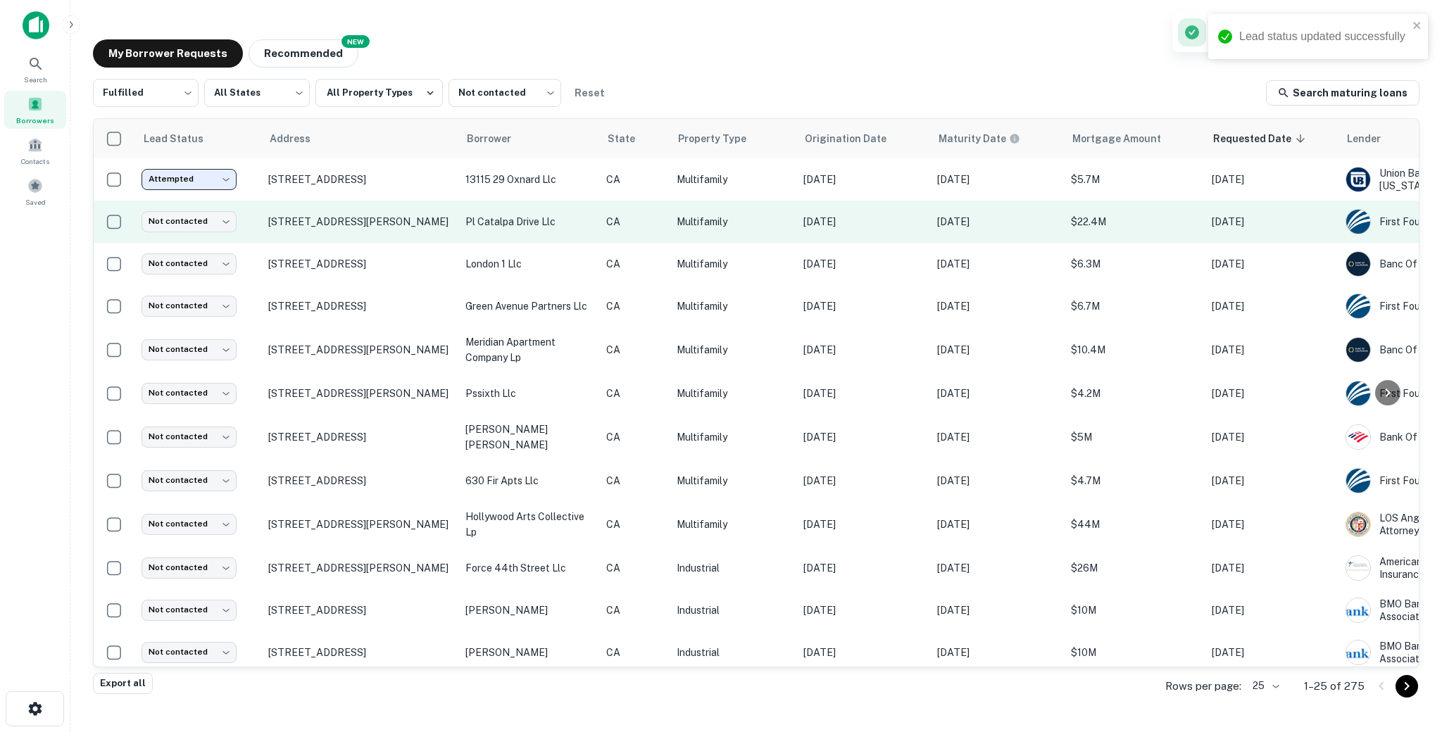
click at [395, 236] on td "[STREET_ADDRESS][PERSON_NAME]" at bounding box center [359, 222] width 197 height 42
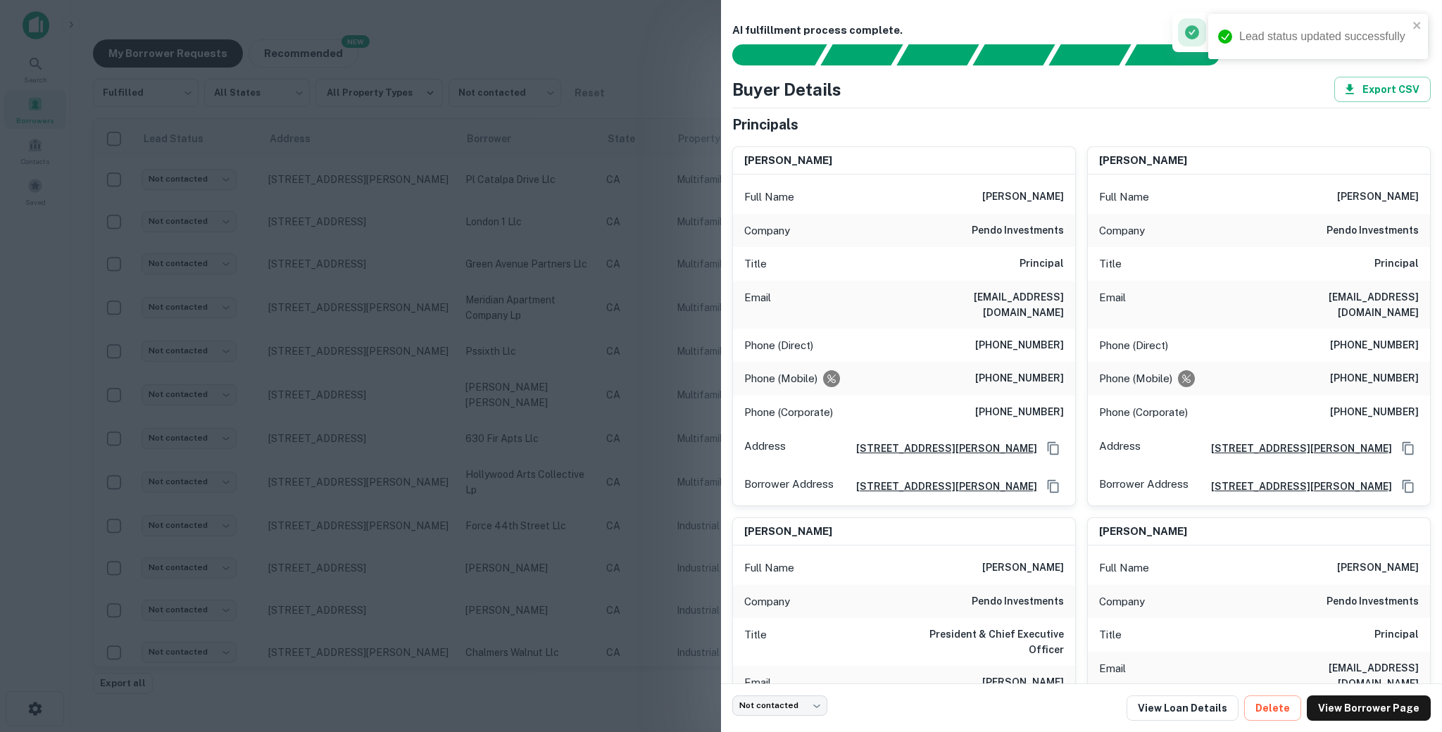
scroll to position [15, 0]
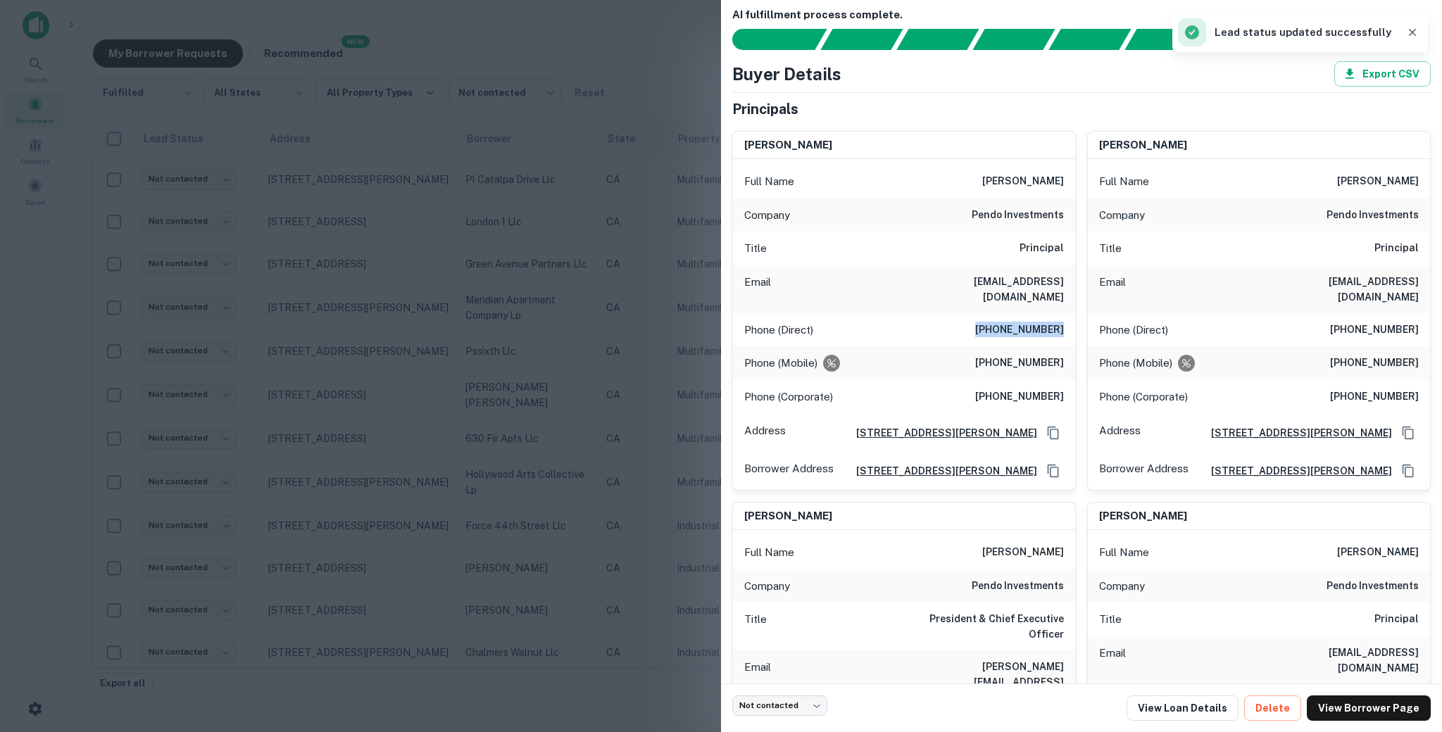
drag, startPoint x: 983, startPoint y: 319, endPoint x: 1064, endPoint y: 315, distance: 81.1
click at [1064, 315] on div "Phone (Direct) [PHONE_NUMBER]" at bounding box center [904, 330] width 342 height 34
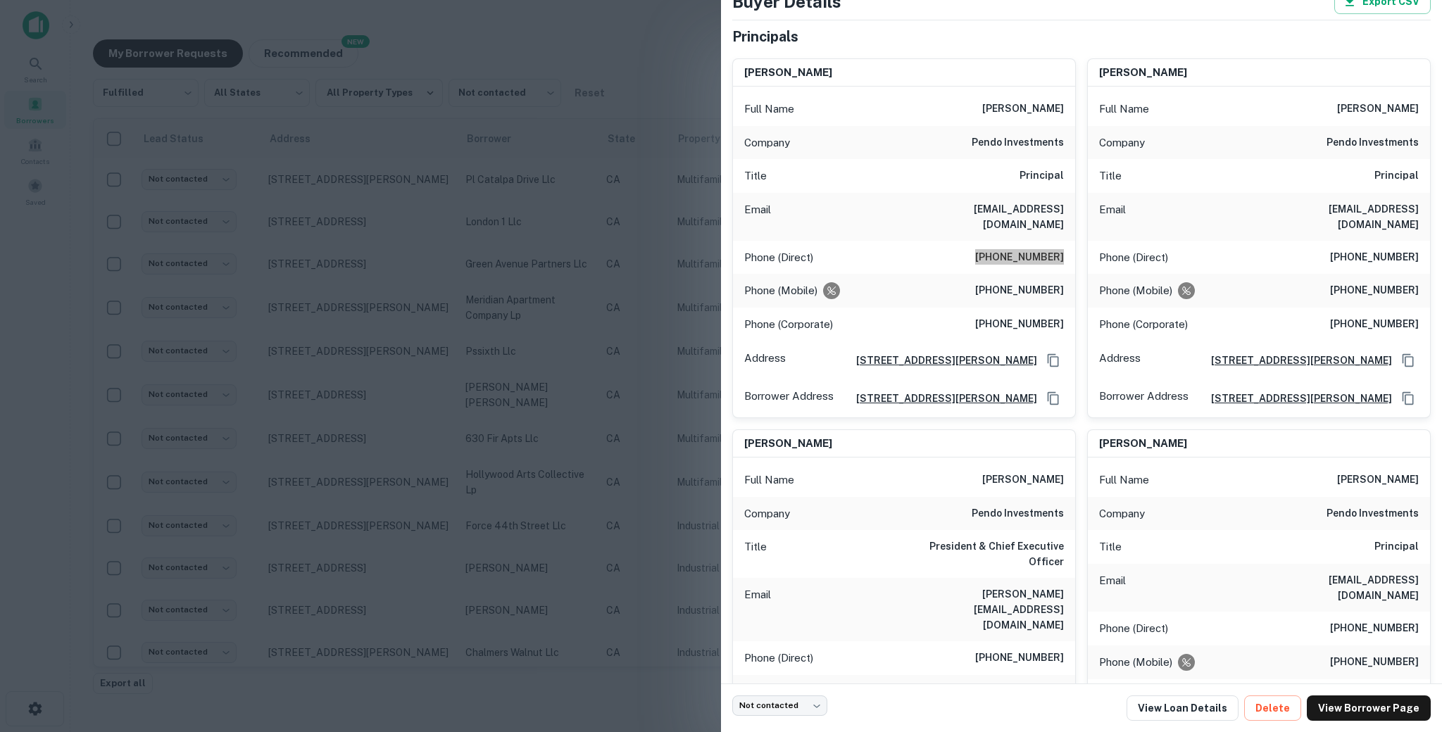
scroll to position [65, 0]
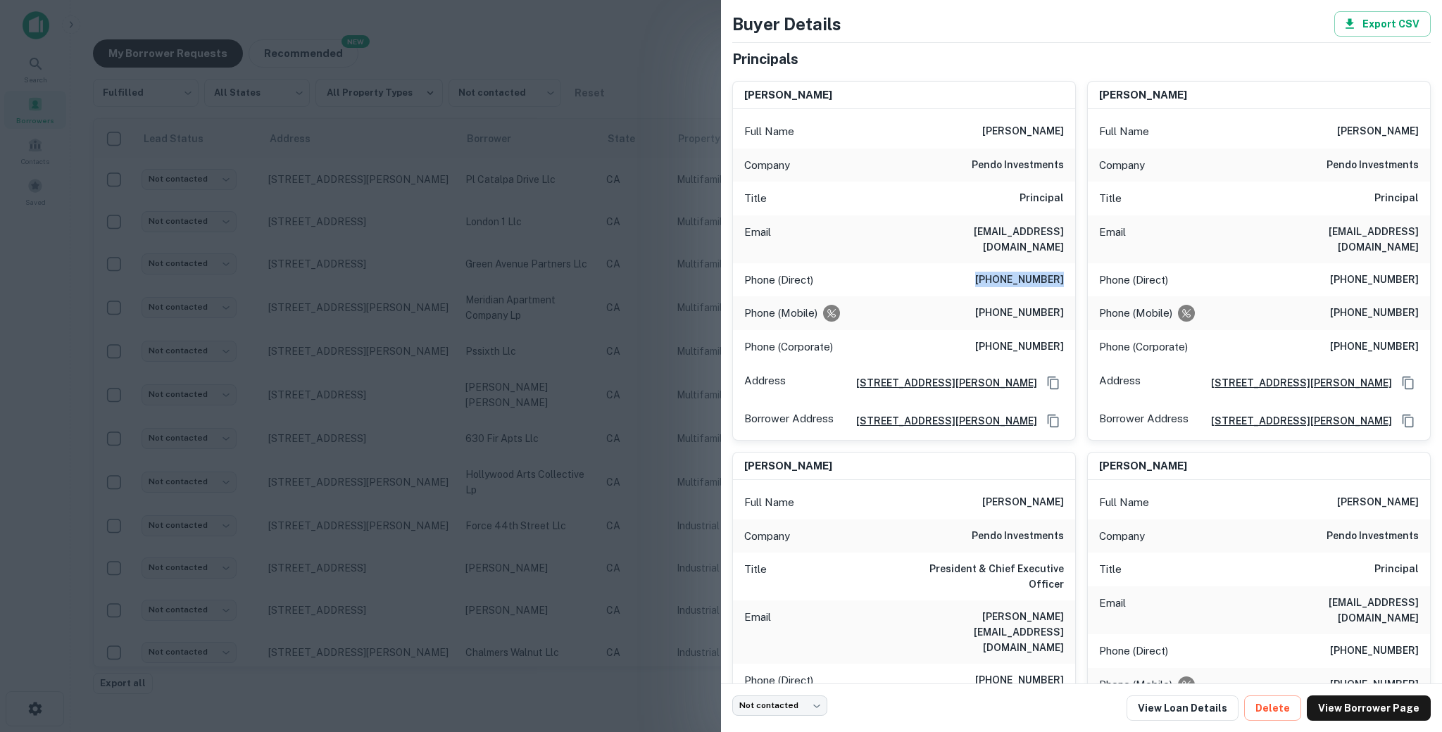
click at [994, 124] on h6 "[PERSON_NAME]" at bounding box center [1023, 131] width 82 height 17
click at [982, 131] on h6 "[PERSON_NAME]" at bounding box center [1023, 131] width 82 height 17
drag, startPoint x: 976, startPoint y: 132, endPoint x: 1065, endPoint y: 169, distance: 96.2
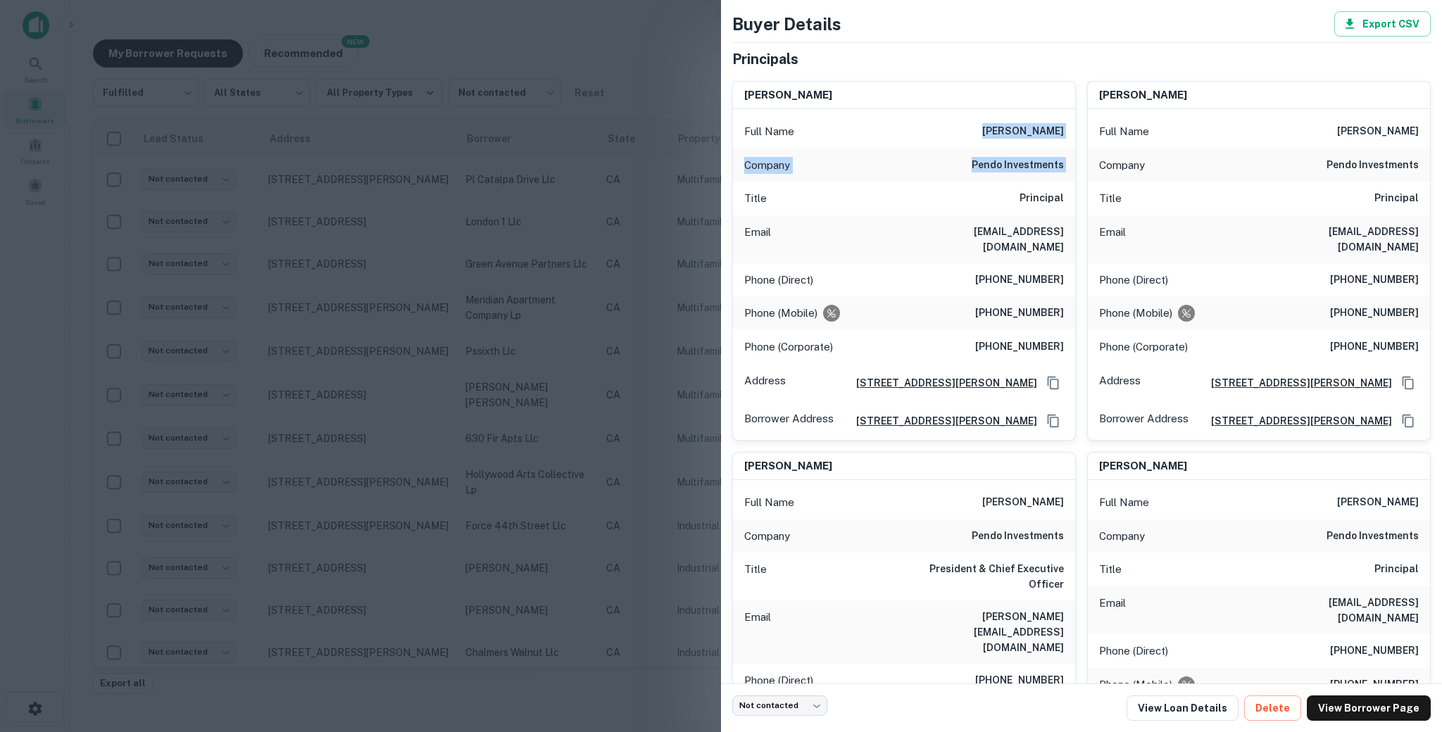
click at [1065, 169] on div "Full Name [PERSON_NAME] Company pendo investments Title Principal Email [EMAIL_…" at bounding box center [904, 274] width 342 height 331
click at [906, 491] on div "Full Name [PERSON_NAME]" at bounding box center [904, 503] width 342 height 34
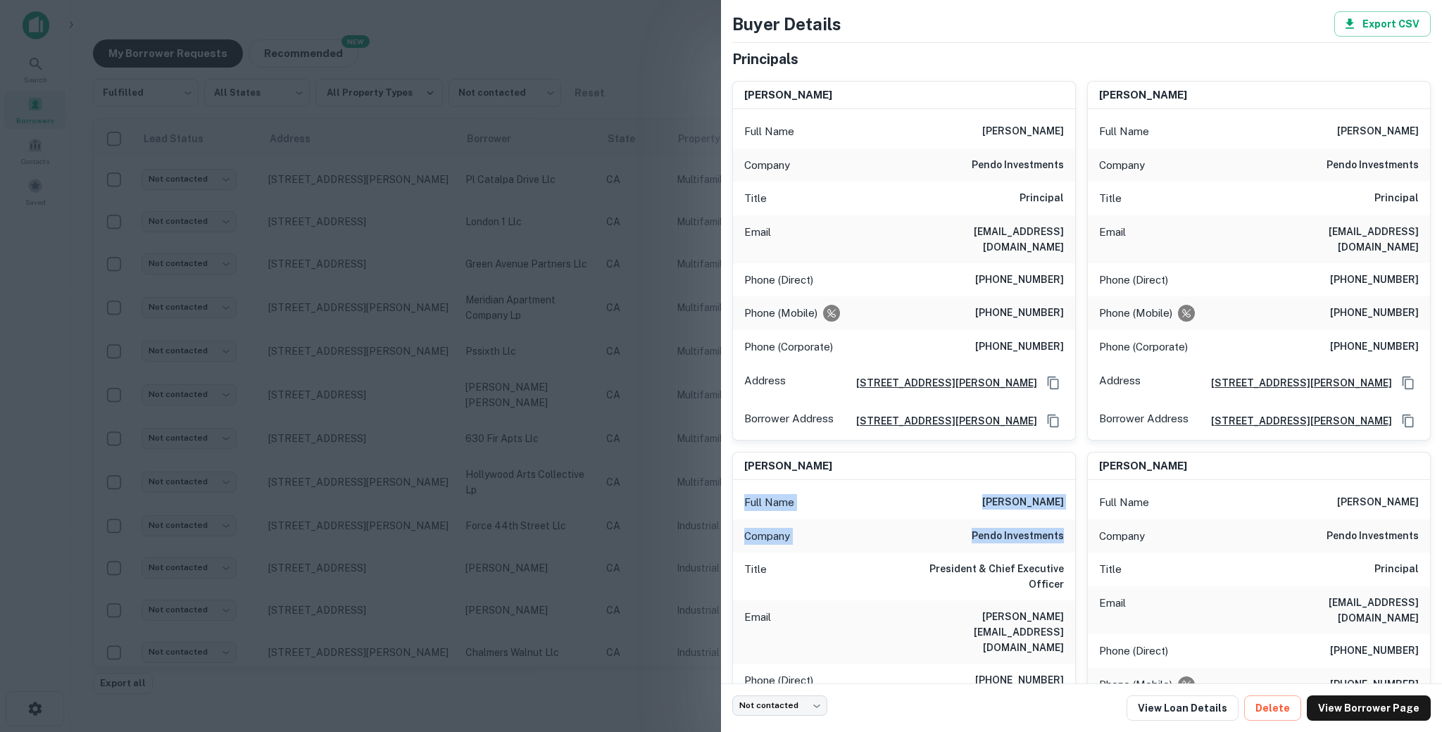
drag, startPoint x: 894, startPoint y: 501, endPoint x: 1070, endPoint y: 529, distance: 178.3
click at [1070, 529] on div "Full Name [PERSON_NAME] Company pendo investments Title President & Chief Execu…" at bounding box center [904, 660] width 342 height 360
click at [999, 306] on h6 "[PHONE_NUMBER]" at bounding box center [1019, 313] width 89 height 17
click at [1042, 305] on h6 "[PHONE_NUMBER]" at bounding box center [1019, 313] width 89 height 17
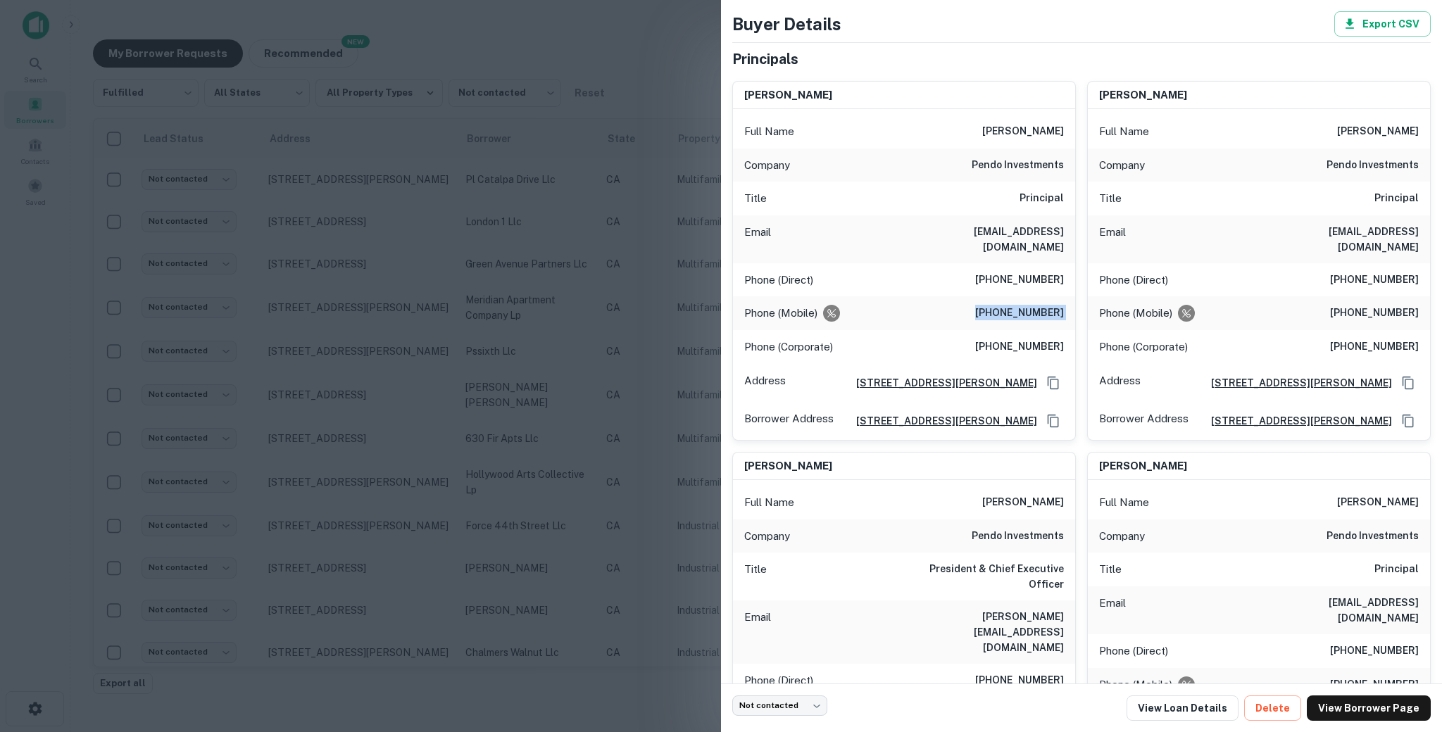
click at [1042, 305] on h6 "[PHONE_NUMBER]" at bounding box center [1019, 313] width 89 height 17
click at [990, 339] on h6 "[PHONE_NUMBER]" at bounding box center [1019, 347] width 89 height 17
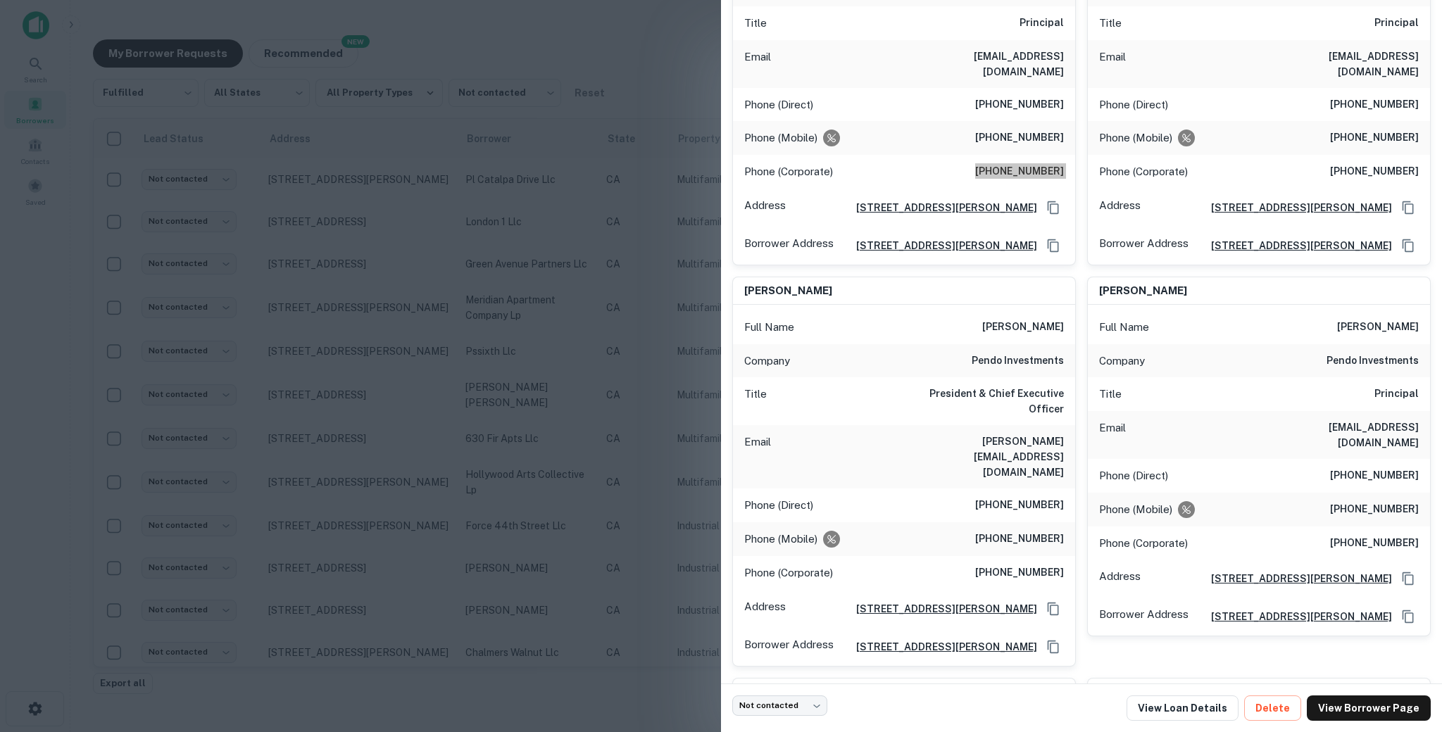
scroll to position [265, 0]
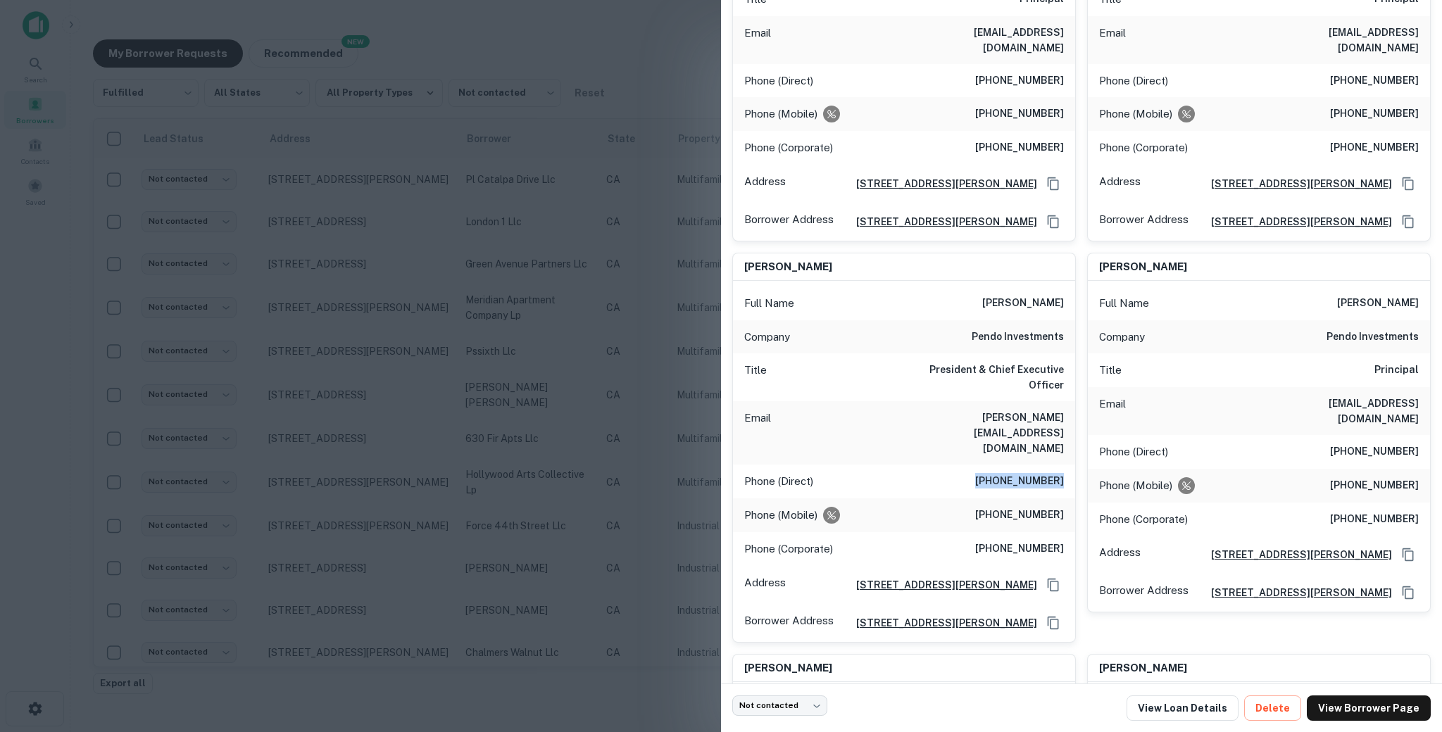
drag, startPoint x: 991, startPoint y: 432, endPoint x: 1070, endPoint y: 429, distance: 78.9
click at [1070, 465] on div "Phone (Direct) [PHONE_NUMBER]" at bounding box center [904, 482] width 342 height 34
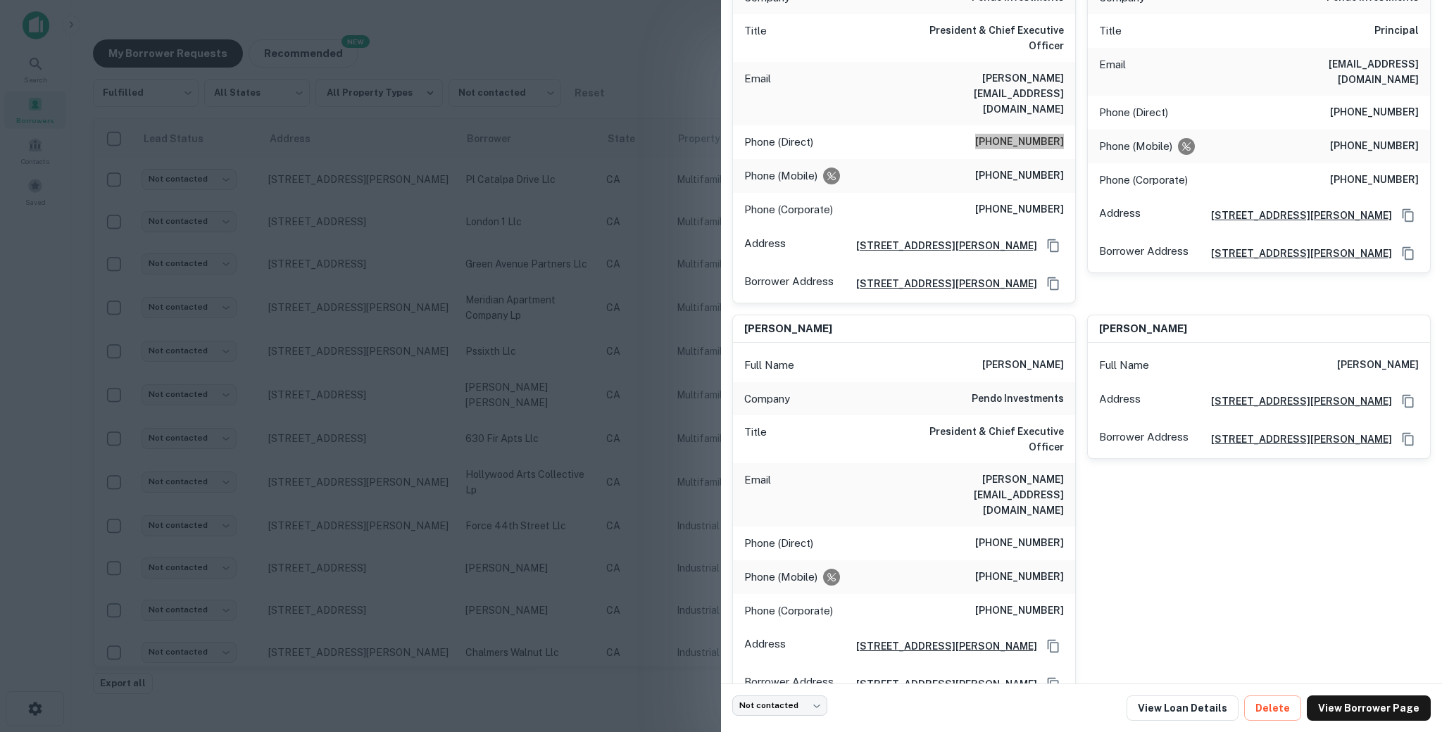
scroll to position [798, 0]
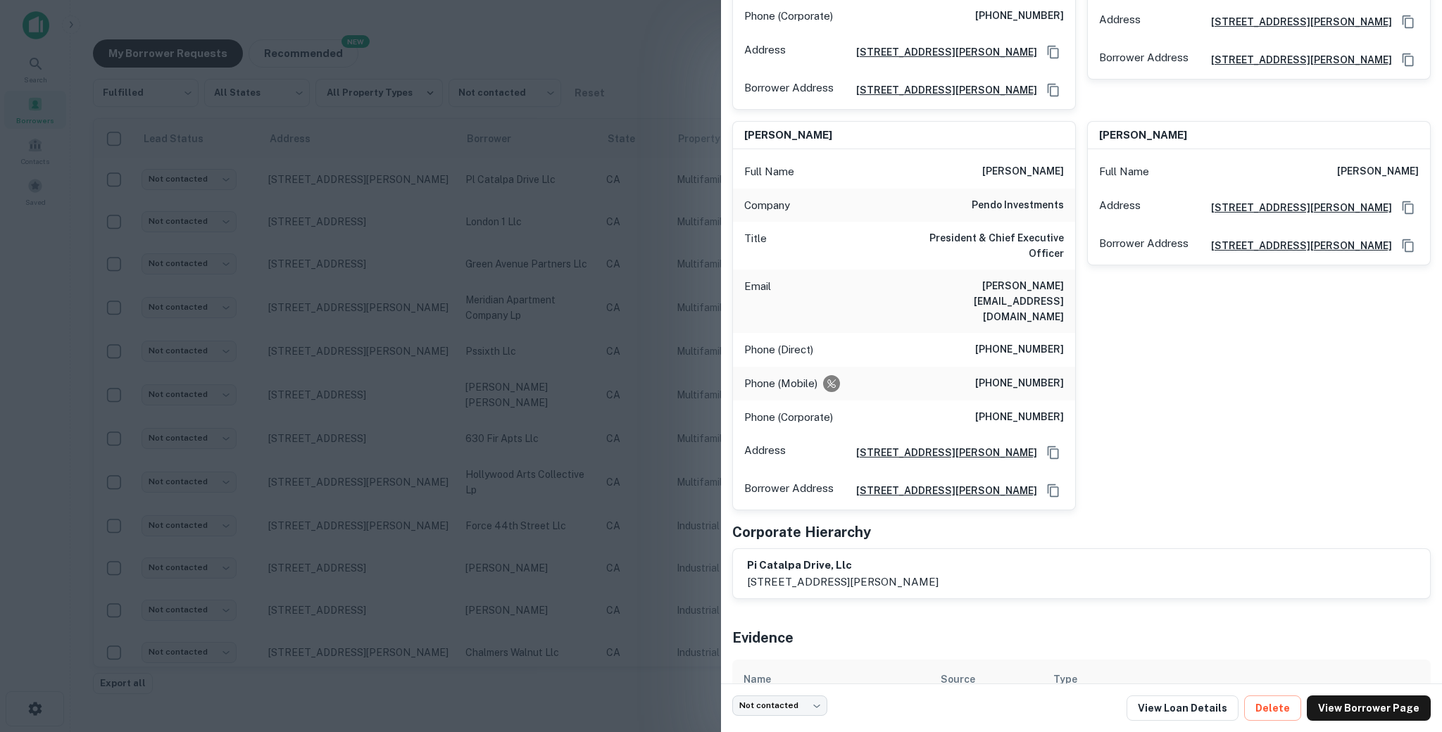
click at [1013, 375] on h6 "[PHONE_NUMBER]" at bounding box center [1019, 383] width 89 height 17
click at [1018, 409] on h6 "[PHONE_NUMBER]" at bounding box center [1019, 417] width 89 height 17
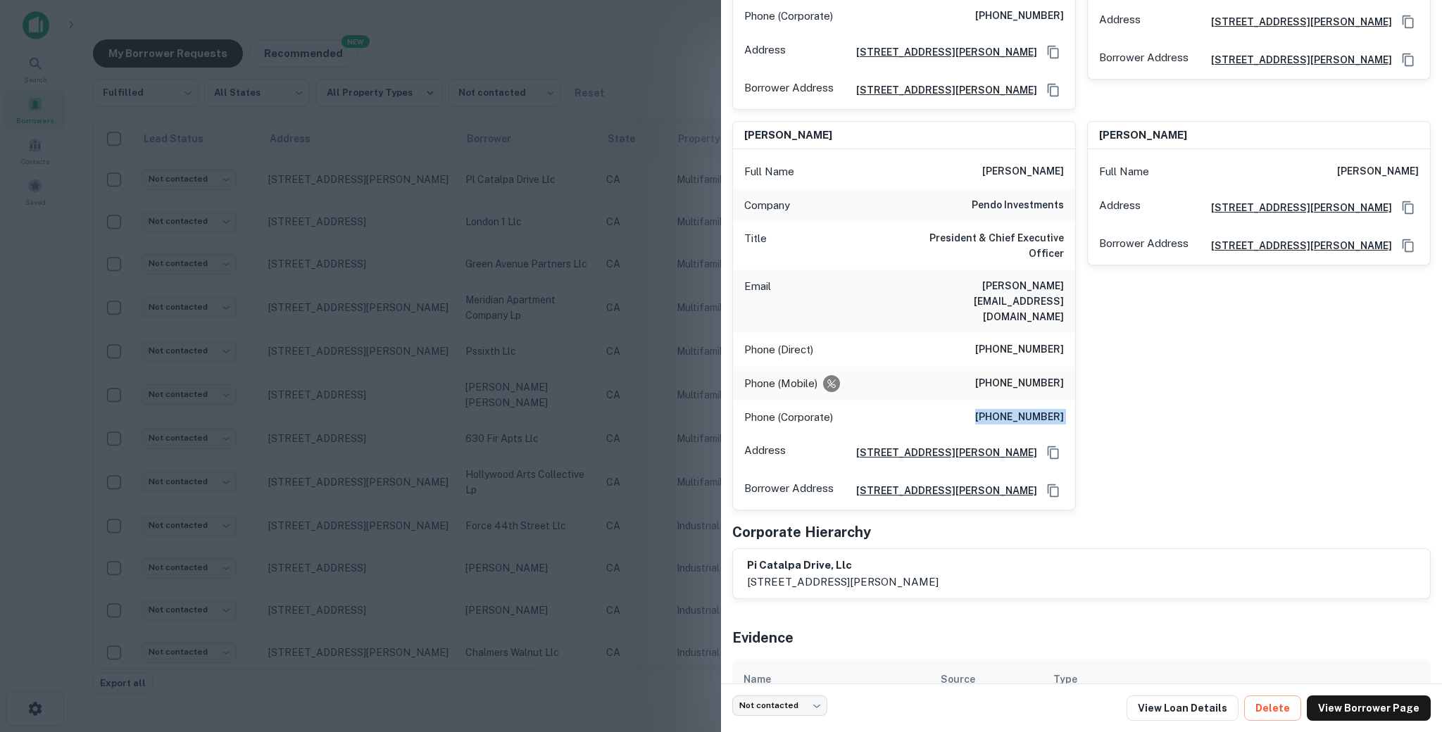
click at [1018, 409] on h6 "[PHONE_NUMBER]" at bounding box center [1019, 417] width 89 height 17
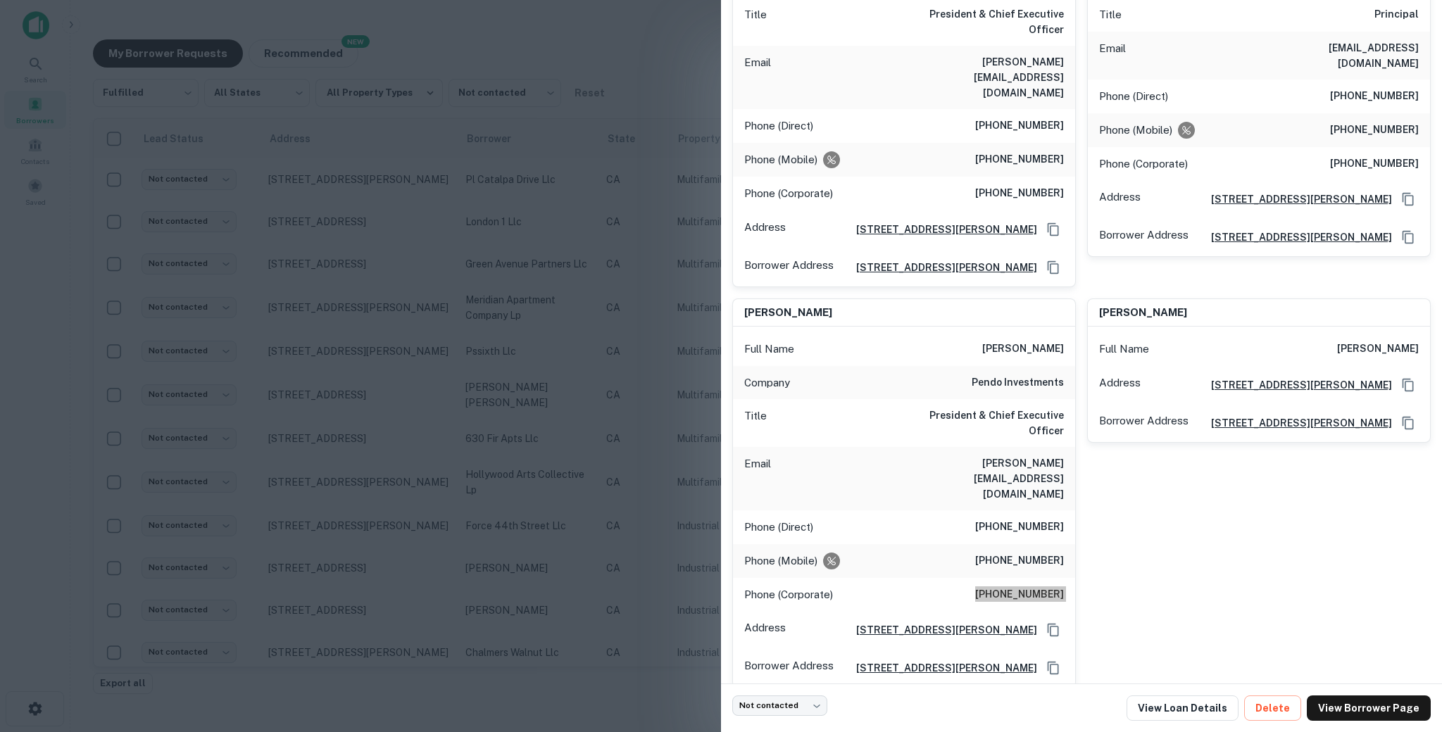
scroll to position [482, 0]
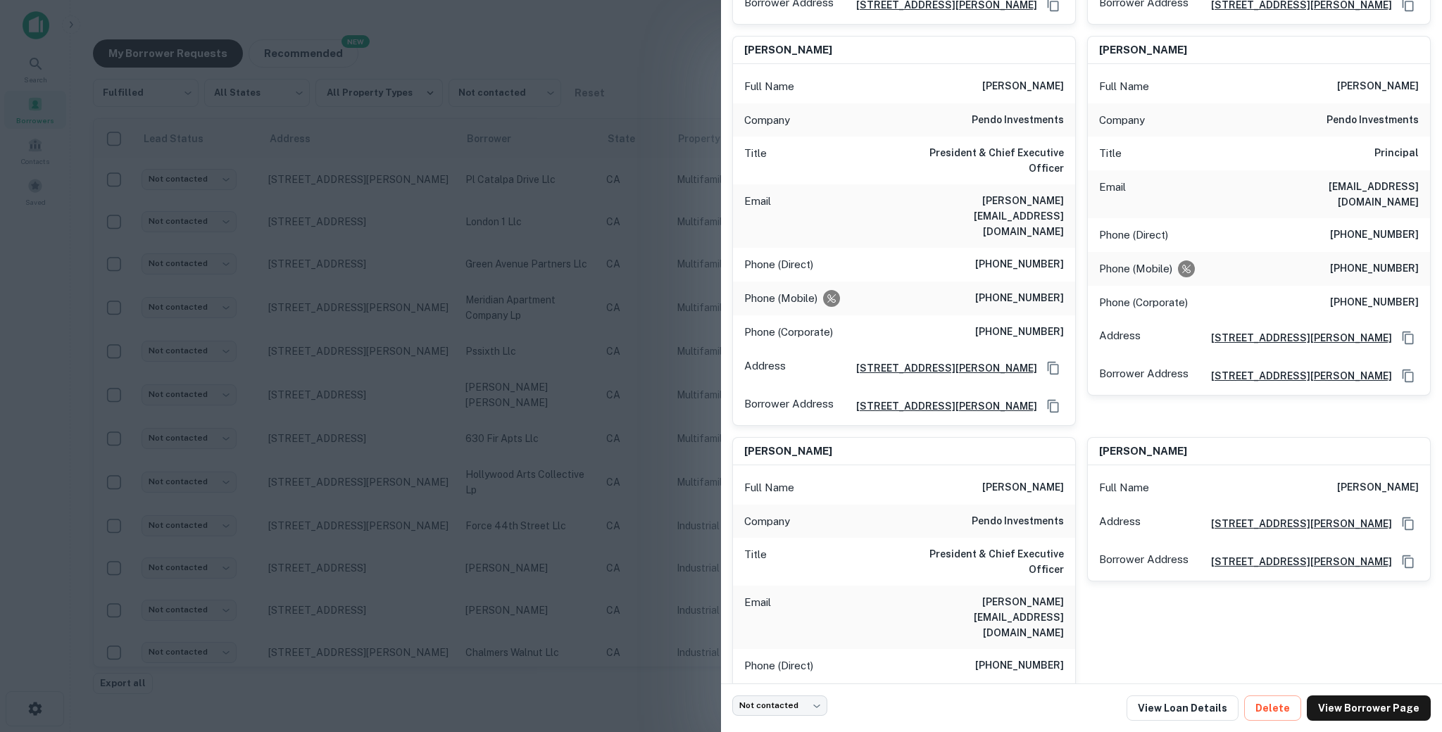
click at [1365, 227] on h6 "[PHONE_NUMBER]" at bounding box center [1374, 235] width 89 height 17
drag, startPoint x: 1353, startPoint y: 86, endPoint x: 1419, endPoint y: 117, distance: 73.1
click at [1419, 117] on div "Full Name [PERSON_NAME] Company pendo investments Title Principal Email [EMAIL_…" at bounding box center [1259, 229] width 342 height 331
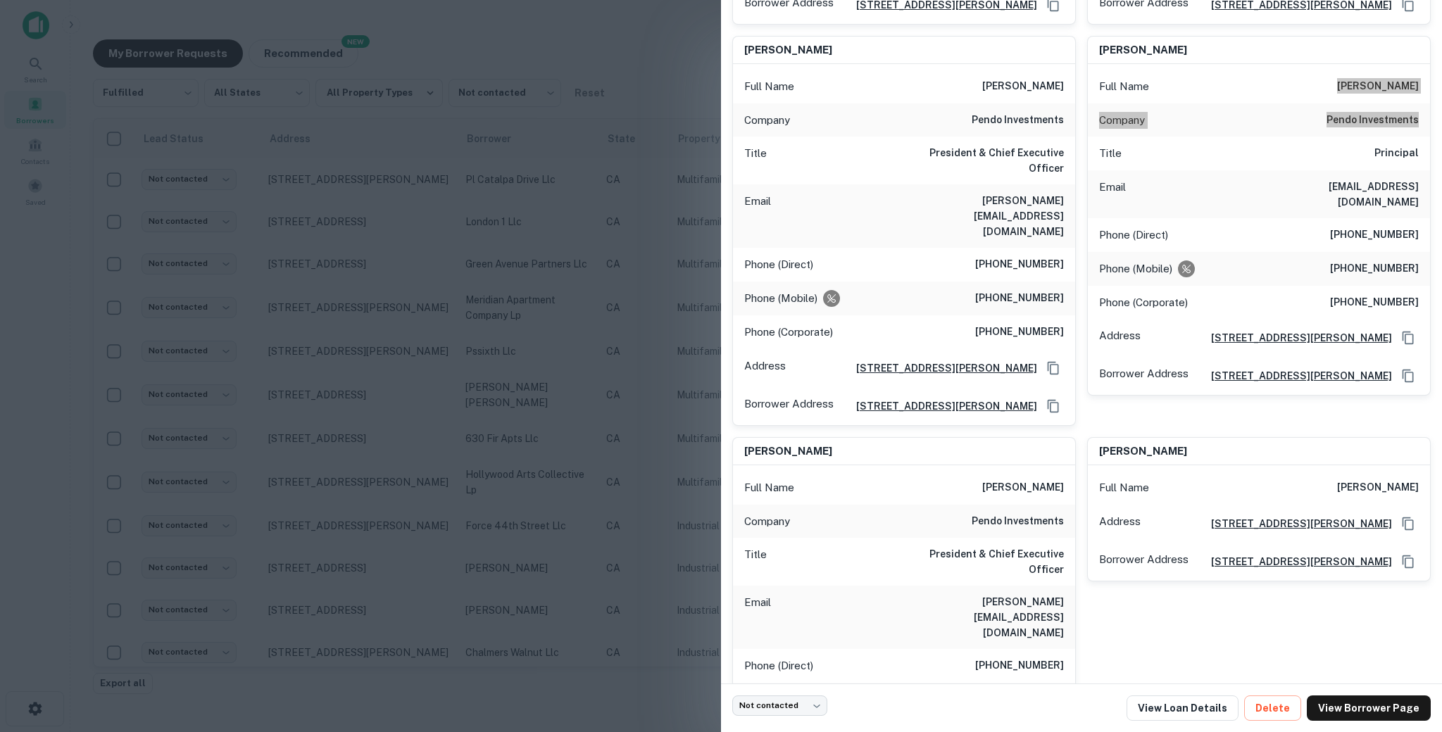
scroll to position [308, 0]
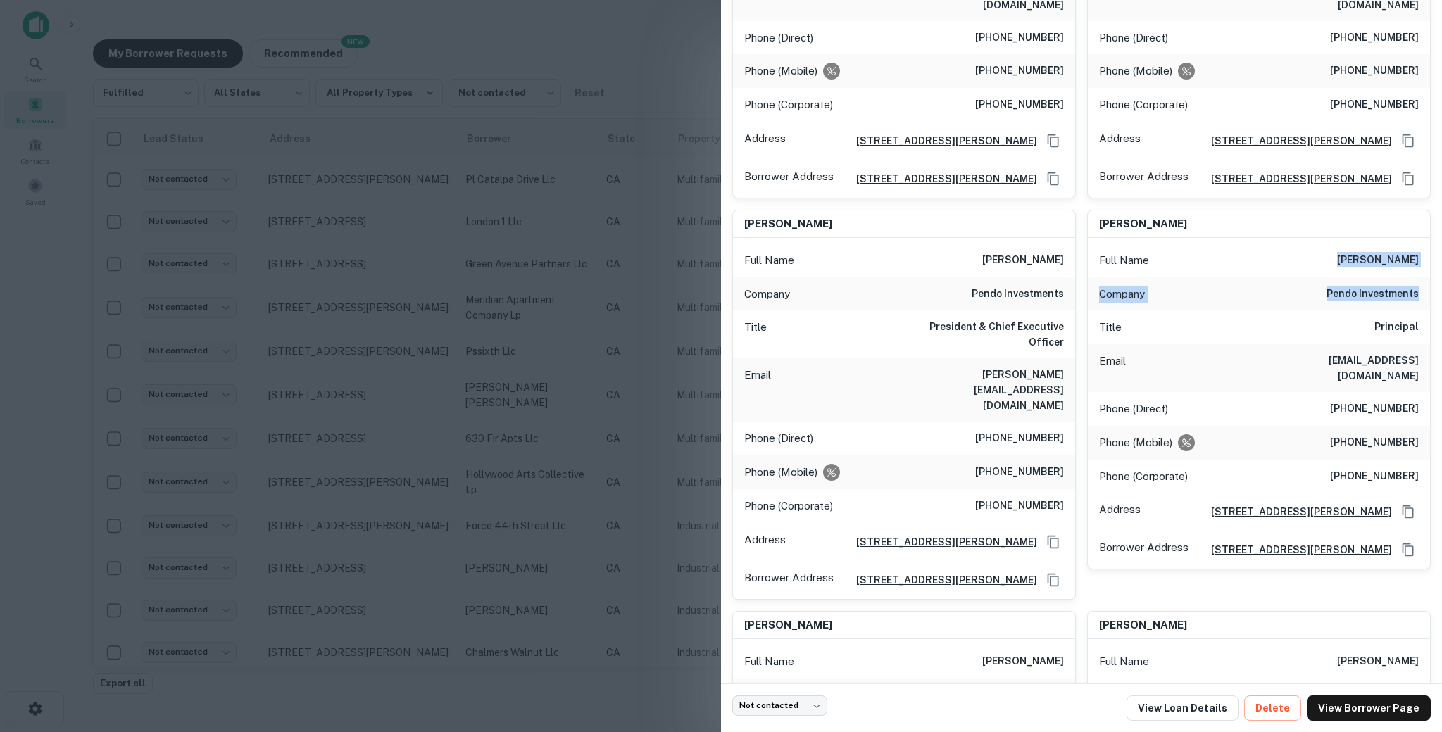
click at [1362, 434] on h6 "[PHONE_NUMBER]" at bounding box center [1374, 442] width 89 height 17
drag, startPoint x: 1357, startPoint y: 424, endPoint x: 1219, endPoint y: 504, distance: 159.6
click at [1096, 560] on div "Full Name [PERSON_NAME] Company pendo investments Title Principal Email [EMAIL_…" at bounding box center [1259, 403] width 342 height 331
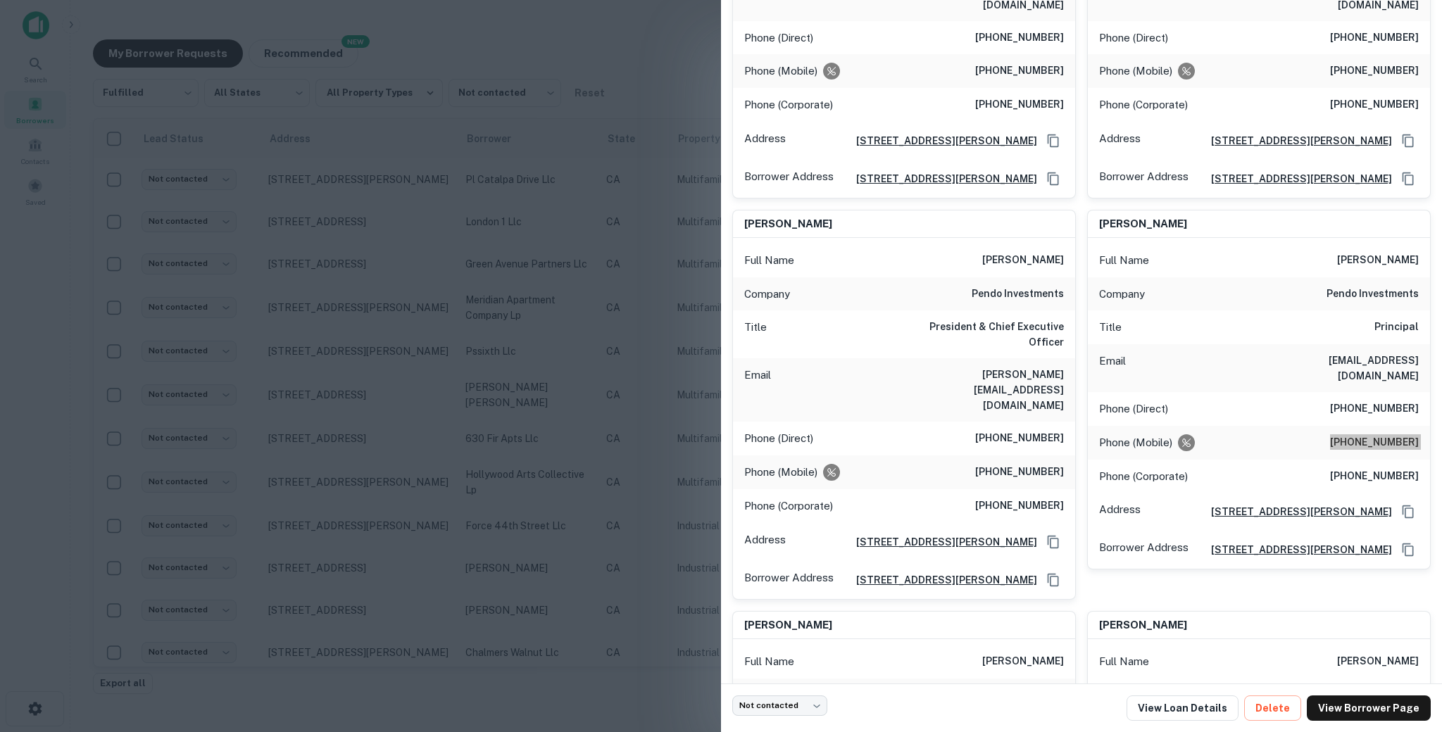
scroll to position [798, 0]
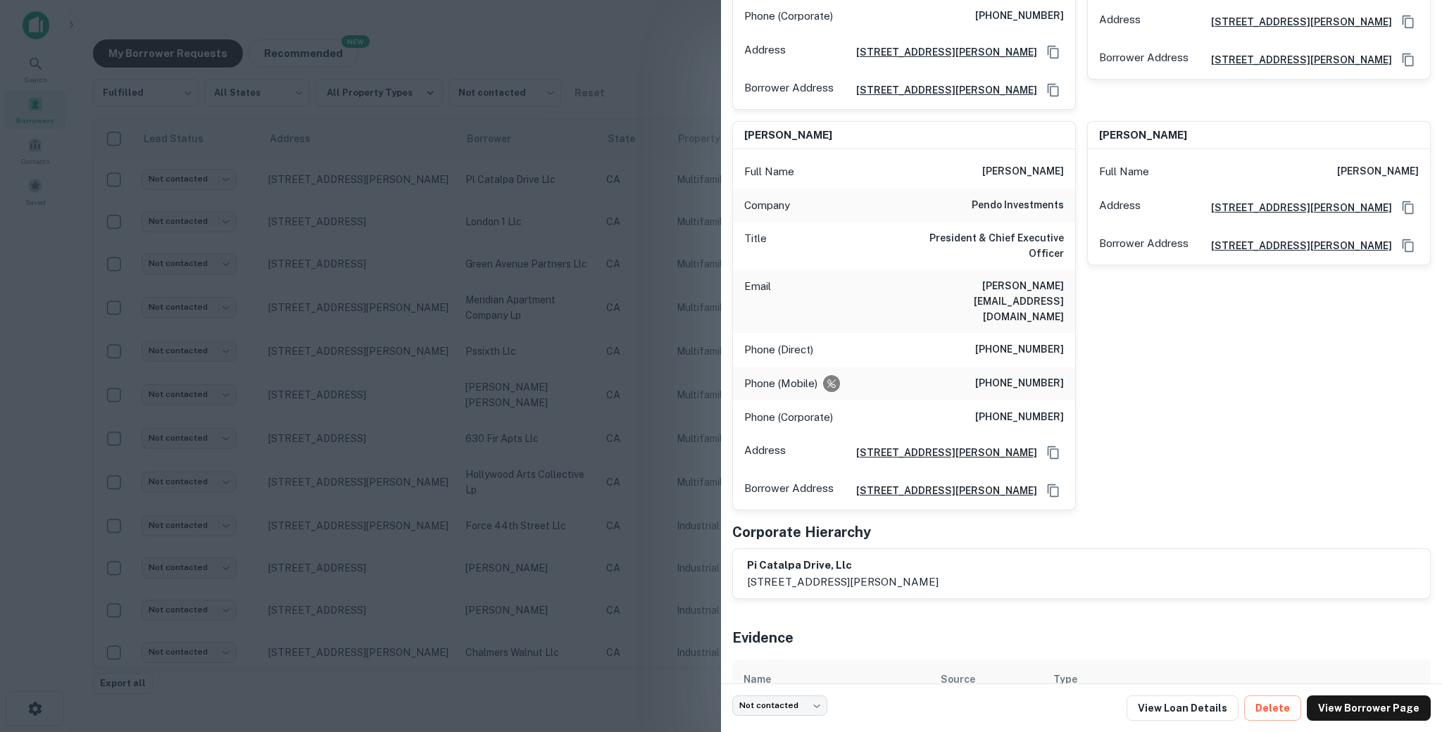
click at [315, 262] on div at bounding box center [721, 366] width 1442 height 732
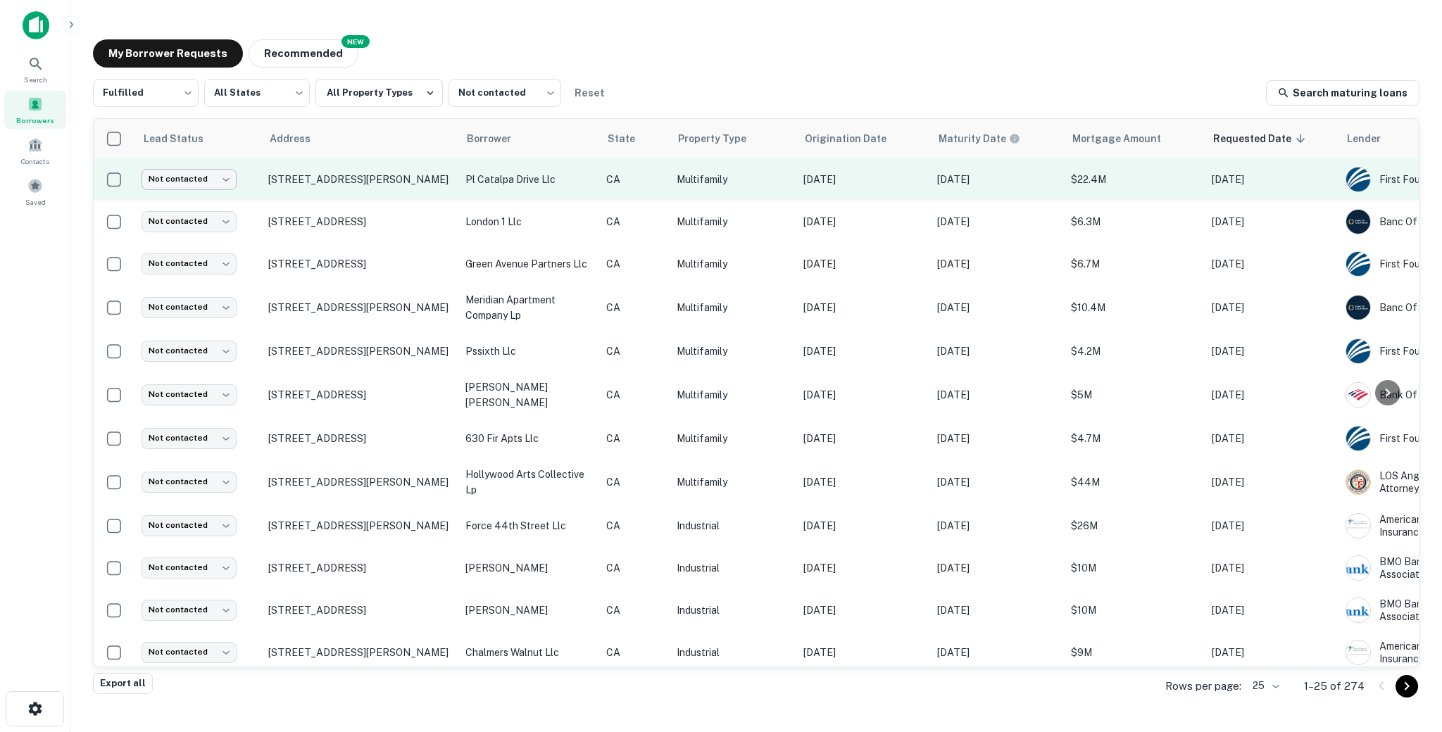
click at [197, 169] on body "Search Borrowers Contacts Saved My Borrower Requests NEW Recommended Fulfilled …" at bounding box center [721, 366] width 1442 height 732
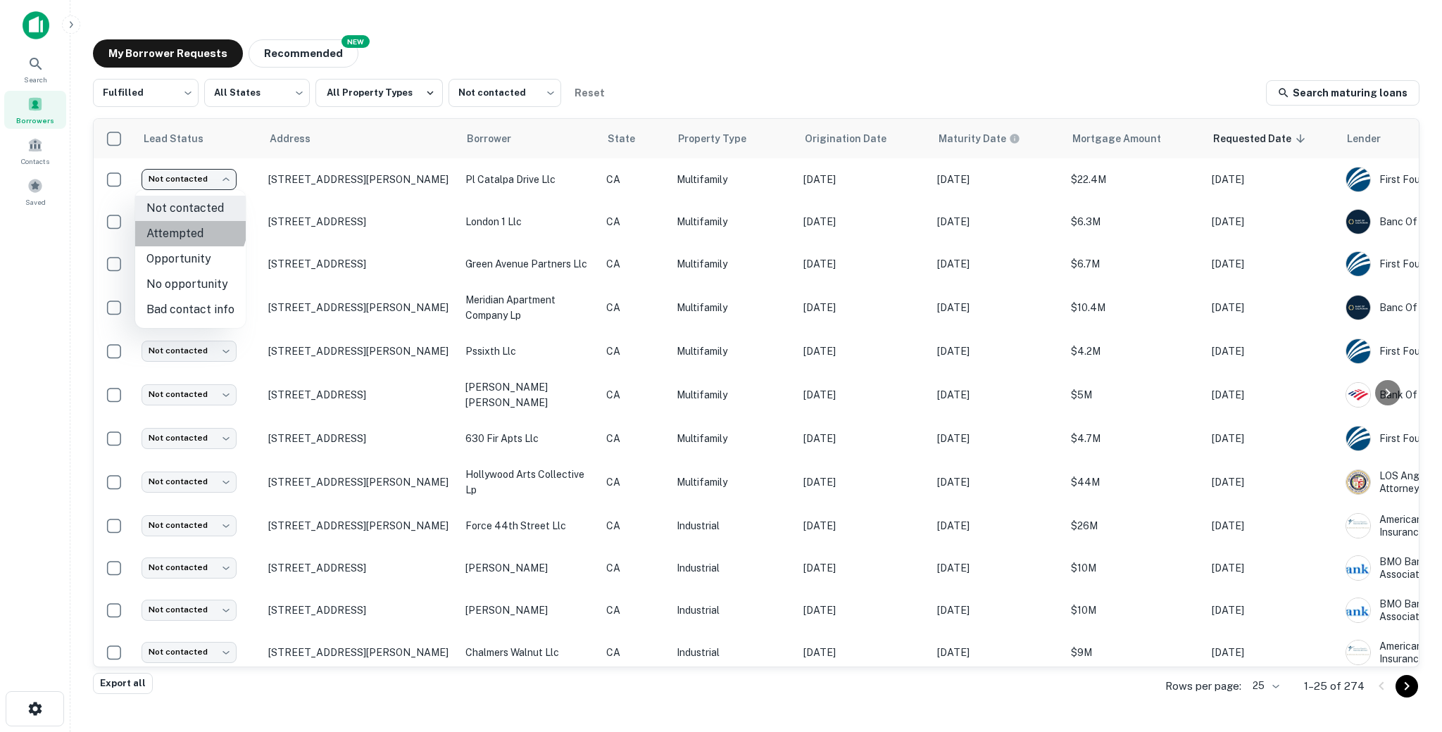
click at [184, 225] on li "Attempted" at bounding box center [190, 233] width 111 height 25
type input "*********"
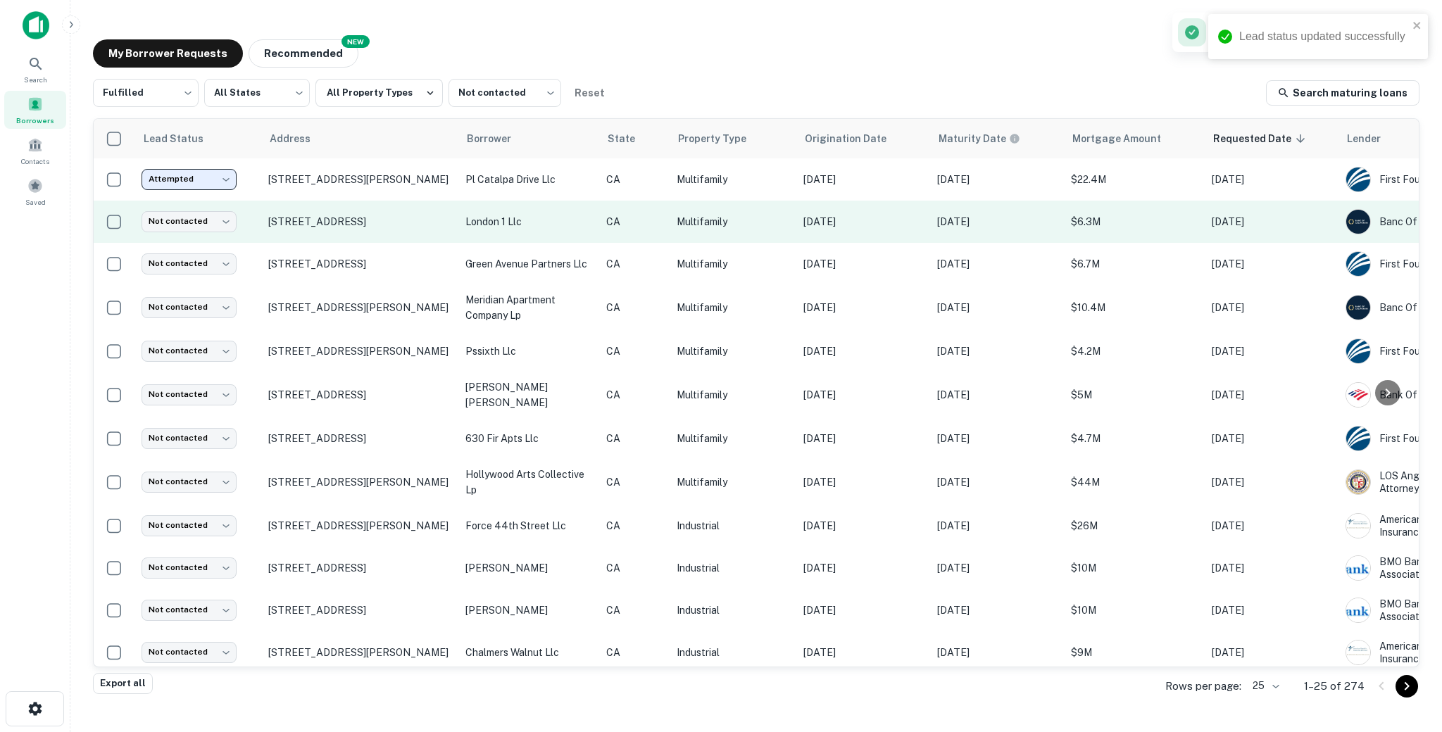
click at [584, 234] on td "london 1 llc" at bounding box center [528, 222] width 141 height 42
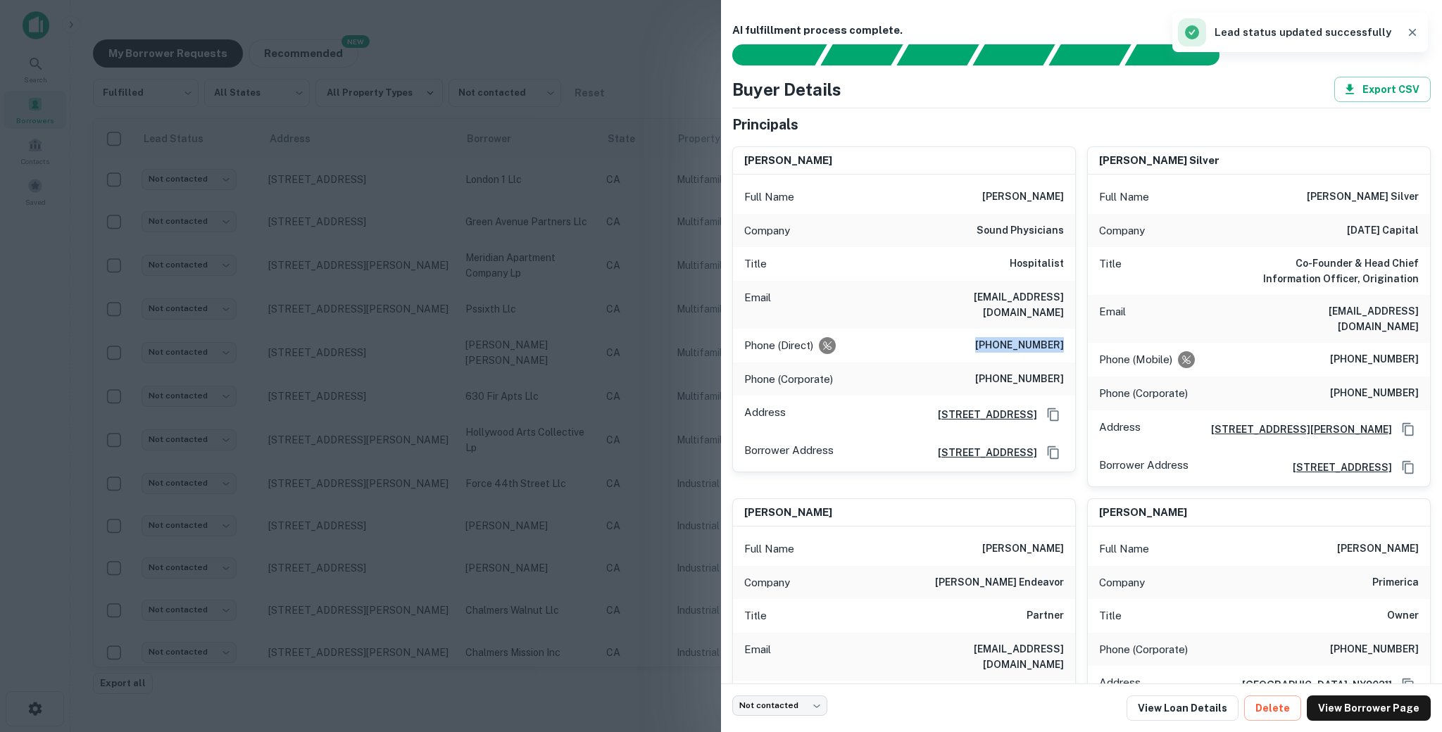
drag, startPoint x: 980, startPoint y: 333, endPoint x: 1065, endPoint y: 326, distance: 85.5
click at [1065, 329] on div "Phone (Direct) [PHONE_NUMBER]" at bounding box center [904, 346] width 342 height 34
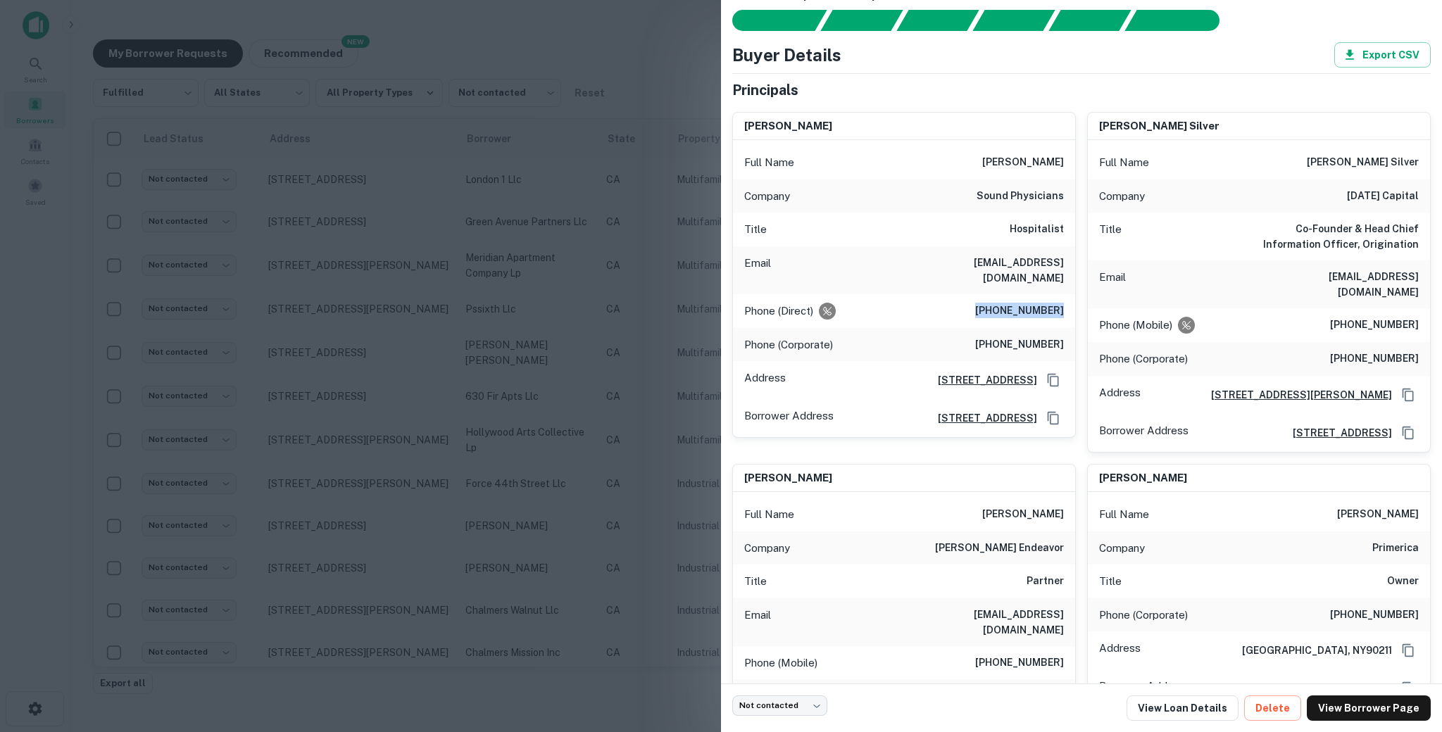
scroll to position [47, 0]
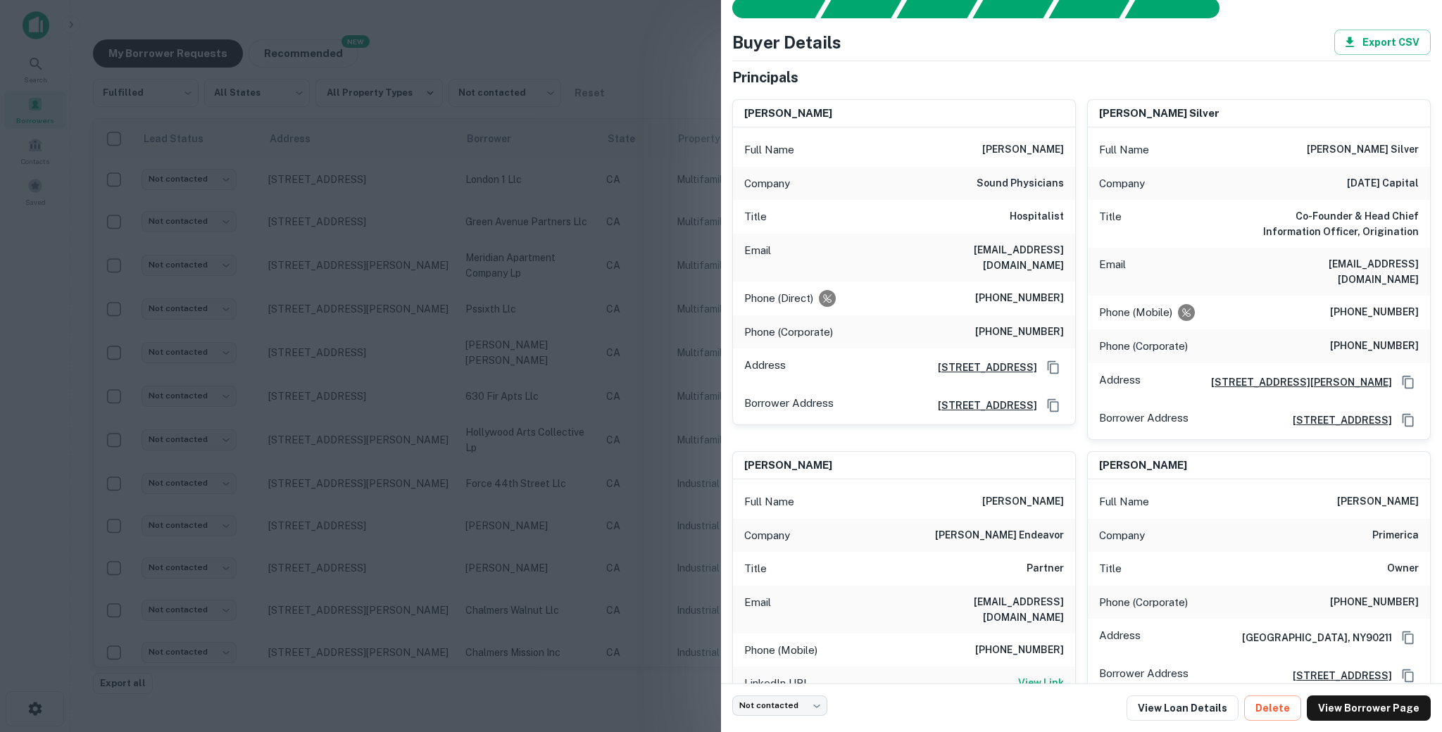
click at [1034, 330] on div "Phone (Corporate) [PHONE_NUMBER]" at bounding box center [904, 332] width 342 height 34
click at [1031, 325] on h6 "[PHONE_NUMBER]" at bounding box center [1019, 332] width 89 height 17
click at [1031, 324] on h6 "[PHONE_NUMBER]" at bounding box center [1019, 332] width 89 height 17
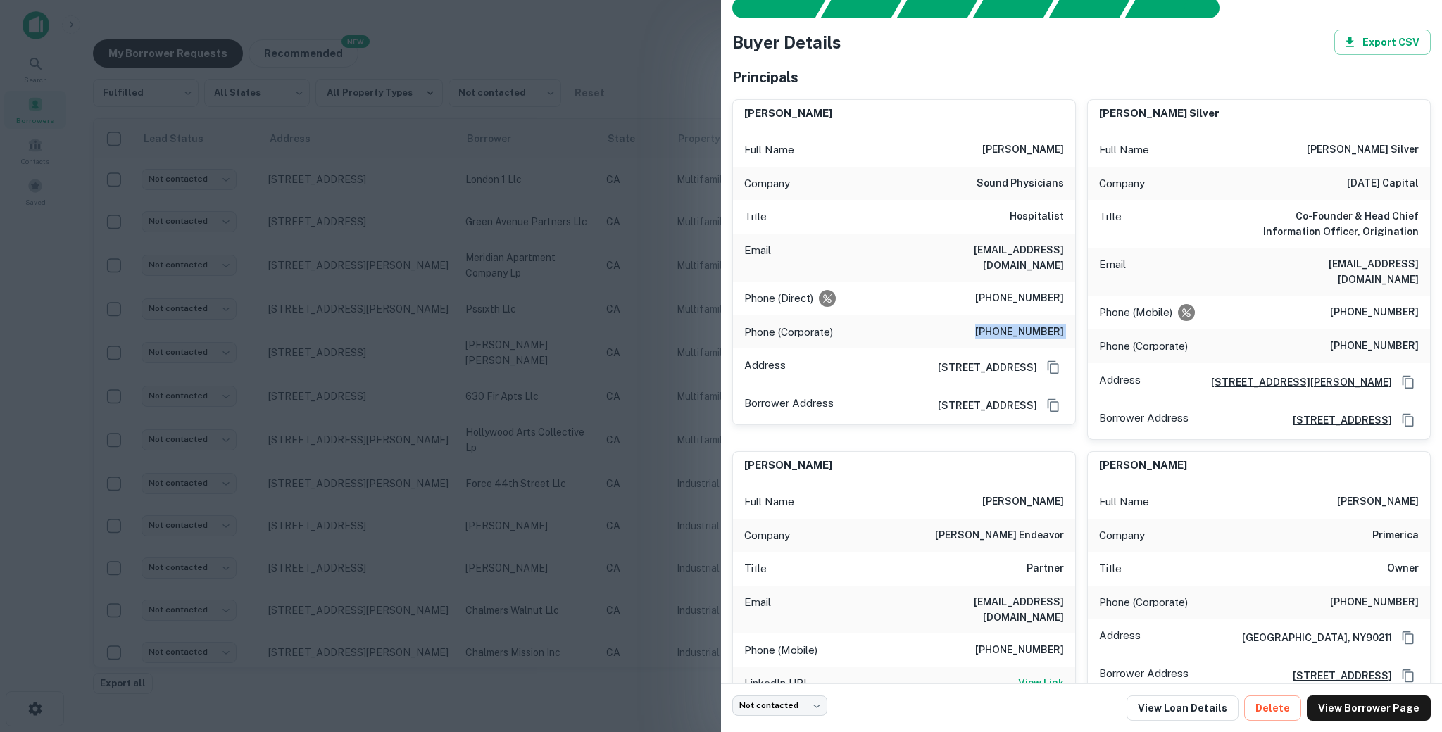
click at [1031, 324] on h6 "[PHONE_NUMBER]" at bounding box center [1019, 332] width 89 height 17
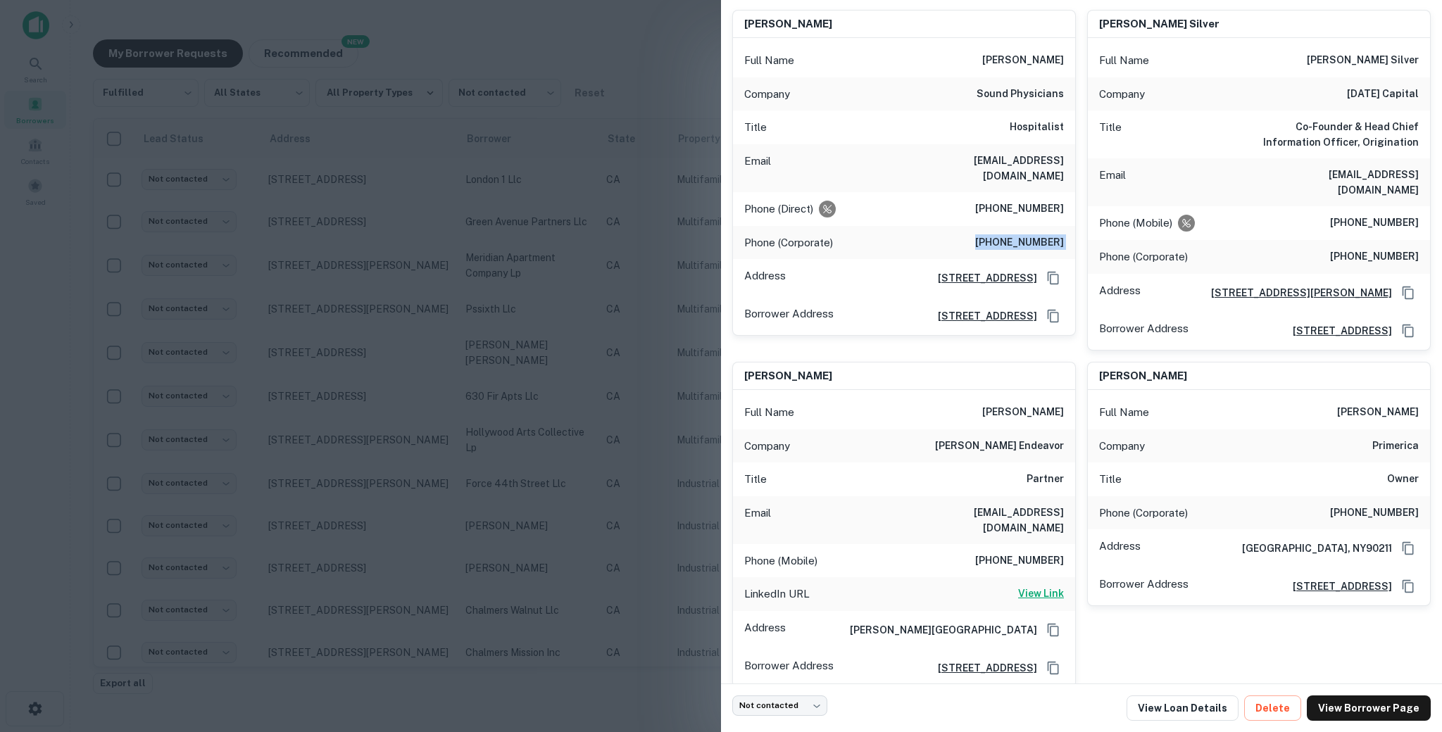
click at [1029, 586] on h6 "View Link" at bounding box center [1041, 593] width 46 height 15
click at [994, 234] on h6 "[PHONE_NUMBER]" at bounding box center [1019, 242] width 89 height 17
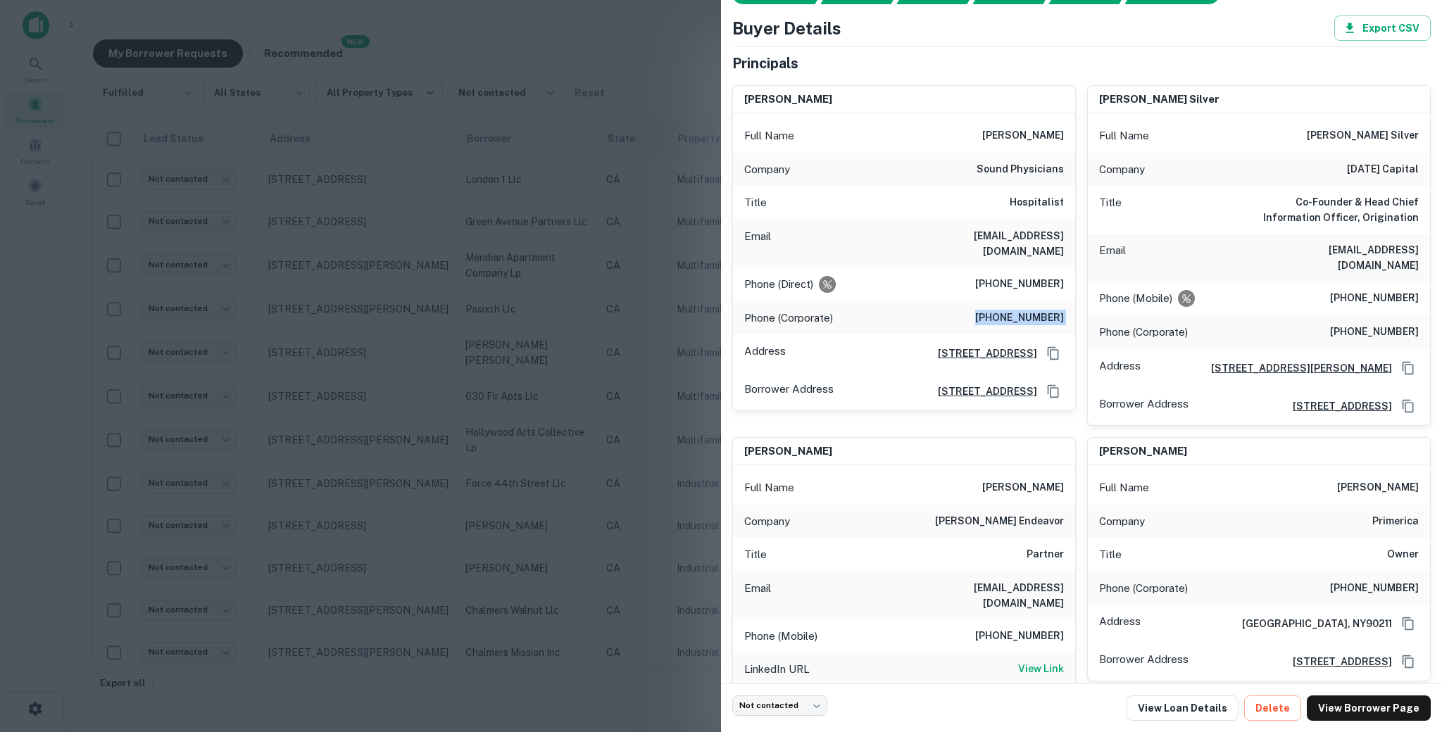
scroll to position [49, 0]
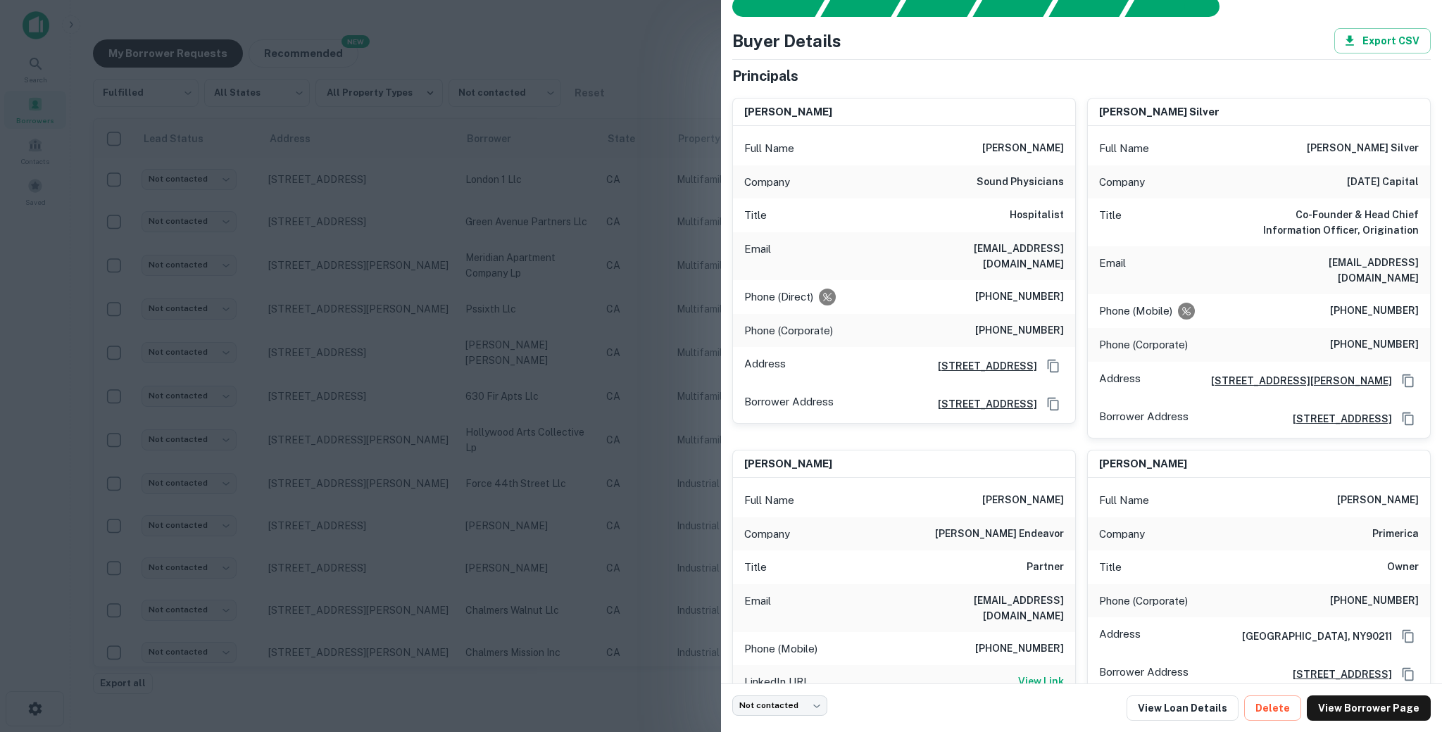
click at [1360, 303] on h6 "[PHONE_NUMBER]" at bounding box center [1374, 311] width 89 height 17
drag, startPoint x: 1350, startPoint y: 143, endPoint x: 1428, endPoint y: 187, distance: 88.9
click at [1428, 187] on div "Full Name [PERSON_NAME] silver Company [DATE] capital Title Co-Founder & Head C…" at bounding box center [1259, 282] width 342 height 312
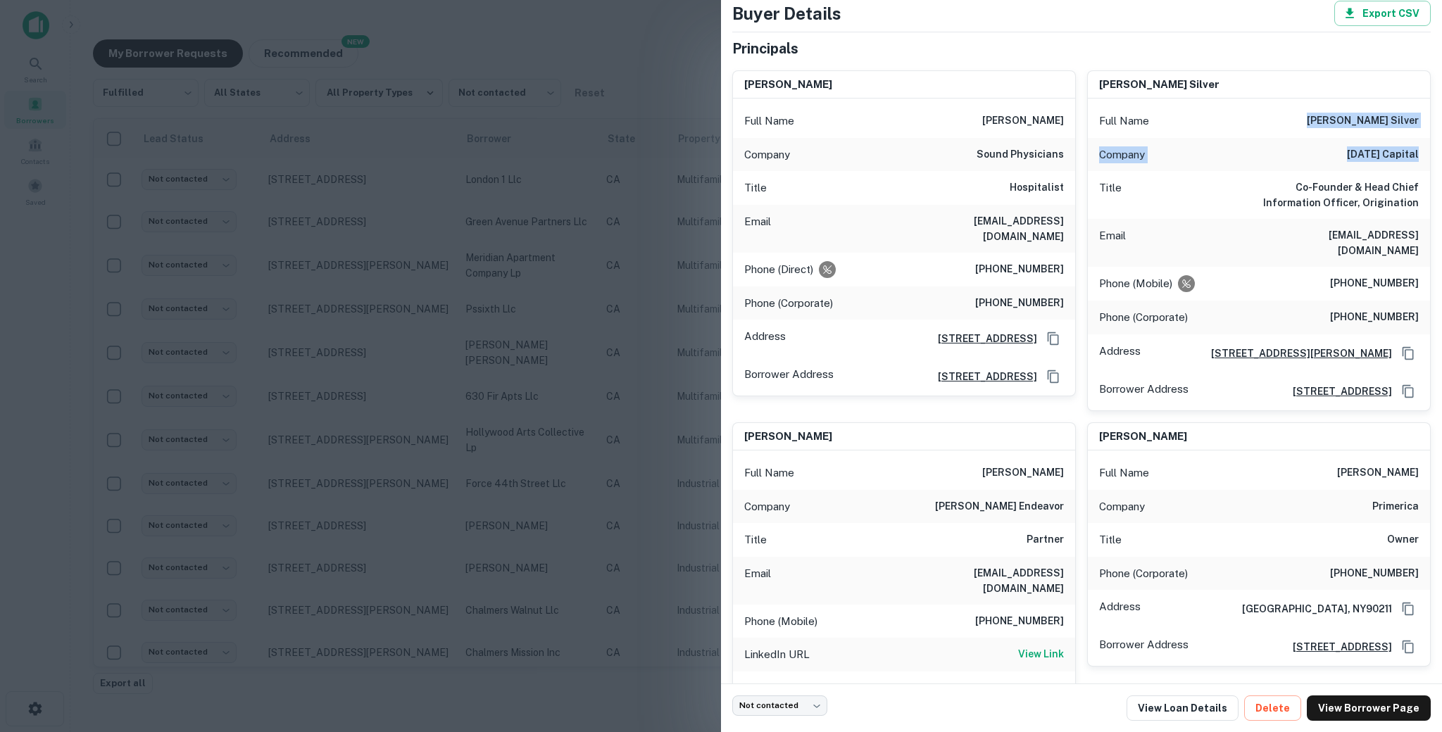
scroll to position [77, 0]
click at [1366, 308] on h6 "[PHONE_NUMBER]" at bounding box center [1374, 316] width 89 height 17
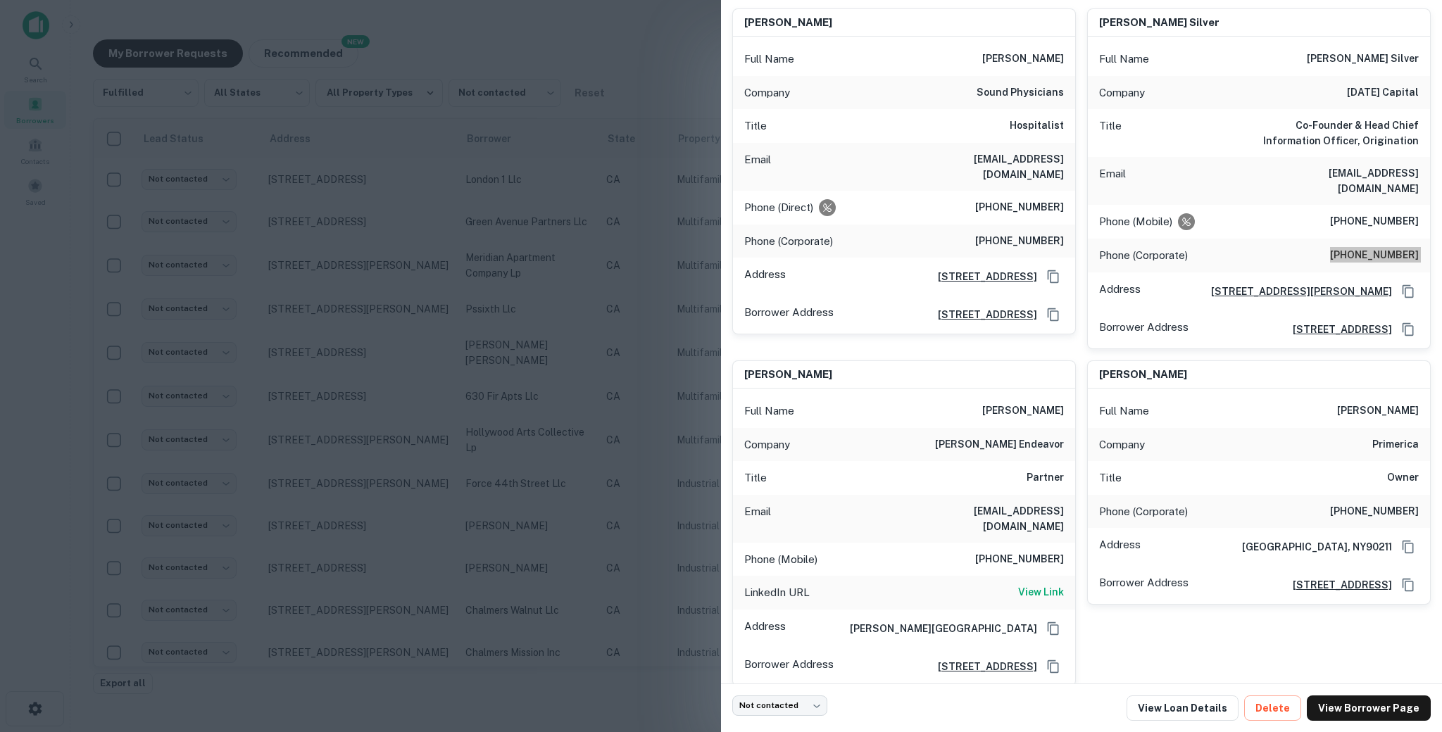
scroll to position [213, 0]
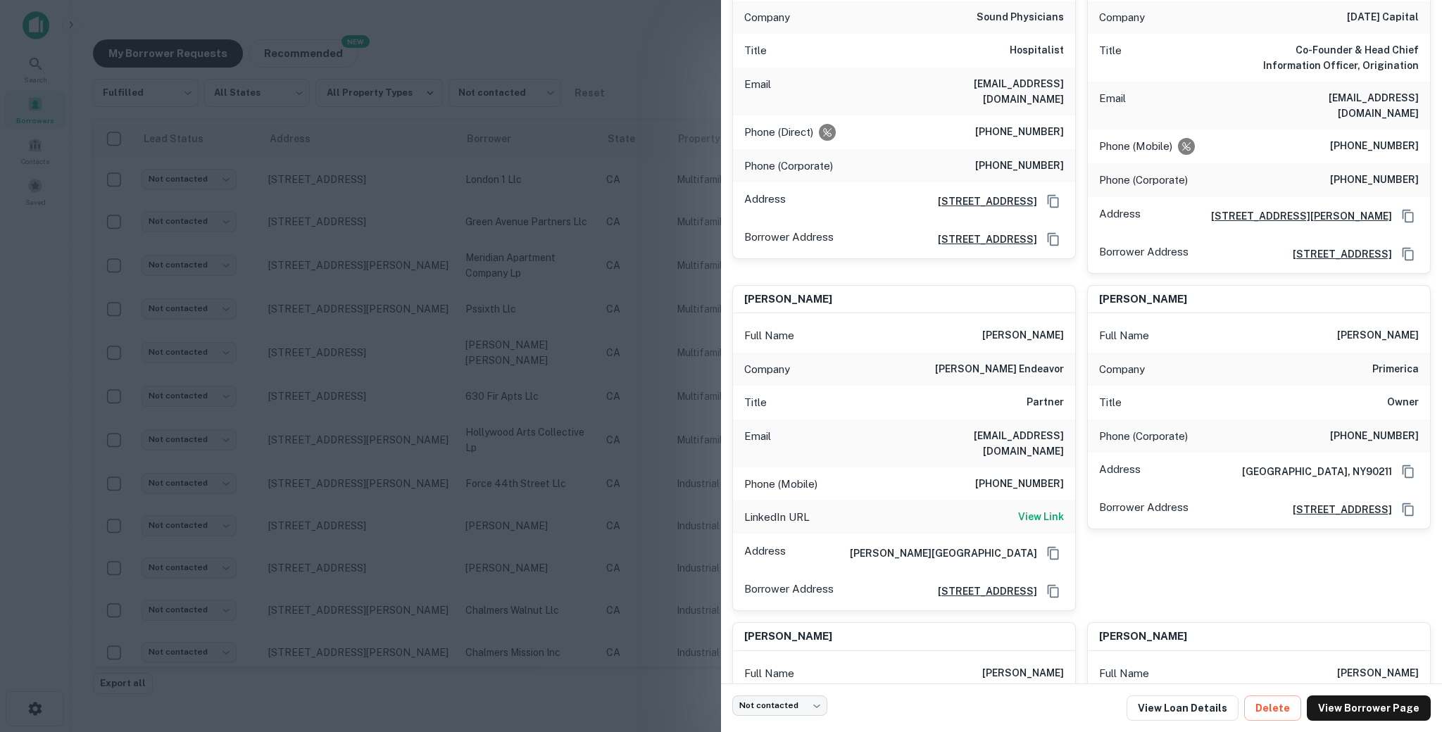
click at [1368, 175] on div "Phone (Corporate) [PHONE_NUMBER]" at bounding box center [1259, 180] width 342 height 34
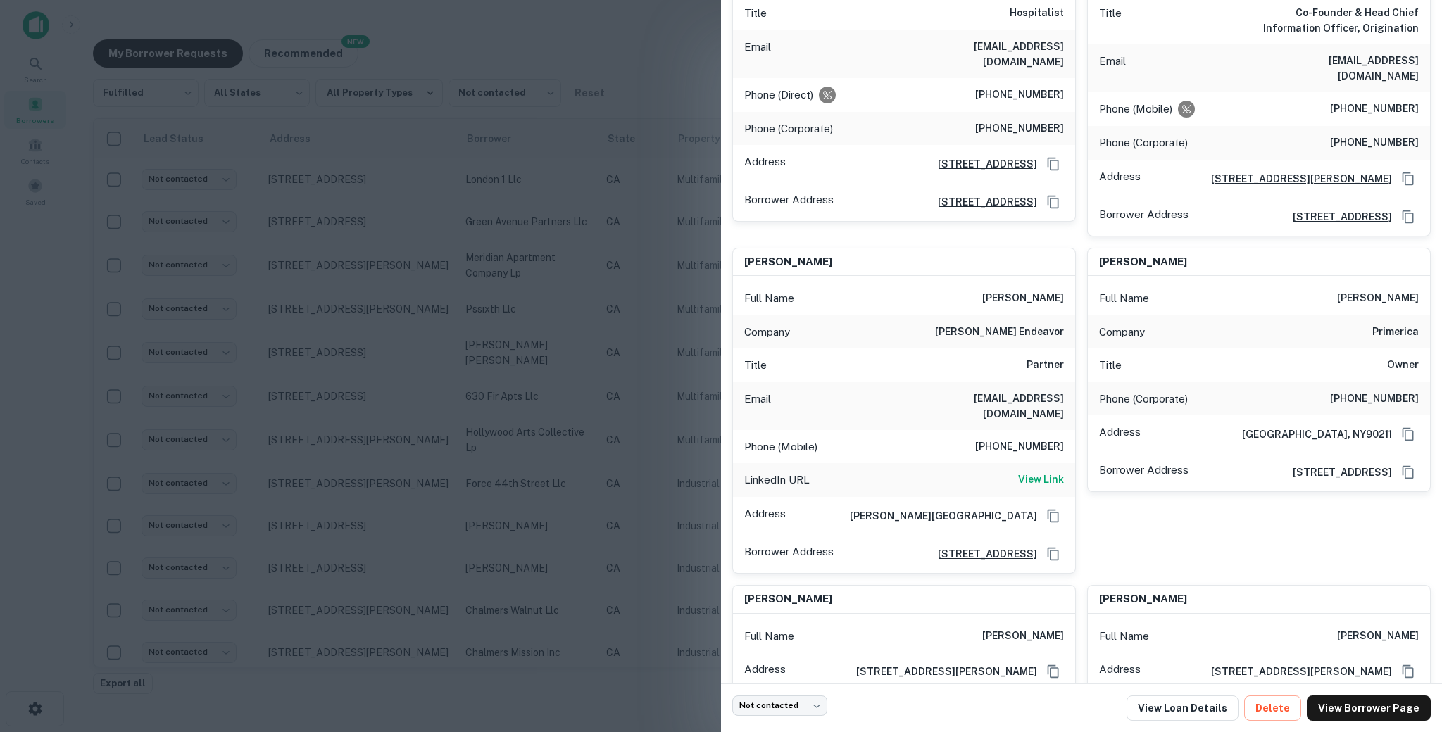
scroll to position [251, 0]
drag, startPoint x: 1364, startPoint y: 291, endPoint x: 1427, endPoint y: 343, distance: 81.6
click at [1427, 343] on div "Full Name [PERSON_NAME] Company primerica Title Owner Phone (Corporate) [PHONE_…" at bounding box center [1259, 382] width 342 height 215
click at [1387, 382] on div "Phone (Corporate) [PHONE_NUMBER]" at bounding box center [1259, 399] width 342 height 34
click at [1391, 363] on h6 "Owner" at bounding box center [1403, 364] width 32 height 17
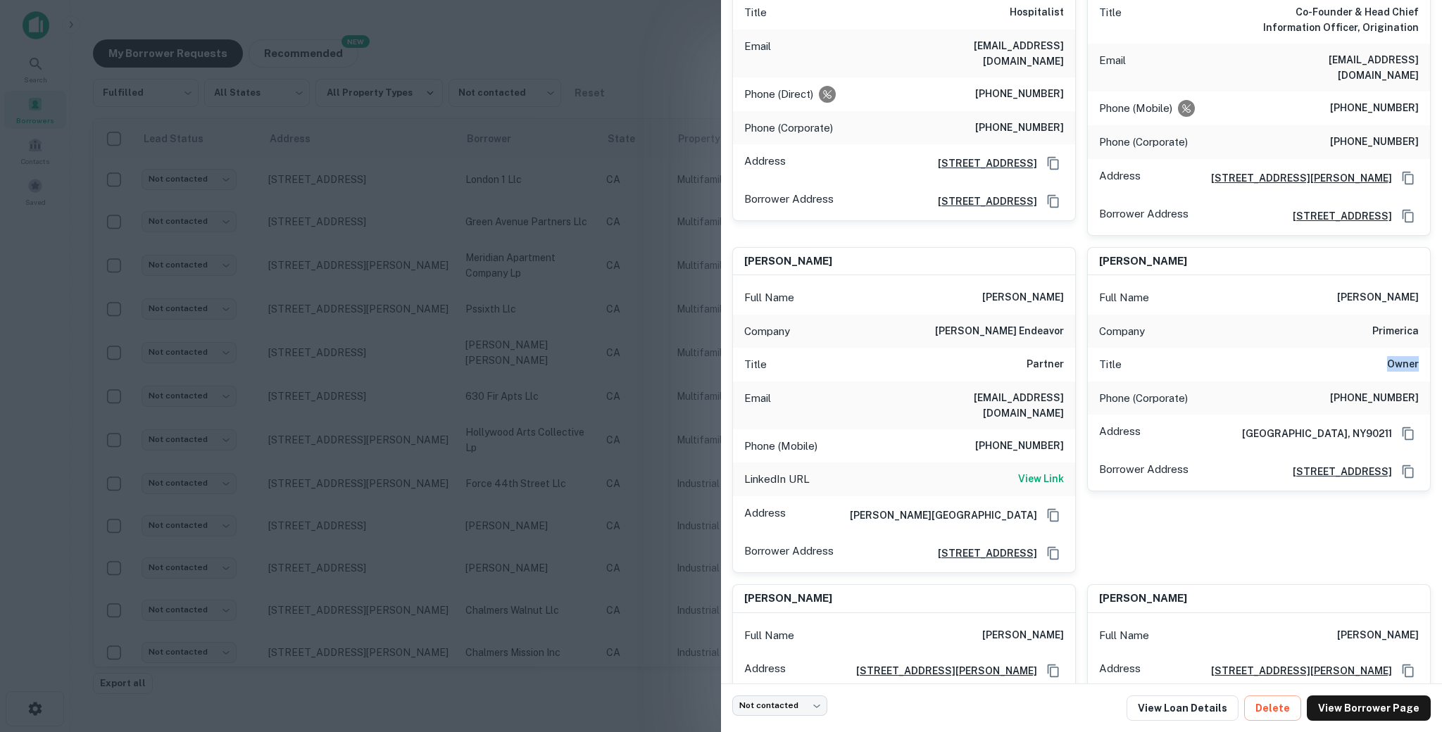
click at [1391, 363] on h6 "Owner" at bounding box center [1403, 364] width 32 height 17
click at [1379, 390] on h6 "[PHONE_NUMBER]" at bounding box center [1374, 398] width 89 height 17
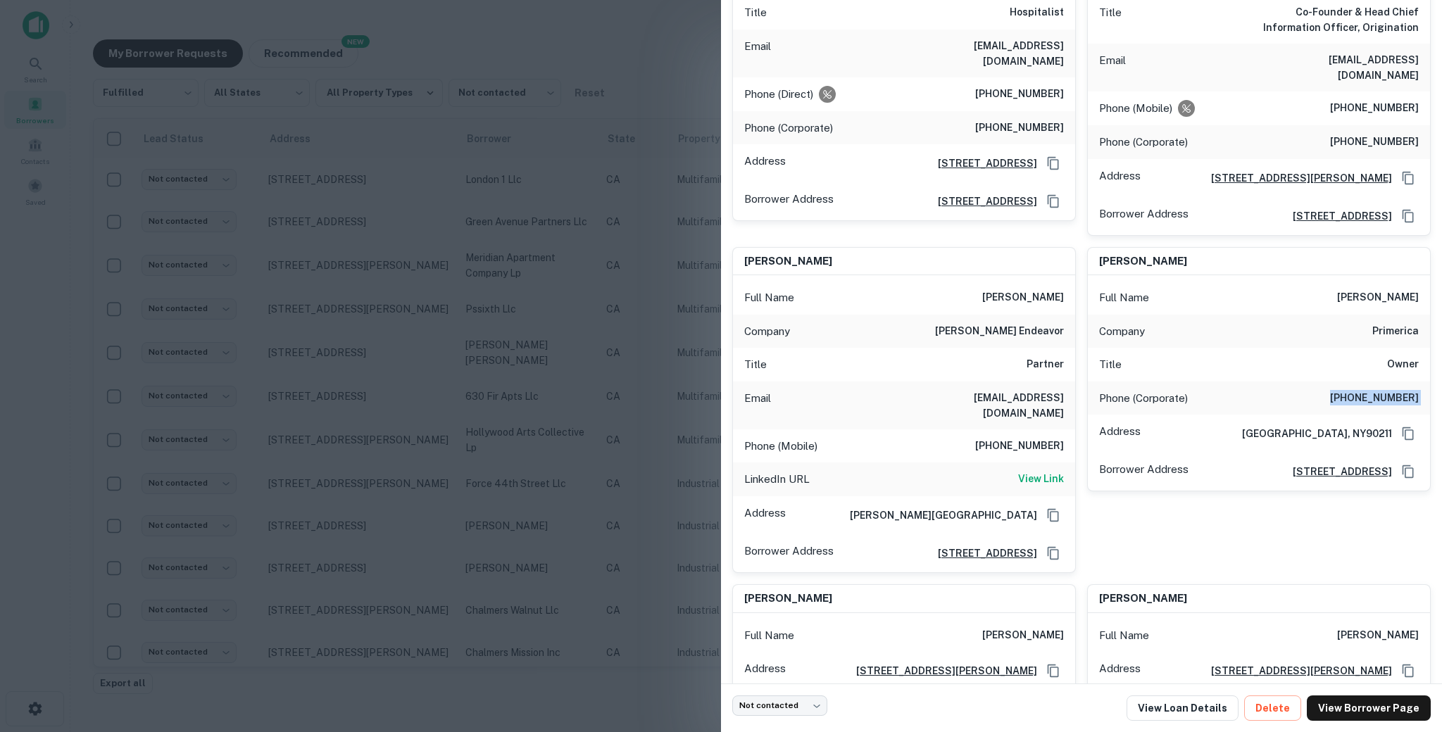
scroll to position [425, 0]
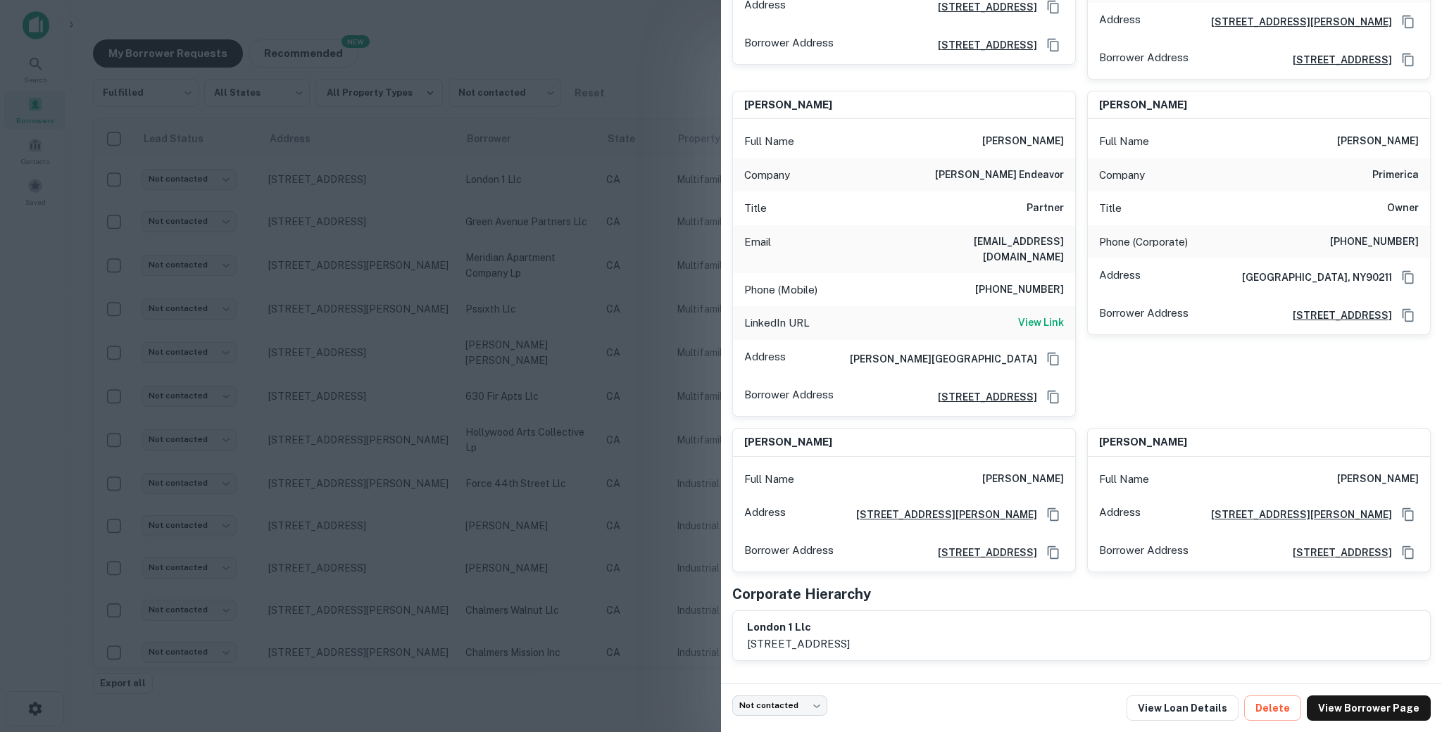
click at [589, 397] on div at bounding box center [721, 366] width 1442 height 732
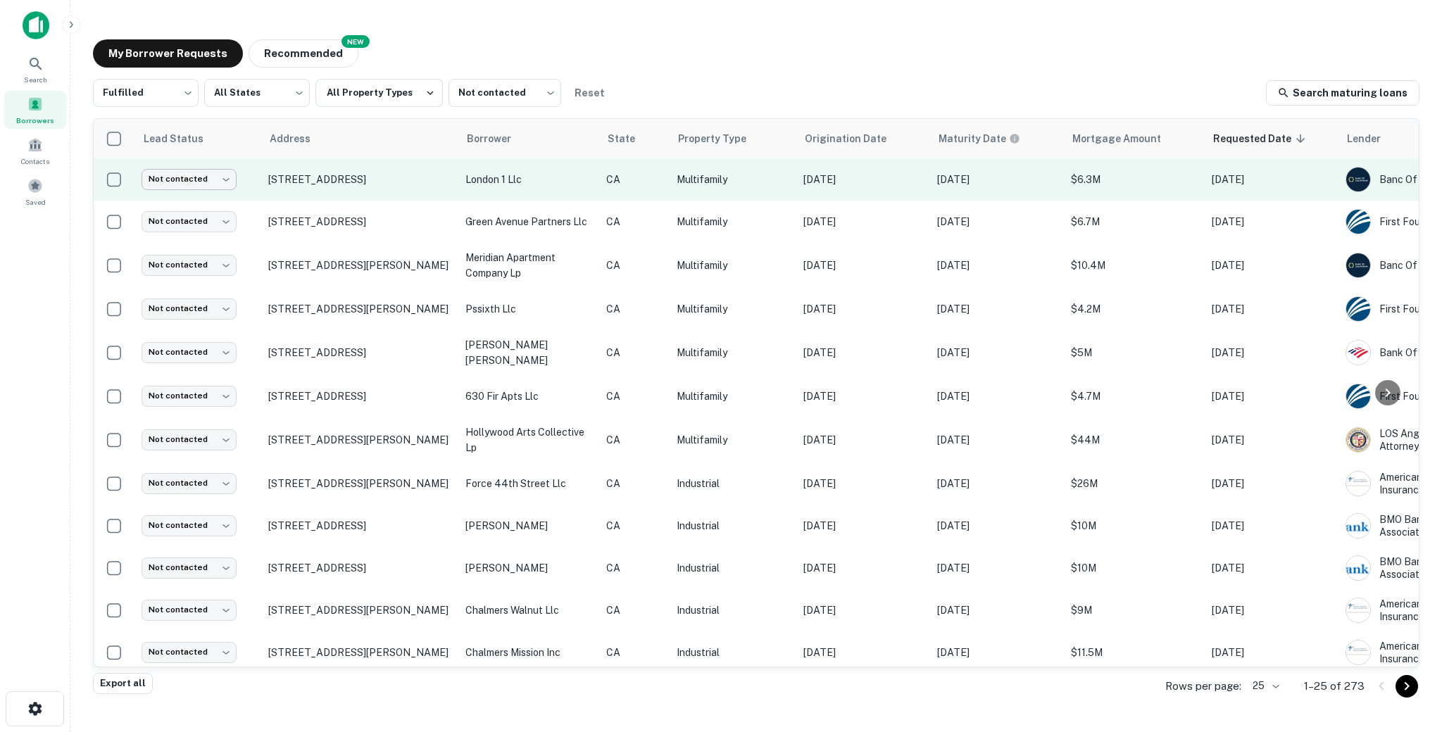
click at [197, 182] on body "Search Borrowers Contacts Saved My Borrower Requests NEW Recommended Fulfilled …" at bounding box center [721, 366] width 1442 height 732
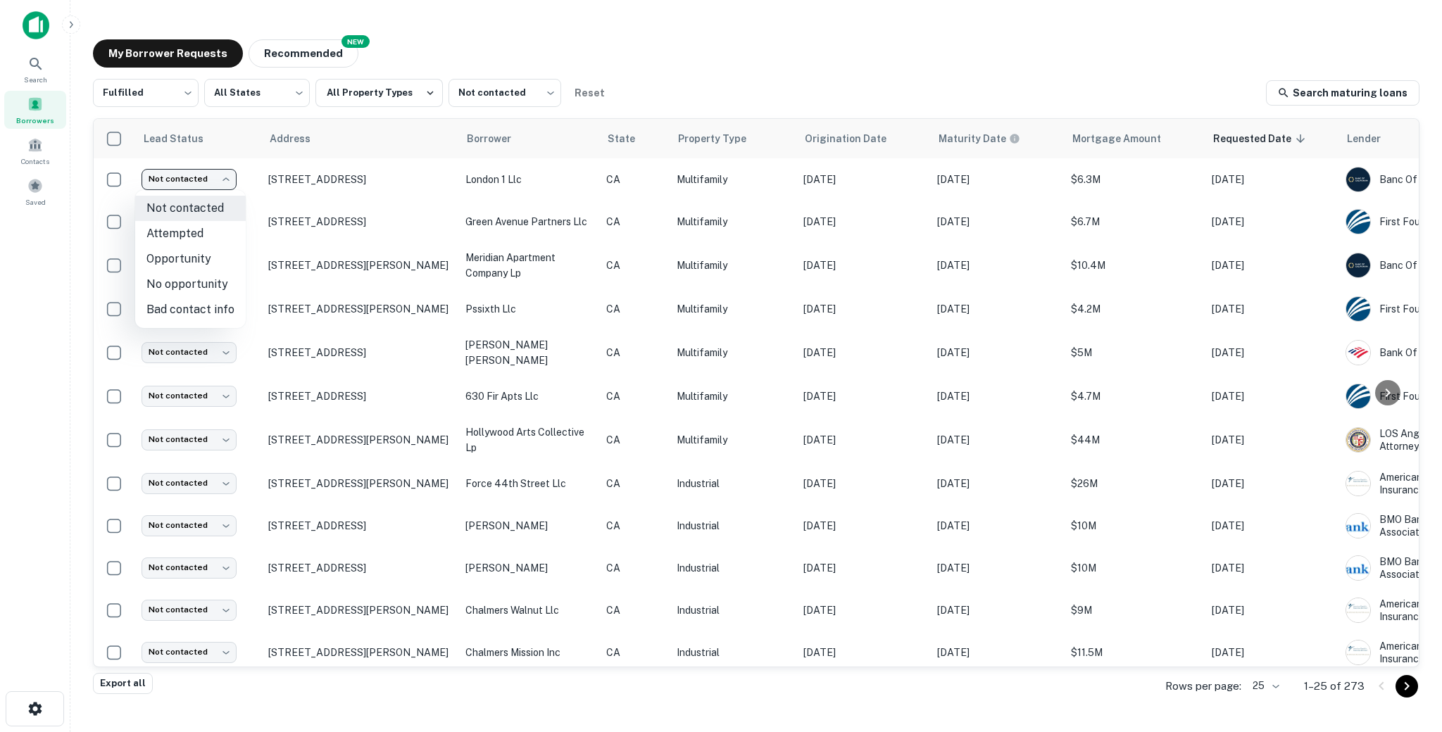
click at [187, 237] on li "Attempted" at bounding box center [190, 233] width 111 height 25
type input "*********"
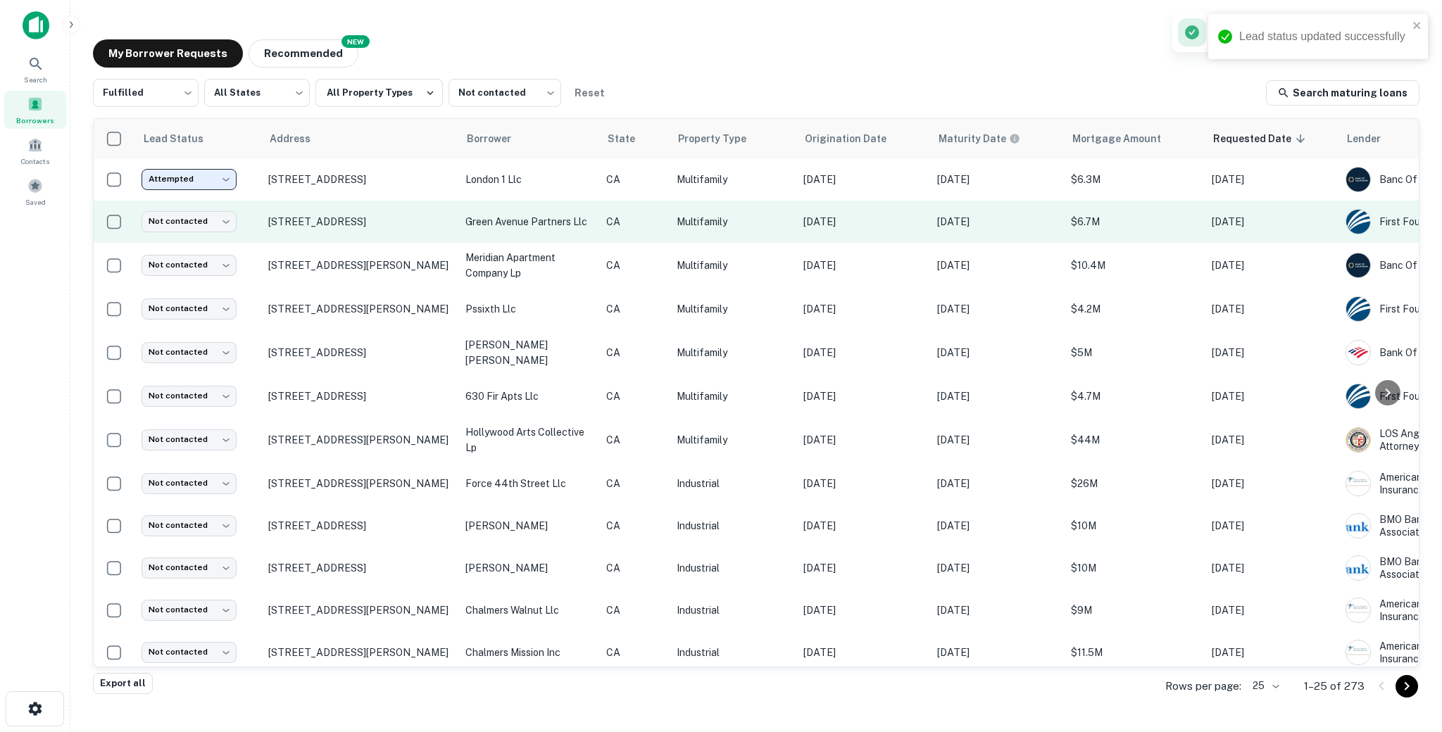
click at [506, 239] on td "green avenue partners llc" at bounding box center [528, 222] width 141 height 42
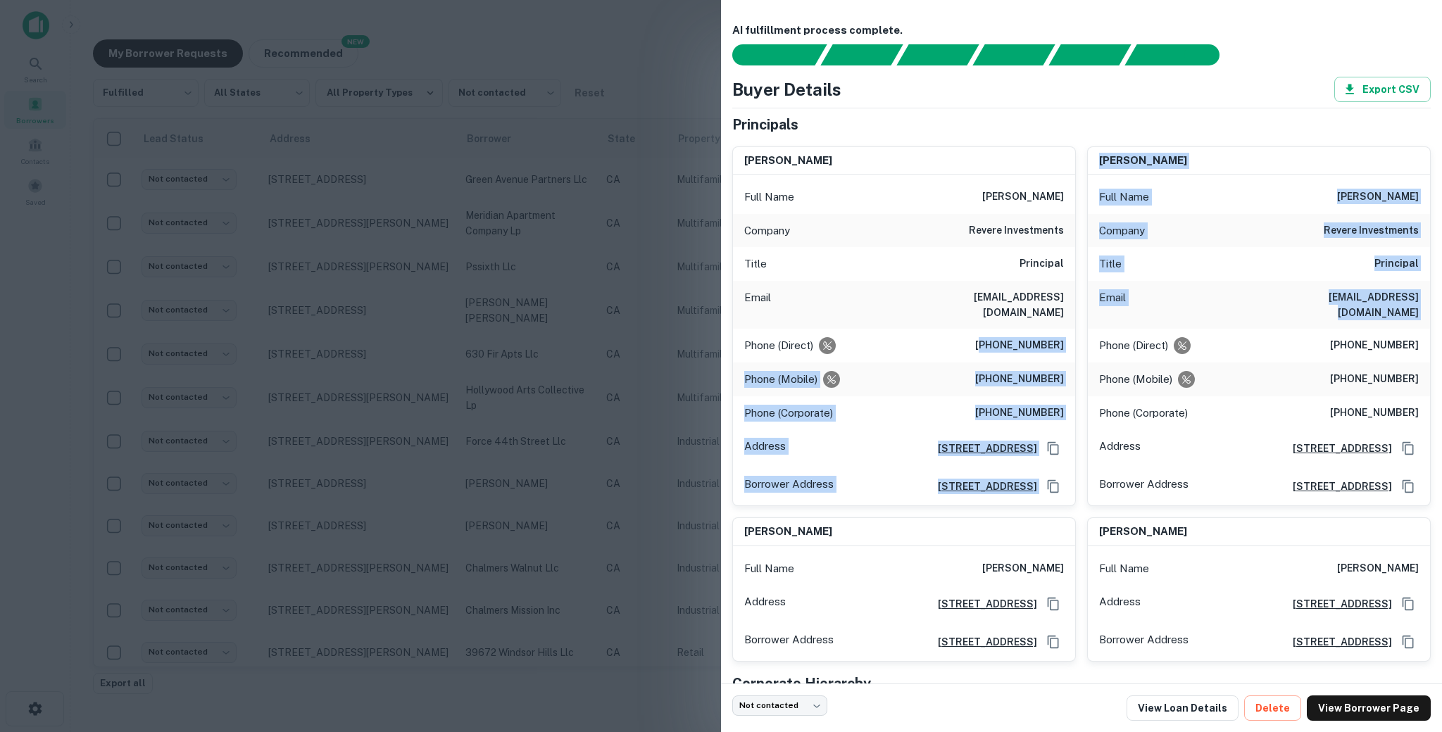
drag, startPoint x: 993, startPoint y: 330, endPoint x: 1078, endPoint y: 334, distance: 84.6
click at [1078, 334] on div "[PERSON_NAME] Full Name [PERSON_NAME] Company revere investments Title Principa…" at bounding box center [1076, 398] width 710 height 527
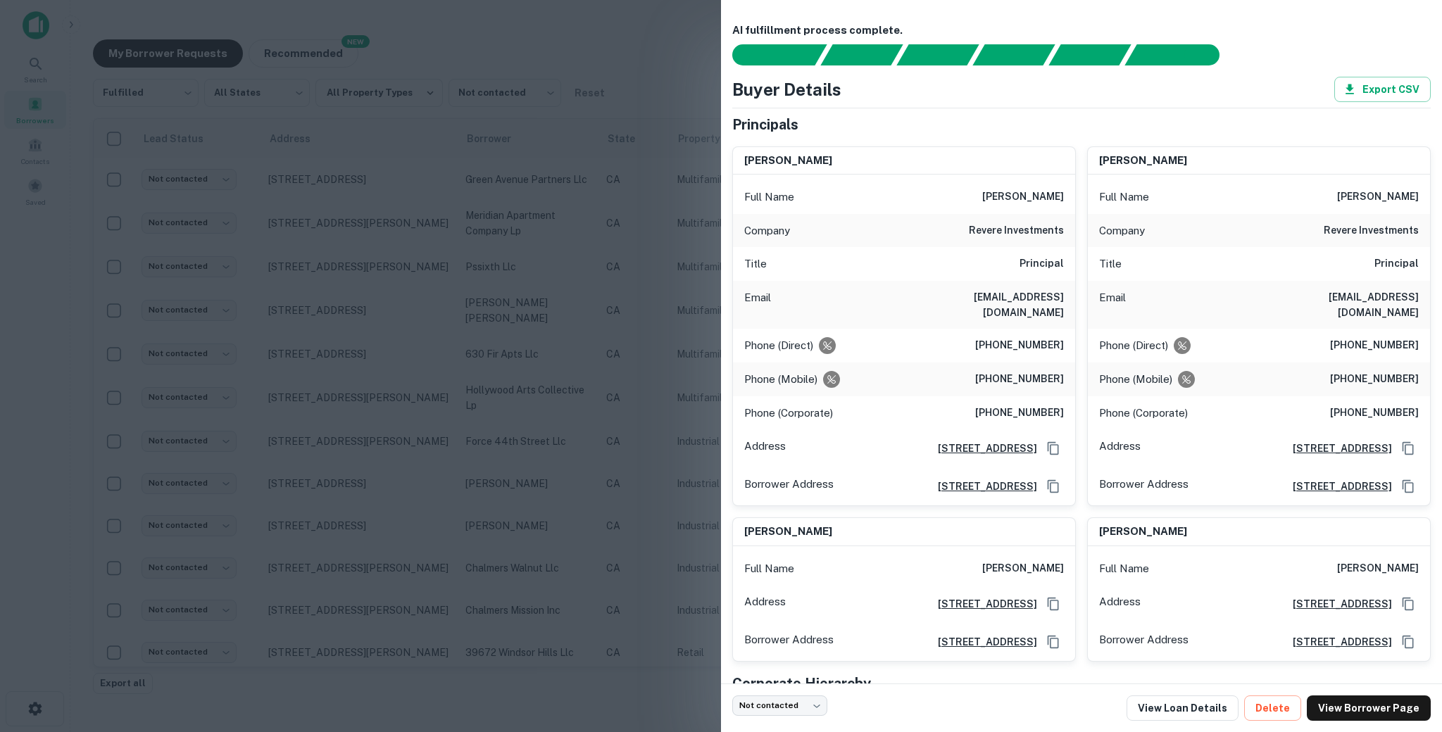
click at [1062, 337] on h6 "[PHONE_NUMBER]" at bounding box center [1019, 345] width 89 height 17
click at [1036, 337] on h6 "[PHONE_NUMBER]" at bounding box center [1019, 345] width 89 height 17
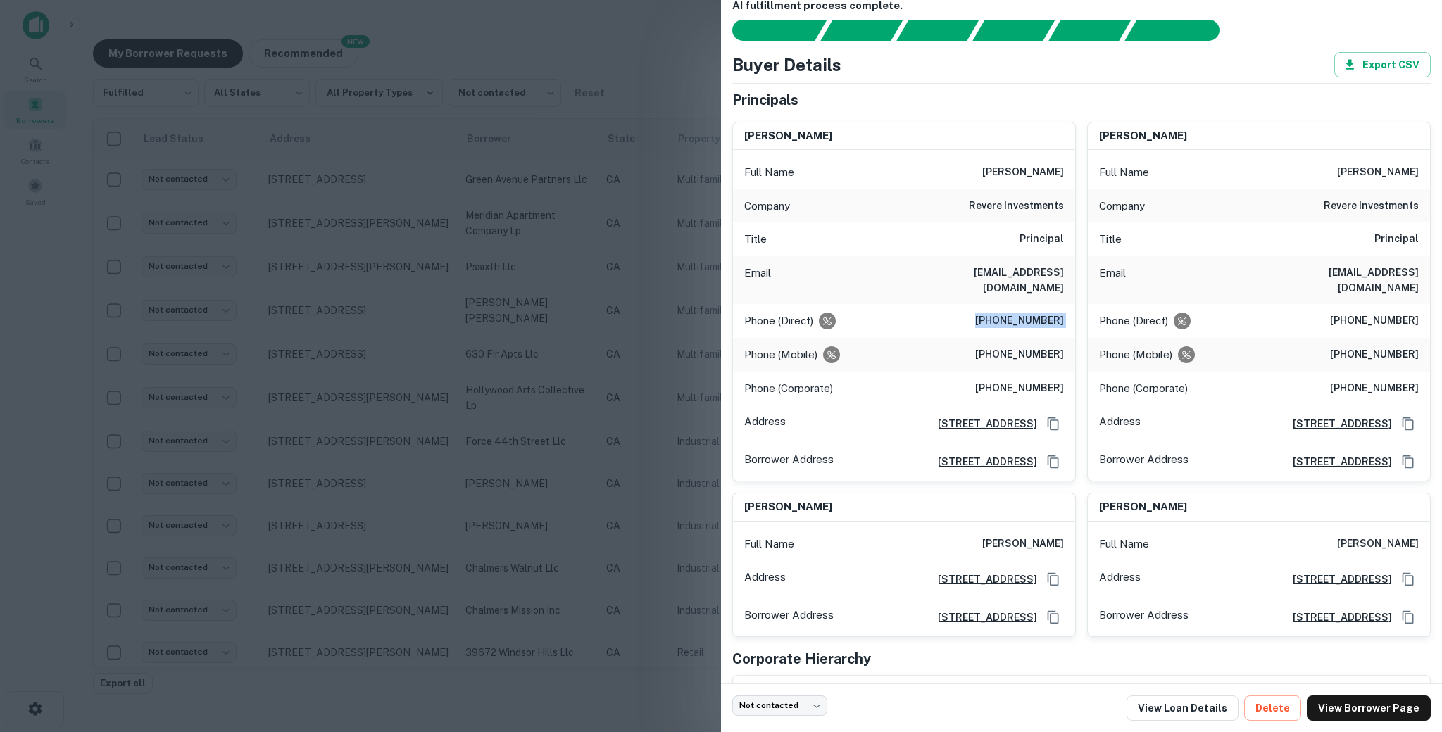
click at [999, 346] on h6 "[PHONE_NUMBER]" at bounding box center [1019, 354] width 89 height 17
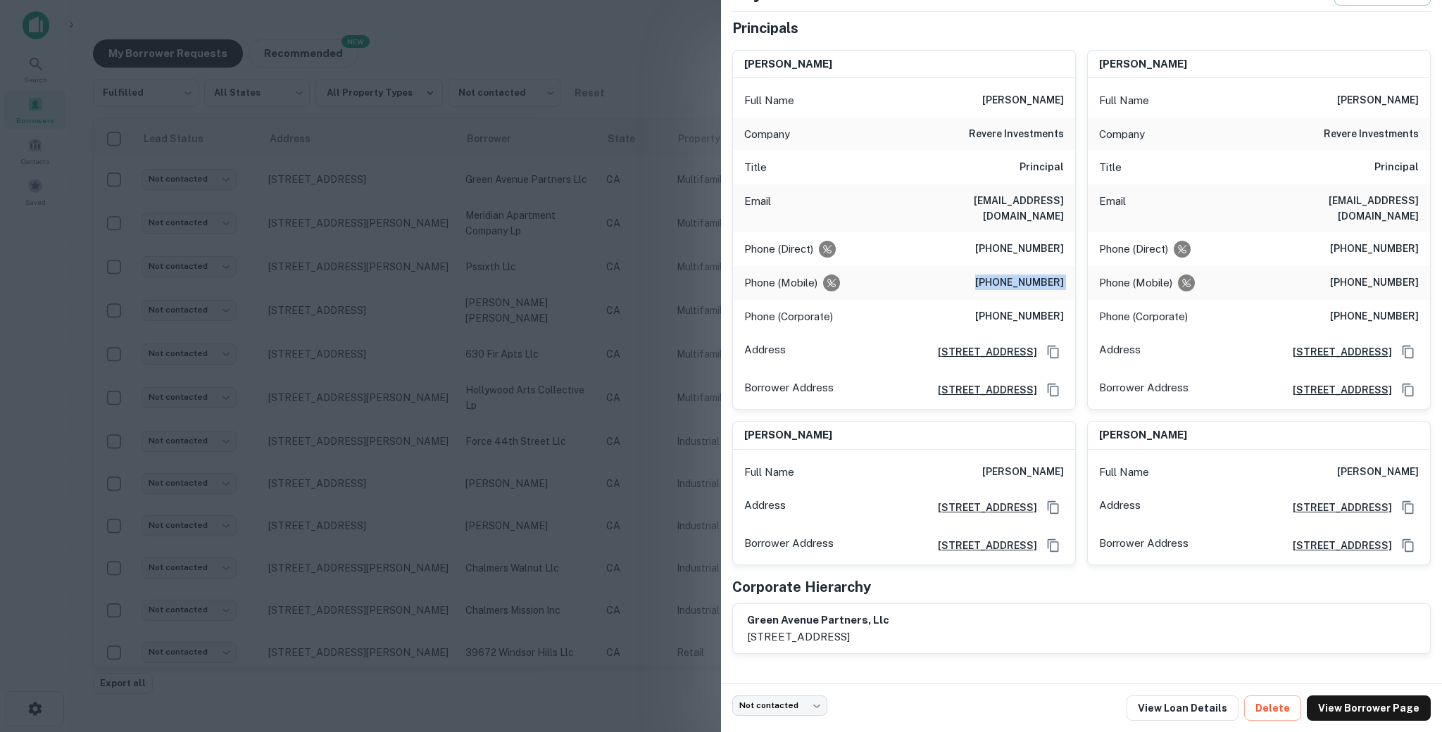
scroll to position [0, 0]
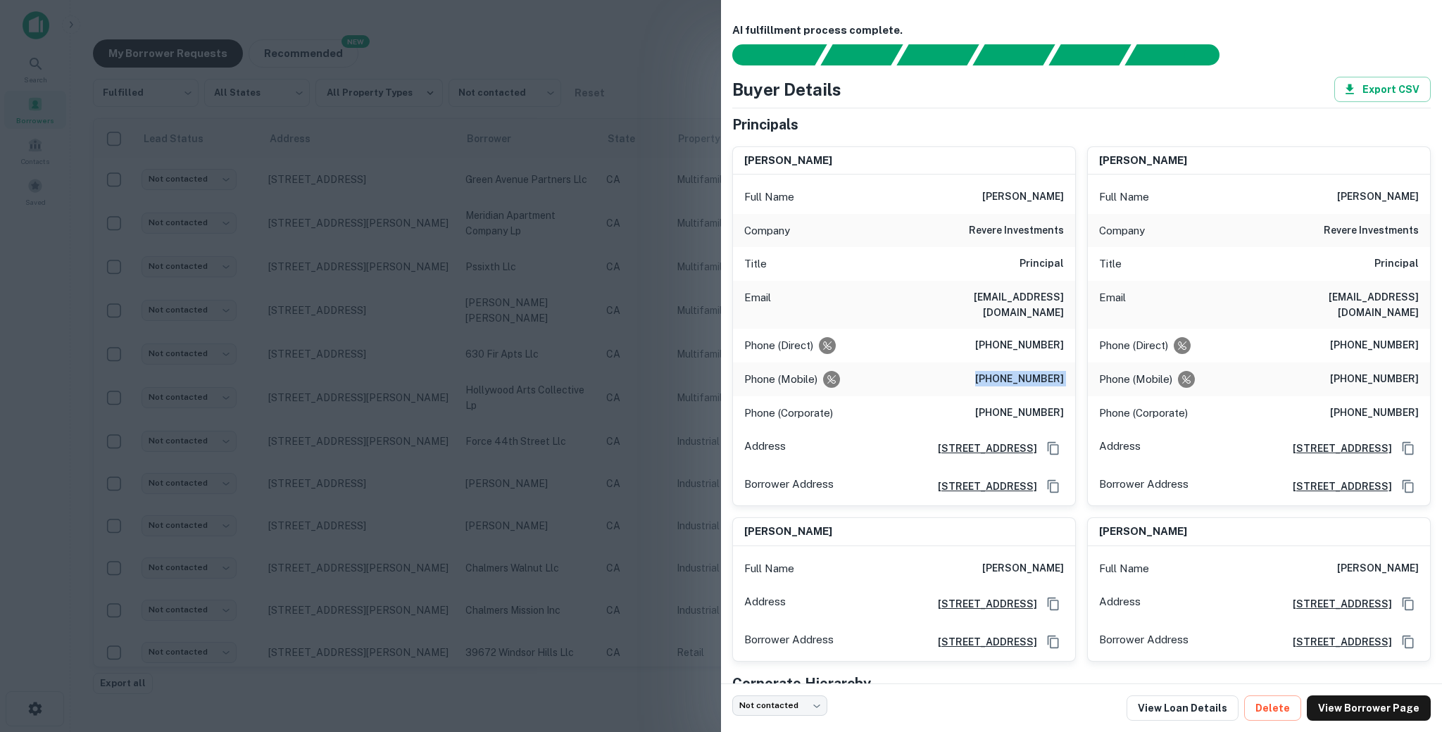
click at [998, 405] on h6 "[PHONE_NUMBER]" at bounding box center [1019, 413] width 89 height 17
click at [1358, 371] on h6 "[PHONE_NUMBER]" at bounding box center [1374, 379] width 89 height 17
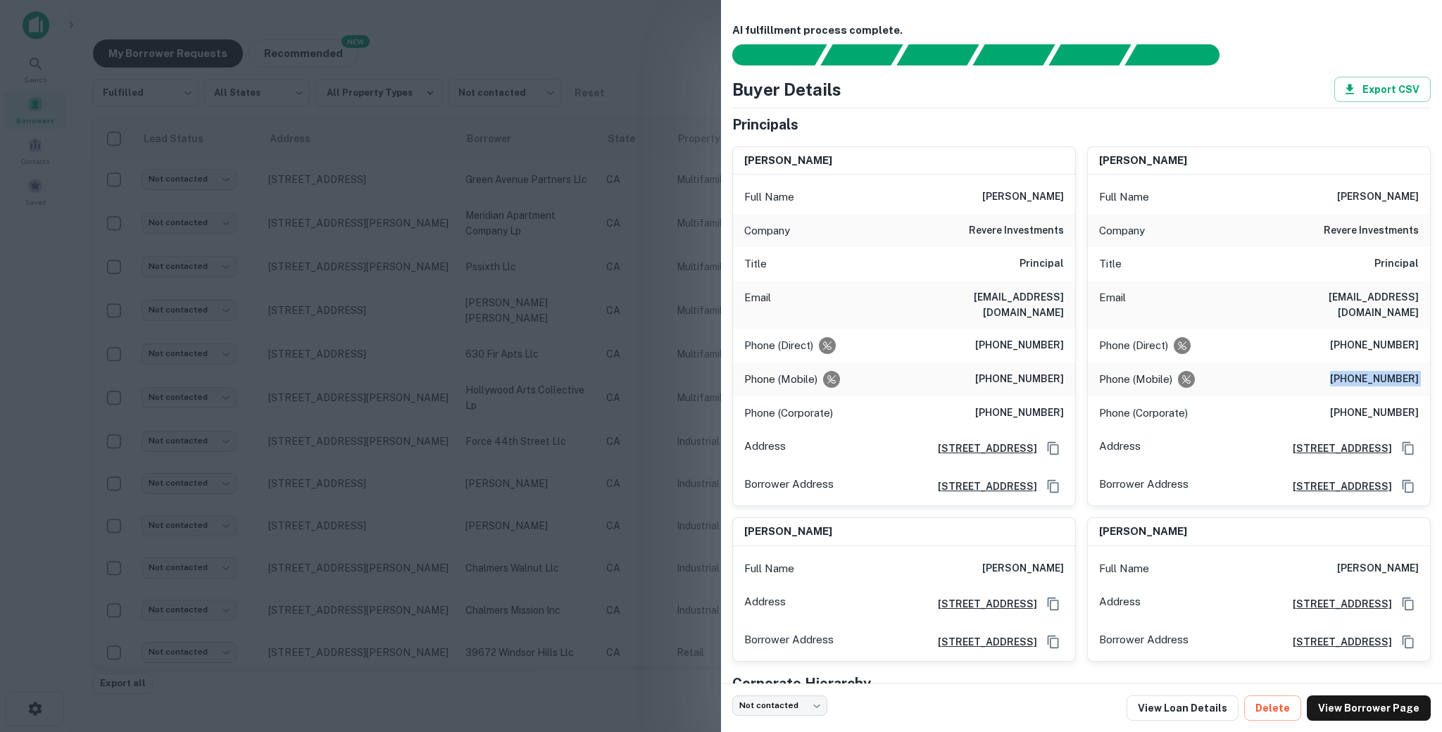
click at [1358, 371] on h6 "[PHONE_NUMBER]" at bounding box center [1374, 379] width 89 height 17
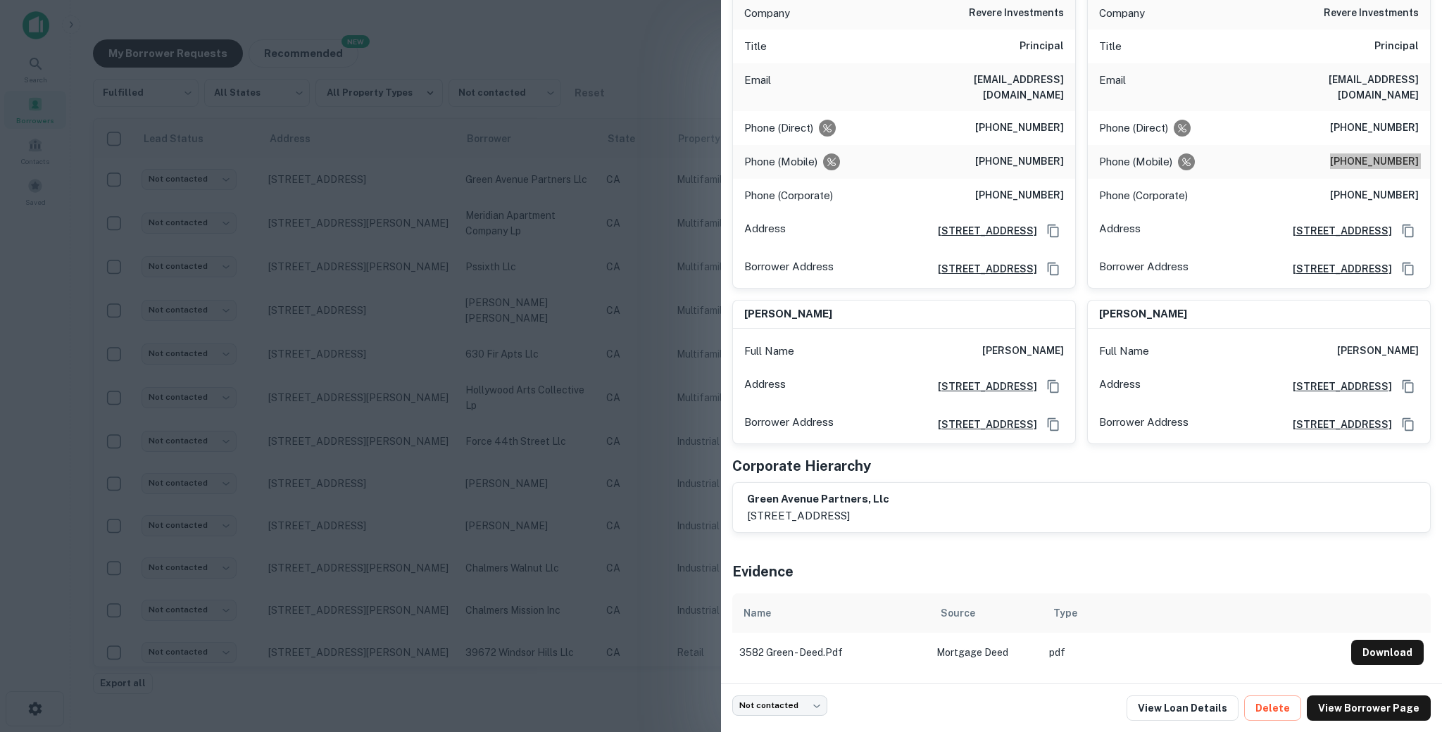
scroll to position [247, 0]
click at [439, 322] on div at bounding box center [721, 366] width 1442 height 732
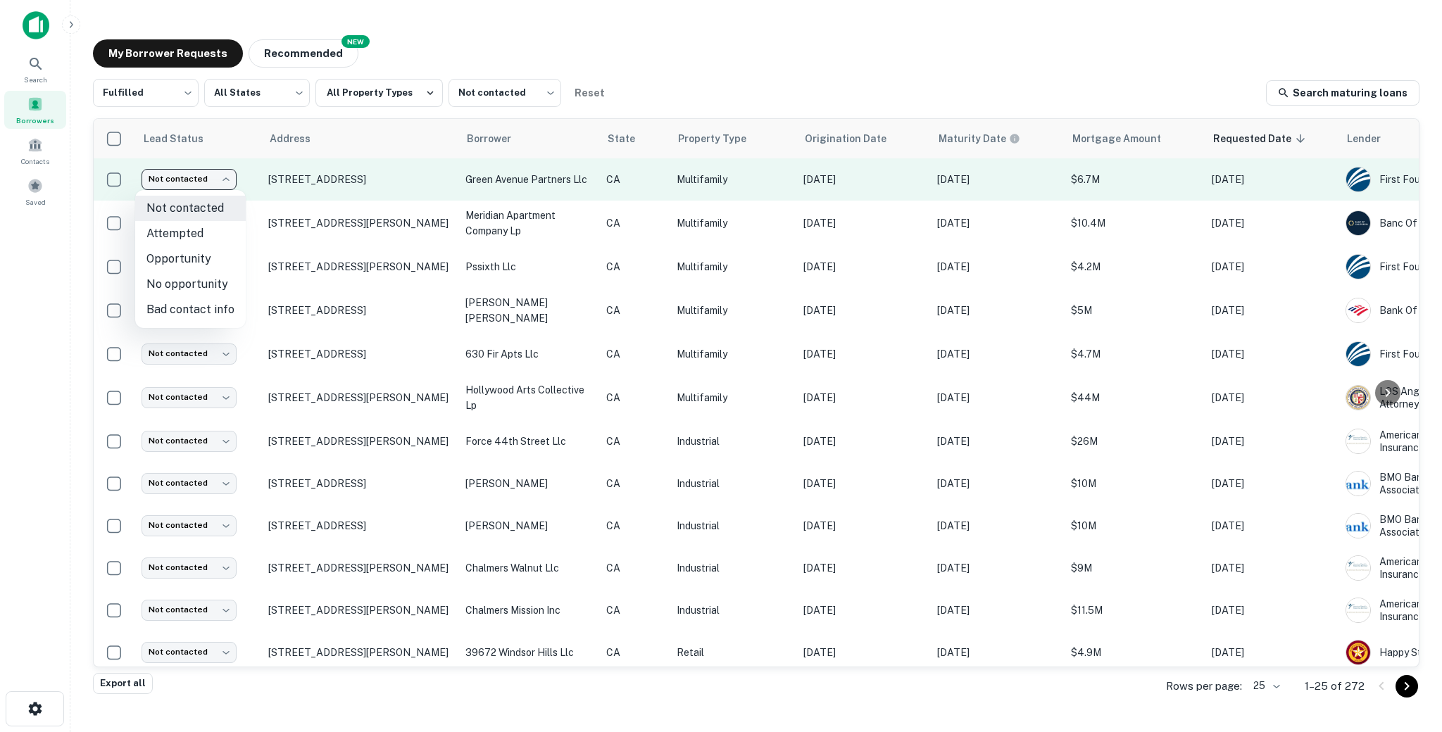
click at [211, 172] on body "Search Borrowers Contacts Saved My Borrower Requests NEW Recommended Fulfilled …" at bounding box center [721, 366] width 1442 height 732
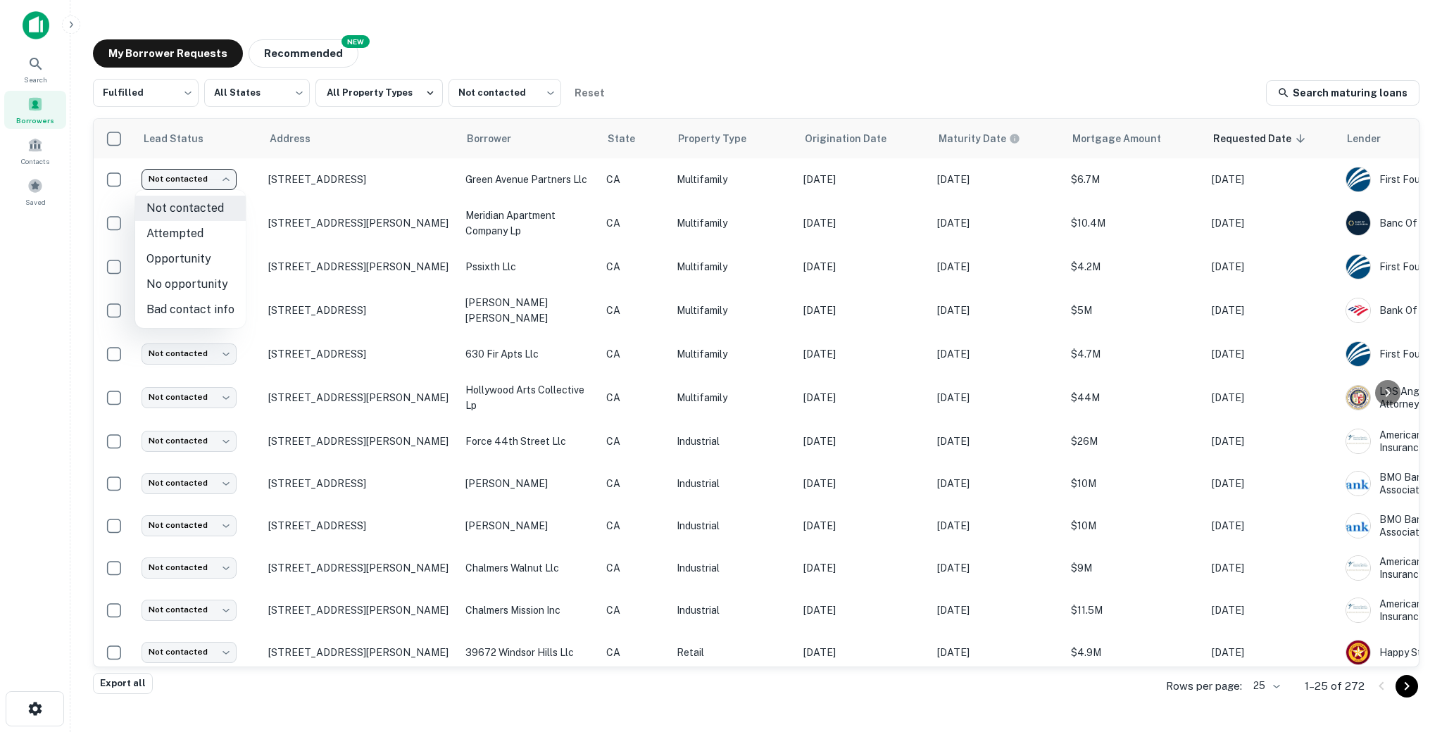
click at [191, 239] on li "Attempted" at bounding box center [190, 233] width 111 height 25
type input "*********"
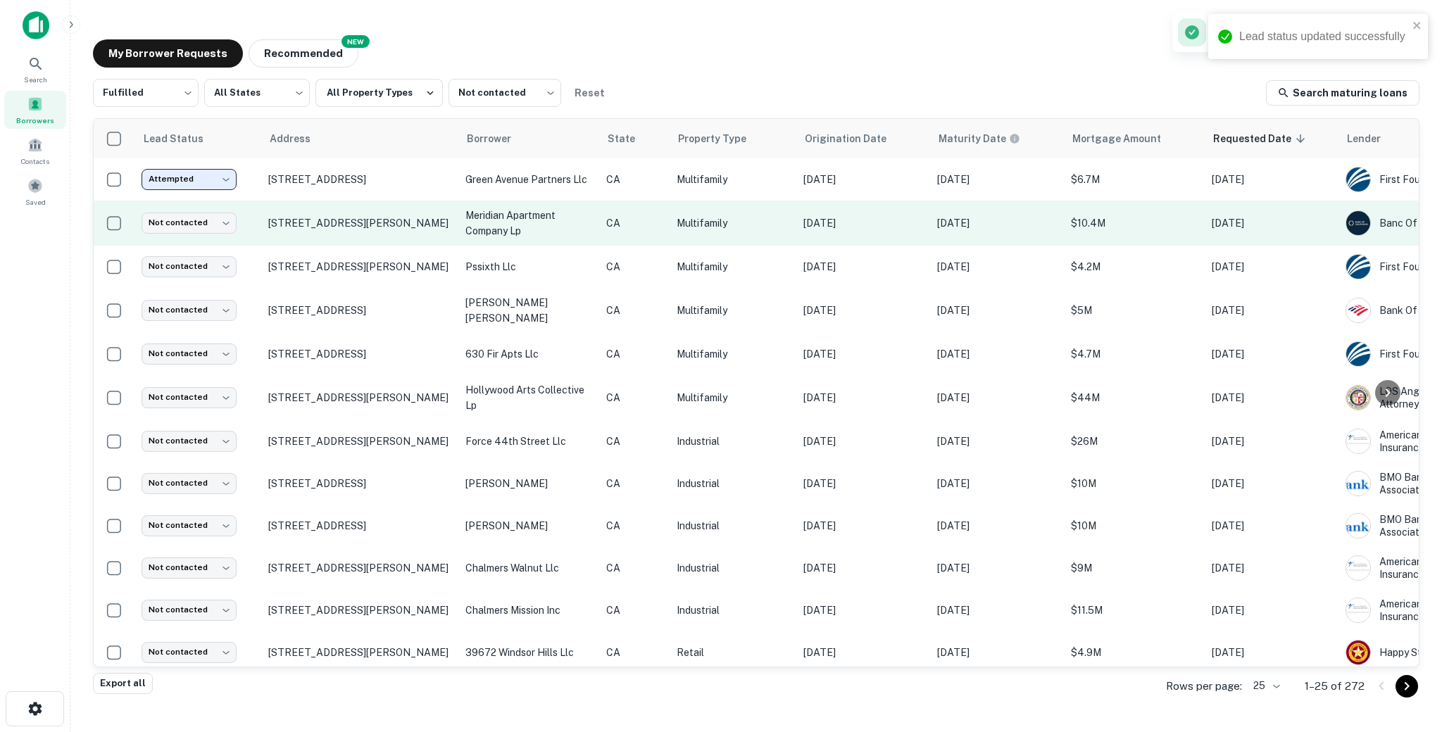
click at [701, 242] on td "Multifamily" at bounding box center [733, 223] width 127 height 45
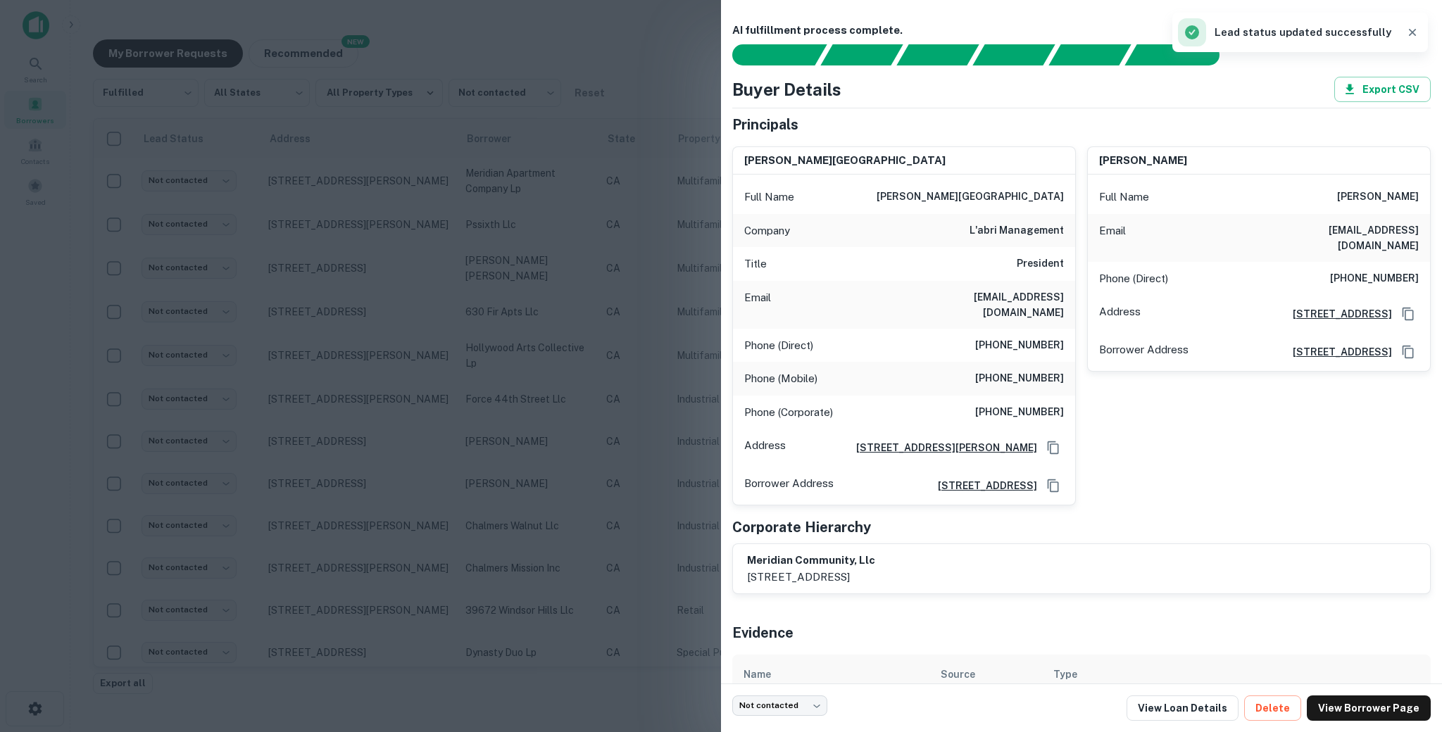
click at [1017, 337] on h6 "[PHONE_NUMBER]" at bounding box center [1019, 345] width 89 height 17
click at [1018, 370] on h6 "[PHONE_NUMBER]" at bounding box center [1019, 378] width 89 height 17
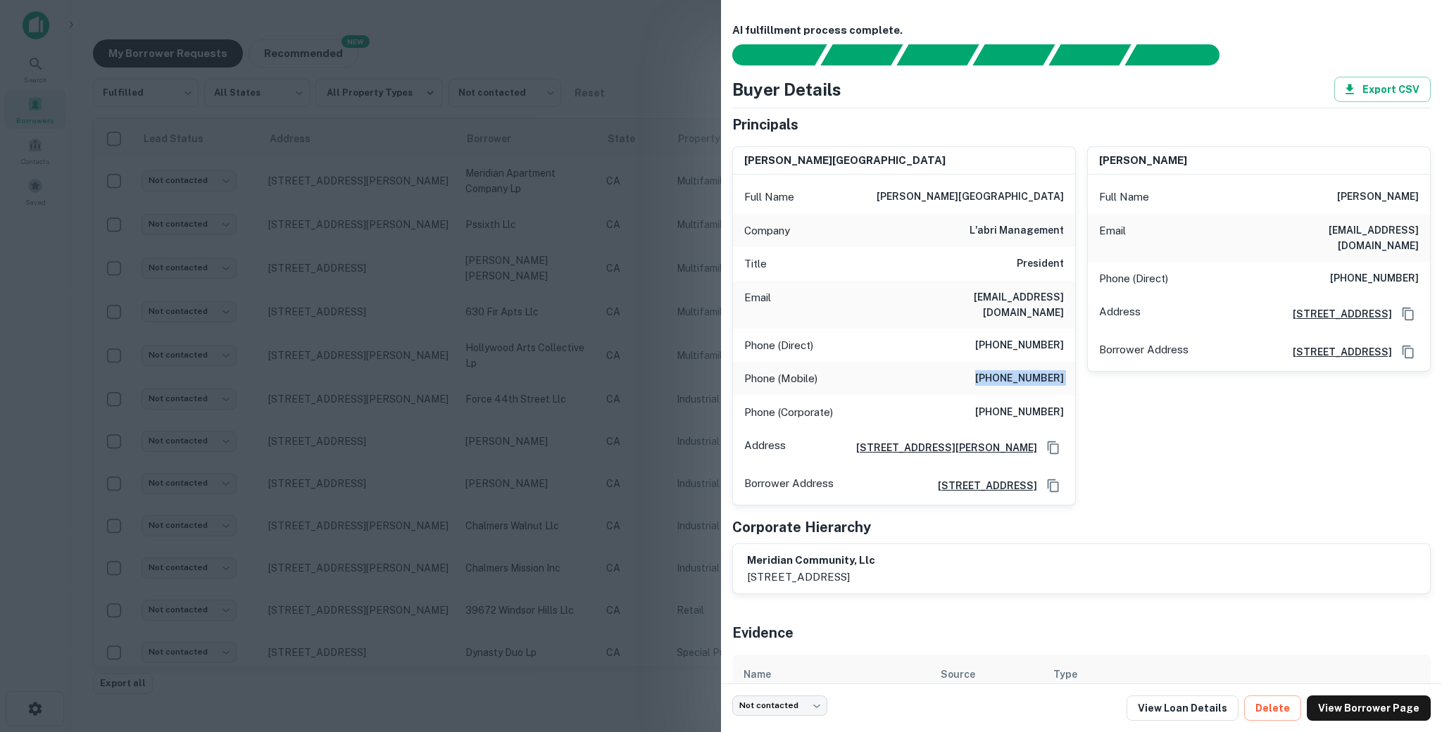
click at [1018, 370] on h6 "[PHONE_NUMBER]" at bounding box center [1019, 378] width 89 height 17
click at [1003, 404] on h6 "[PHONE_NUMBER]" at bounding box center [1019, 412] width 89 height 17
click at [1015, 404] on h6 "[PHONE_NUMBER]" at bounding box center [1019, 412] width 89 height 17
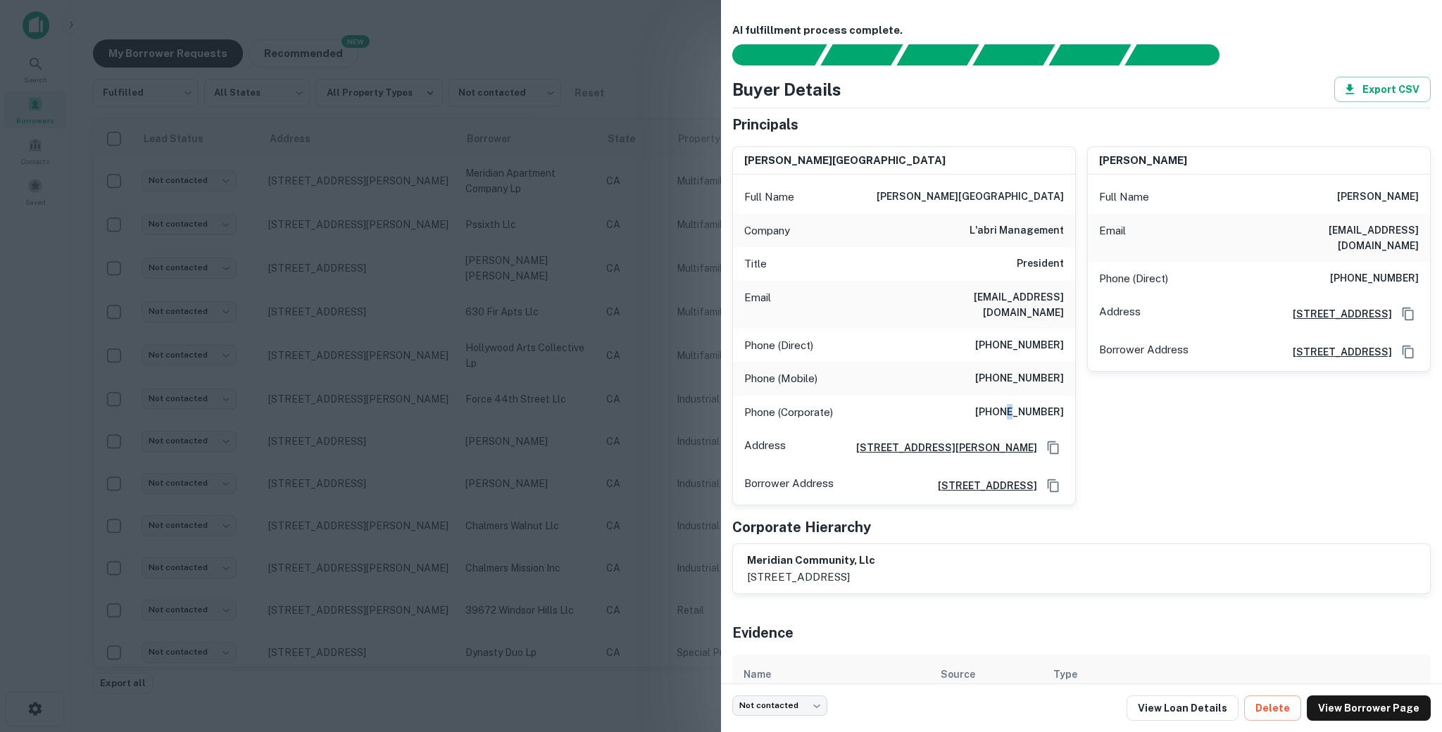
click at [1015, 404] on h6 "[PHONE_NUMBER]" at bounding box center [1019, 412] width 89 height 17
click at [1372, 270] on h6 "[PHONE_NUMBER]" at bounding box center [1374, 278] width 89 height 17
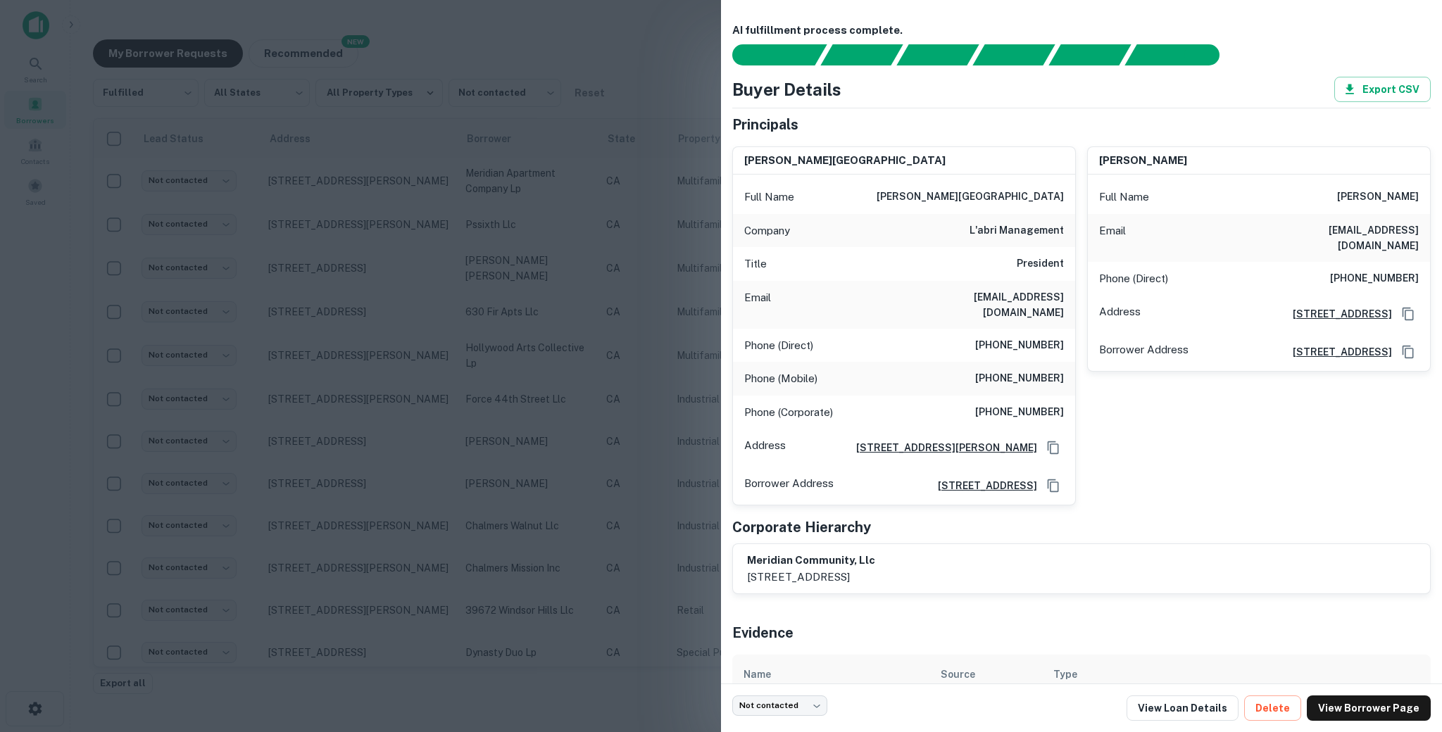
click at [1032, 404] on h6 "[PHONE_NUMBER]" at bounding box center [1019, 412] width 89 height 17
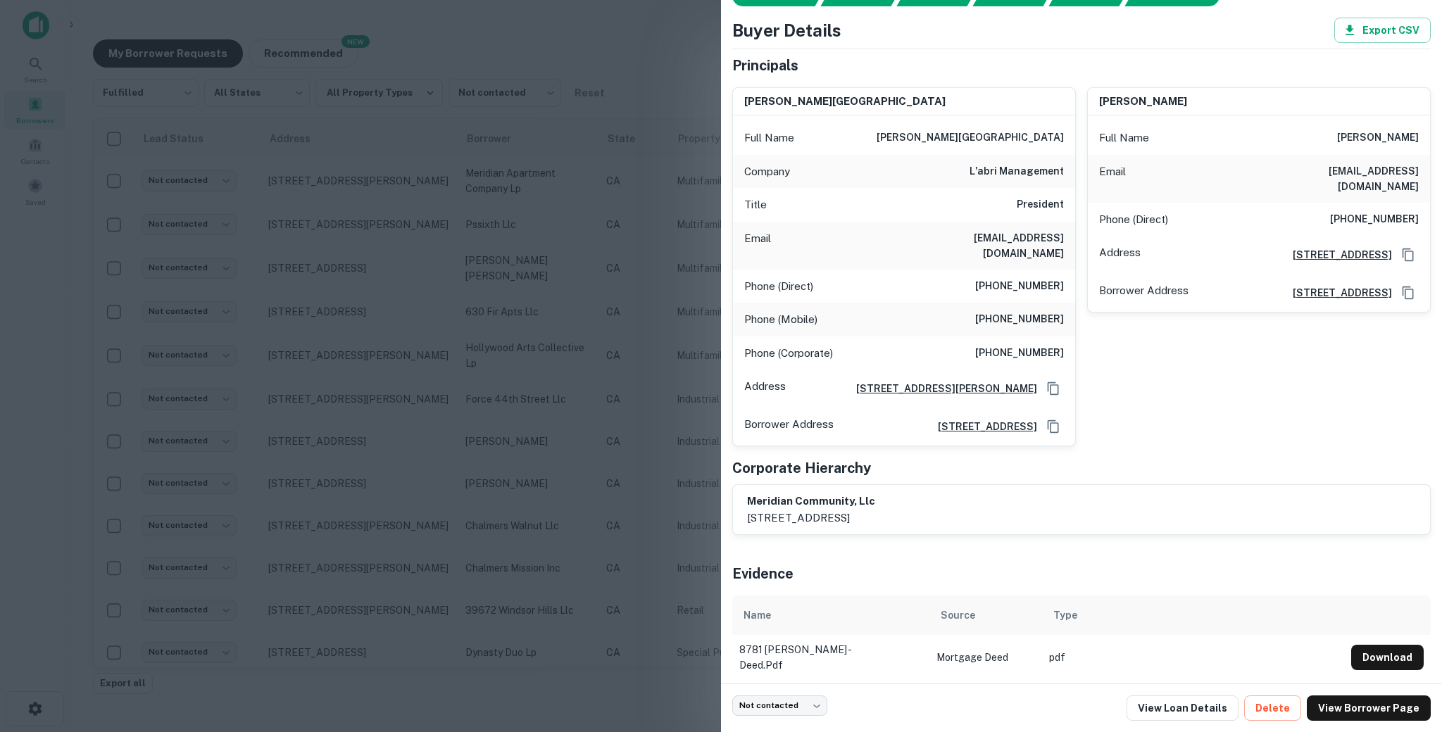
click at [324, 222] on div at bounding box center [721, 366] width 1442 height 732
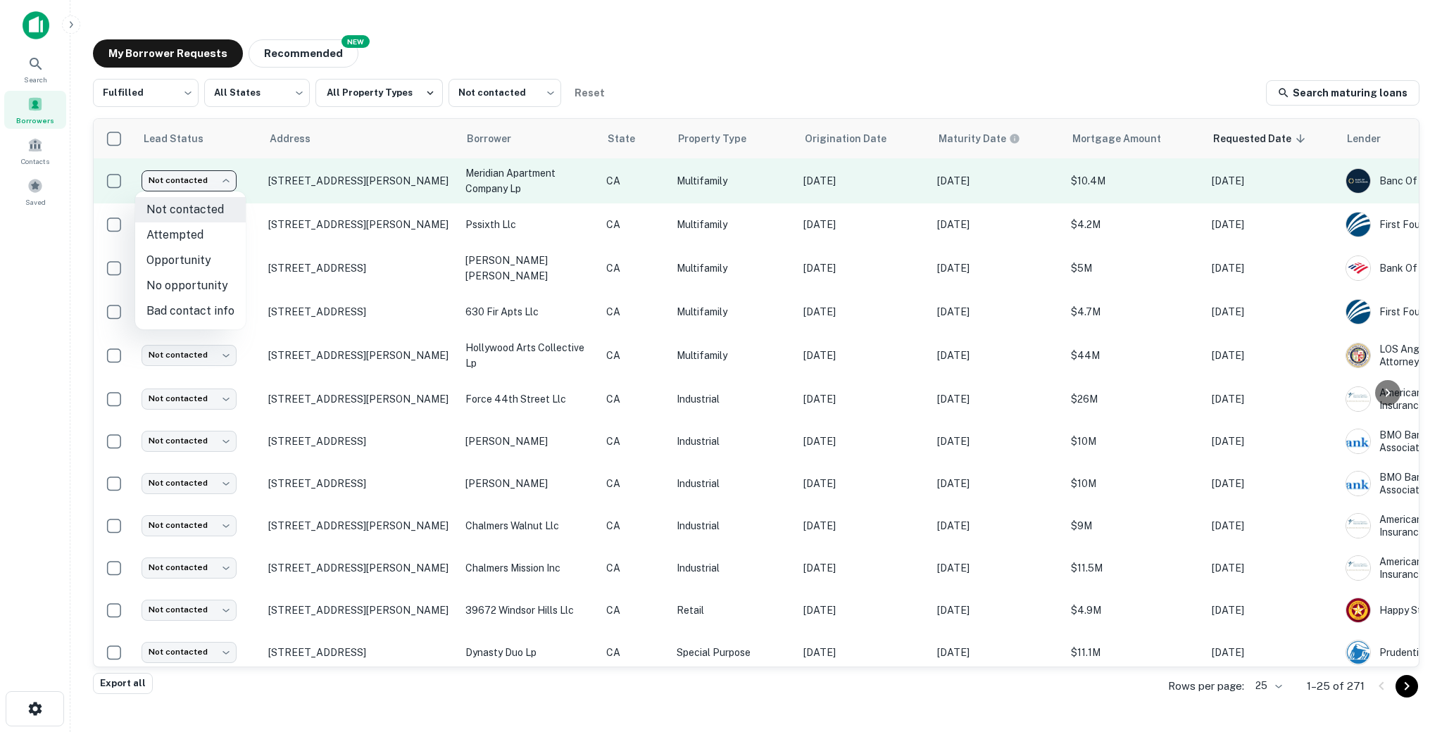
click at [196, 170] on body "Search Borrowers Contacts Saved My Borrower Requests NEW Recommended Fulfilled …" at bounding box center [721, 366] width 1442 height 732
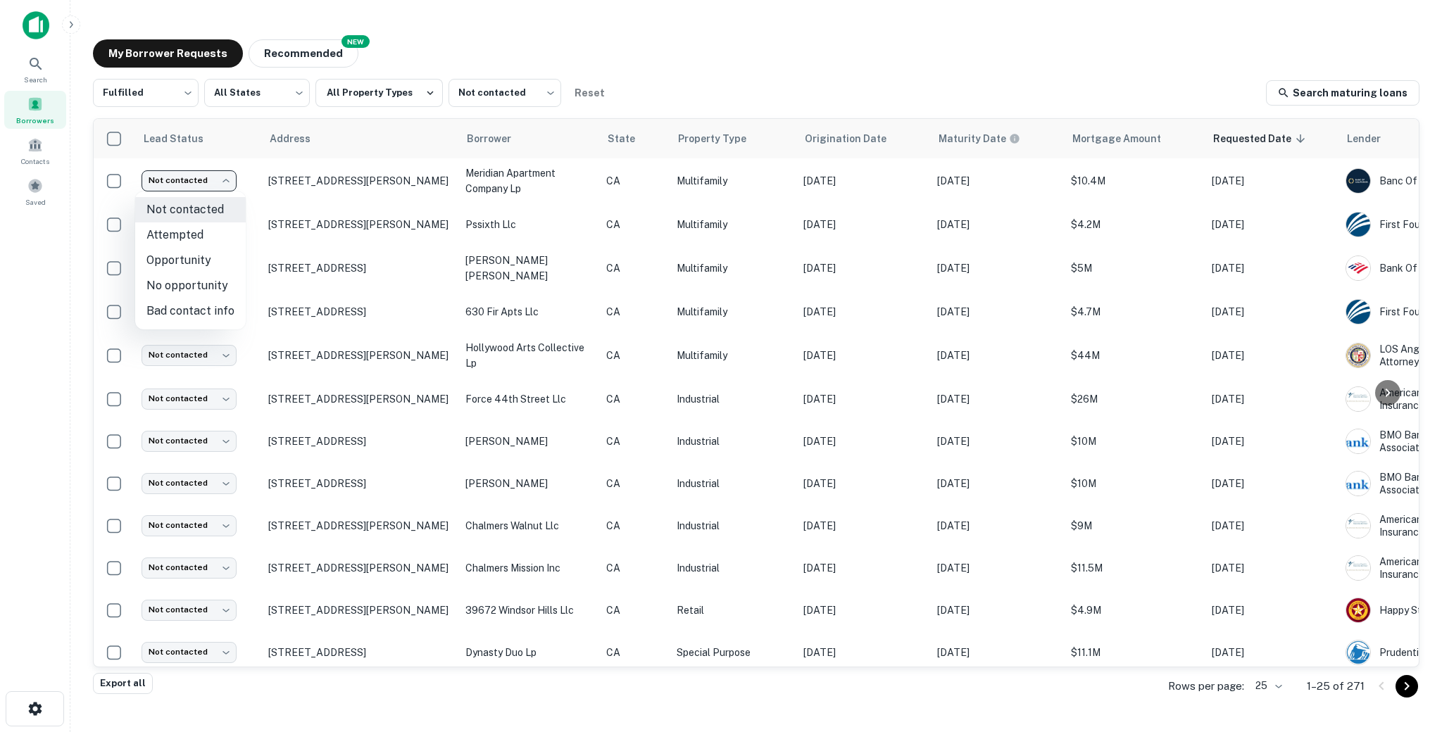
click at [190, 241] on li "Attempted" at bounding box center [190, 234] width 111 height 25
type input "*********"
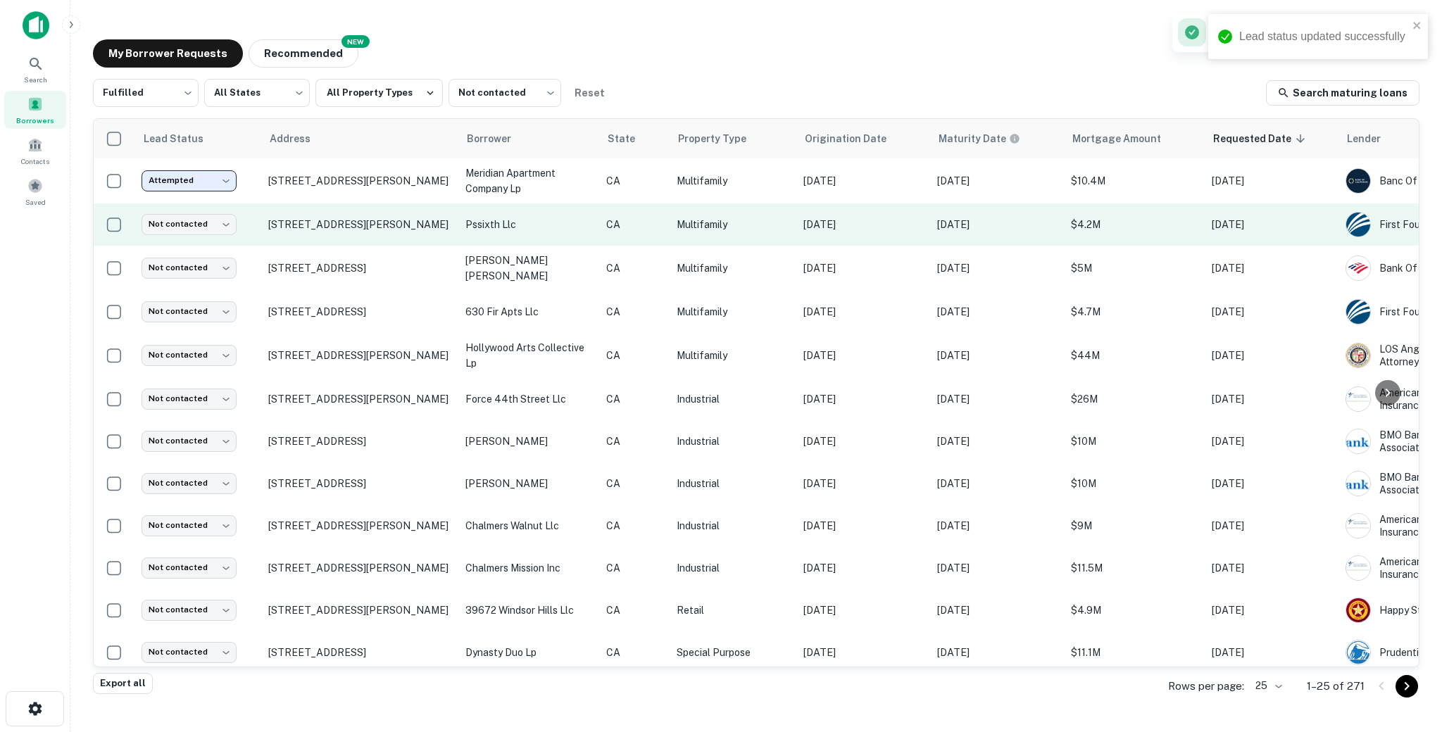
click at [571, 234] on td "pssixth llc" at bounding box center [528, 224] width 141 height 42
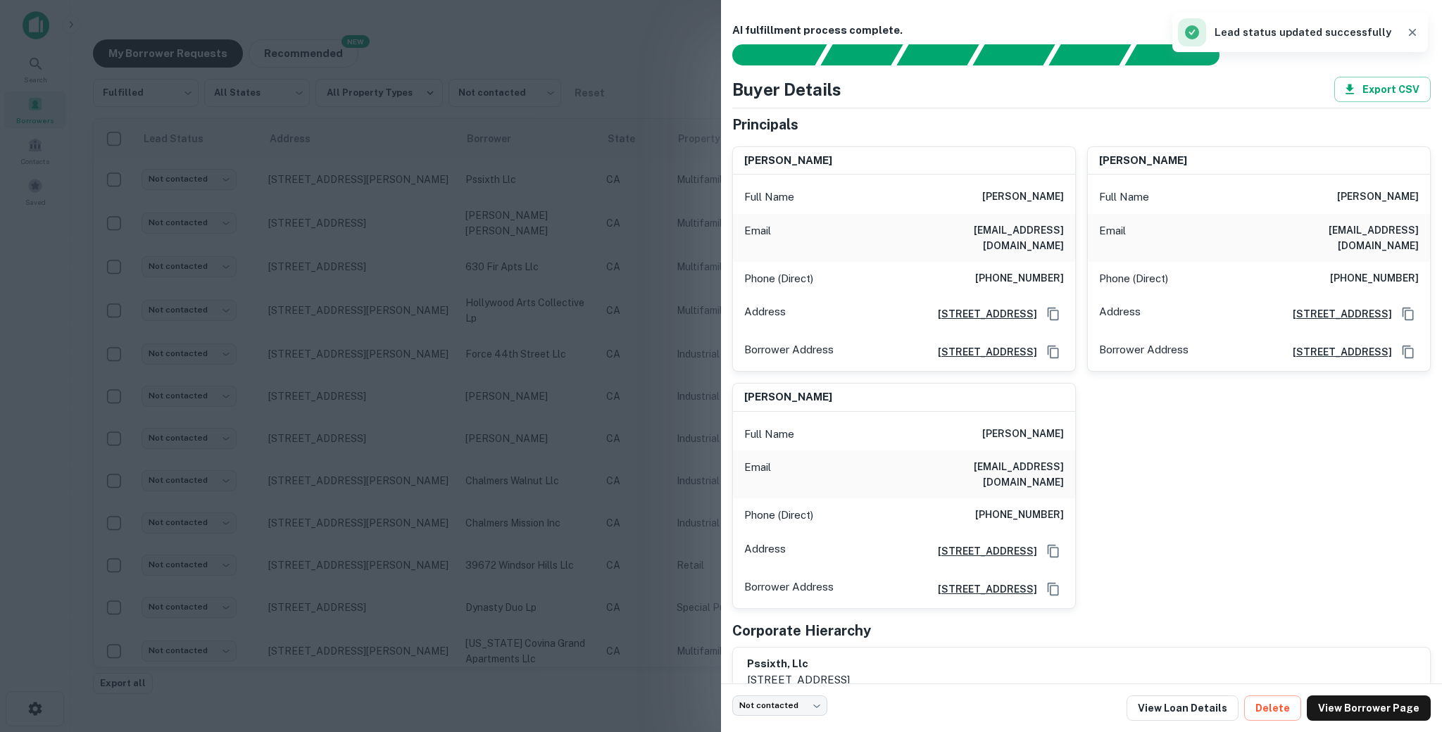
click at [1015, 270] on h6 "[PHONE_NUMBER]" at bounding box center [1019, 278] width 89 height 17
click at [585, 378] on div at bounding box center [721, 366] width 1442 height 732
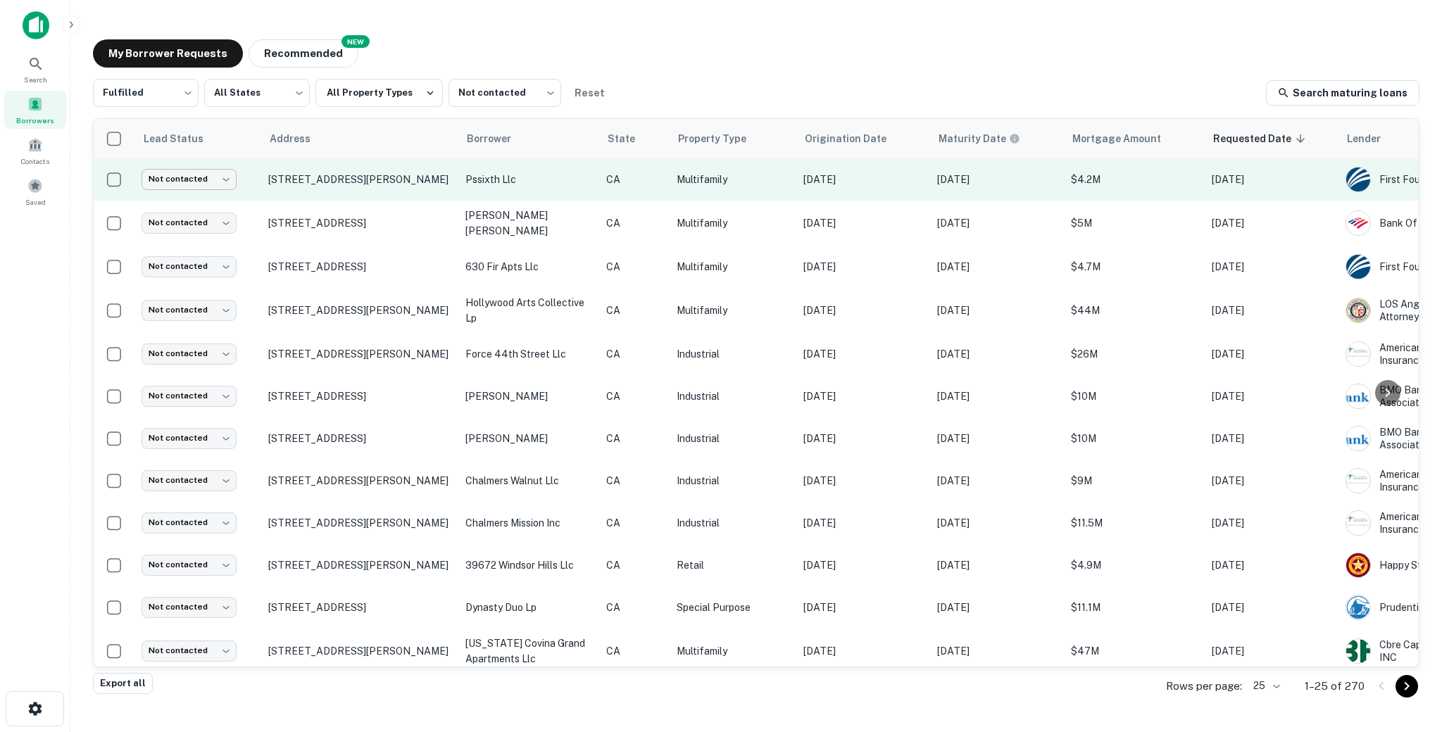
click at [201, 189] on body "Search Borrowers Contacts Saved My Borrower Requests NEW Recommended Fulfilled …" at bounding box center [721, 366] width 1442 height 732
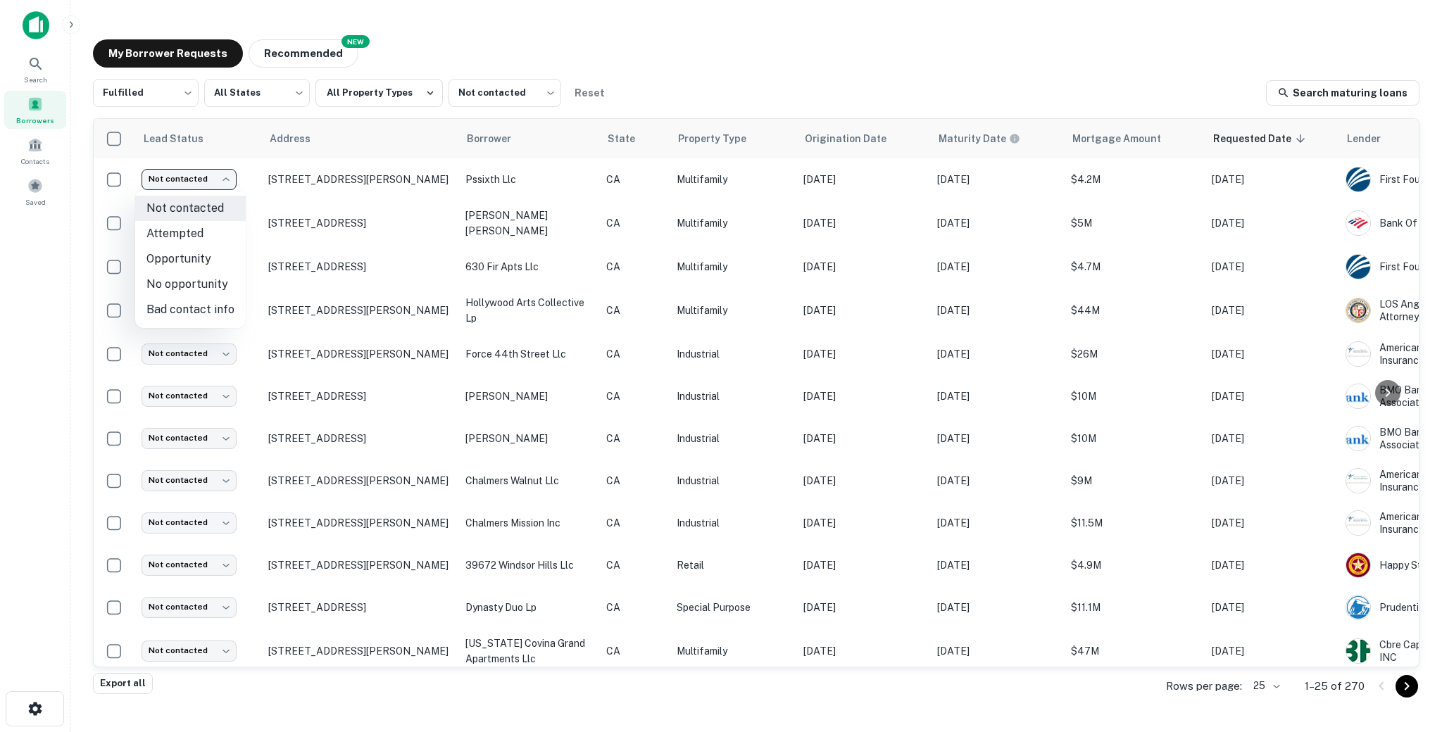
click at [196, 232] on li "Attempted" at bounding box center [190, 233] width 111 height 25
type input "*********"
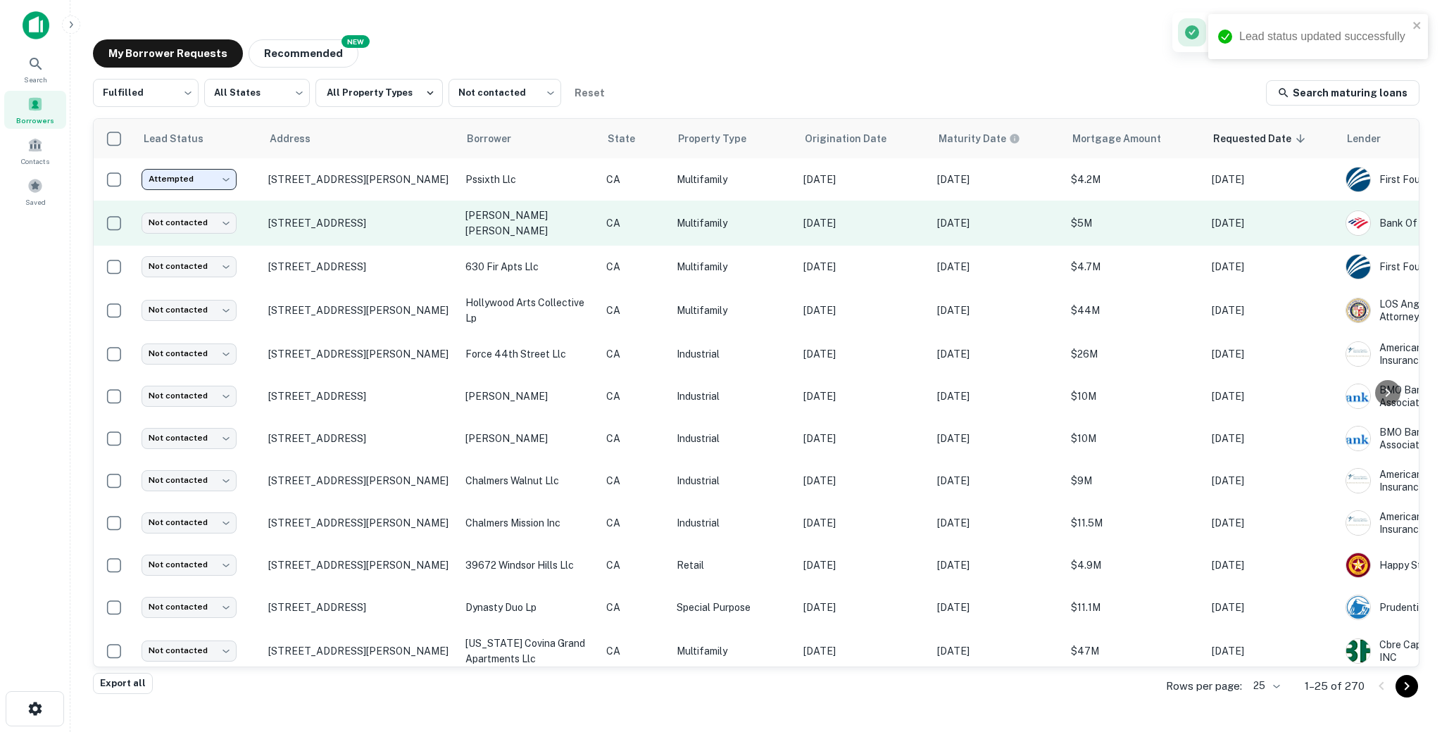
click at [756, 236] on td "Multifamily" at bounding box center [733, 223] width 127 height 45
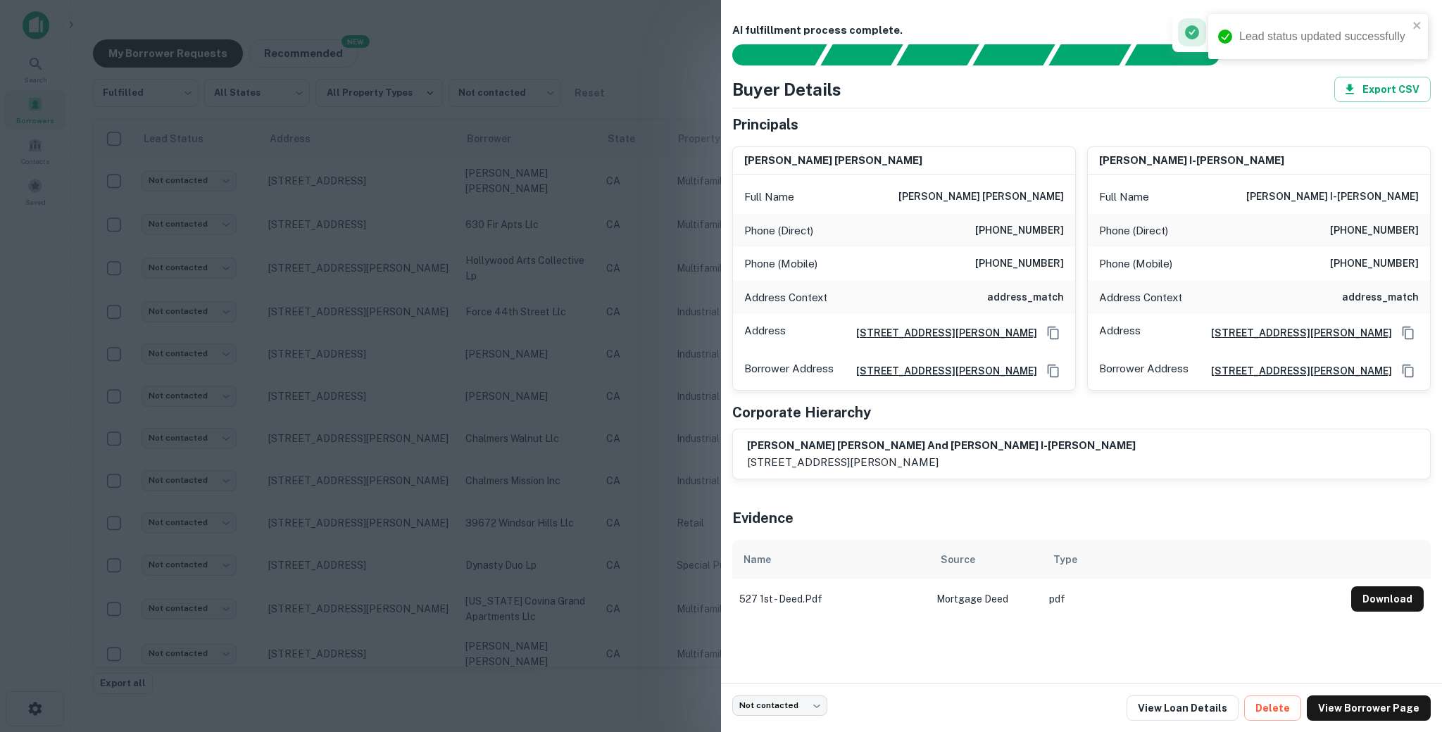
click at [1023, 232] on h6 "[PHONE_NUMBER]" at bounding box center [1019, 230] width 89 height 17
click at [1010, 259] on h6 "[PHONE_NUMBER]" at bounding box center [1019, 264] width 89 height 17
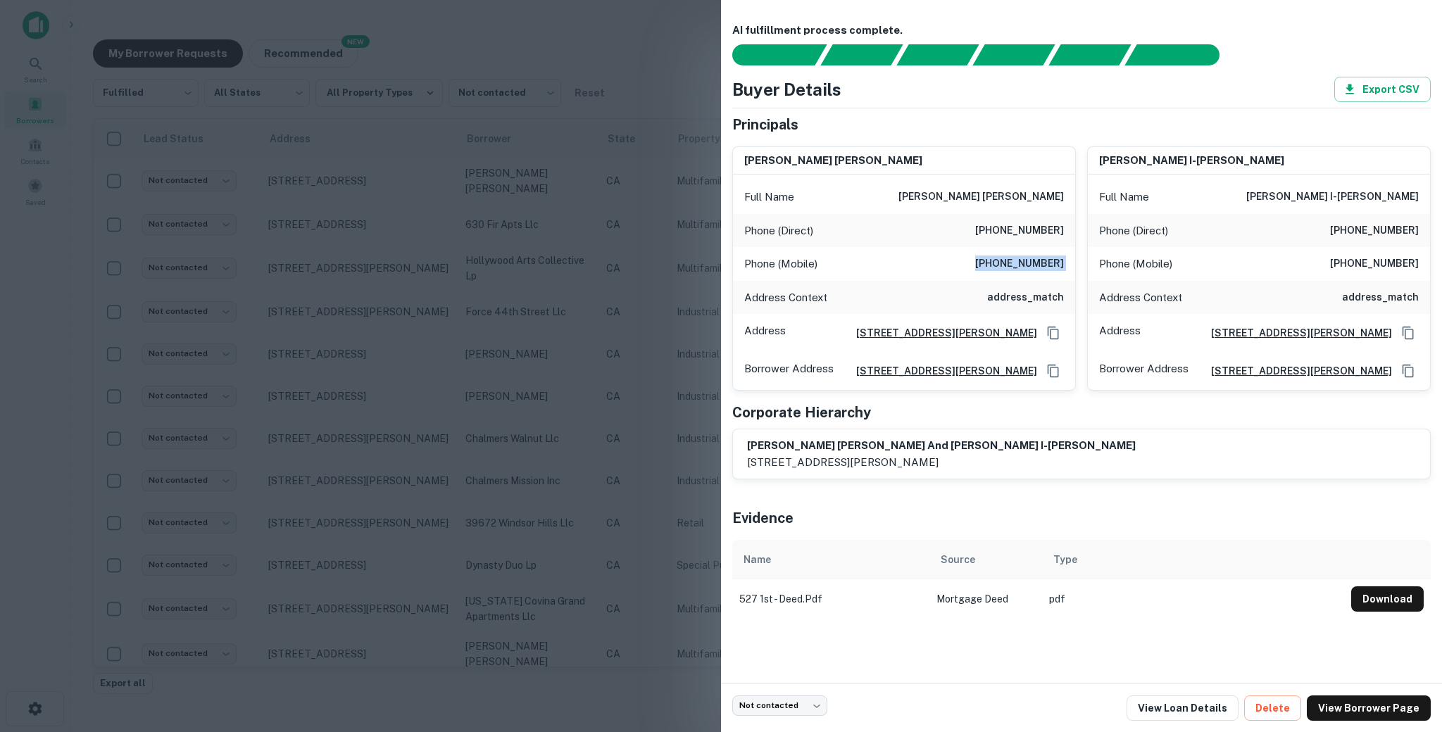
click at [1010, 259] on h6 "[PHONE_NUMBER]" at bounding box center [1019, 264] width 89 height 17
click at [1110, 270] on p "Phone (Mobile)" at bounding box center [1135, 264] width 73 height 17
click at [1022, 263] on h6 "[PHONE_NUMBER]" at bounding box center [1019, 264] width 89 height 17
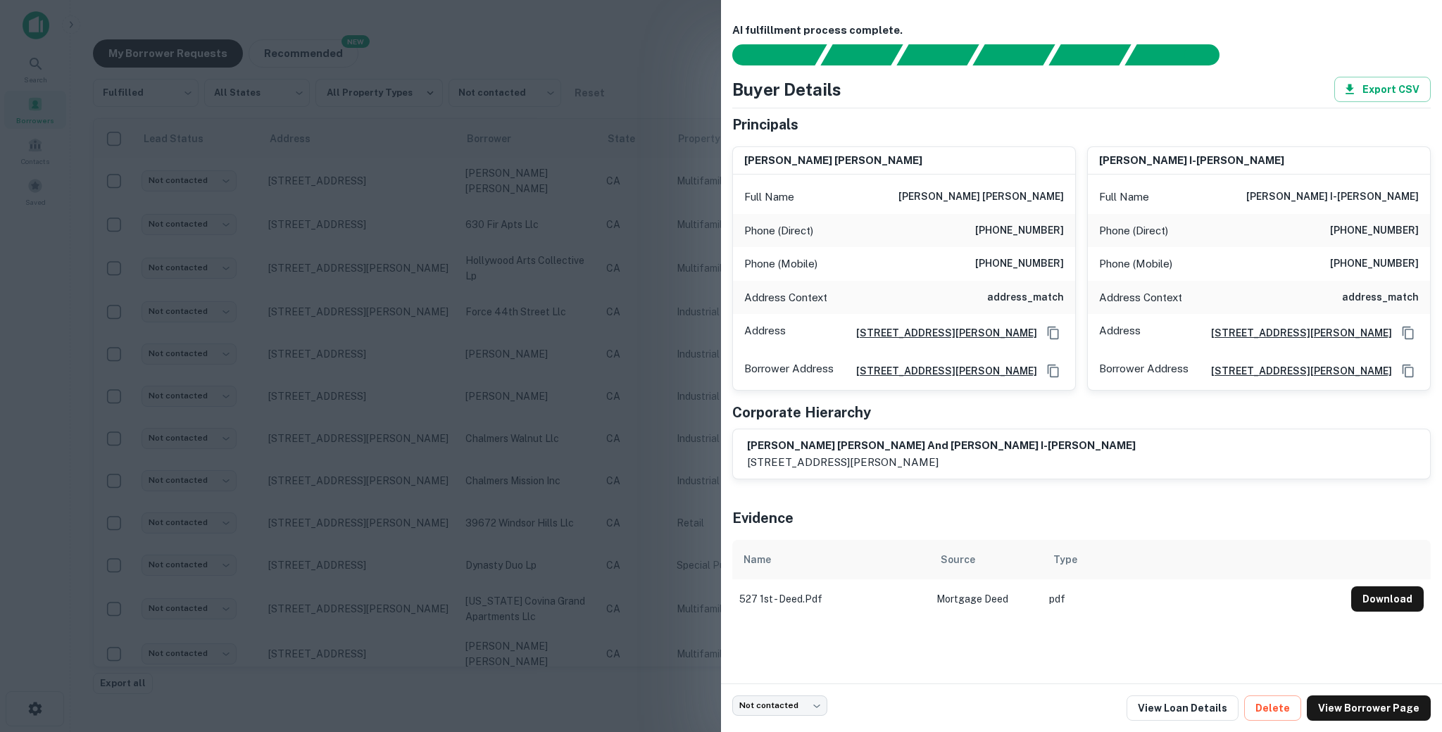
click at [689, 308] on div at bounding box center [721, 366] width 1442 height 732
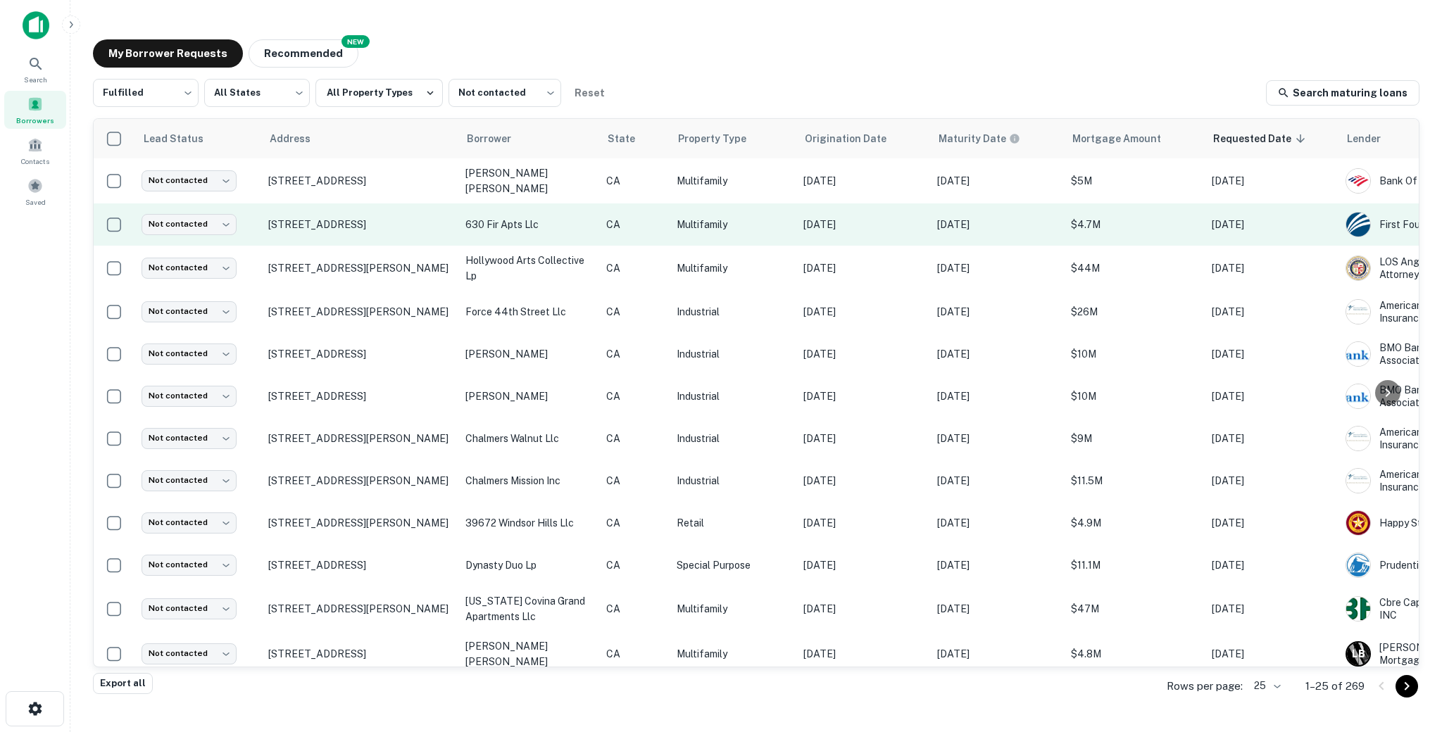
click at [550, 242] on td "630 fir apts llc" at bounding box center [528, 224] width 141 height 42
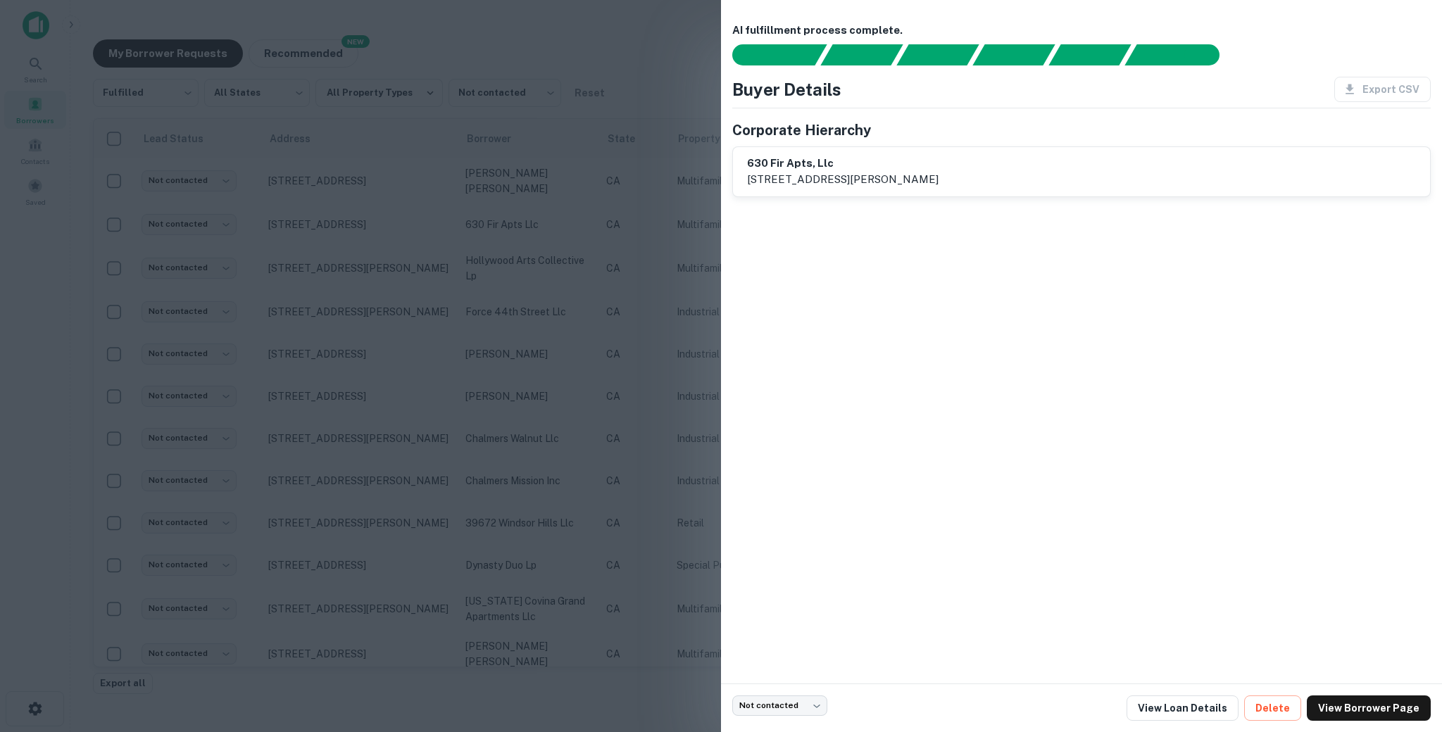
click at [341, 196] on div at bounding box center [721, 366] width 1442 height 732
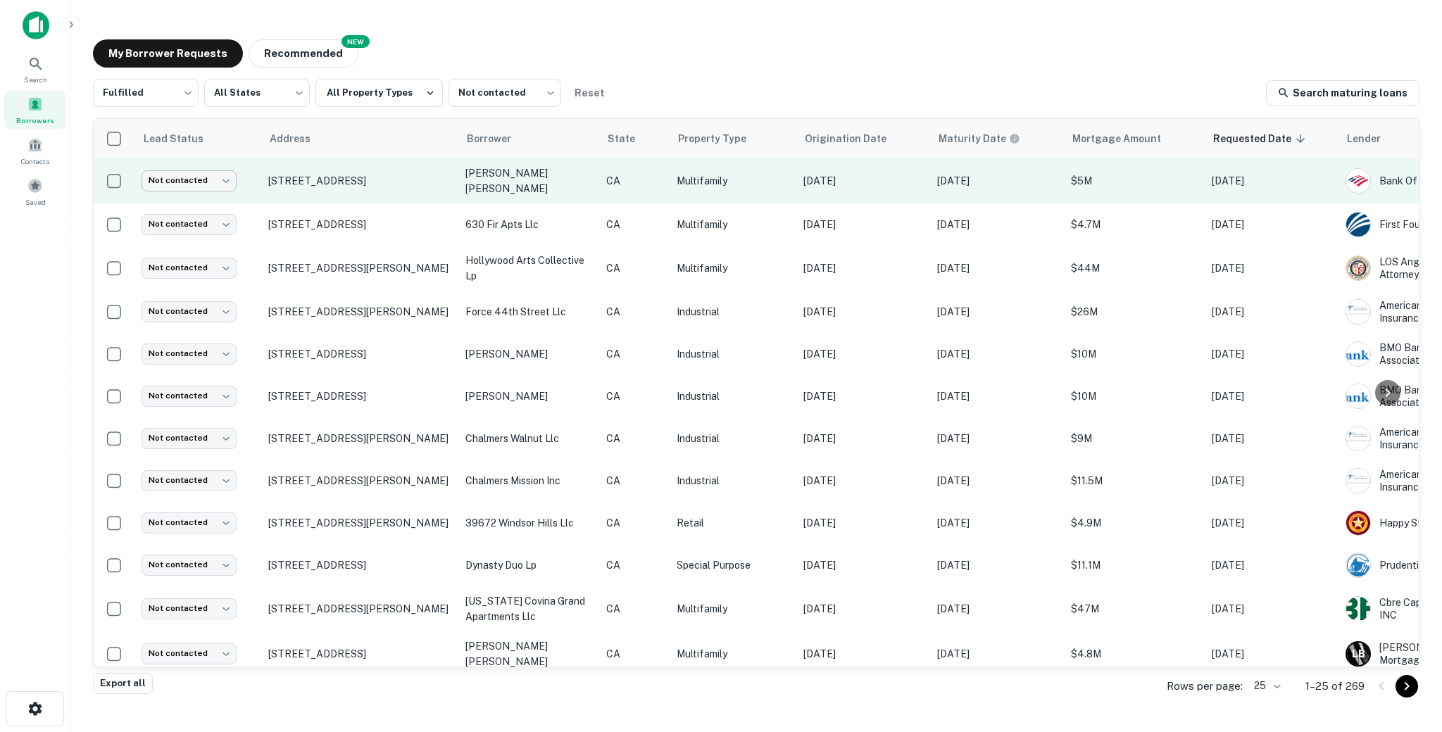
click at [179, 173] on body "Search Borrowers Contacts Saved My Borrower Requests NEW Recommended Fulfilled …" at bounding box center [721, 366] width 1442 height 732
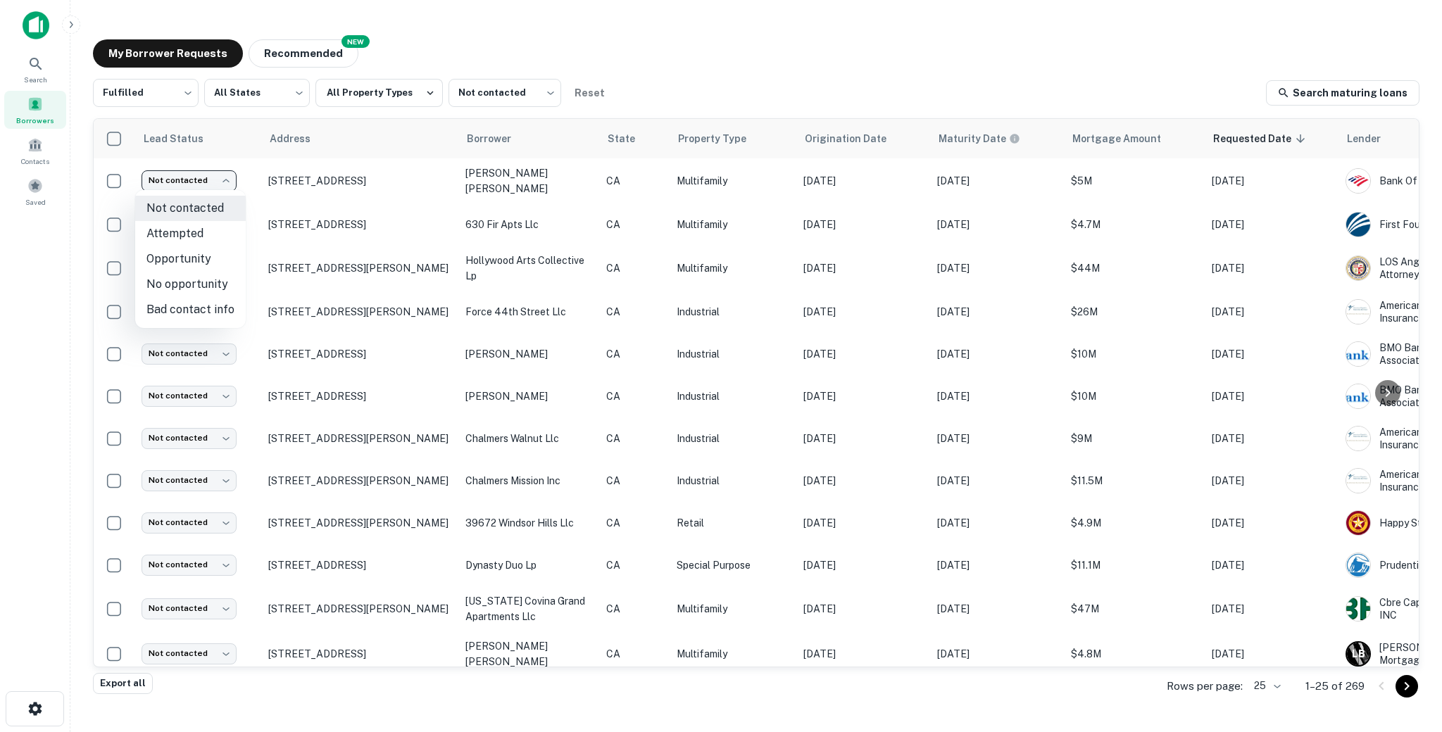
click at [626, 41] on div at bounding box center [721, 366] width 1442 height 732
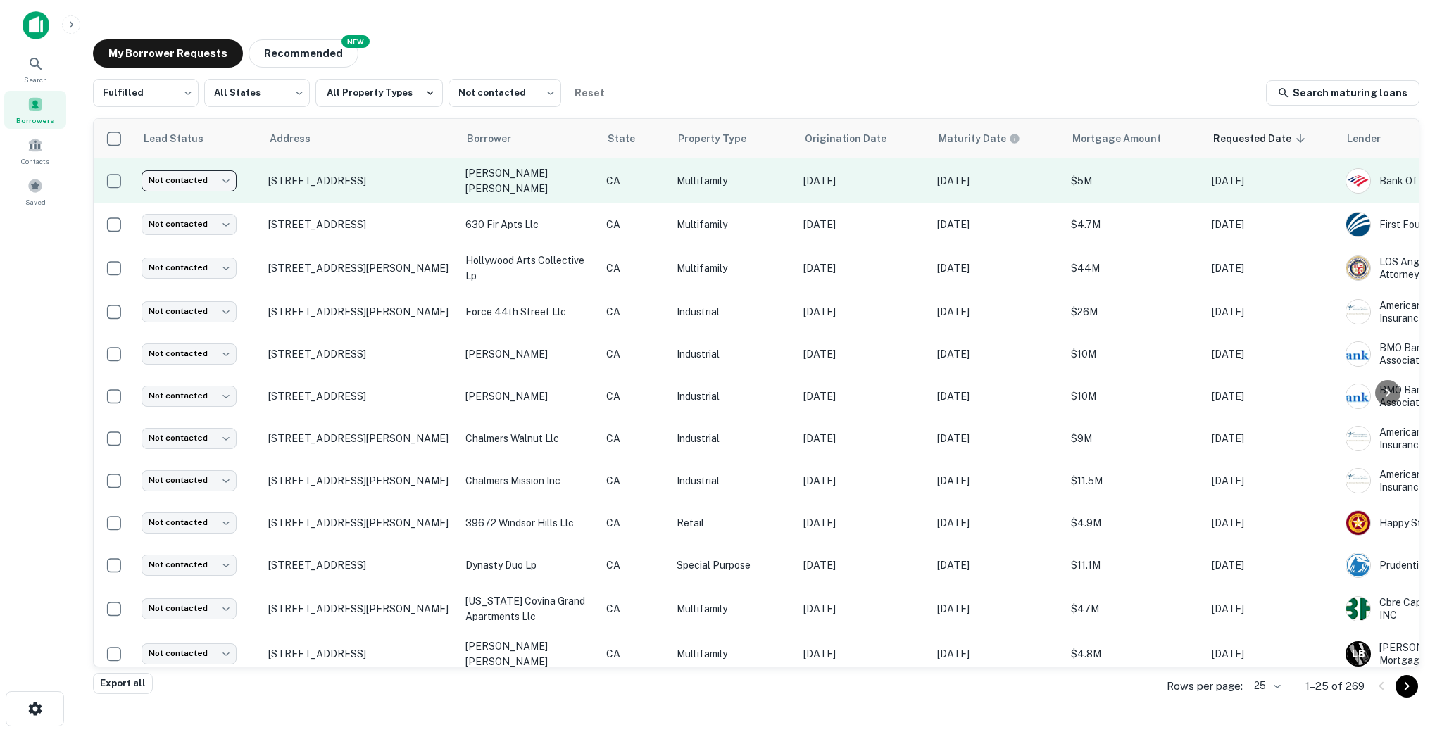
click at [161, 182] on body "Search Borrowers Contacts Saved My Borrower Requests NEW Recommended Fulfilled …" at bounding box center [721, 366] width 1442 height 732
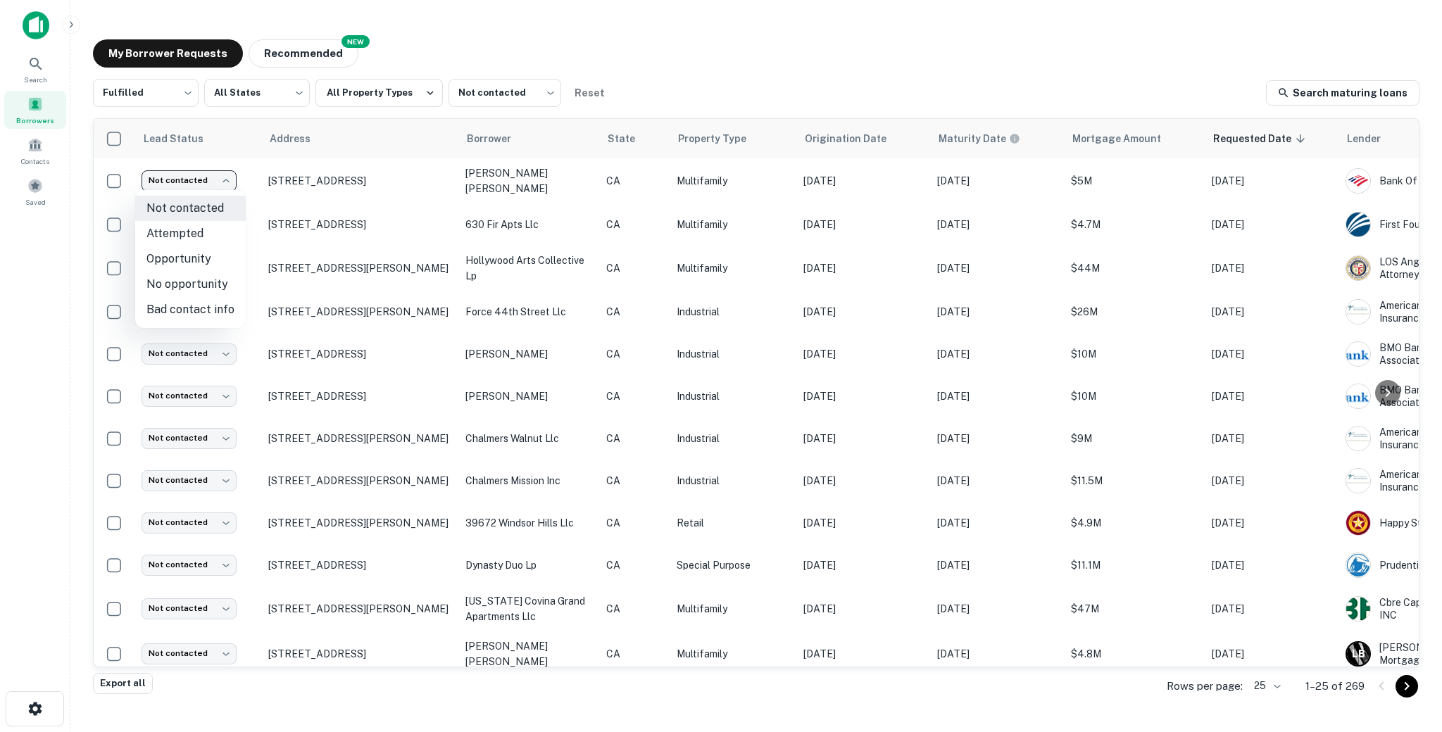
click at [182, 231] on li "Attempted" at bounding box center [190, 233] width 111 height 25
type input "*********"
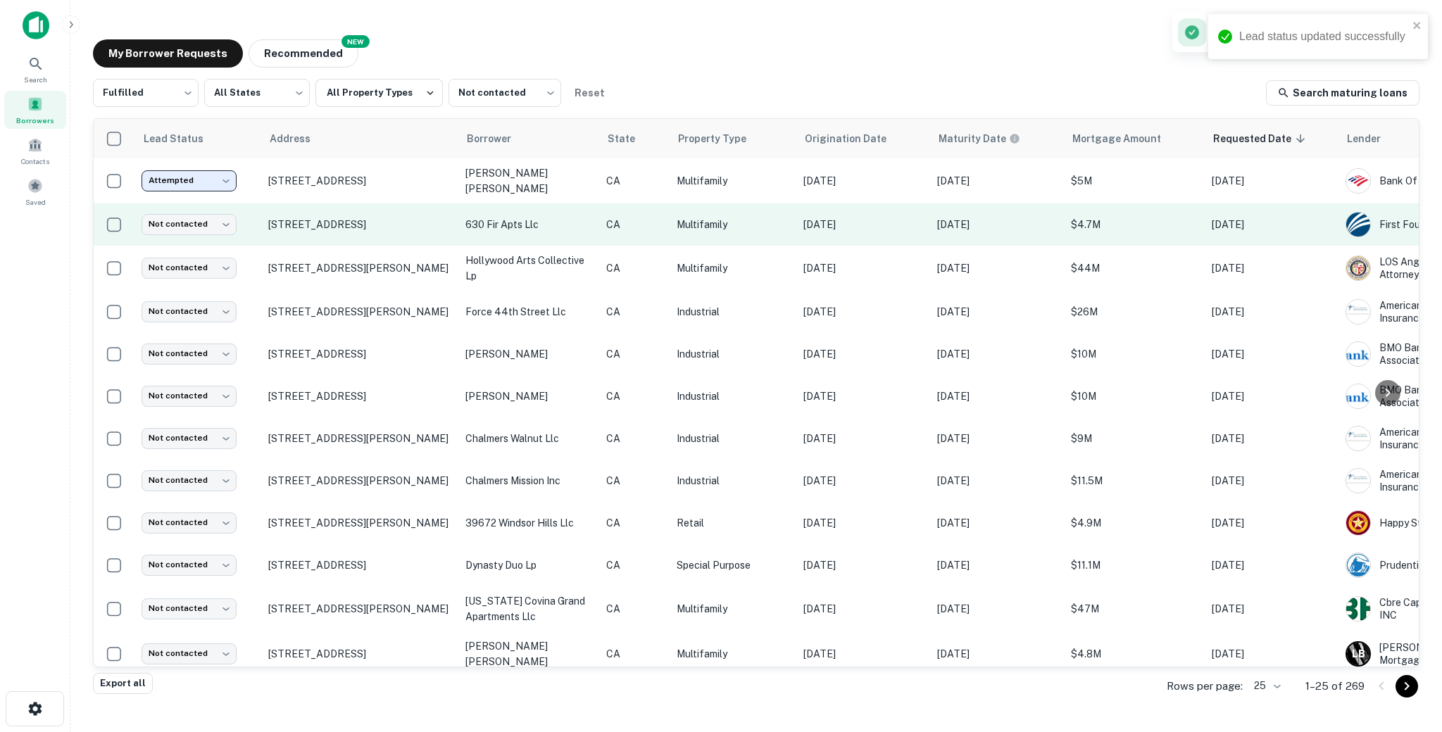
click at [641, 229] on p "CA" at bounding box center [634, 224] width 56 height 15
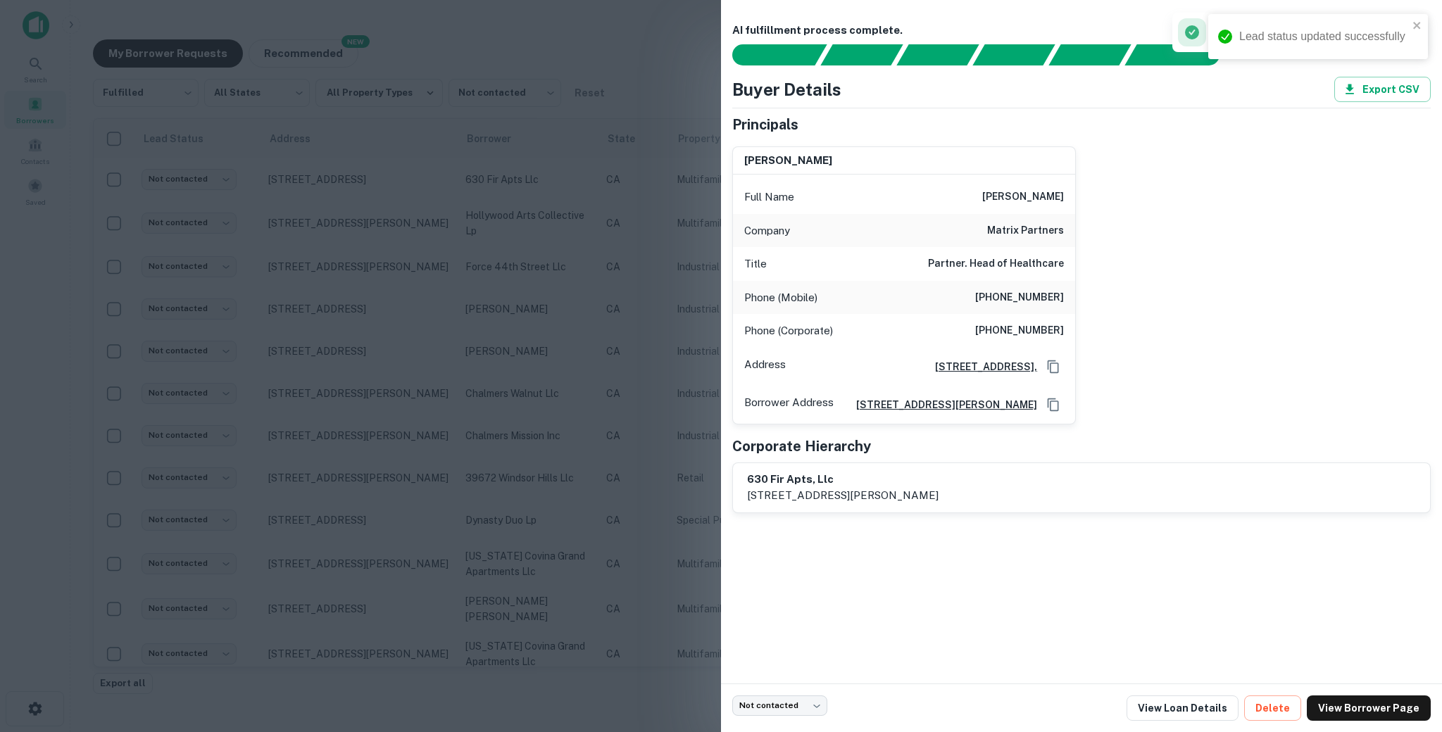
click at [1020, 330] on h6 "[PHONE_NUMBER]" at bounding box center [1019, 330] width 89 height 17
click at [465, 501] on div at bounding box center [721, 366] width 1442 height 732
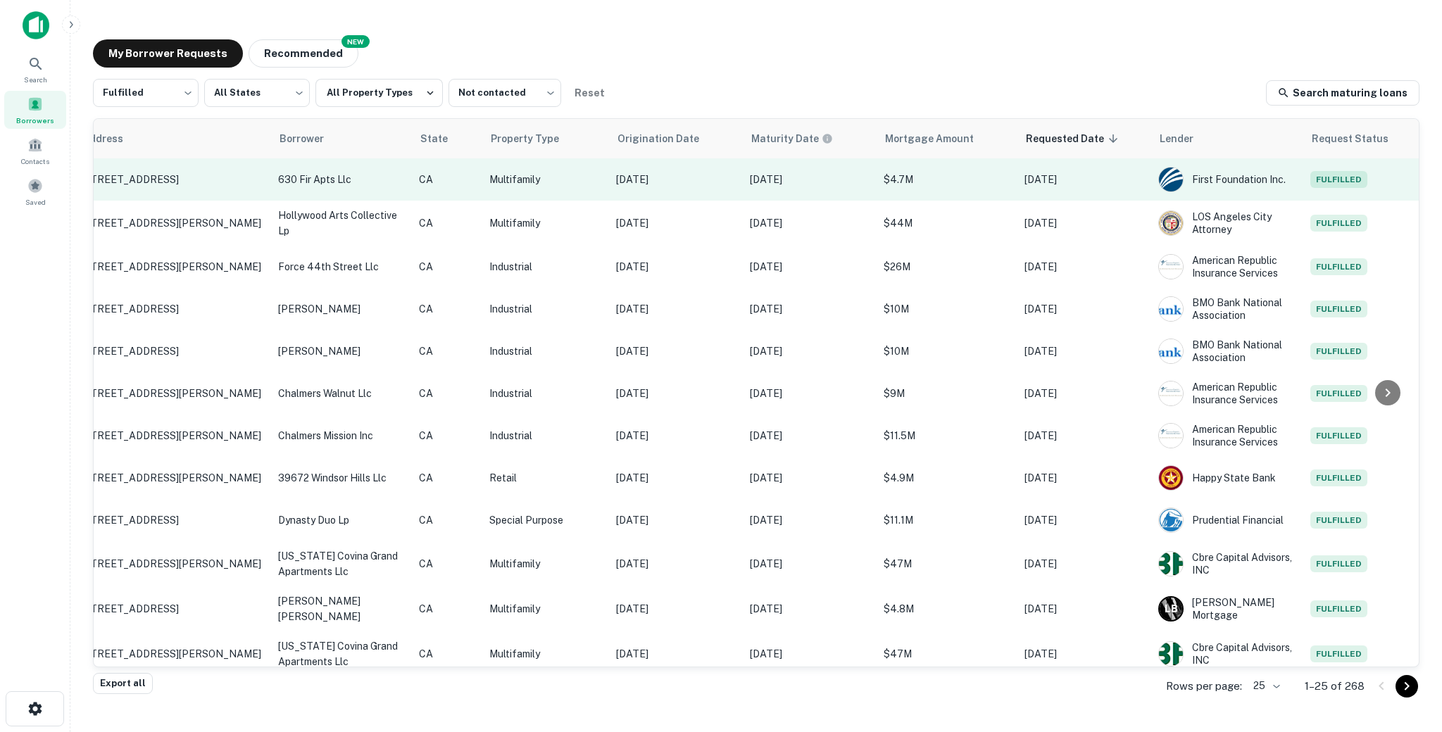
scroll to position [0, 0]
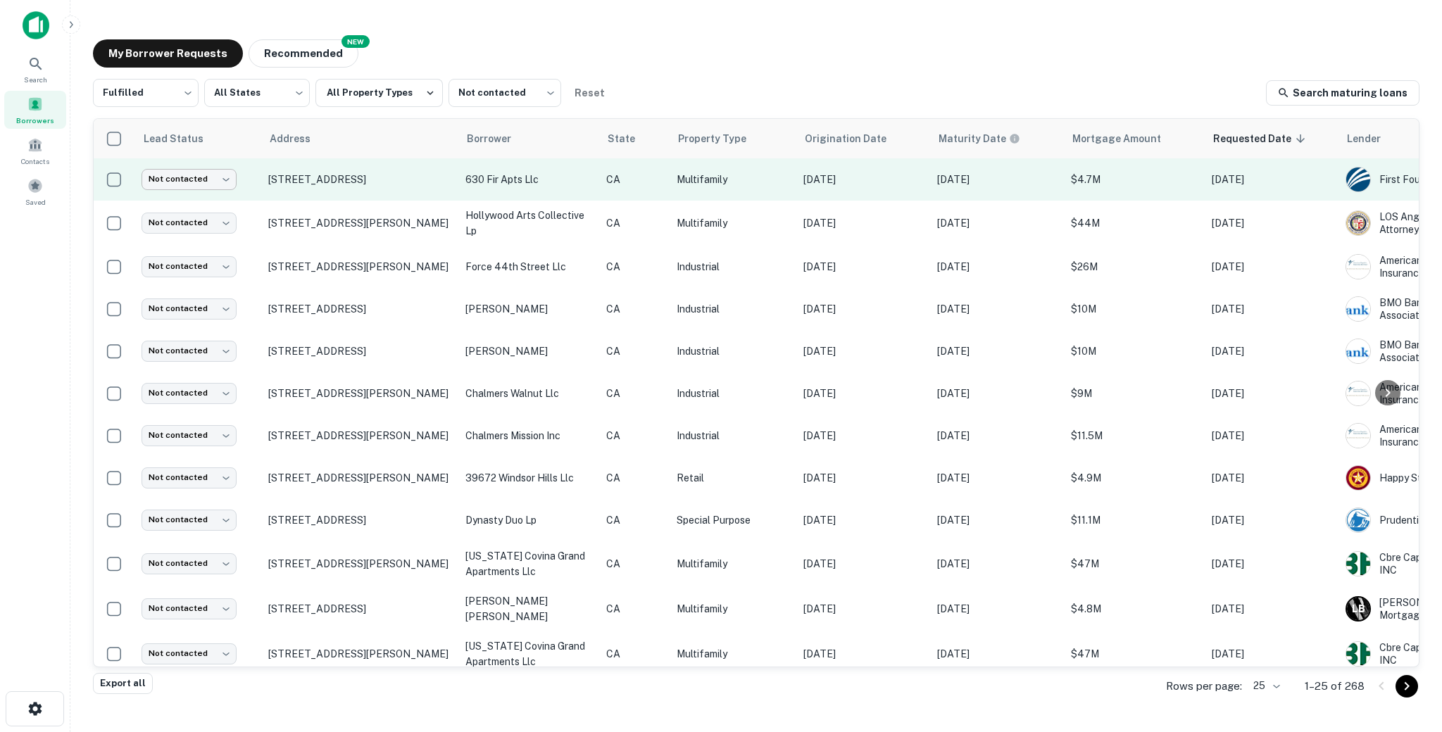
click at [177, 180] on body "Search Borrowers Contacts Saved My Borrower Requests NEW Recommended Fulfilled …" at bounding box center [721, 366] width 1442 height 732
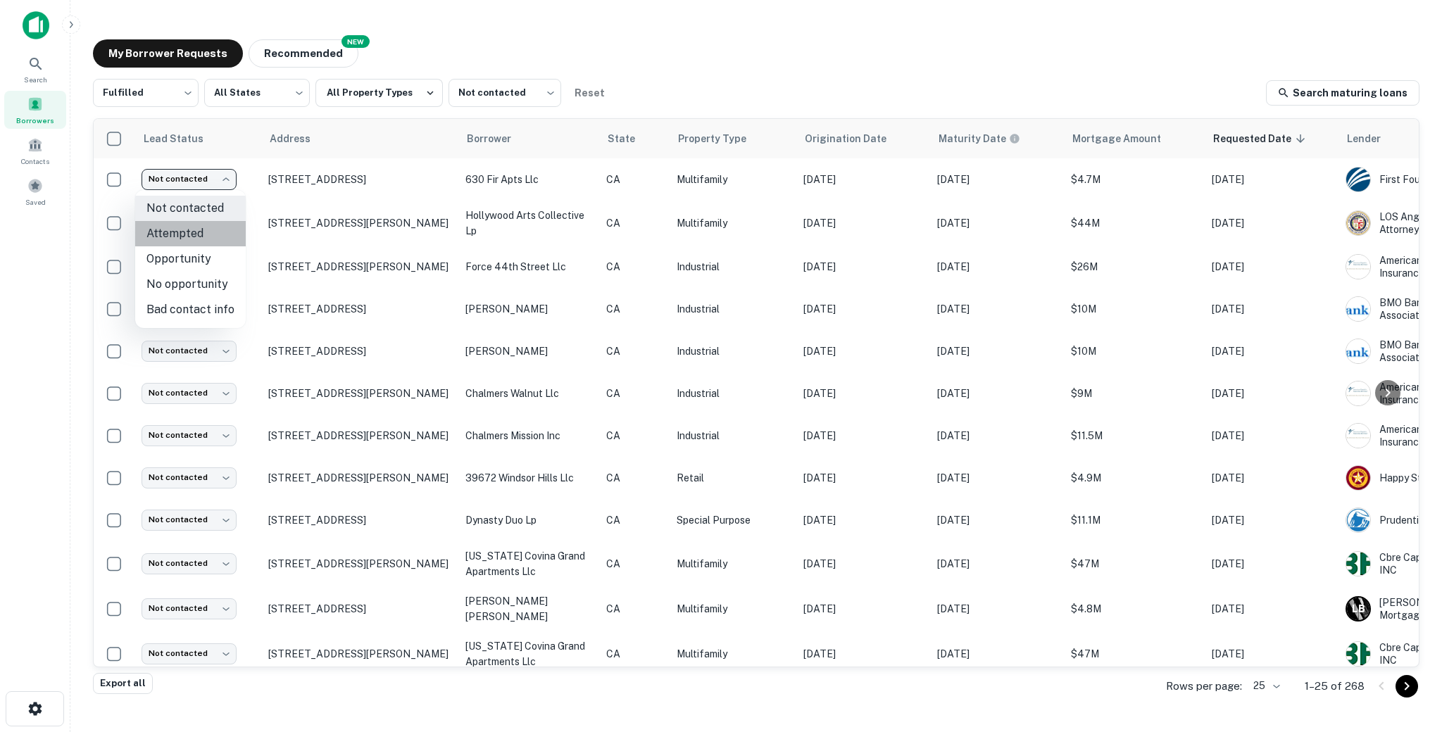
click at [193, 237] on li "Attempted" at bounding box center [190, 233] width 111 height 25
type input "*********"
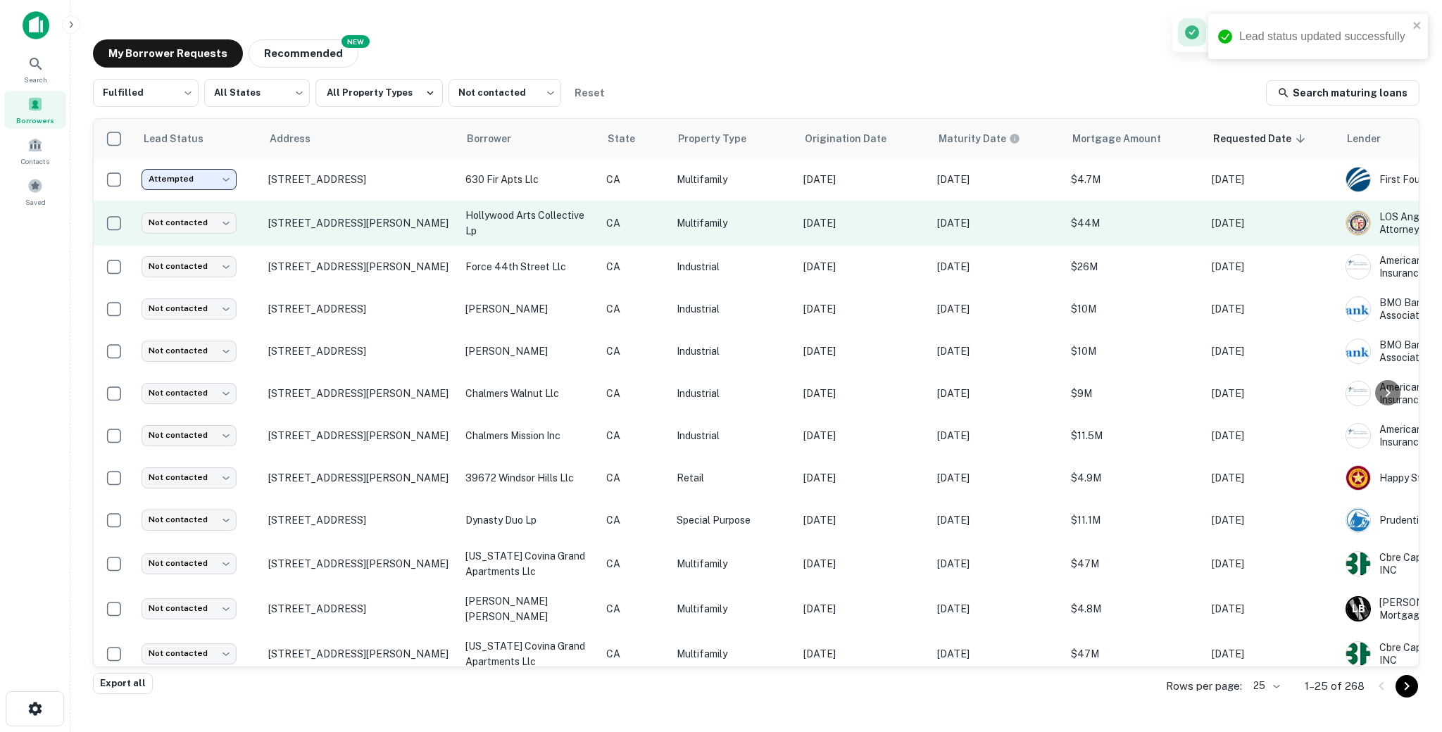
click at [757, 238] on td "Multifamily" at bounding box center [733, 223] width 127 height 45
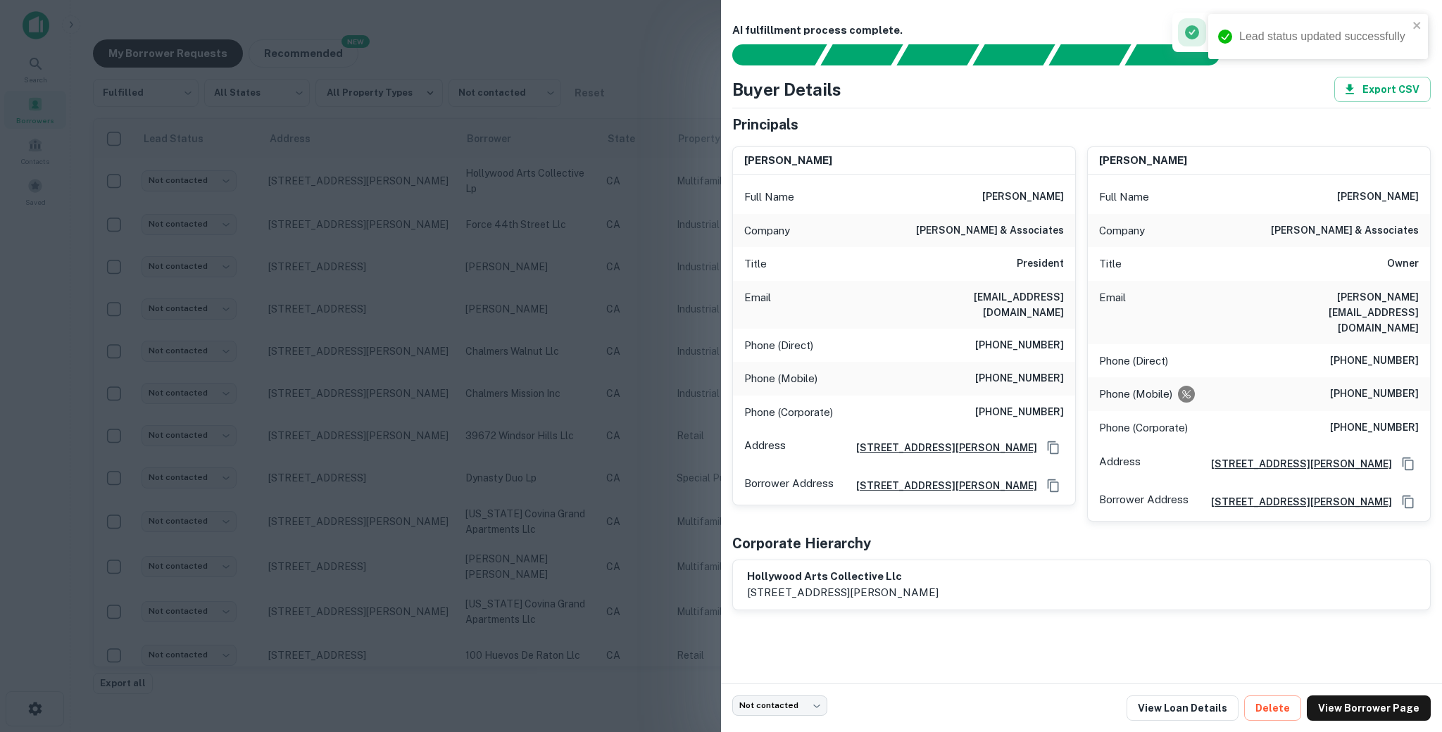
click at [1014, 337] on h6 "[PHONE_NUMBER]" at bounding box center [1019, 345] width 89 height 17
click at [1019, 370] on h6 "[PHONE_NUMBER]" at bounding box center [1019, 378] width 89 height 17
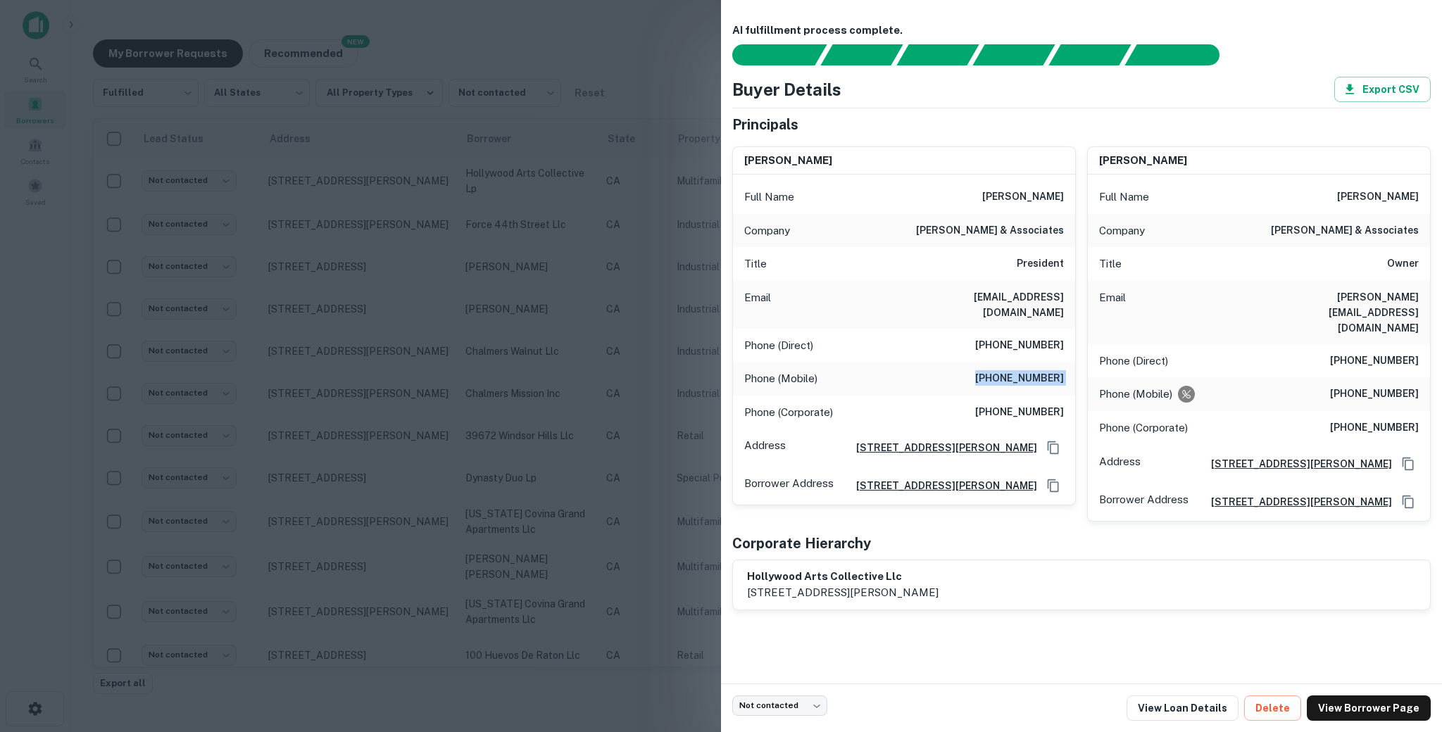
click at [1019, 370] on h6 "[PHONE_NUMBER]" at bounding box center [1019, 378] width 89 height 17
click at [1014, 196] on h6 "[PERSON_NAME]" at bounding box center [1023, 197] width 82 height 17
click at [1000, 195] on div "Full Name [PERSON_NAME]" at bounding box center [904, 197] width 342 height 34
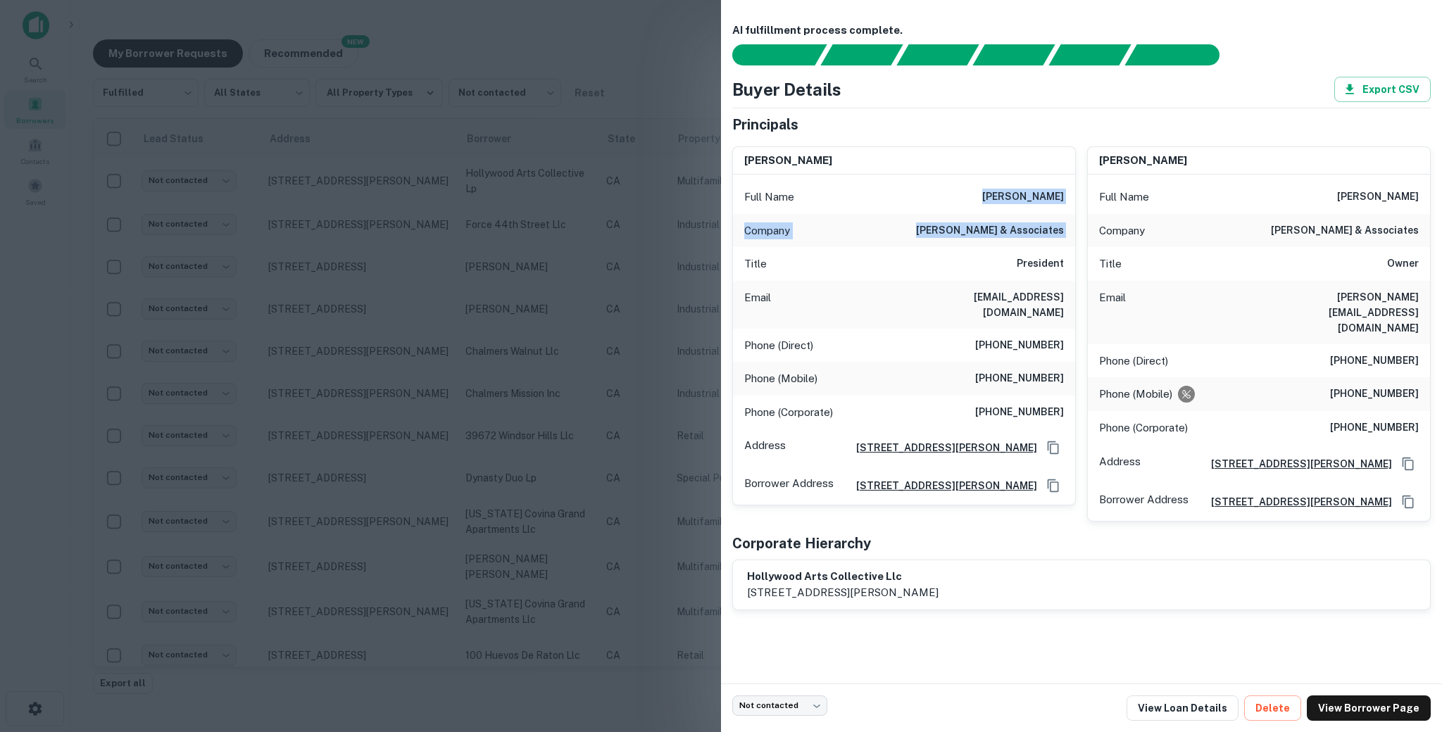
drag, startPoint x: 1000, startPoint y: 195, endPoint x: 1062, endPoint y: 230, distance: 70.9
click at [1062, 230] on div "Full Name [PERSON_NAME] Company [PERSON_NAME] & associates Title President [PER…" at bounding box center [904, 340] width 342 height 330
click at [1027, 370] on h6 "[PHONE_NUMBER]" at bounding box center [1019, 378] width 89 height 17
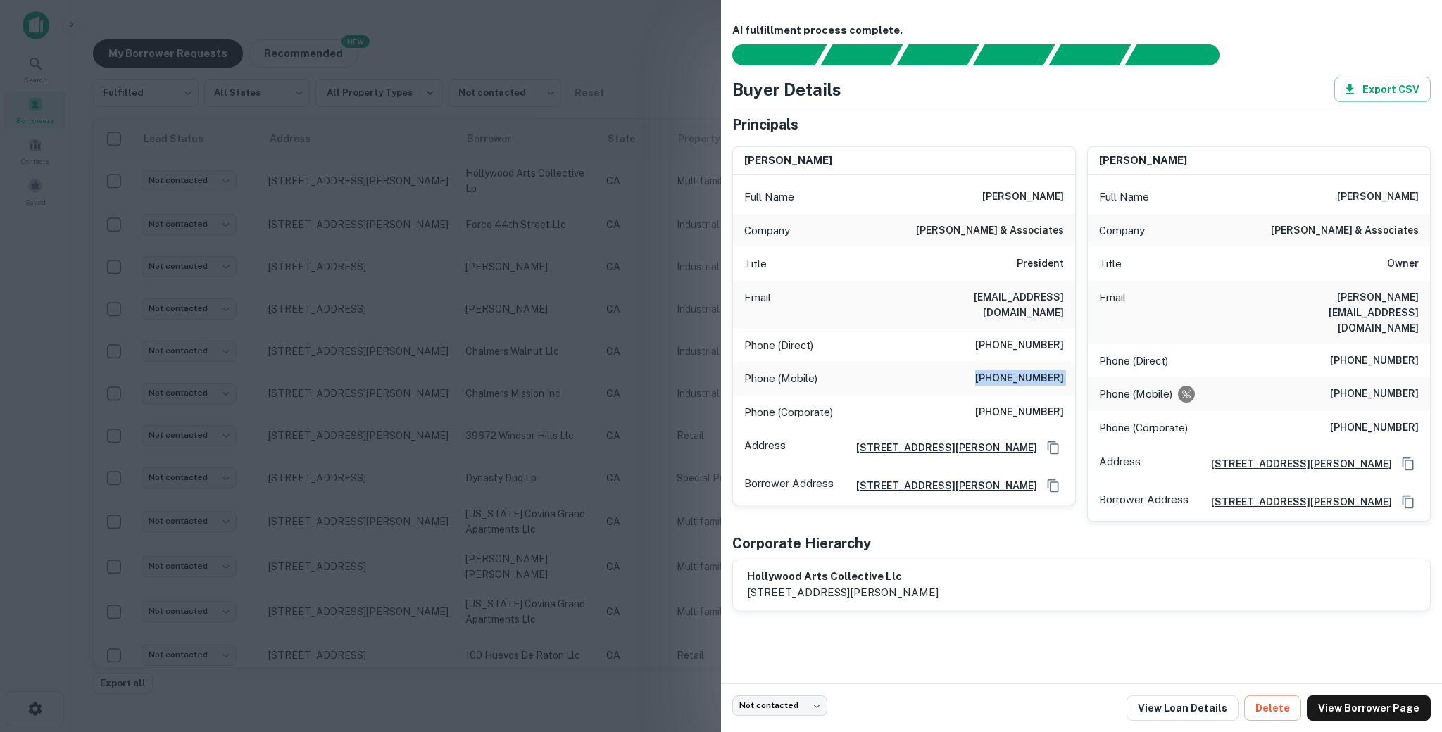
click at [1027, 404] on h6 "[PHONE_NUMBER]" at bounding box center [1019, 412] width 89 height 17
click at [1396, 386] on h6 "[PHONE_NUMBER]" at bounding box center [1374, 394] width 89 height 17
click at [1376, 353] on h6 "[PHONE_NUMBER]" at bounding box center [1374, 361] width 89 height 17
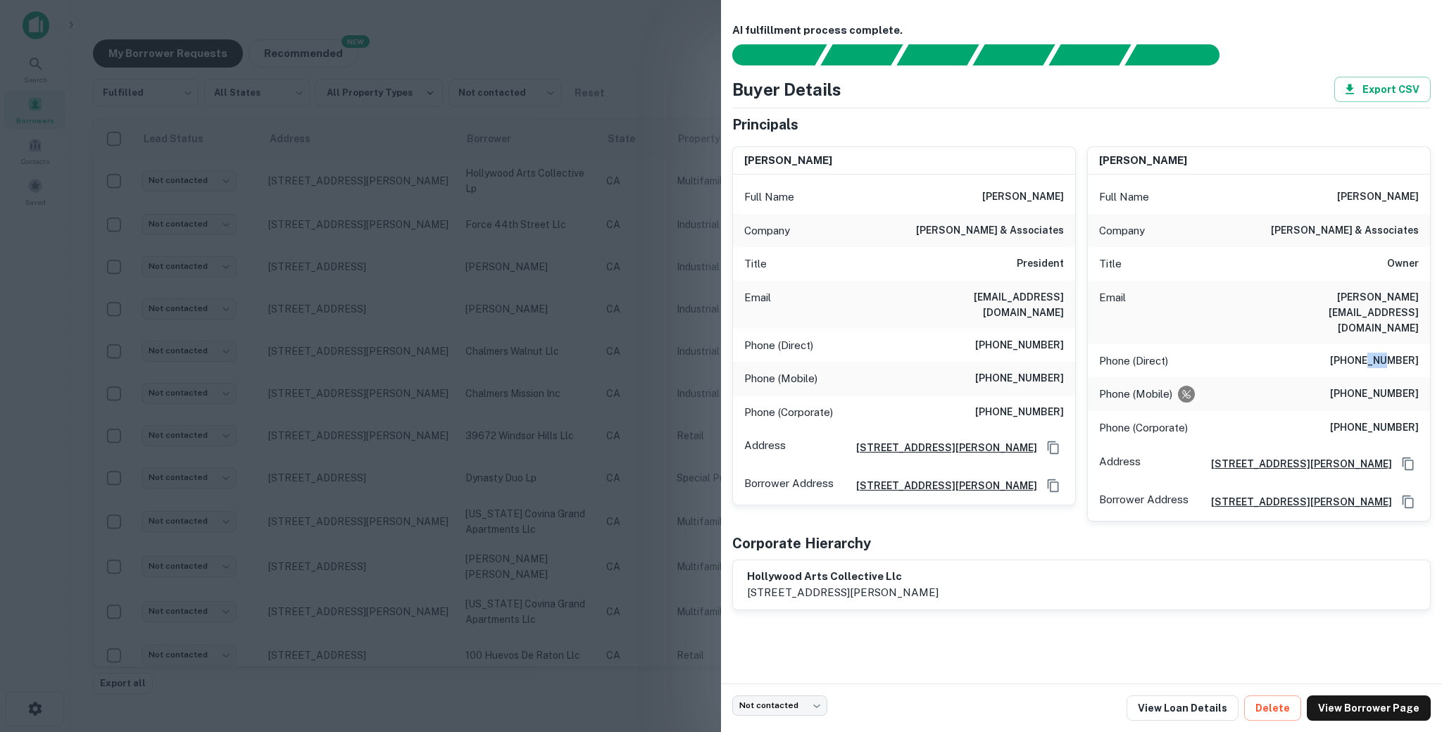
click at [1376, 353] on h6 "[PHONE_NUMBER]" at bounding box center [1374, 361] width 89 height 17
click at [1345, 205] on div "Full Name [PERSON_NAME]" at bounding box center [1259, 197] width 342 height 34
drag, startPoint x: 1336, startPoint y: 198, endPoint x: 1423, endPoint y: 232, distance: 93.0
click at [1423, 232] on div "Full Name [PERSON_NAME] Company [PERSON_NAME] & associates Title Owner Email [P…" at bounding box center [1259, 348] width 342 height 346
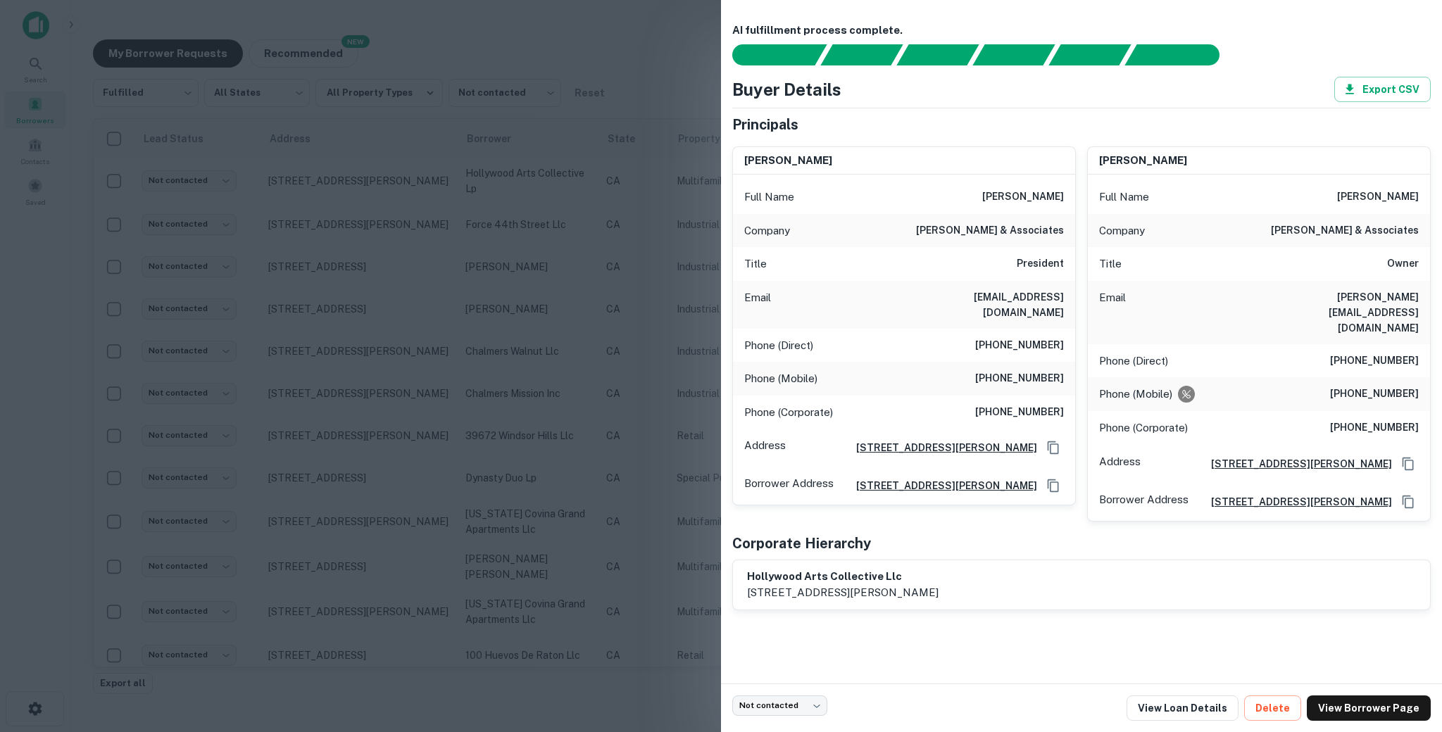
click at [1379, 386] on h6 "[PHONE_NUMBER]" at bounding box center [1374, 394] width 89 height 17
click at [1351, 190] on h6 "[PERSON_NAME]" at bounding box center [1378, 197] width 82 height 17
drag, startPoint x: 1340, startPoint y: 192, endPoint x: 1422, endPoint y: 192, distance: 82.4
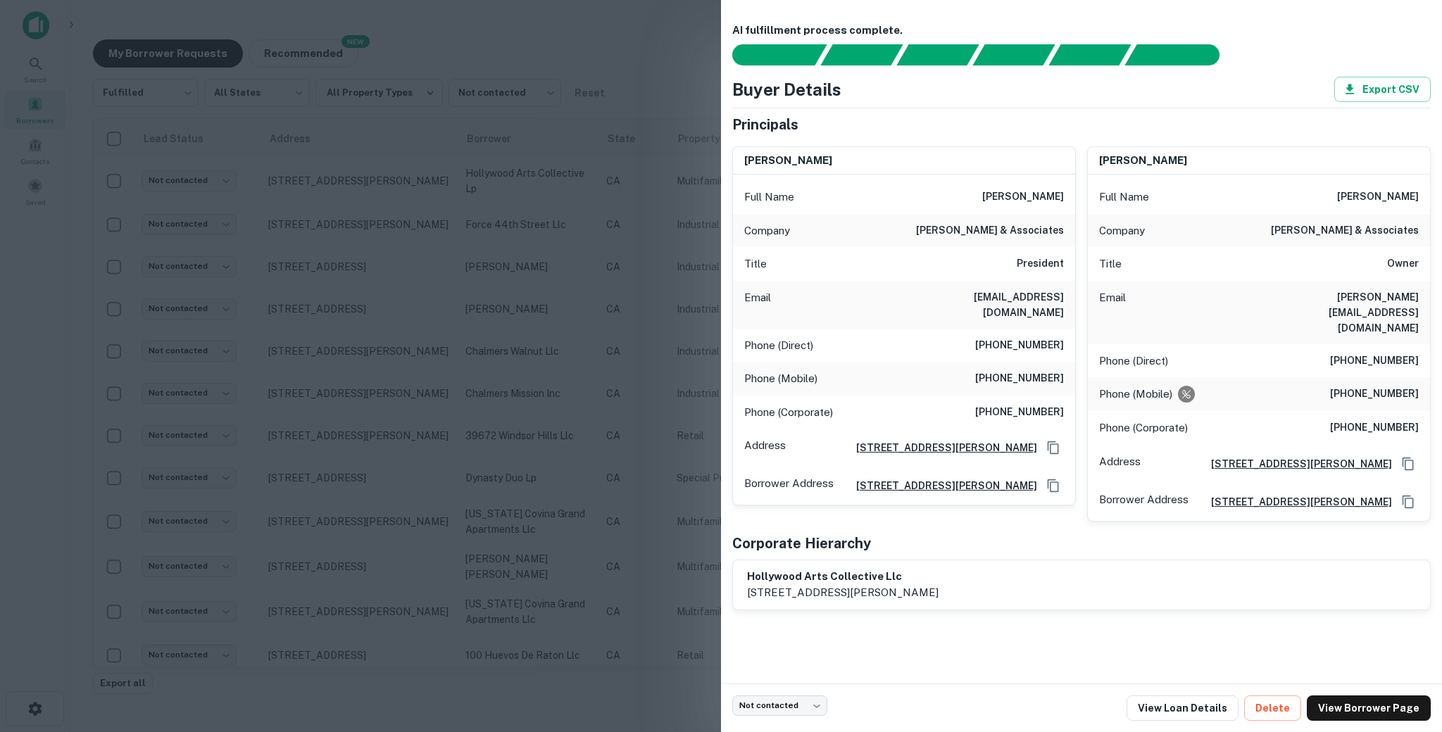
click at [1422, 192] on div "Full Name [PERSON_NAME]" at bounding box center [1259, 197] width 342 height 34
copy h6 "[PERSON_NAME]"
